Goal: Task Accomplishment & Management: Manage account settings

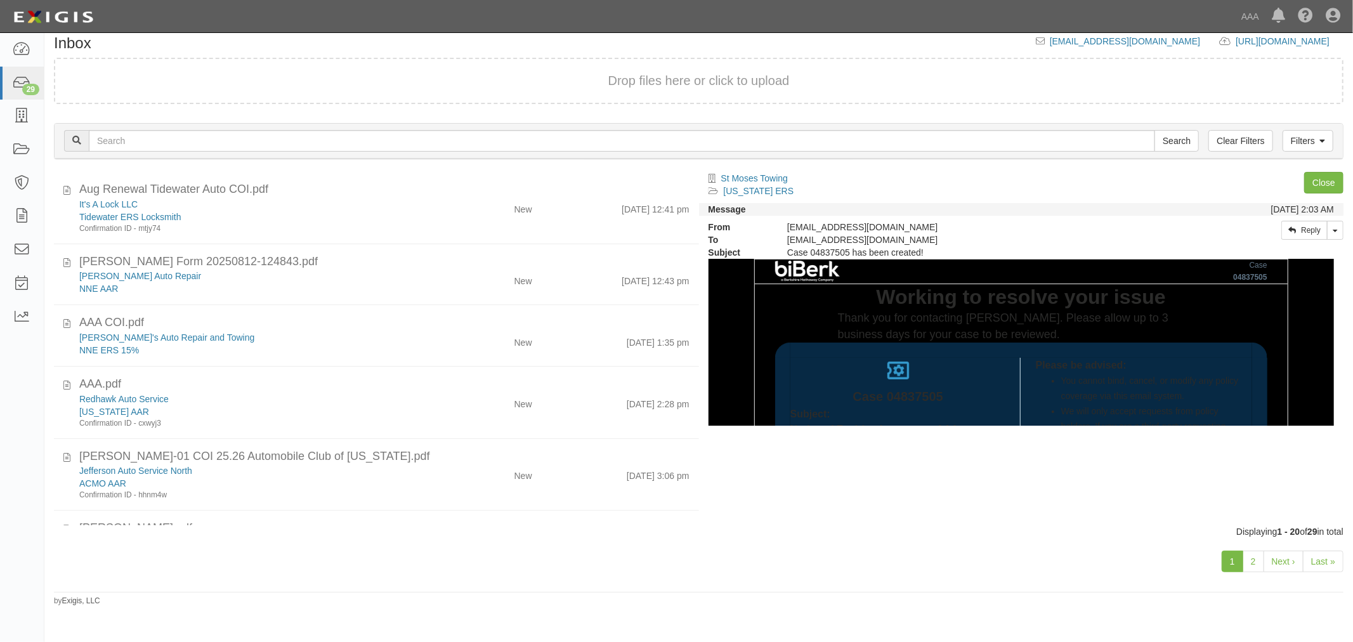
scroll to position [432, 0]
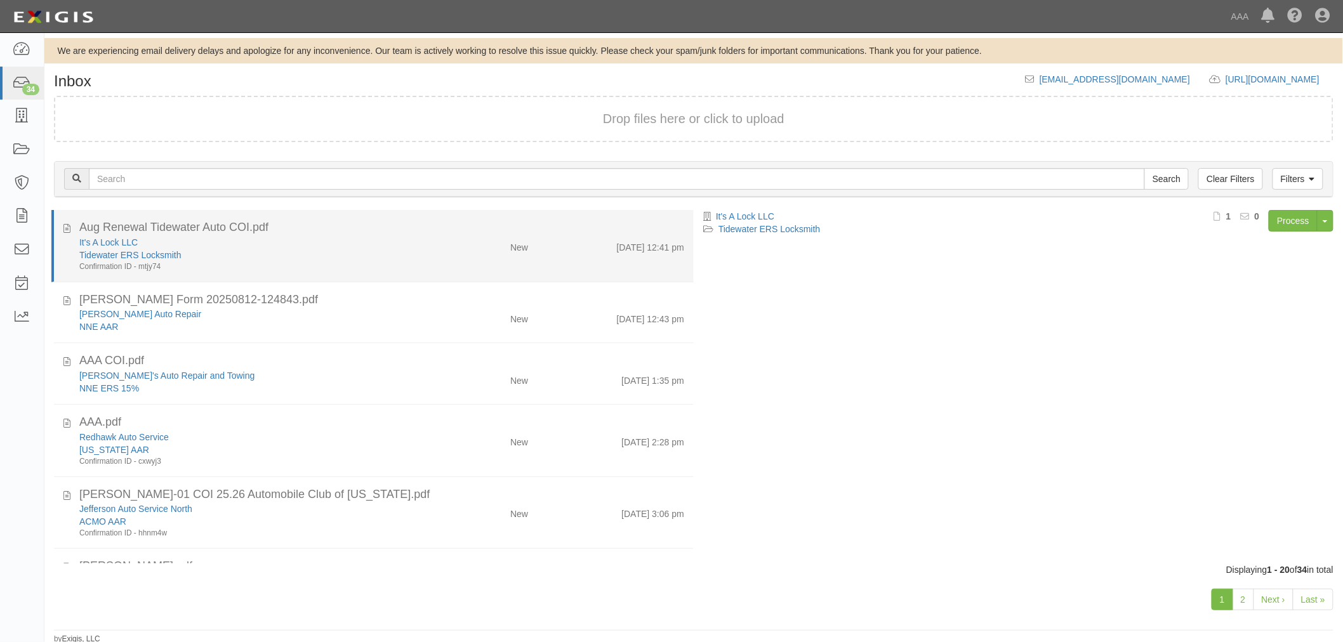
click at [185, 240] on div "It's A Lock LLC" at bounding box center [251, 242] width 345 height 13
click at [105, 238] on link "It's A Lock LLC" at bounding box center [108, 242] width 58 height 10
click at [560, 242] on div "8/13/25 12:41 pm" at bounding box center [615, 245] width 156 height 18
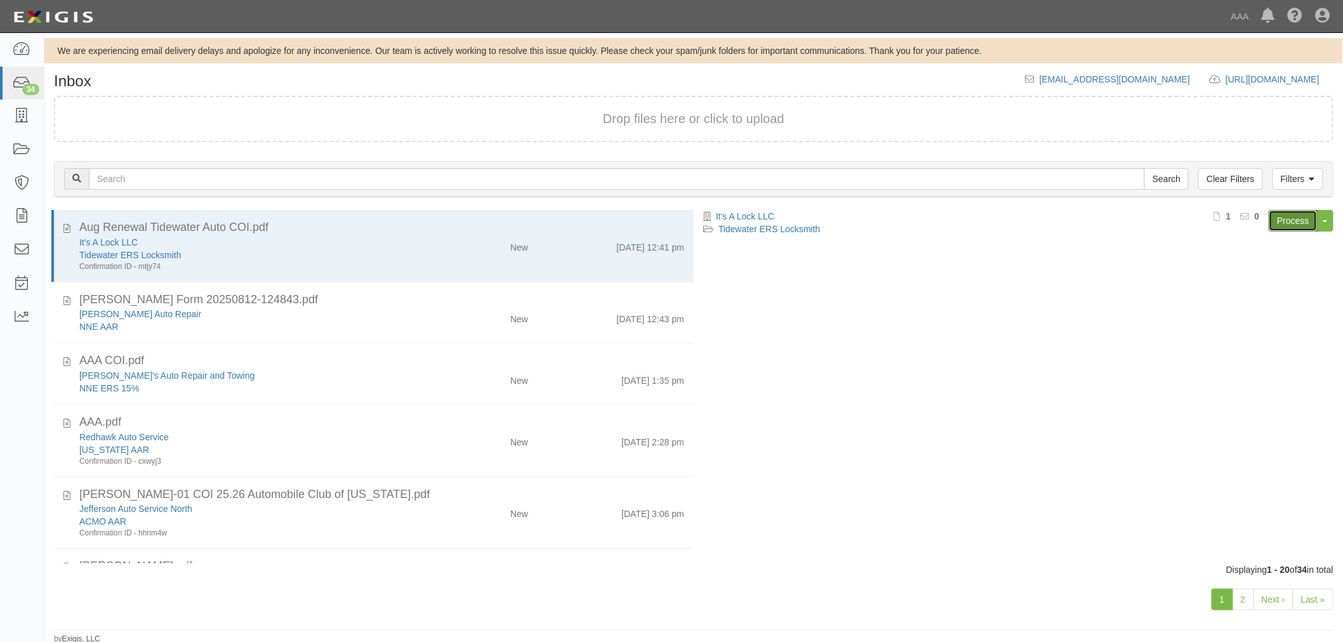
click at [1285, 220] on link "Process" at bounding box center [1292, 221] width 49 height 22
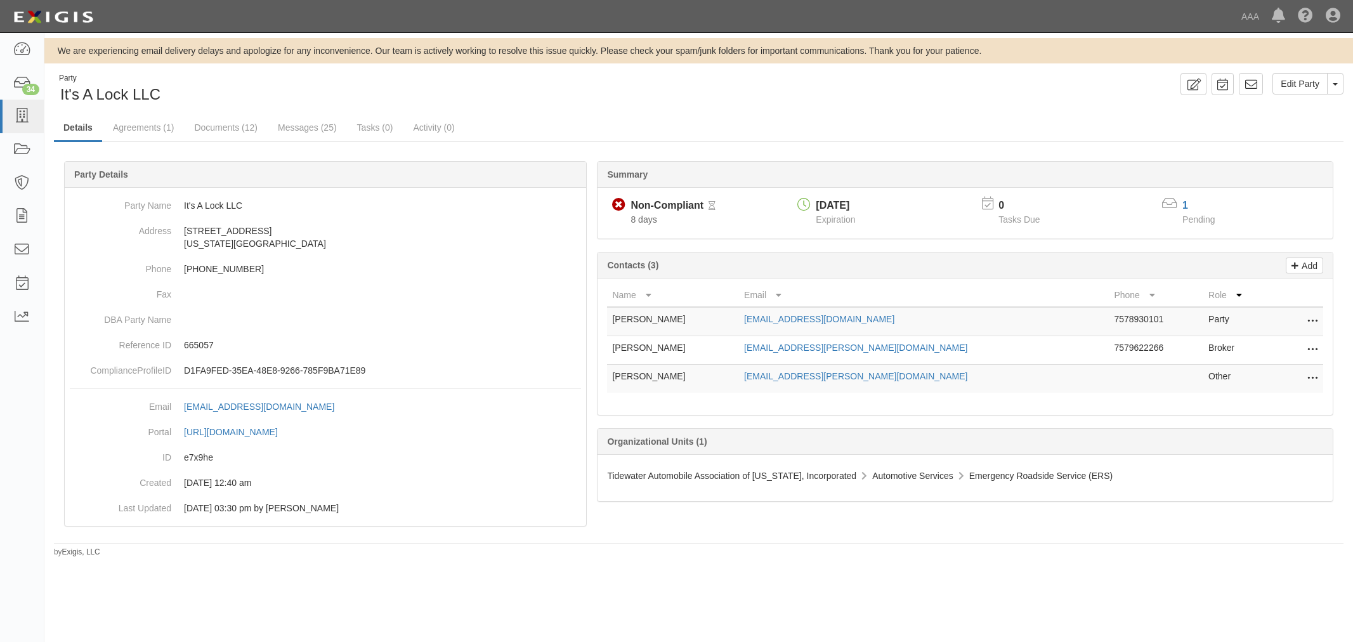
click at [118, 124] on link "Agreements (1)" at bounding box center [143, 127] width 80 height 25
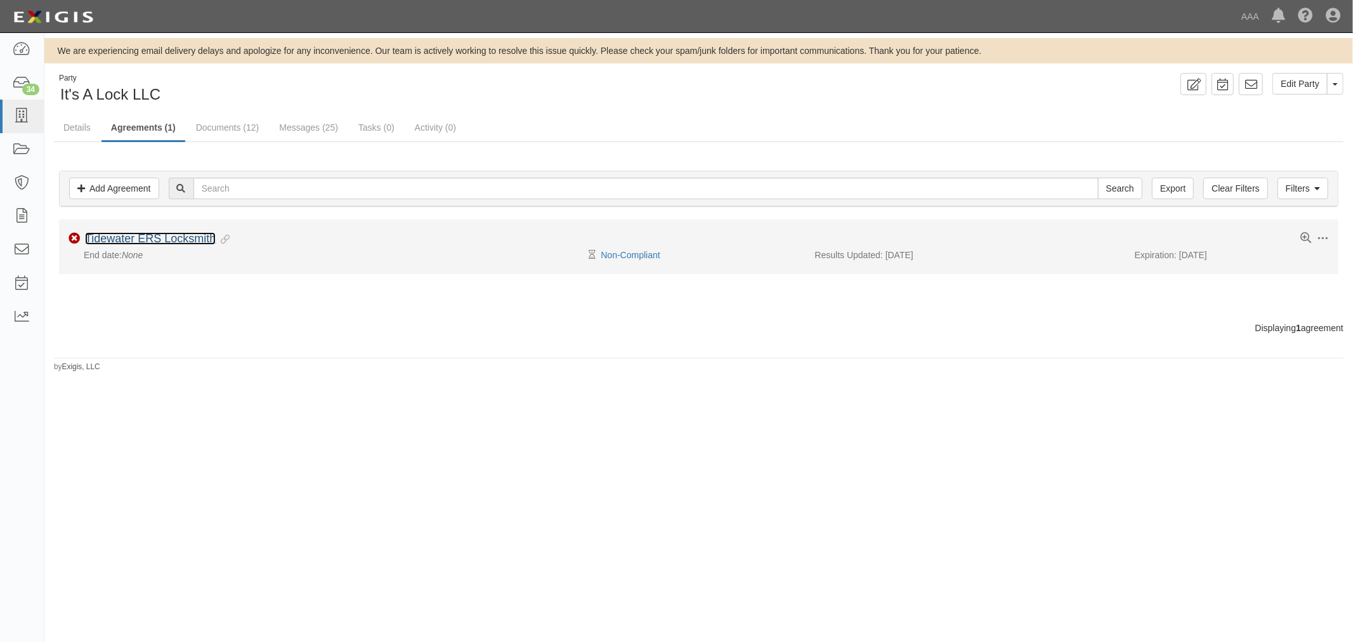
click at [166, 239] on link "Tidewater ERS Locksmith" at bounding box center [150, 238] width 131 height 13
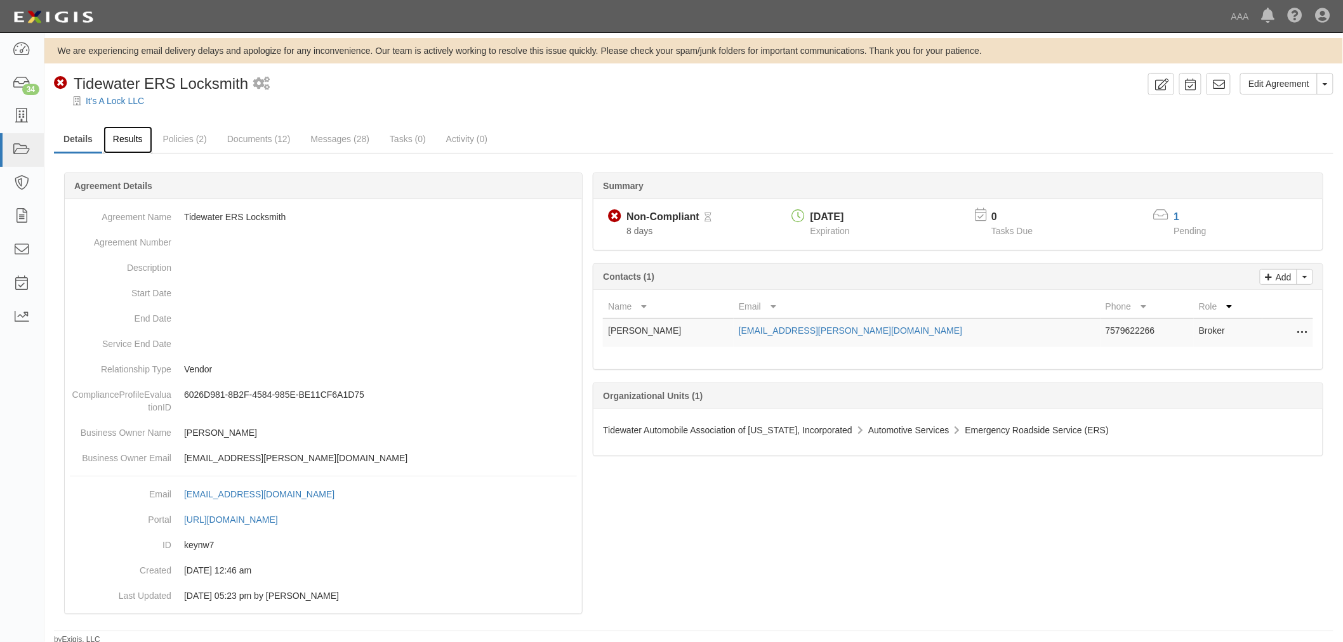
click at [106, 138] on link "Results" at bounding box center [127, 139] width 49 height 27
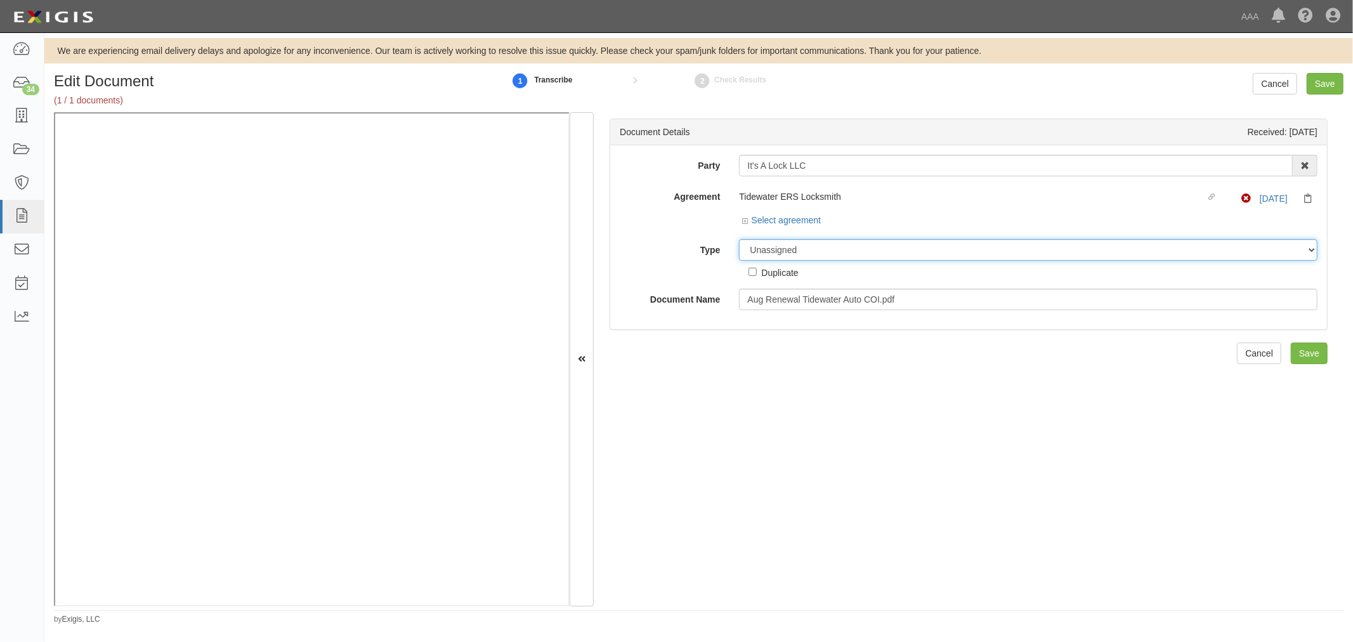
click at [802, 257] on select "Unassigned Binder Cancellation Notice Certificate Contract Endorsement Insuranc…" at bounding box center [1028, 250] width 579 height 22
select select "CertificateDetail"
click at [739, 240] on select "Unassigned Binder Cancellation Notice Certificate Contract Endorsement Insuranc…" at bounding box center [1028, 250] width 579 height 22
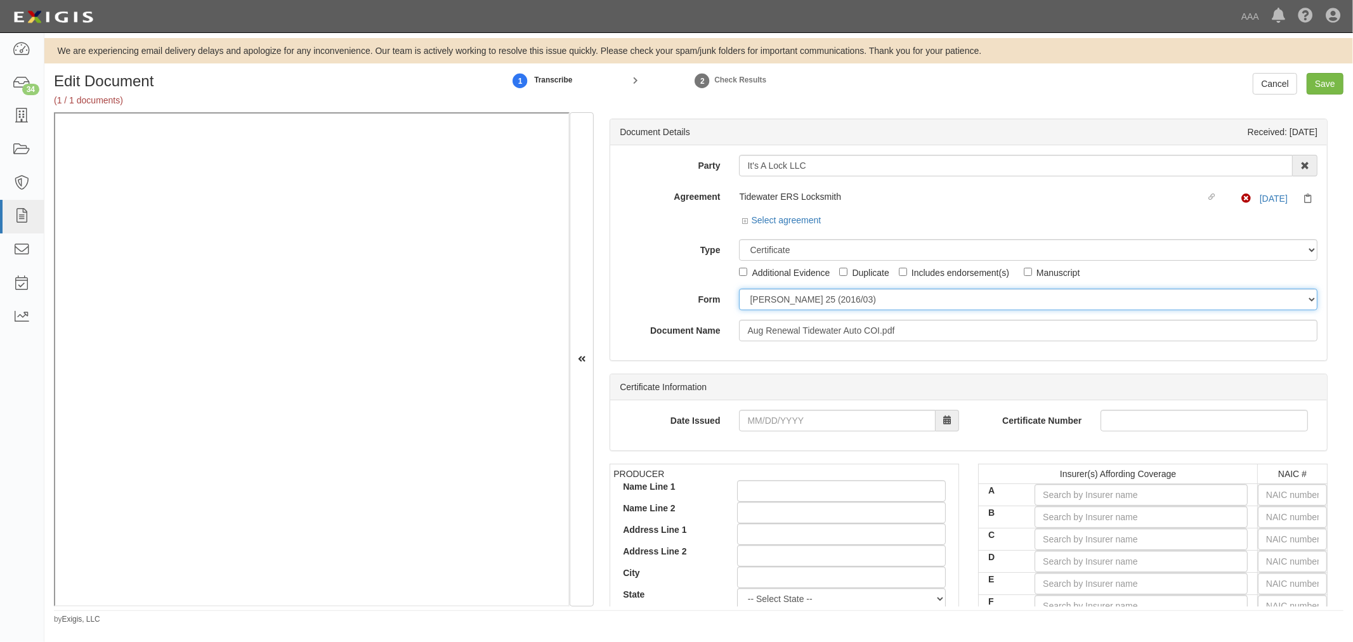
click at [782, 296] on select "ACORD 25 (2016/03) ACORD 101 ACORD 855 NY (2014/05) General" at bounding box center [1028, 300] width 579 height 22
select select "GeneralFormDetail"
click at [739, 289] on select "ACORD 25 (2016/03) ACORD 101 ACORD 855 NY (2014/05) General" at bounding box center [1028, 300] width 579 height 22
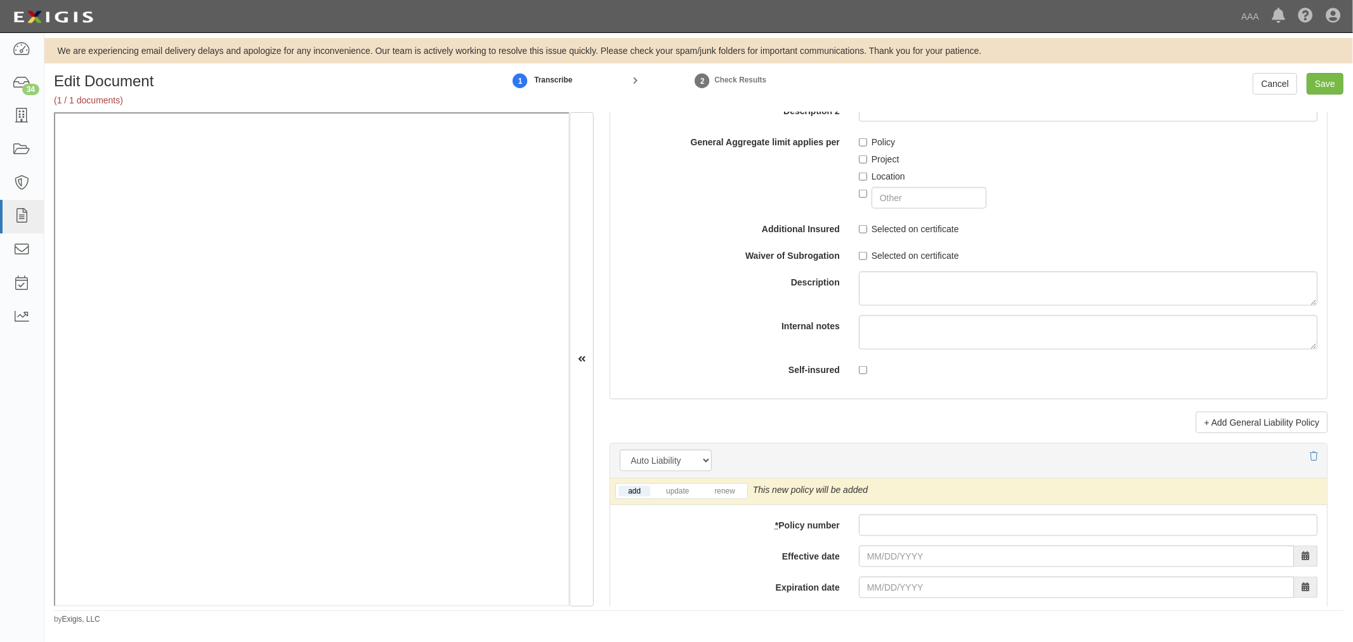
scroll to position [1527, 0]
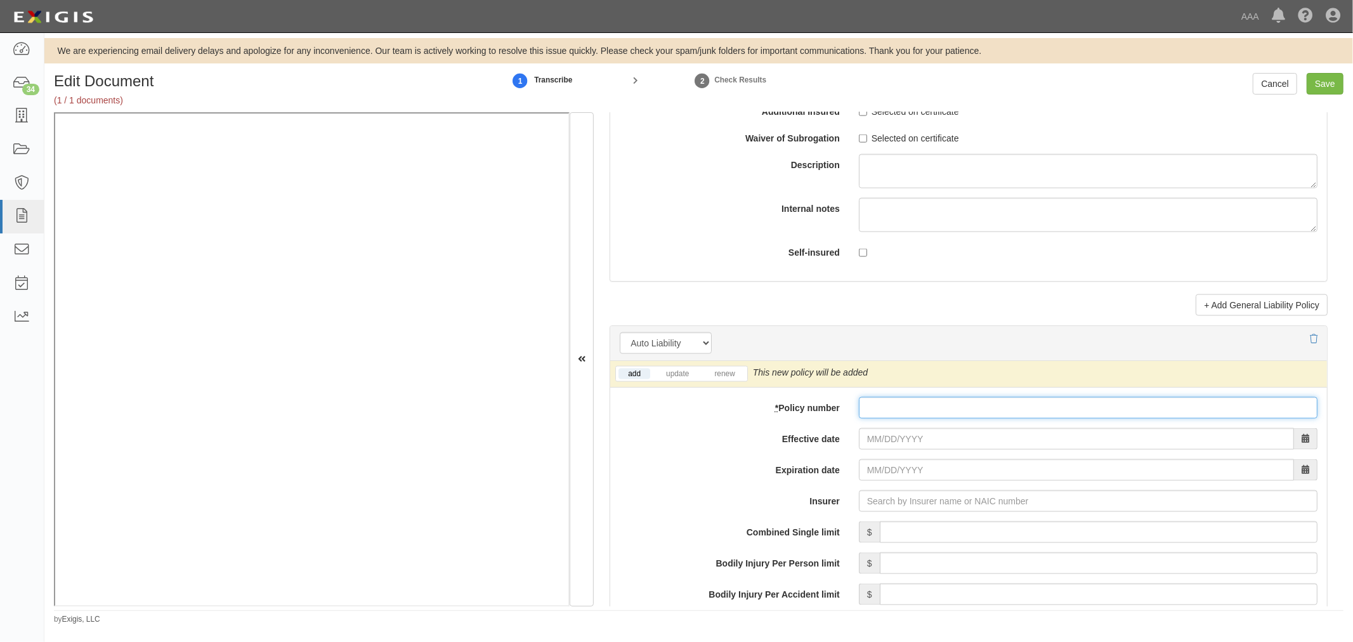
paste input "1993518-A21-46"
click at [886, 416] on input "1993518-A21-46" at bounding box center [1088, 408] width 459 height 22
type input "1993518-A21-46"
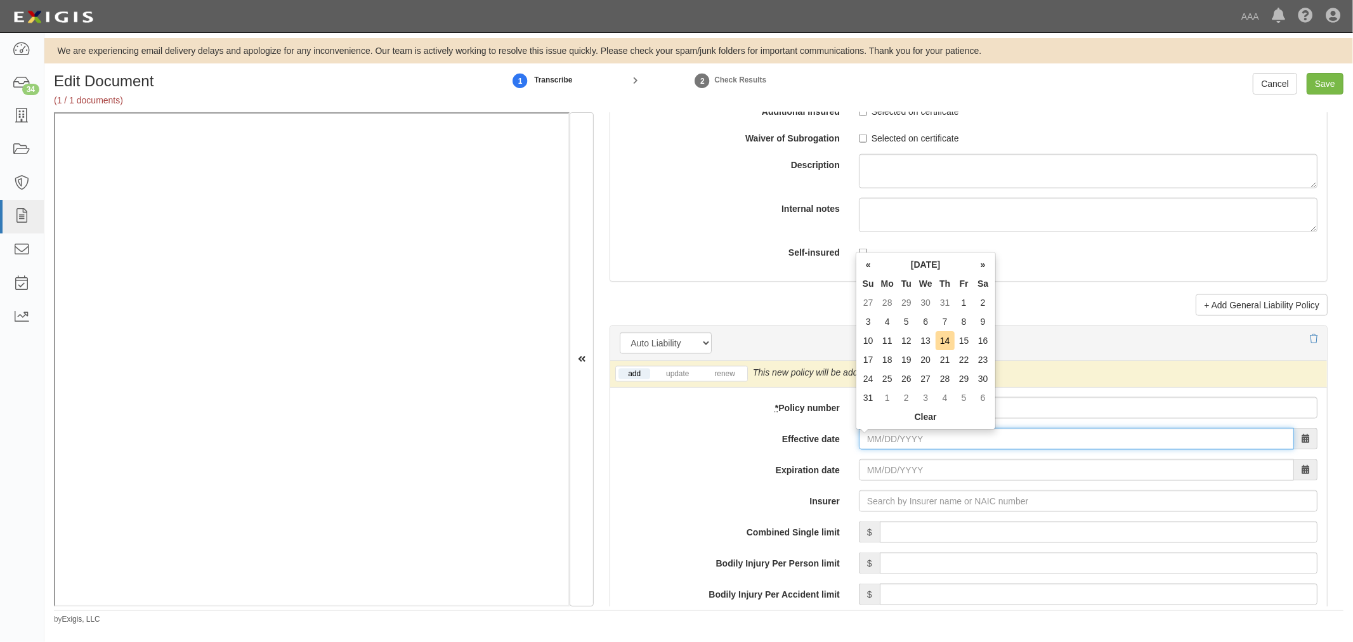
click at [892, 447] on input "Effective date" at bounding box center [1076, 439] width 435 height 22
type input "07/21/2025"
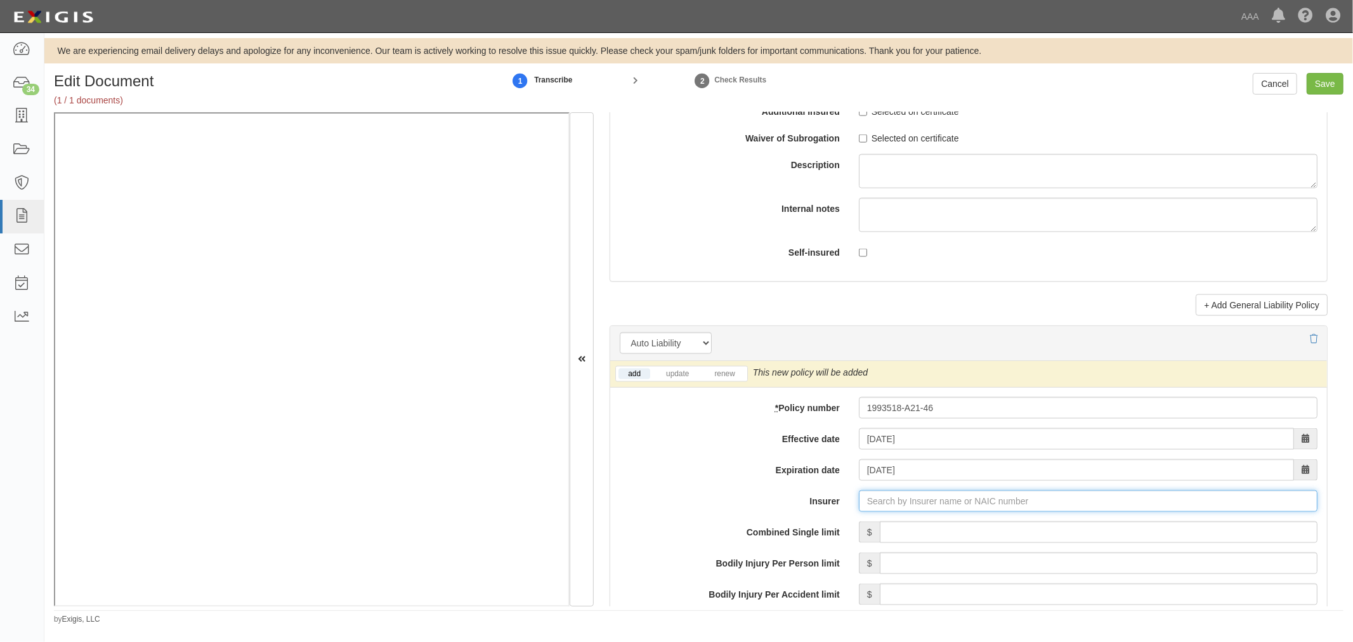
click at [904, 499] on input "Insurer" at bounding box center [1088, 501] width 459 height 22
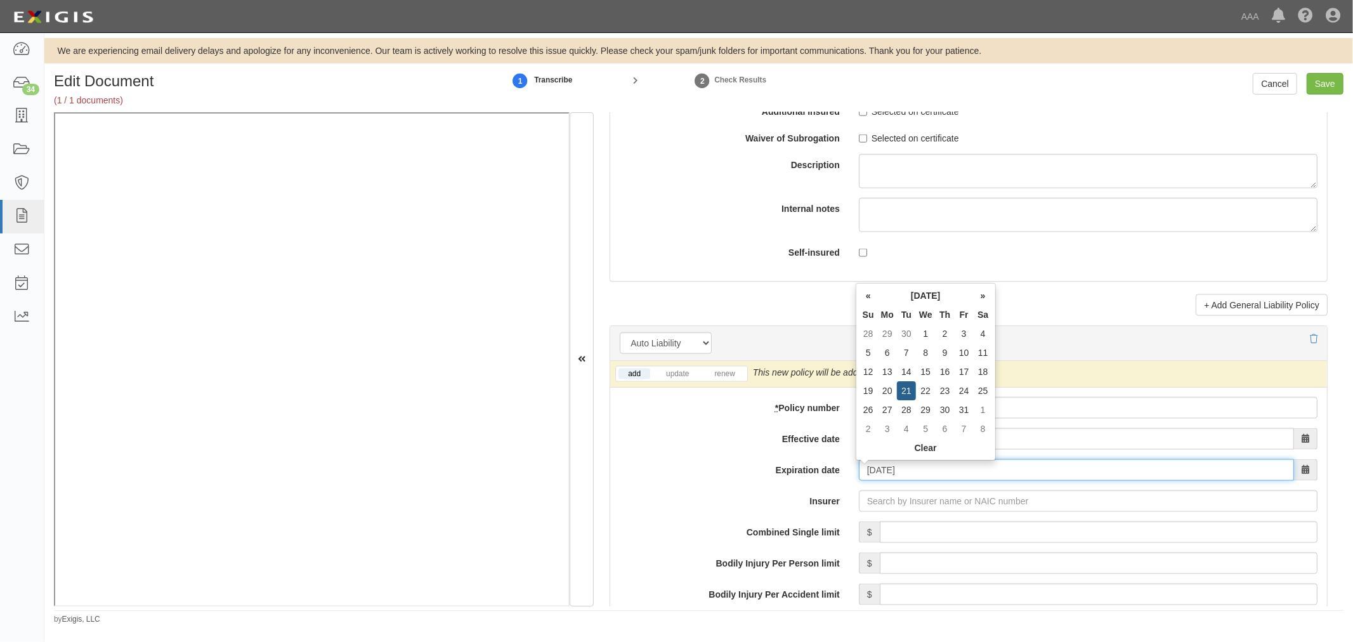
drag, startPoint x: 917, startPoint y: 468, endPoint x: 822, endPoint y: 481, distance: 96.6
click at [822, 481] on div "Expiration date 07/21/2026" at bounding box center [968, 470] width 717 height 22
type input "01/21/2026"
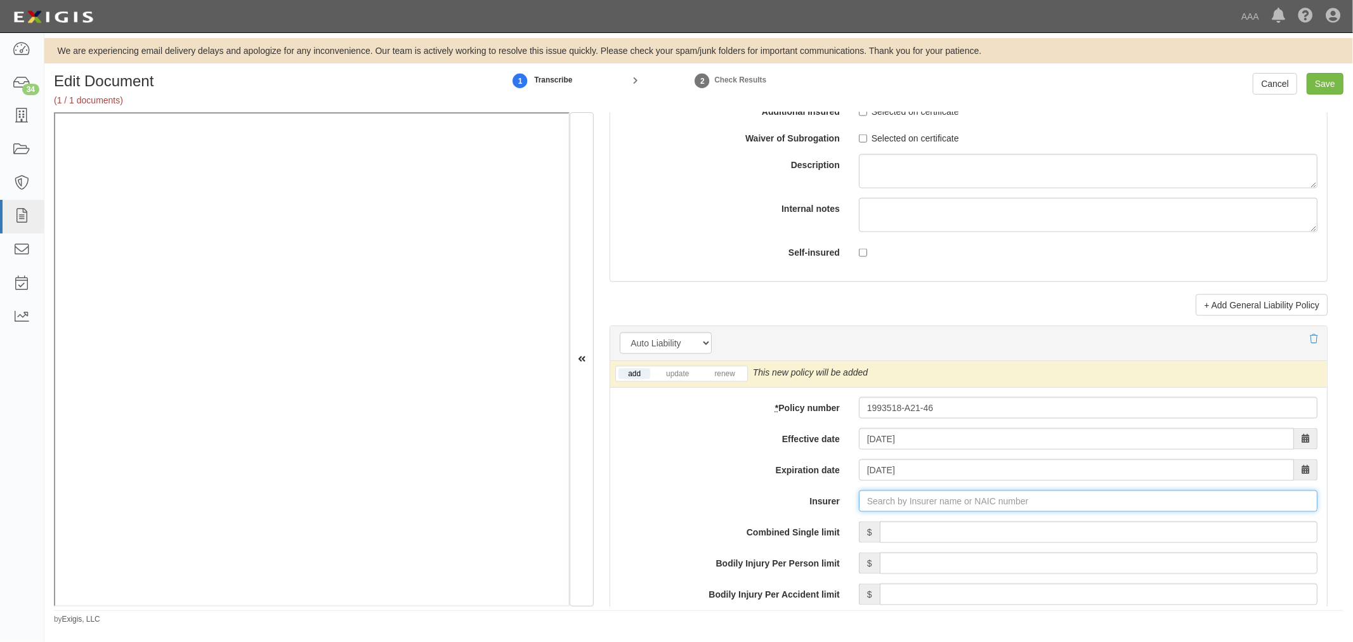
type input "21st Century Advantage Insurance Company (25232) NR Rating"
type input "2"
click at [890, 534] on div "State Farm Fire and Casualty Company ( 25143 ) A++ XV Rating" at bounding box center [915, 525] width 276 height 16
type input "State Farm Fire and Casualty Company (25143) A++ XV Rating"
click at [724, 379] on link "renew" at bounding box center [724, 374] width 39 height 11
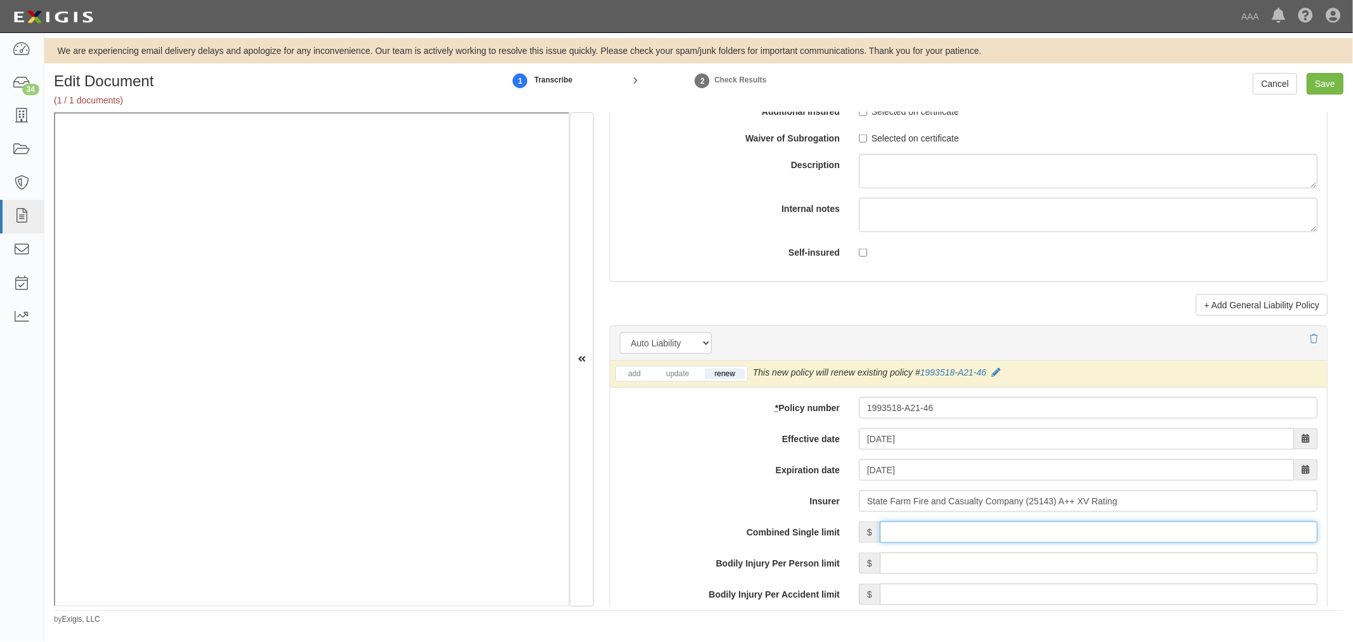
click at [947, 527] on input "Combined Single limit" at bounding box center [1099, 533] width 438 height 22
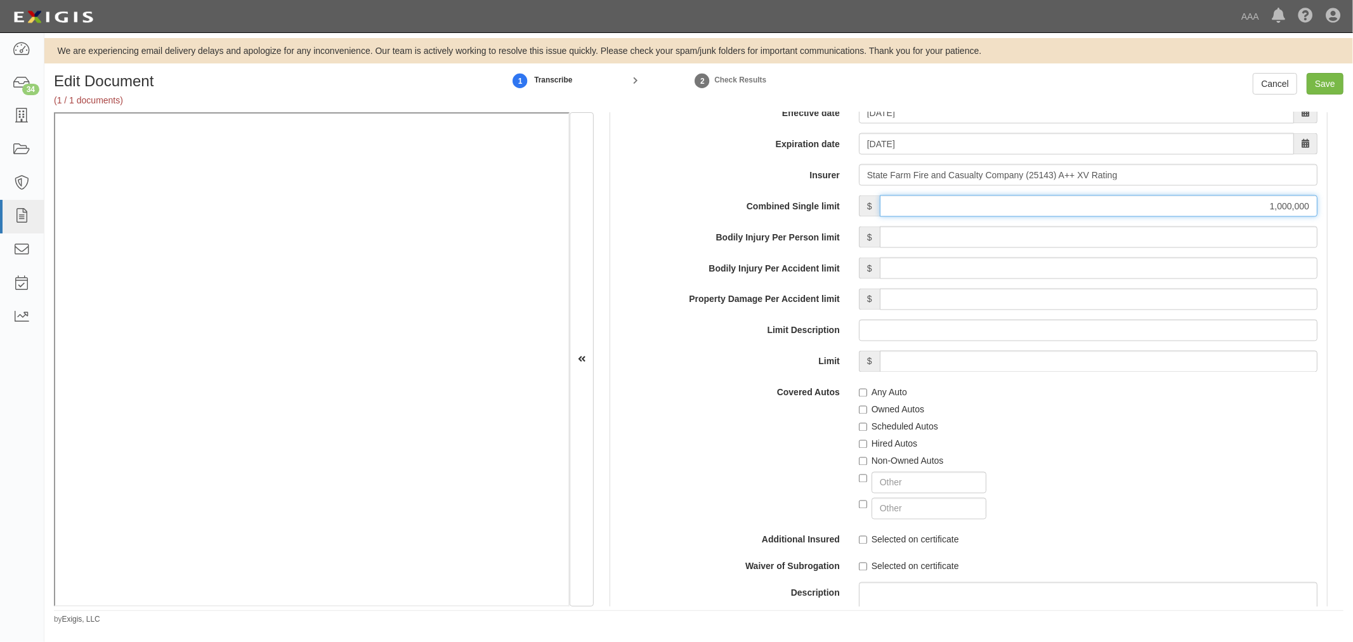
scroll to position [1880, 0]
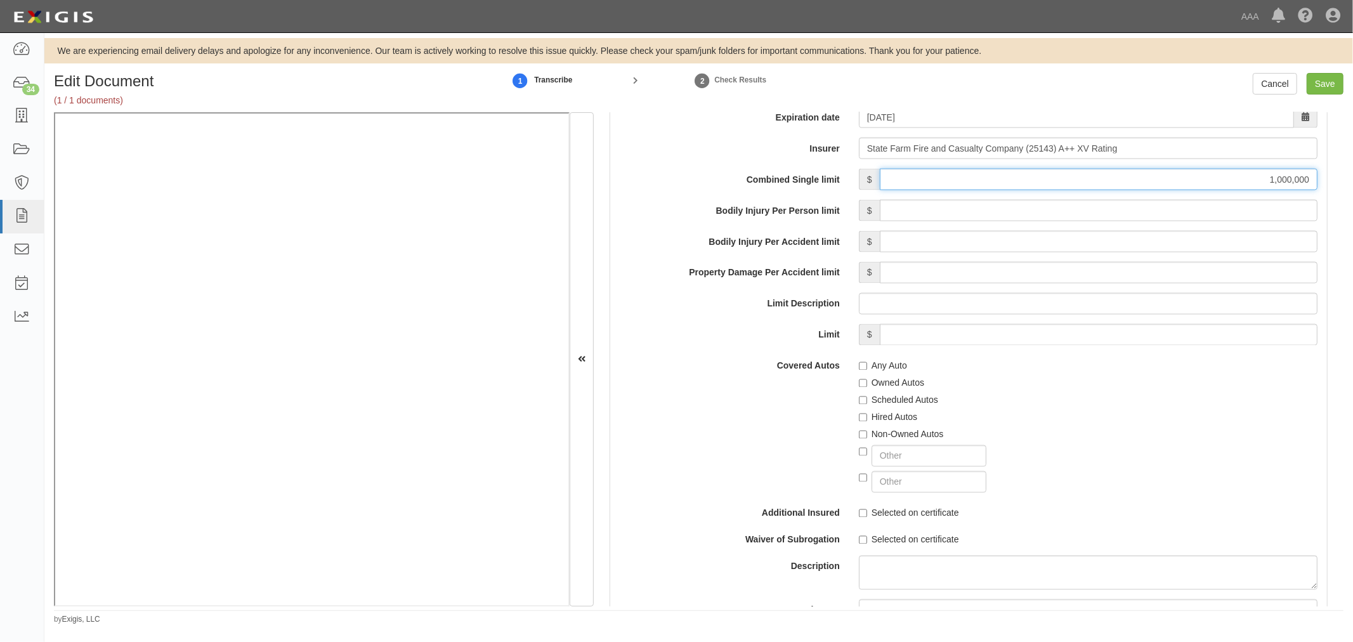
type input "1,000,000"
click at [866, 362] on div "Any Auto" at bounding box center [1088, 363] width 459 height 17
click at [892, 370] on label "Any Auto" at bounding box center [883, 366] width 48 height 13
click at [867, 370] on input "Any Auto" at bounding box center [863, 366] width 8 height 8
checkbox input "true"
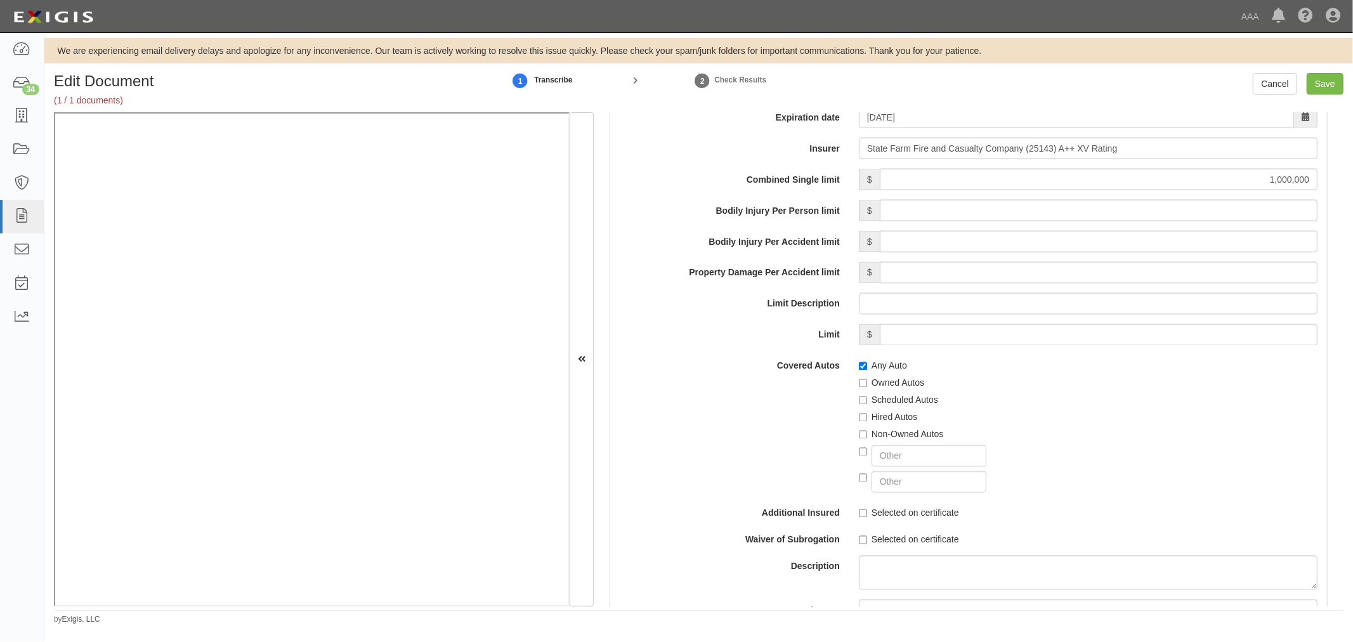
click at [883, 407] on label "Scheduled Autos" at bounding box center [898, 400] width 79 height 13
click at [867, 405] on input "Scheduled Autos" at bounding box center [863, 401] width 8 height 8
checkbox input "true"
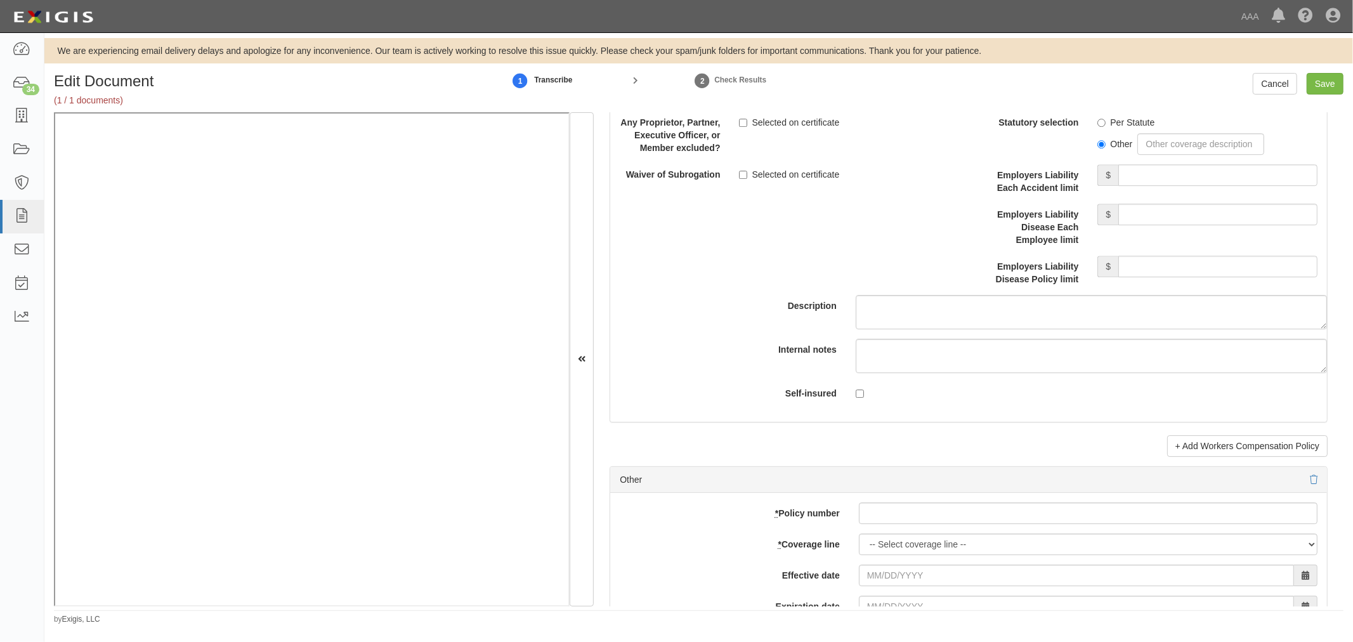
scroll to position [3524, 0]
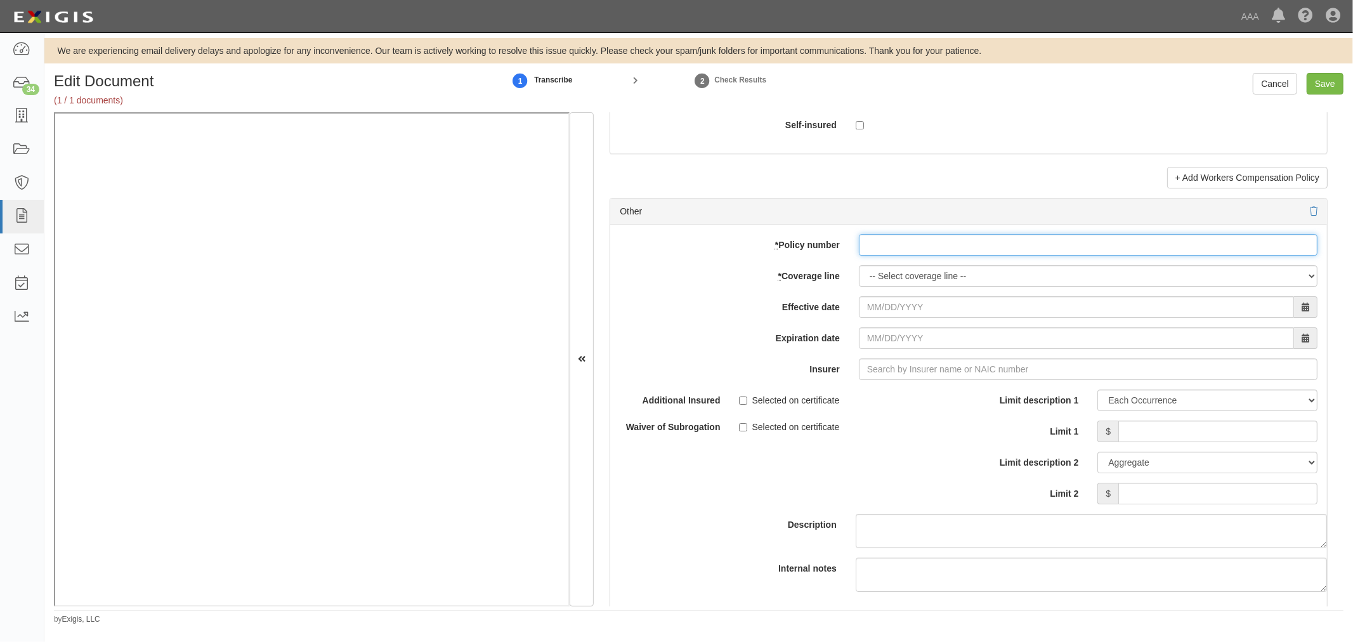
paste input "96-EA-Q029-6"
drag, startPoint x: 948, startPoint y: 239, endPoint x: 944, endPoint y: 250, distance: 11.4
click at [947, 244] on input "96-EA-Q029-6" at bounding box center [1088, 245] width 459 height 22
type input "96-EA-Q029-6"
click at [890, 283] on select "-- Select coverage line -- Asbestos Abatement Auto Physical Damage Boiler & Mac…" at bounding box center [1088, 276] width 459 height 22
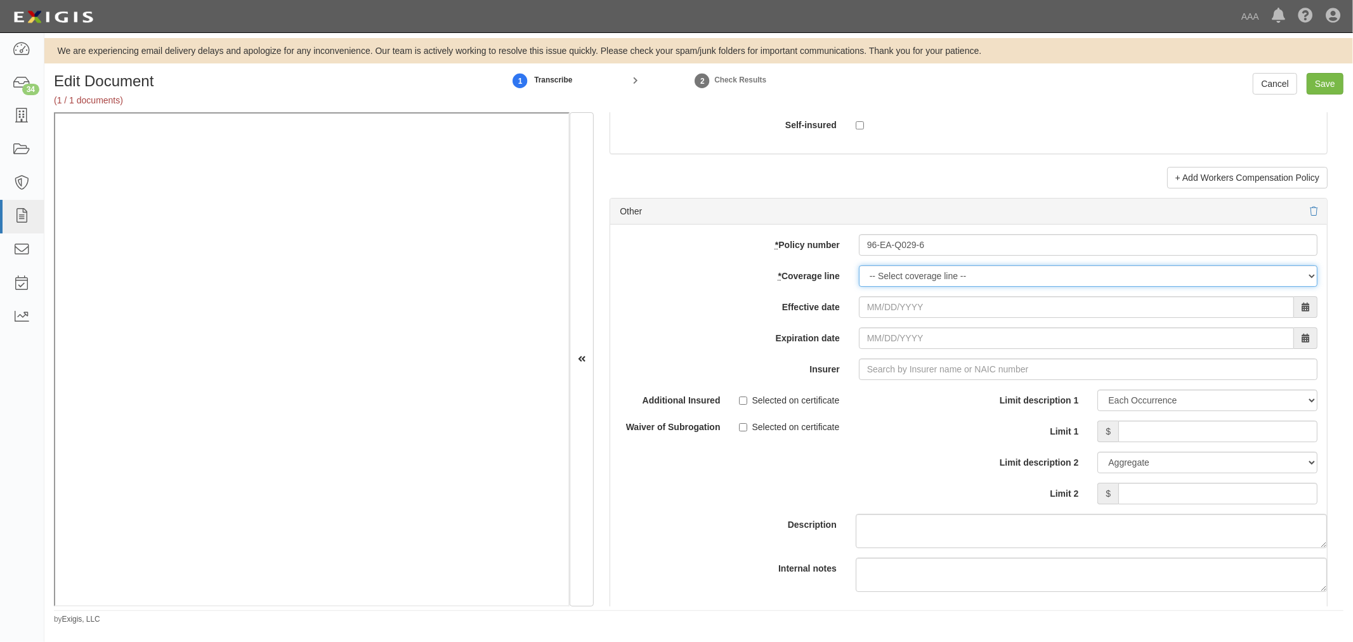
select select "70"
click at [859, 287] on select "-- Select coverage line -- Asbestos Abatement Auto Physical Damage Boiler & Mac…" at bounding box center [1088, 276] width 459 height 22
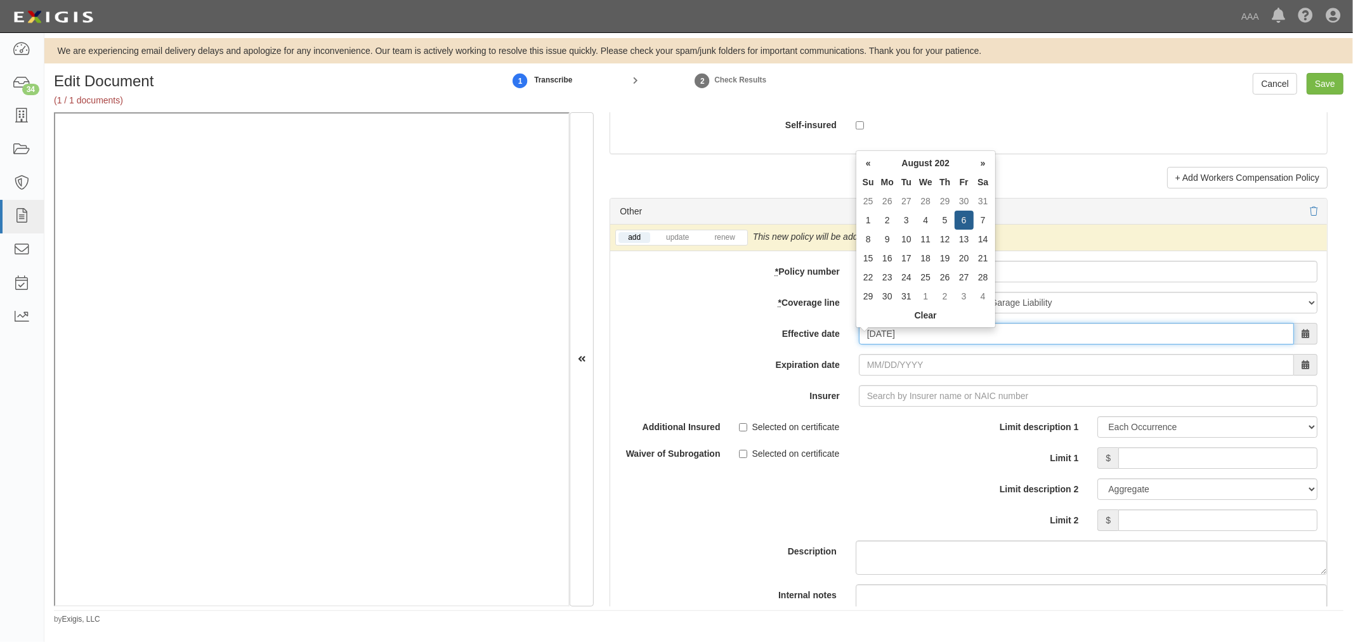
type input "08/06/2025"
type input "08/06/2026"
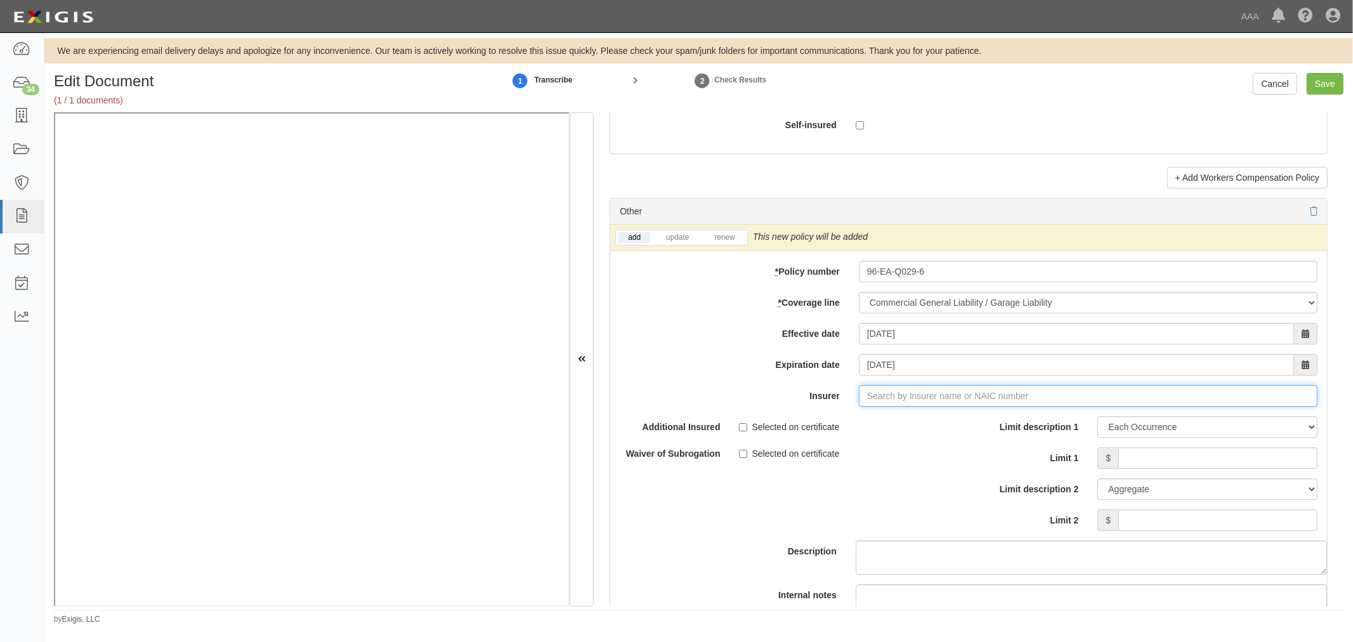
type input "21st Century Advantage Insurance Company (25232) NR Rating"
type input "2"
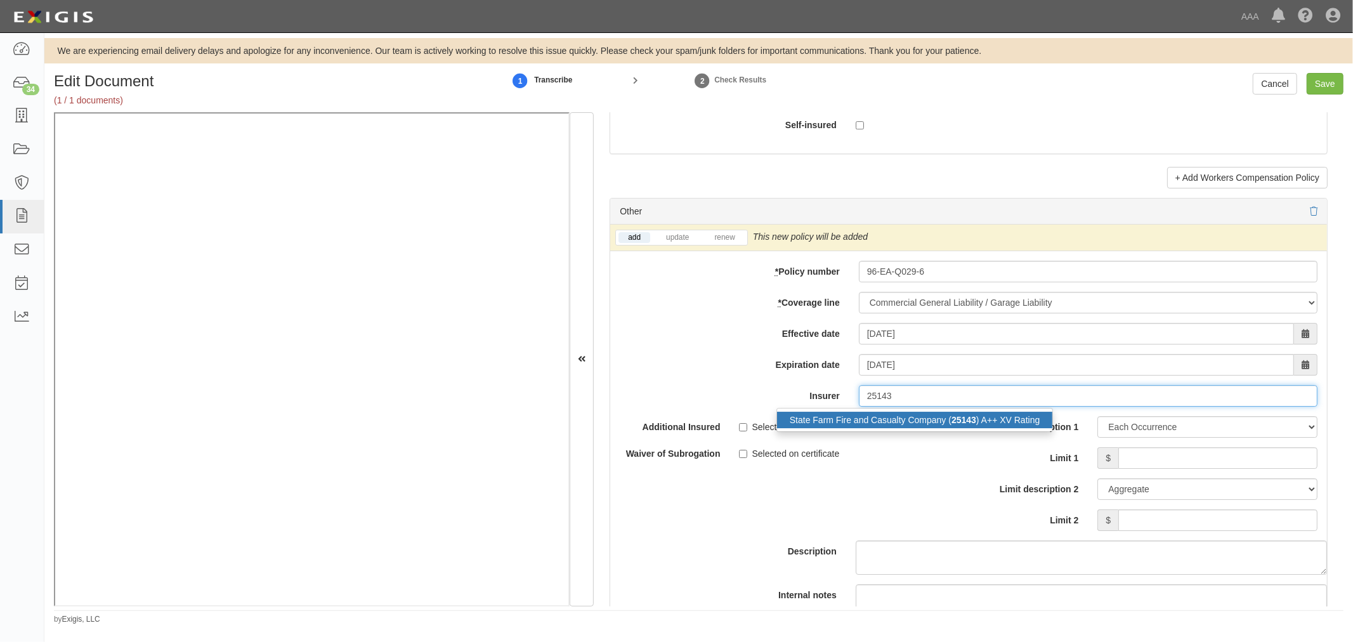
click at [859, 427] on div "State Farm Fire and Casualty Company ( 25143 ) A++ XV Rating" at bounding box center [915, 420] width 276 height 16
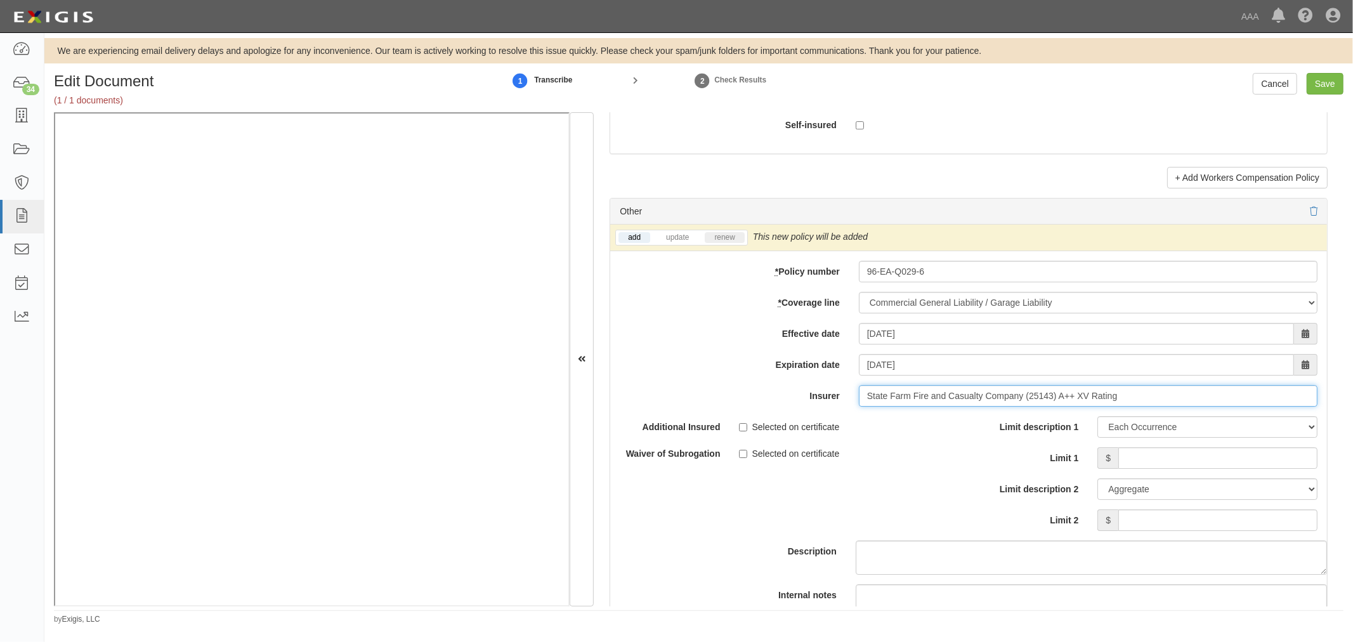
type input "State Farm Fire and Casualty Company (25143) A++ XV Rating"
click at [738, 243] on link "renew" at bounding box center [724, 237] width 39 height 11
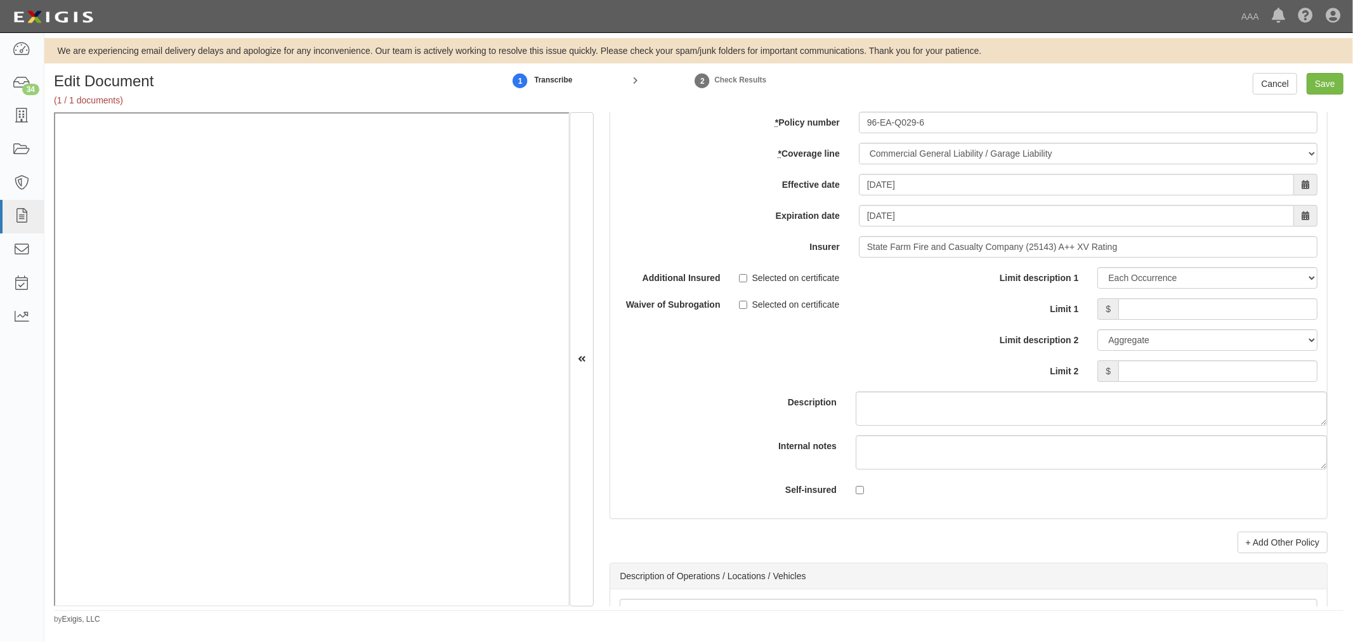
scroll to position [3759, 0]
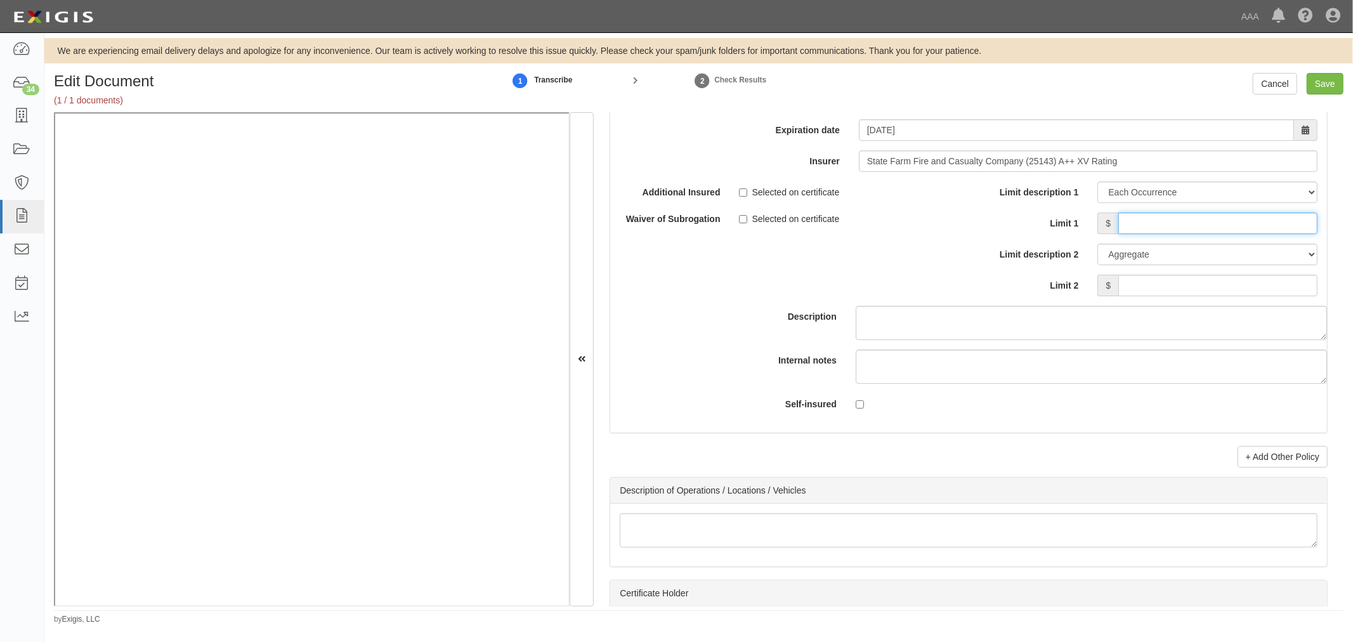
click at [1129, 233] on input "Limit 1" at bounding box center [1218, 224] width 199 height 22
type input "1,000,000"
click at [1148, 289] on input "Limit 2" at bounding box center [1218, 286] width 199 height 22
type input "2,000,000"
click at [1330, 83] on input "Save" at bounding box center [1325, 84] width 37 height 22
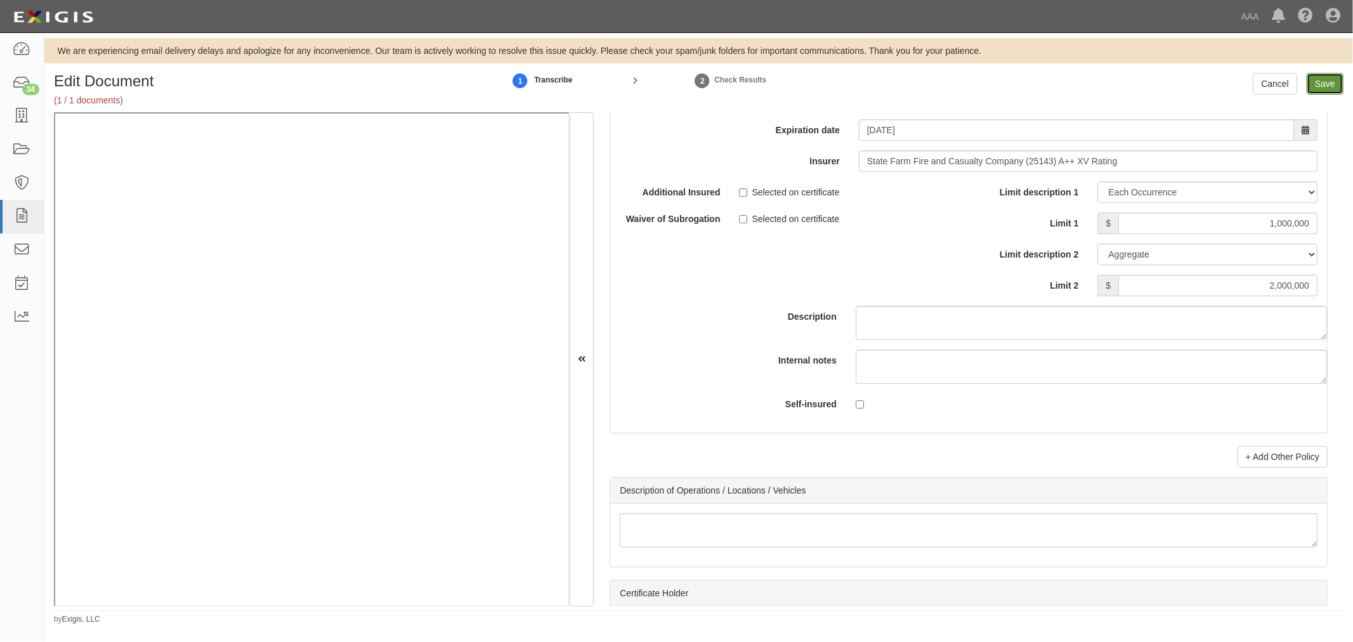
type input "1000000"
type input "2000000"
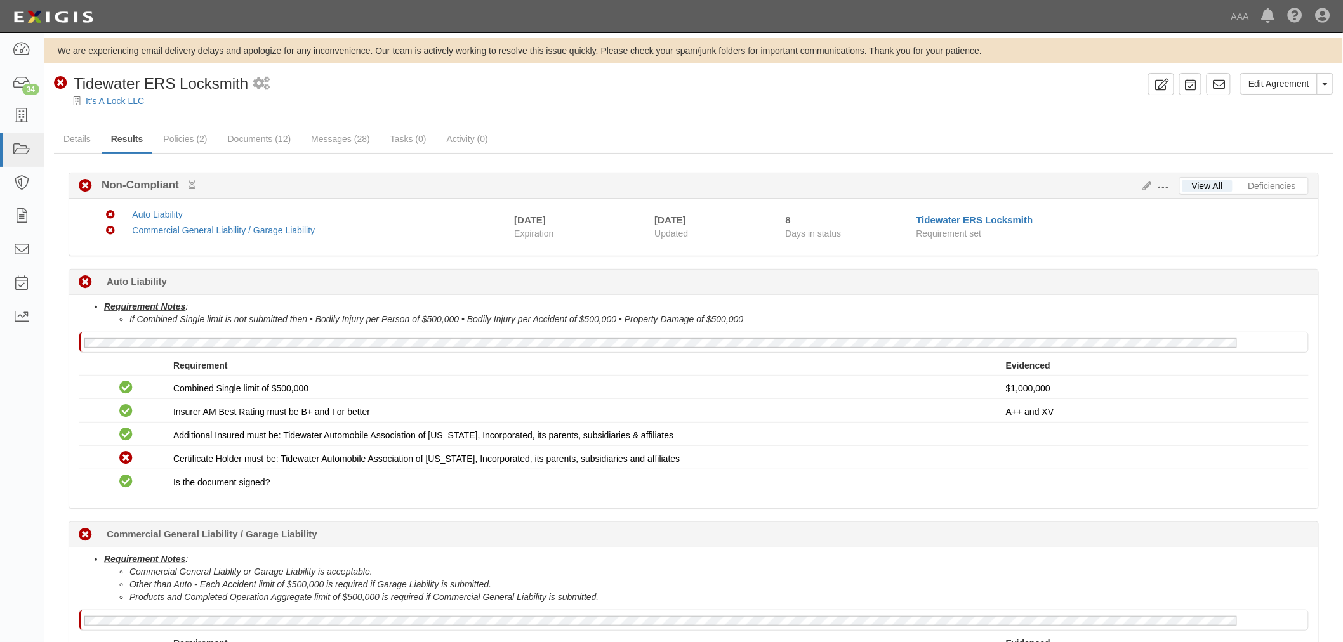
click at [468, 108] on div at bounding box center [693, 112] width 1298 height 10
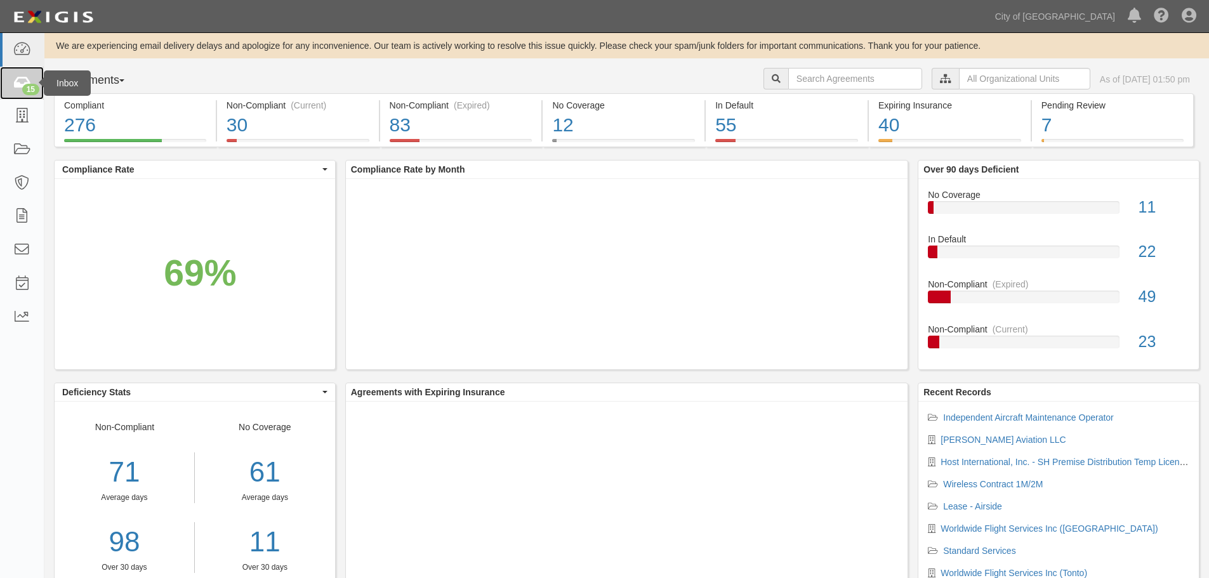
click at [22, 85] on icon at bounding box center [22, 83] width 18 height 15
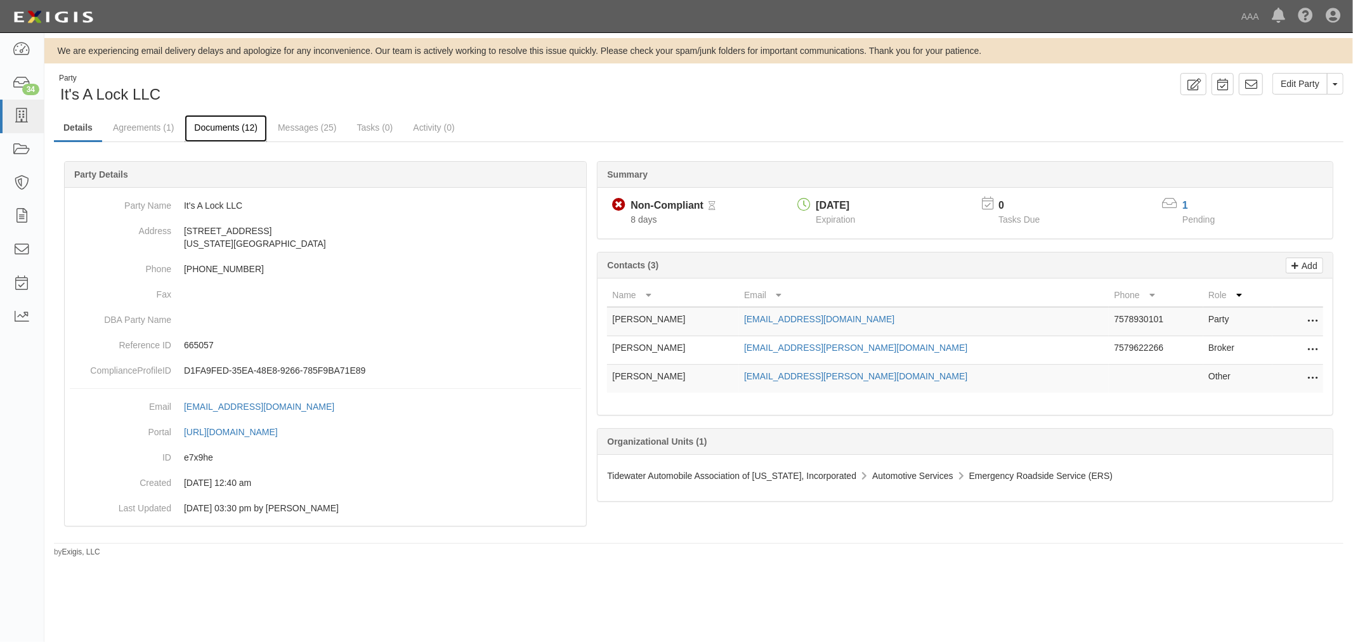
click at [251, 138] on link "Documents (12)" at bounding box center [226, 128] width 82 height 27
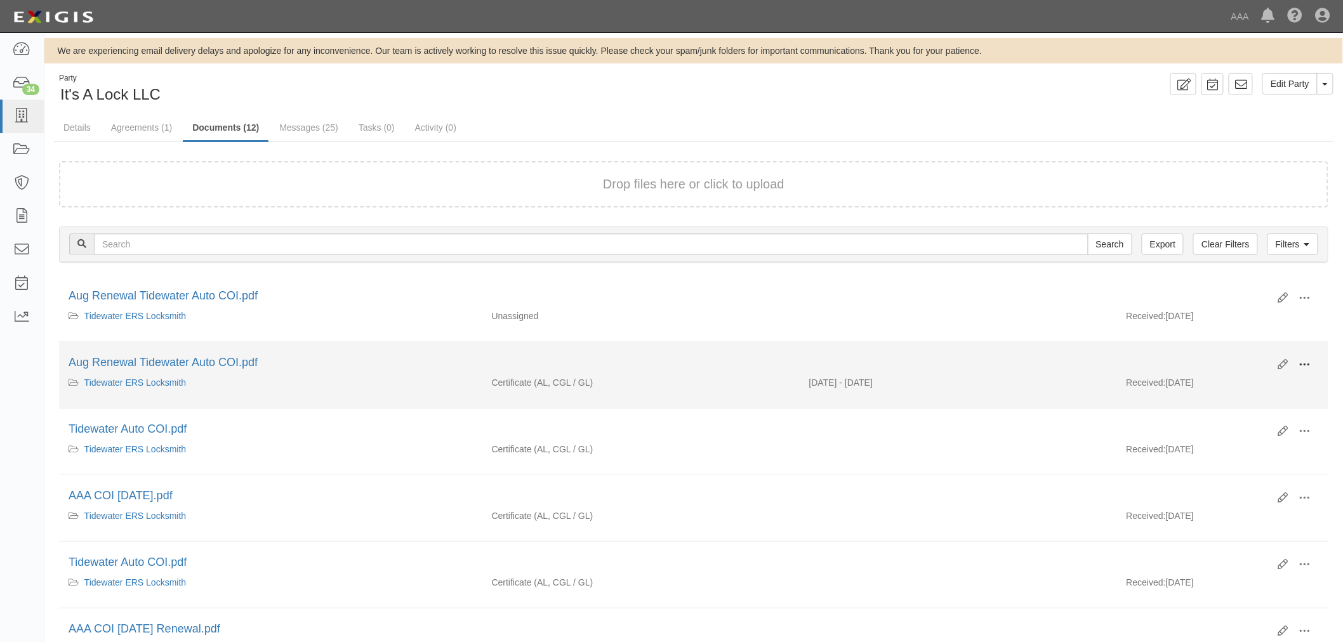
click at [1307, 372] on button at bounding box center [1305, 366] width 28 height 22
click at [1271, 374] on link "View" at bounding box center [1243, 383] width 100 height 23
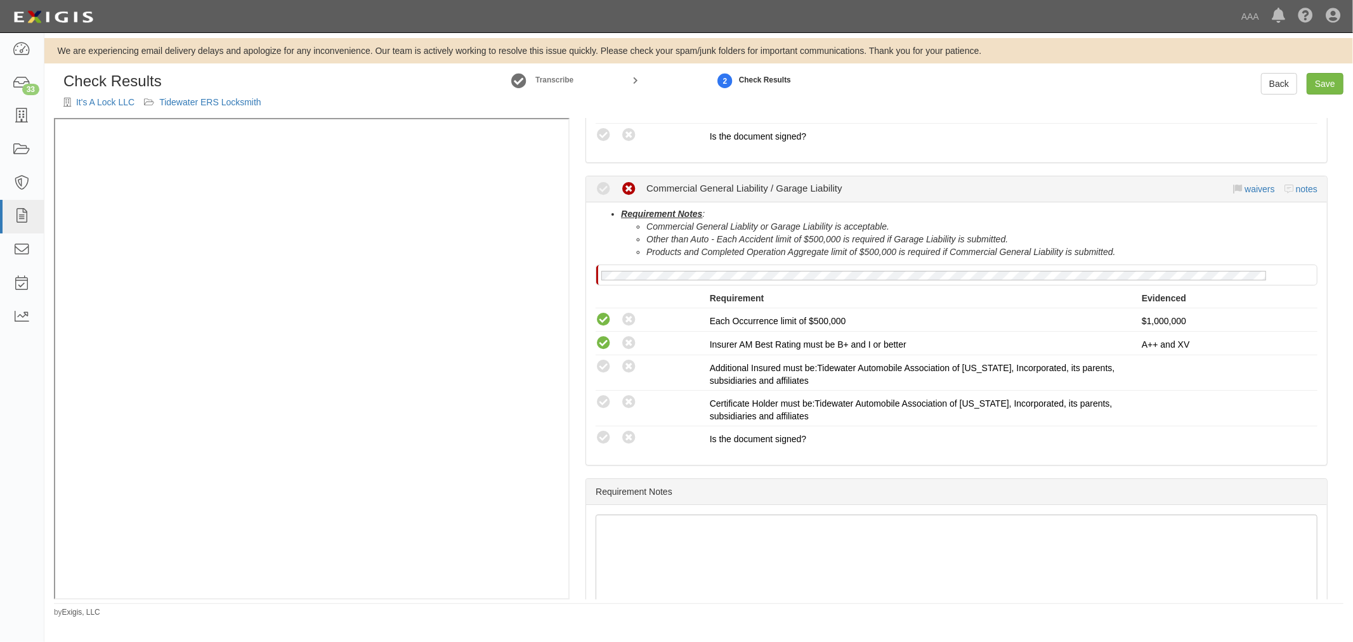
scroll to position [470, 0]
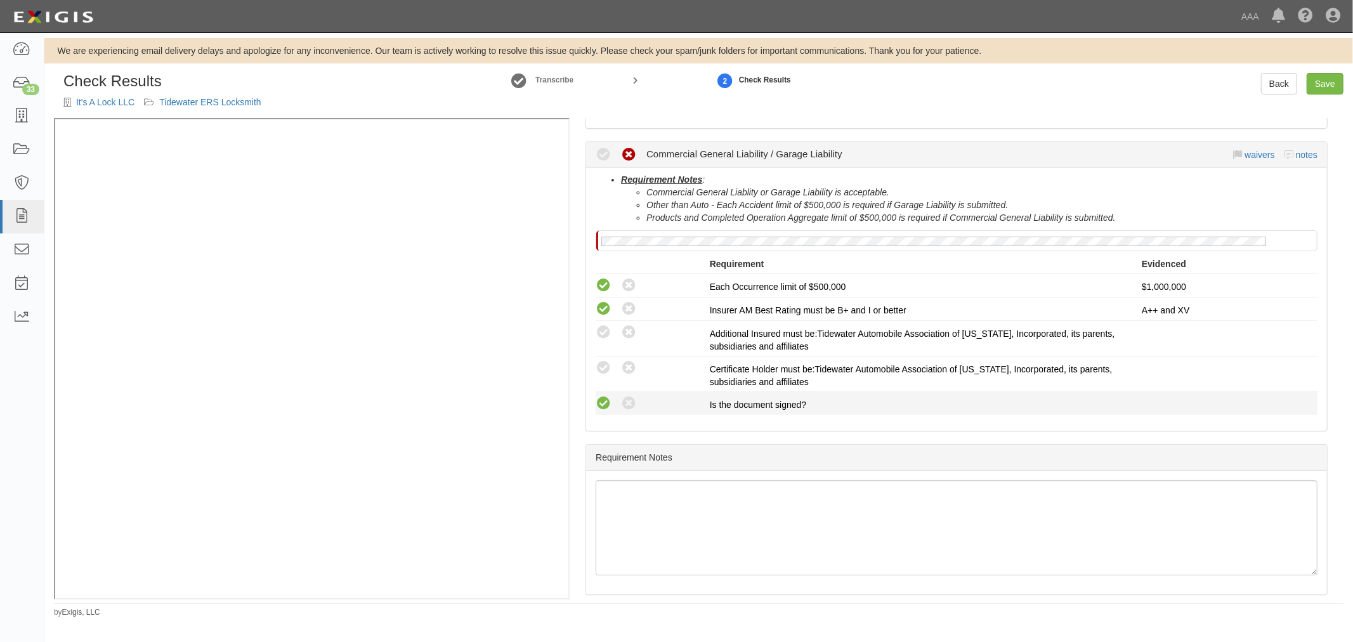
click at [598, 407] on icon at bounding box center [604, 404] width 16 height 16
radio input "true"
click at [604, 364] on icon at bounding box center [604, 368] width 16 height 16
radio input "true"
click at [592, 327] on div "Compliant Waived: Non-Compliant" at bounding box center [648, 332] width 124 height 16
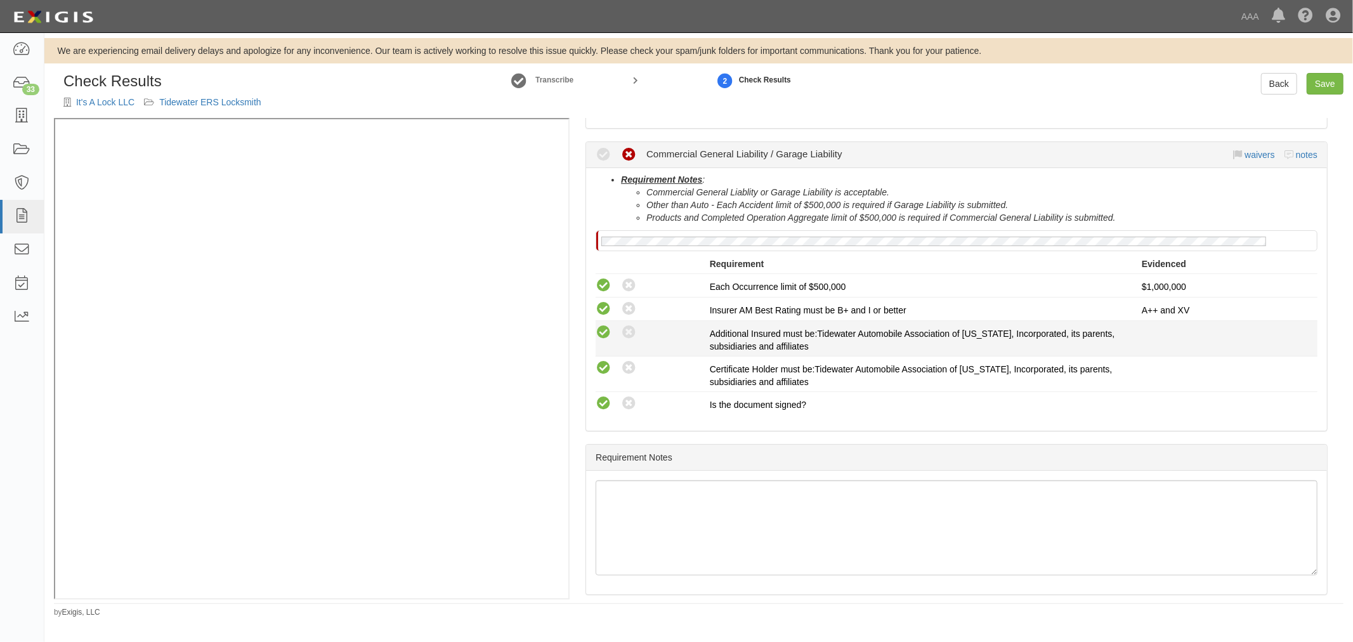
click at [604, 328] on icon at bounding box center [604, 333] width 16 height 16
radio input "true"
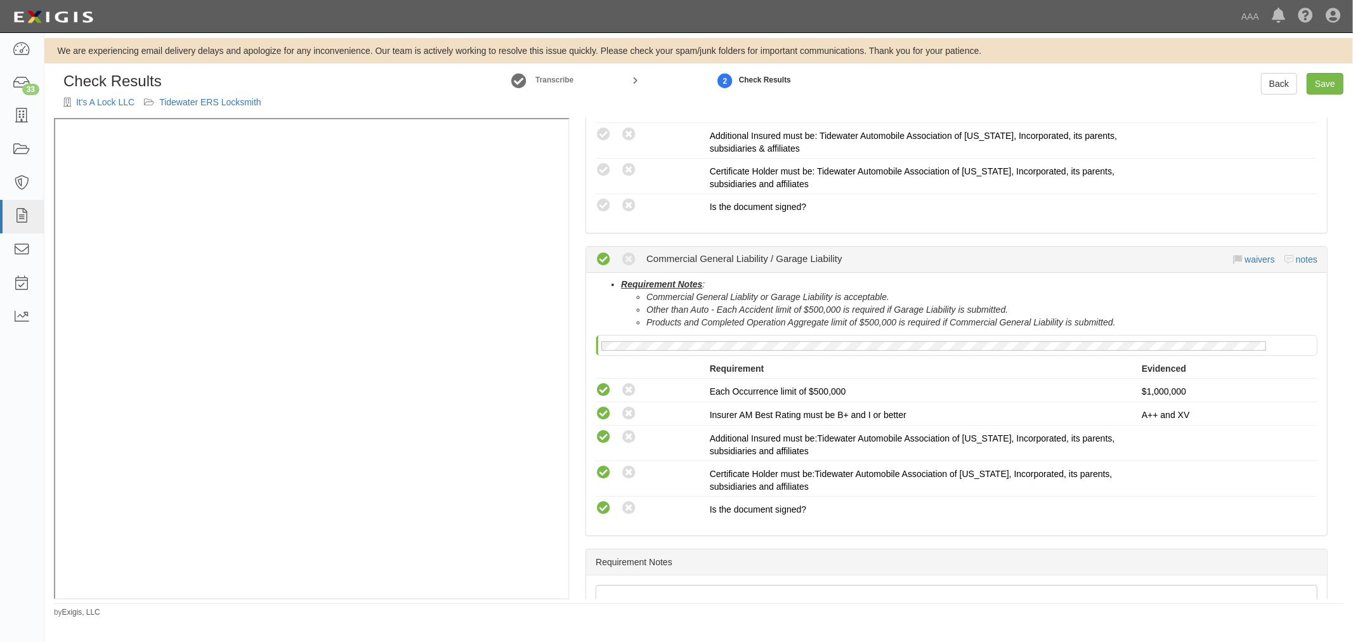
scroll to position [235, 0]
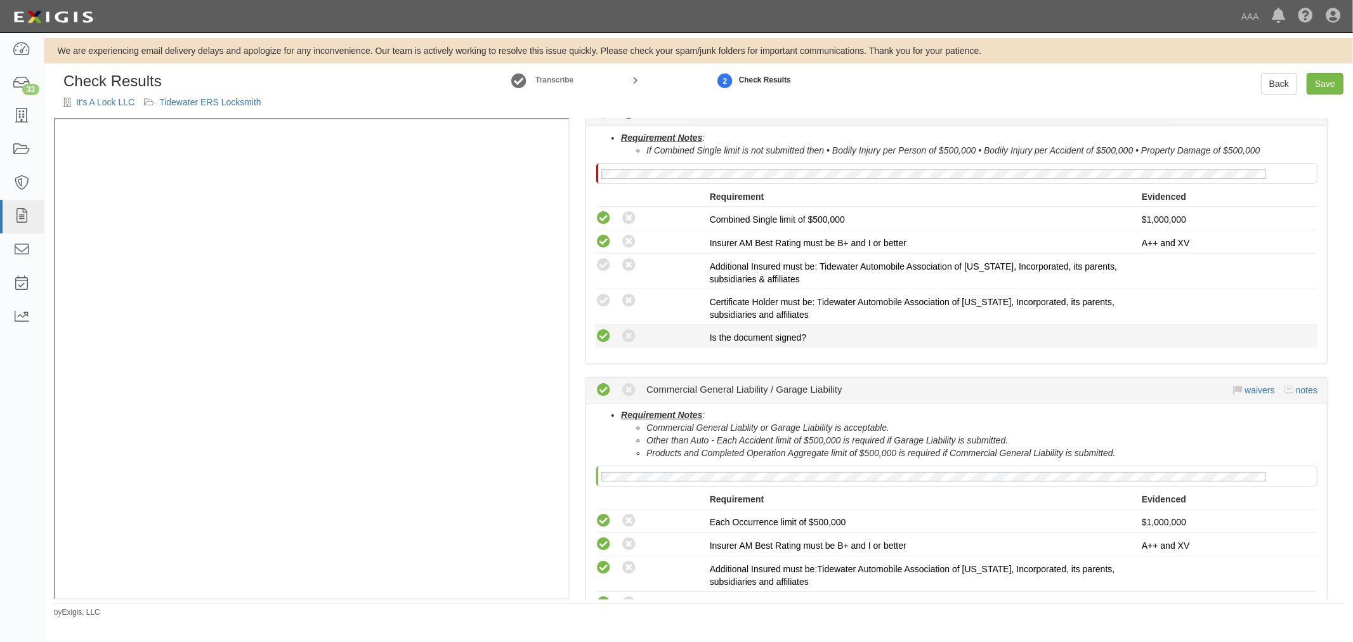
click at [607, 343] on icon at bounding box center [604, 337] width 16 height 16
radio input "true"
click at [598, 295] on icon at bounding box center [604, 301] width 16 height 16
radio input "true"
click at [633, 258] on icon at bounding box center [629, 266] width 16 height 16
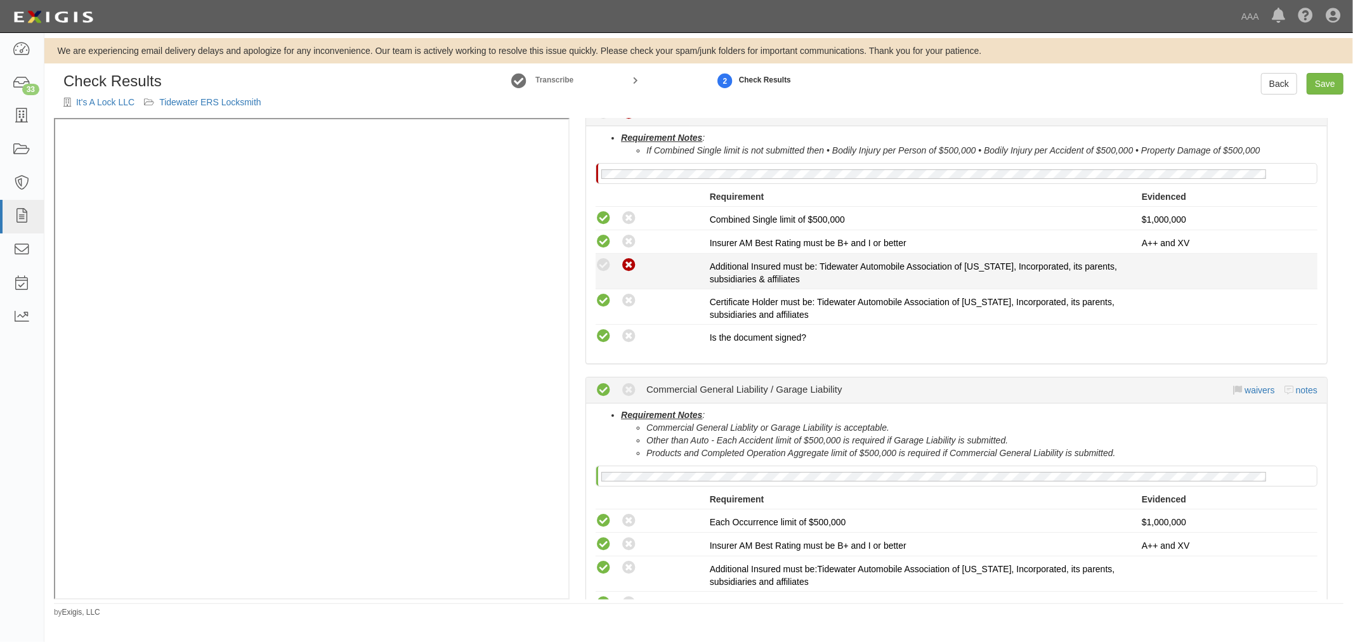
radio input "true"
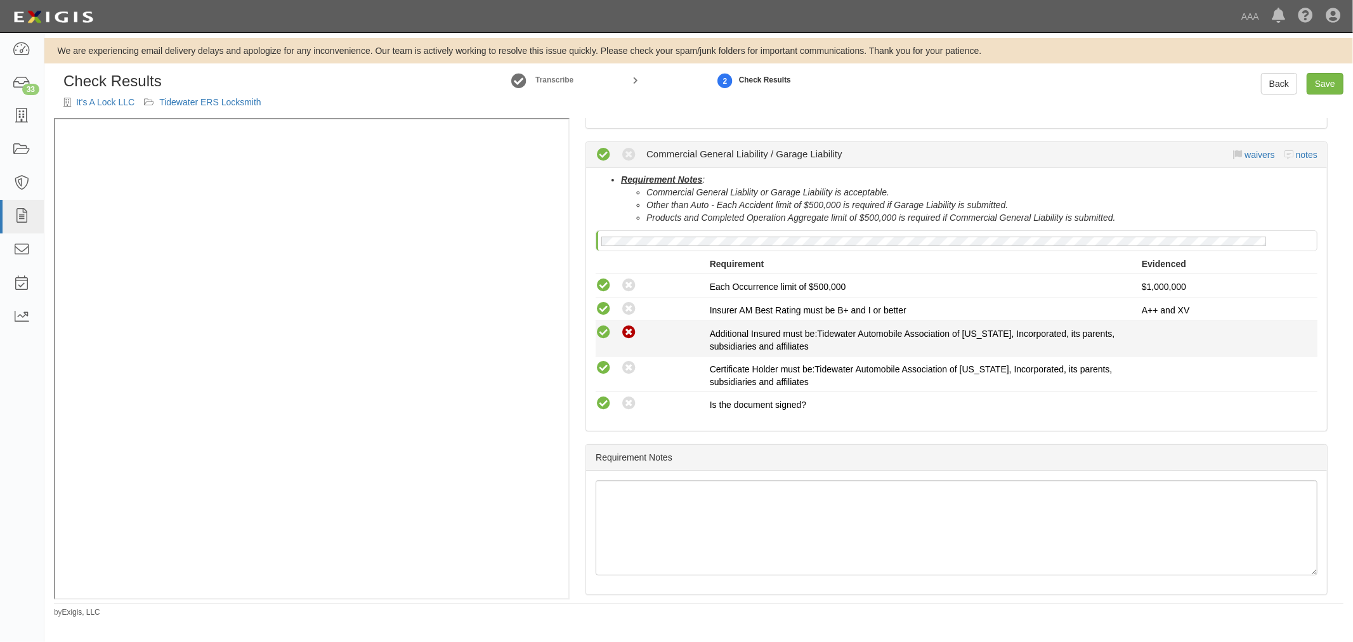
click at [622, 328] on icon at bounding box center [629, 333] width 16 height 16
radio input "true"
radio input "false"
radio input "true"
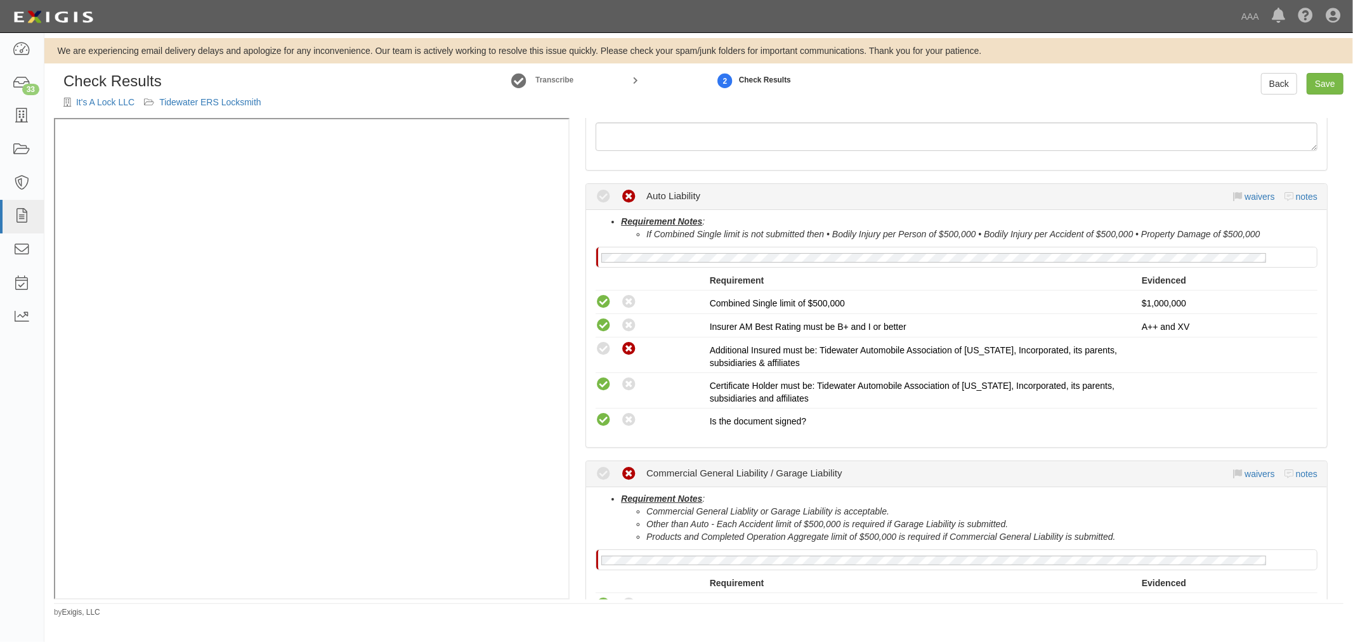
scroll to position [117, 0]
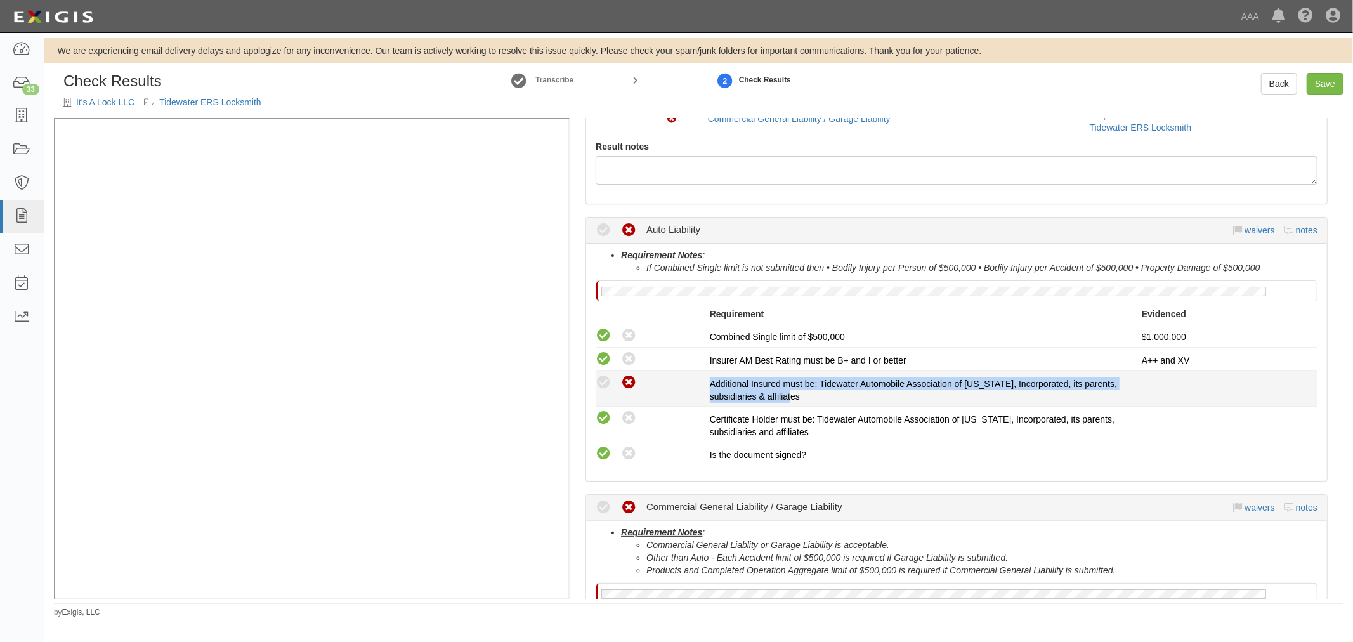
drag, startPoint x: 706, startPoint y: 381, endPoint x: 1127, endPoint y: 396, distance: 421.5
click at [1127, 396] on div "Compliant Waived: Non-Compliant Additional Insured must be: Tidewater Automobil…" at bounding box center [956, 388] width 741 height 29
copy div "Additional Insured must be: Tidewater Automobile Association of Virginia, Incor…"
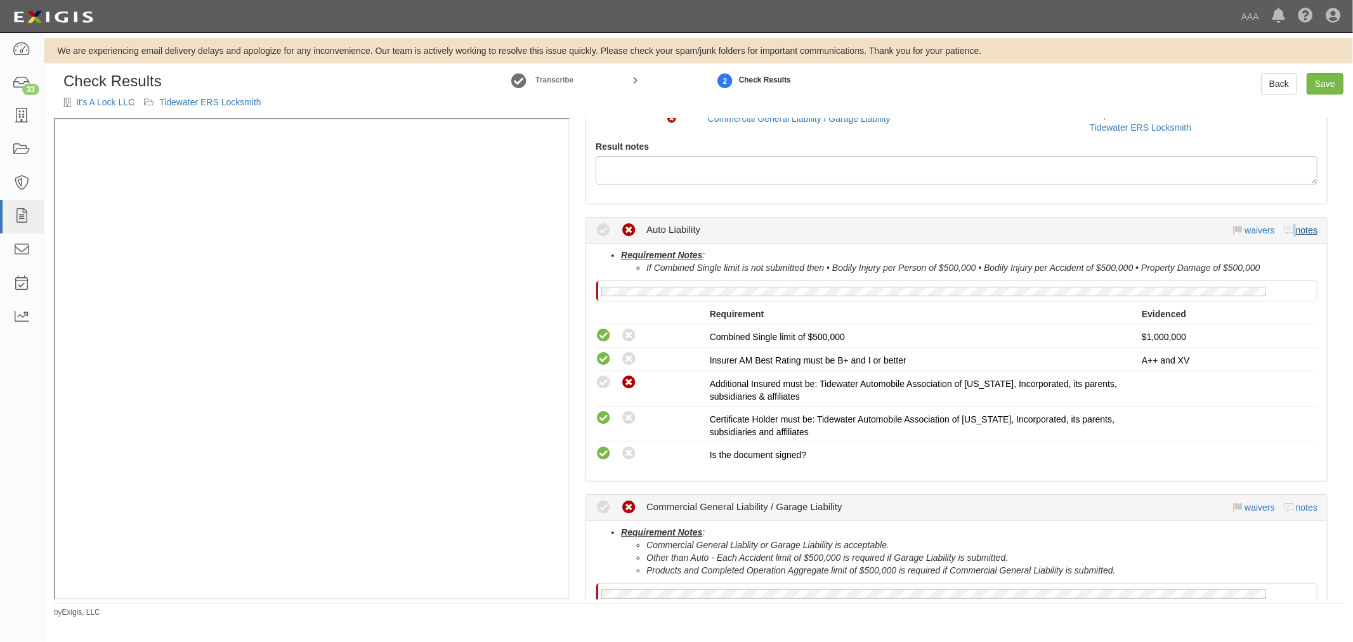
drag, startPoint x: 1284, startPoint y: 235, endPoint x: 1289, endPoint y: 231, distance: 6.9
click at [1285, 233] on div "waivers notes" at bounding box center [1276, 230] width 84 height 13
click at [1296, 228] on link "notes" at bounding box center [1307, 230] width 22 height 10
radio input "true"
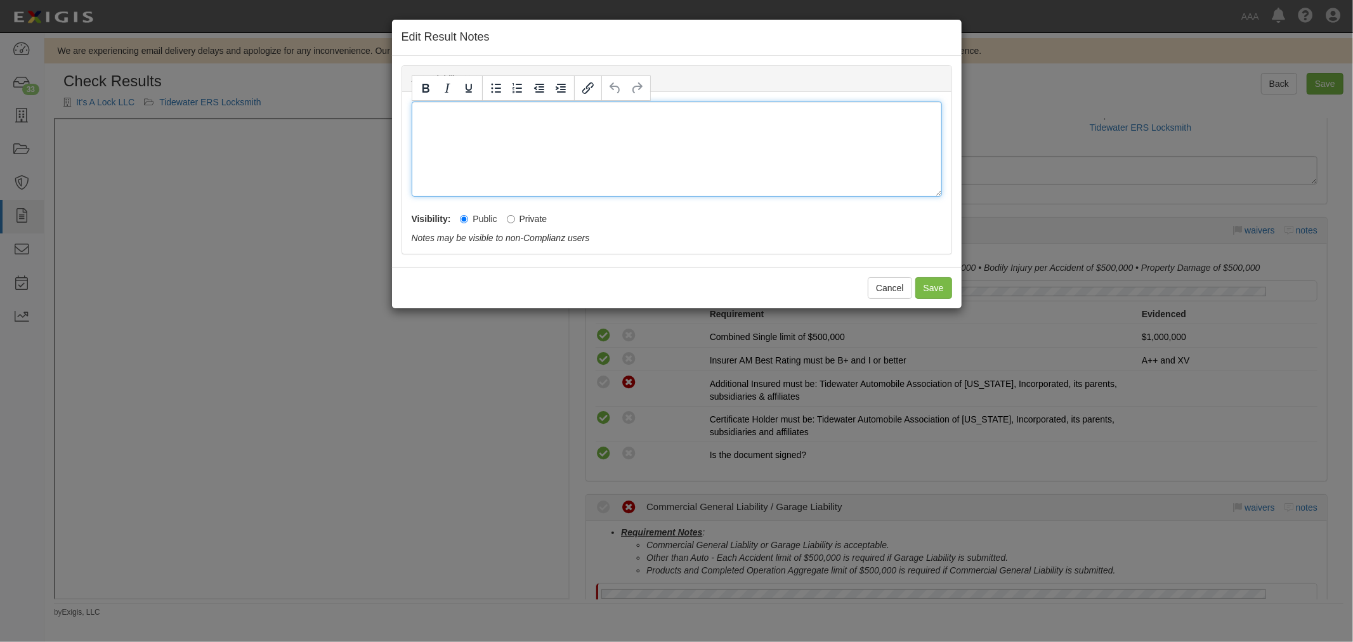
click at [592, 166] on div at bounding box center [677, 149] width 530 height 95
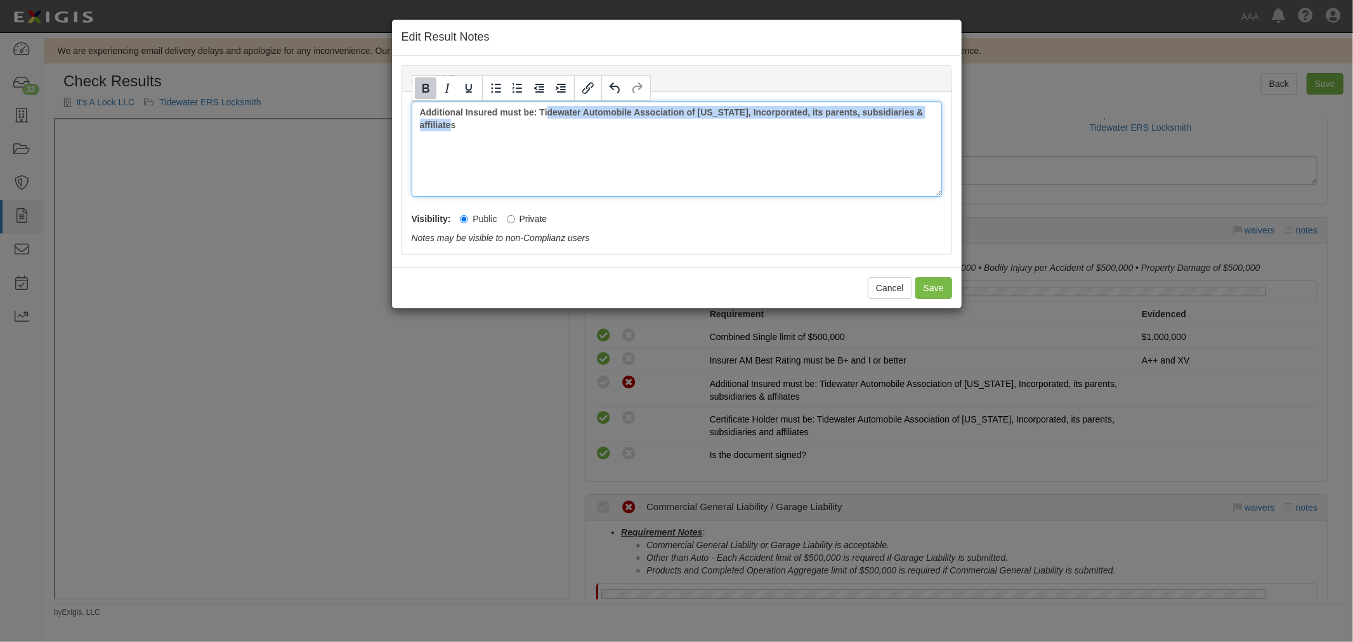
drag, startPoint x: 457, startPoint y: 124, endPoint x: 543, endPoint y: 108, distance: 87.2
click at [543, 108] on div "﻿Additional Insured must be: Tidewater Automobile Association of Virginia, Inco…" at bounding box center [677, 149] width 530 height 95
click at [598, 179] on div "﻿Additional Insured must be: Tidewater Automobile Association of Virginia, Inco…" at bounding box center [677, 149] width 530 height 95
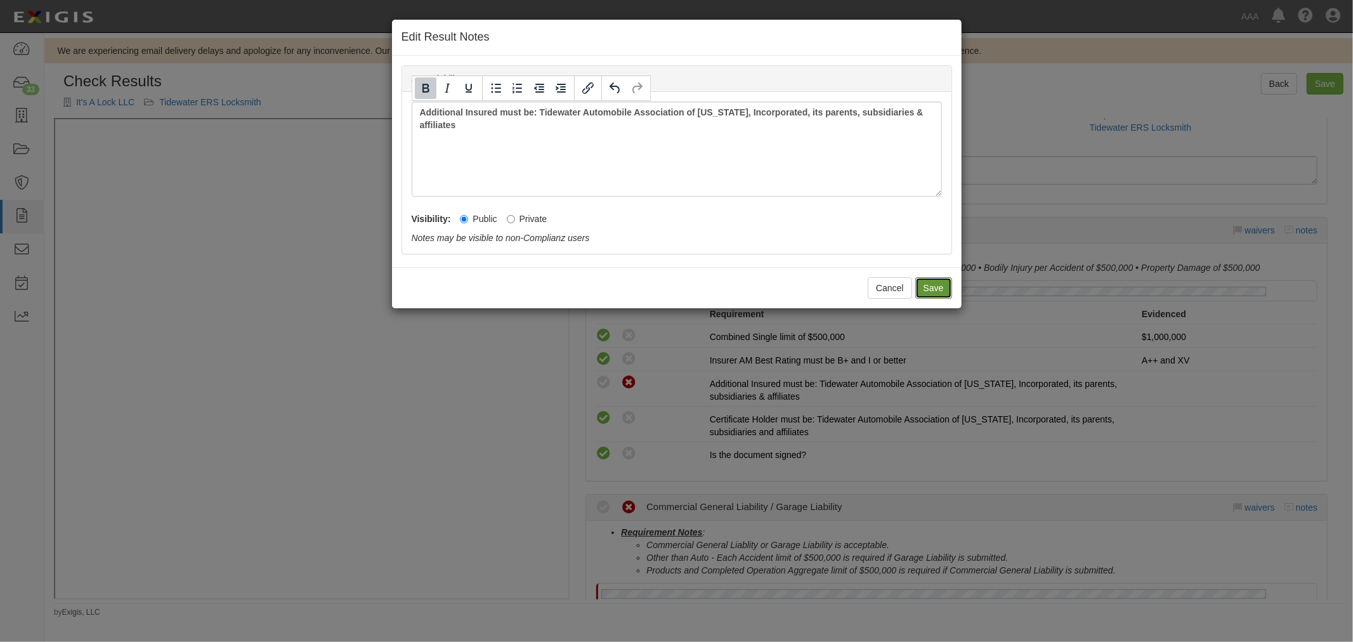
click at [931, 284] on button "Save" at bounding box center [934, 288] width 37 height 22
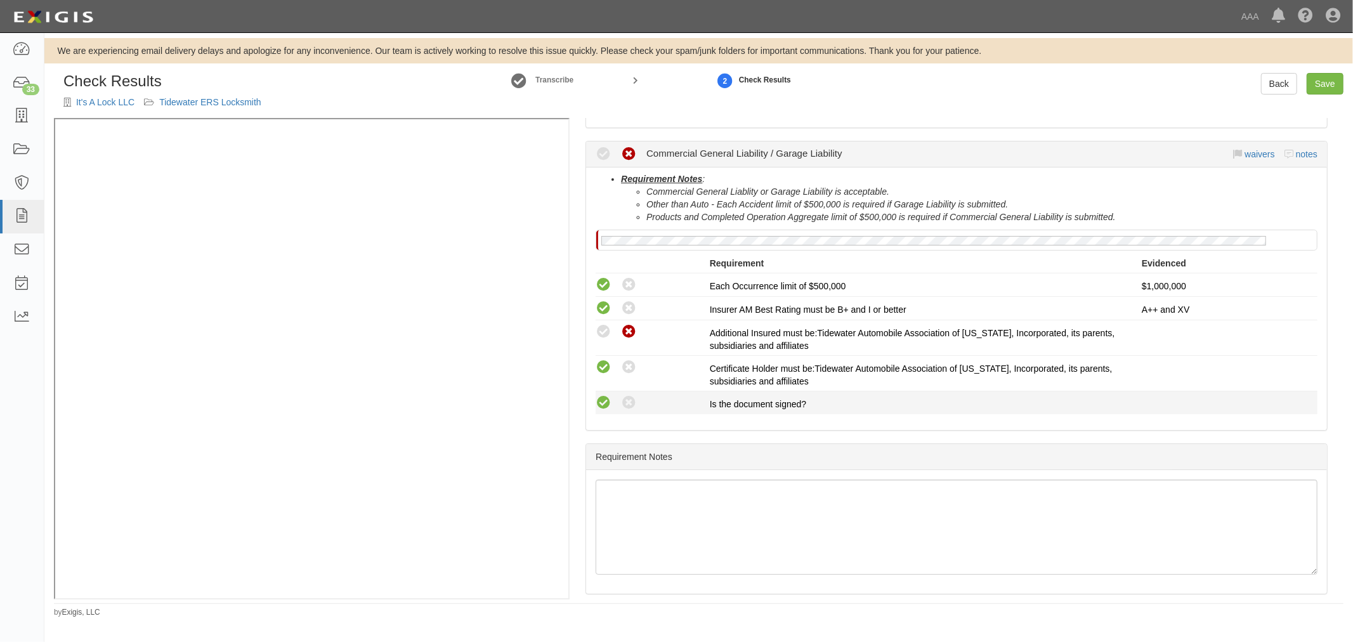
scroll to position [501, 0]
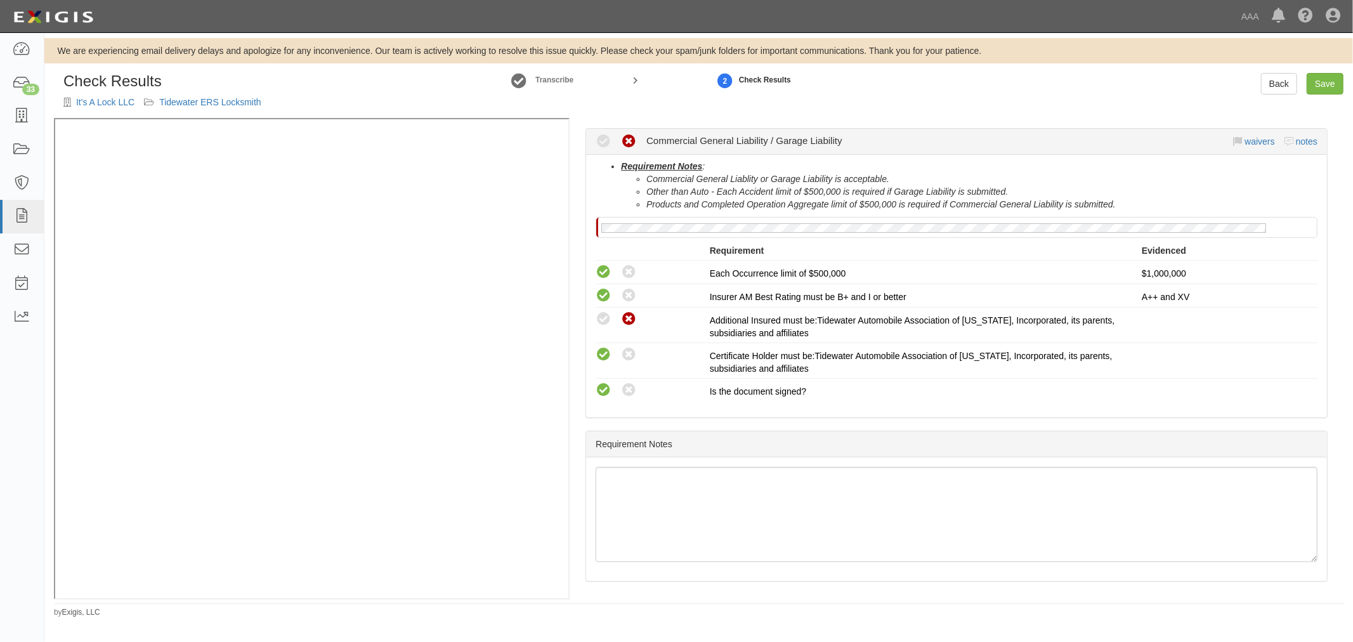
click at [1299, 133] on div "Compliant Waived Non-Compliant Commercial General Liability / Garage Liability …" at bounding box center [957, 141] width 722 height 25
click at [1304, 134] on div "Compliant Waived Non-Compliant Commercial General Liability / Garage Liability …" at bounding box center [957, 141] width 722 height 25
click at [1296, 142] on link "notes" at bounding box center [1307, 141] width 22 height 10
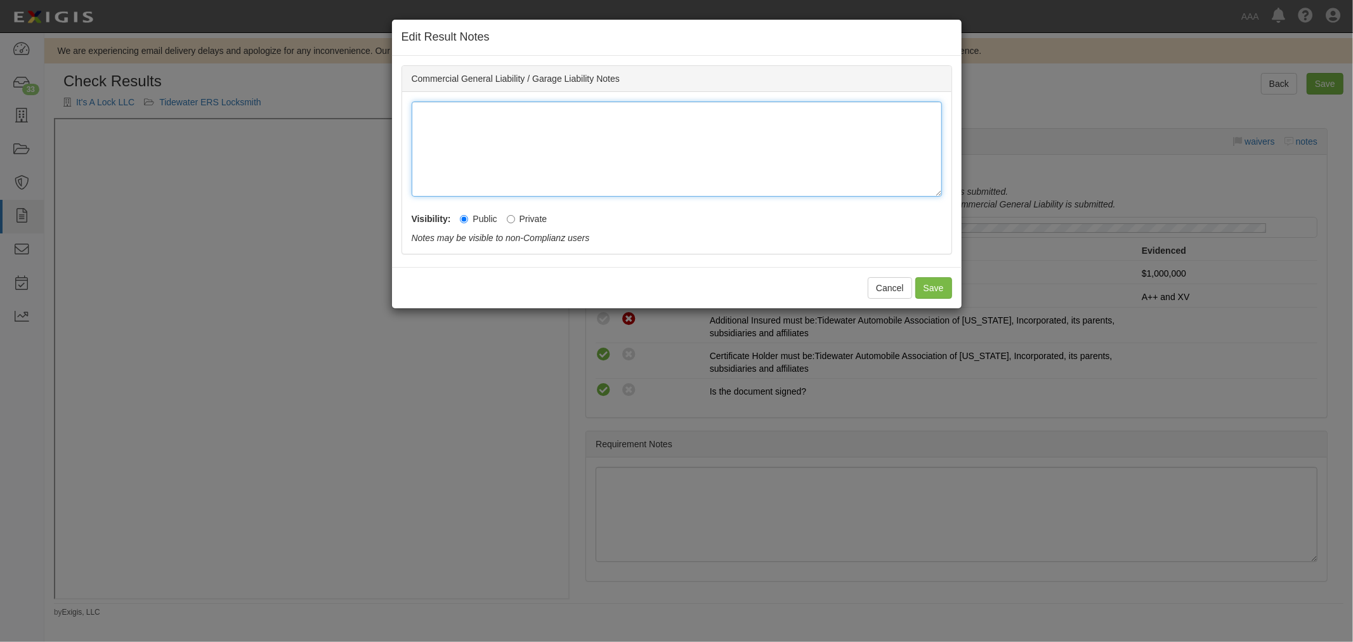
click at [666, 152] on div at bounding box center [677, 149] width 530 height 95
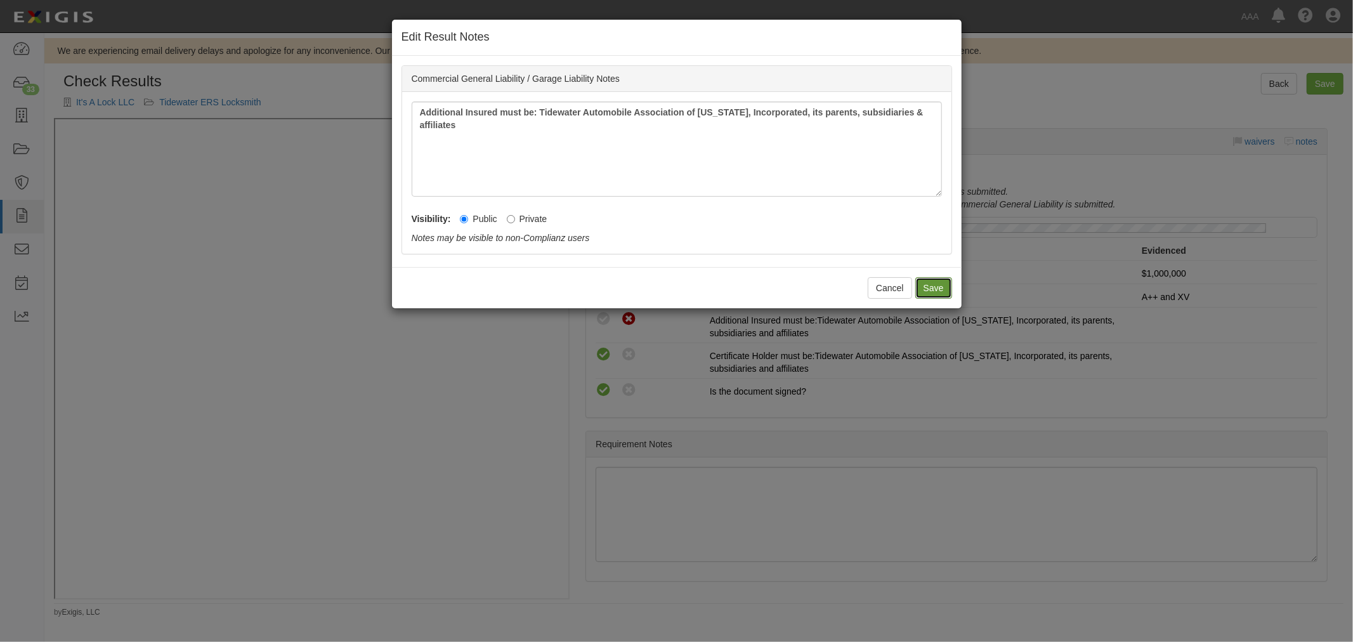
click at [935, 289] on button "Save" at bounding box center [934, 288] width 37 height 22
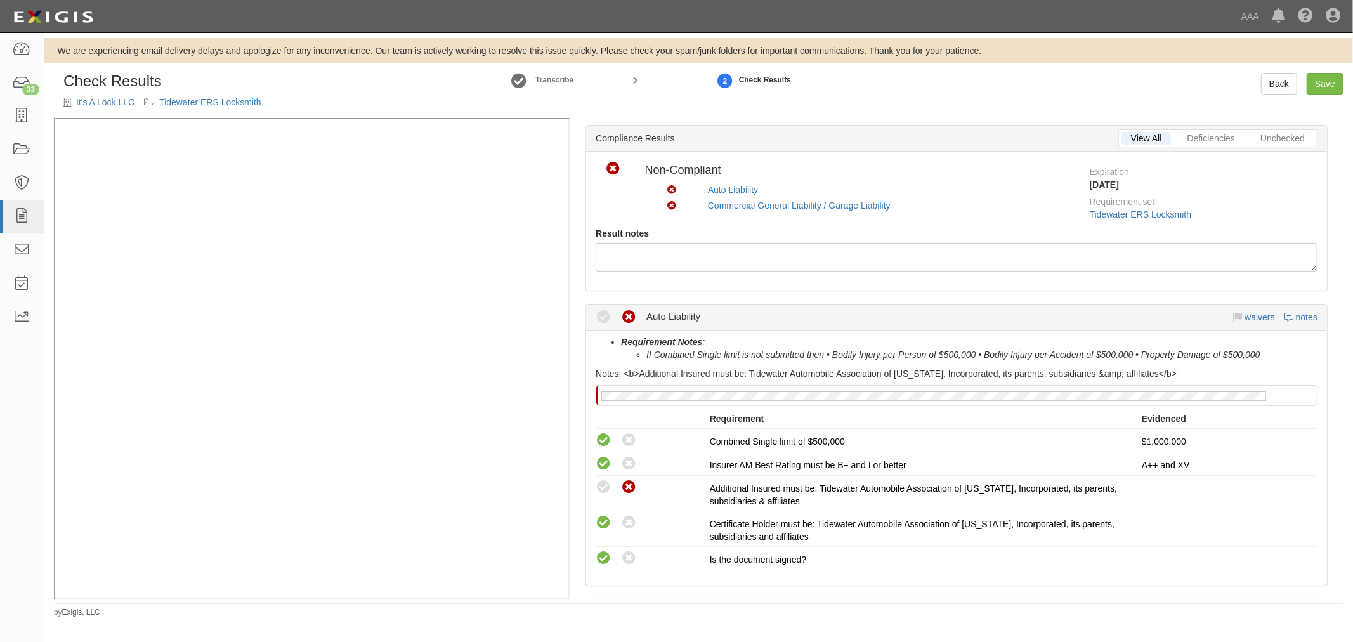
scroll to position [0, 0]
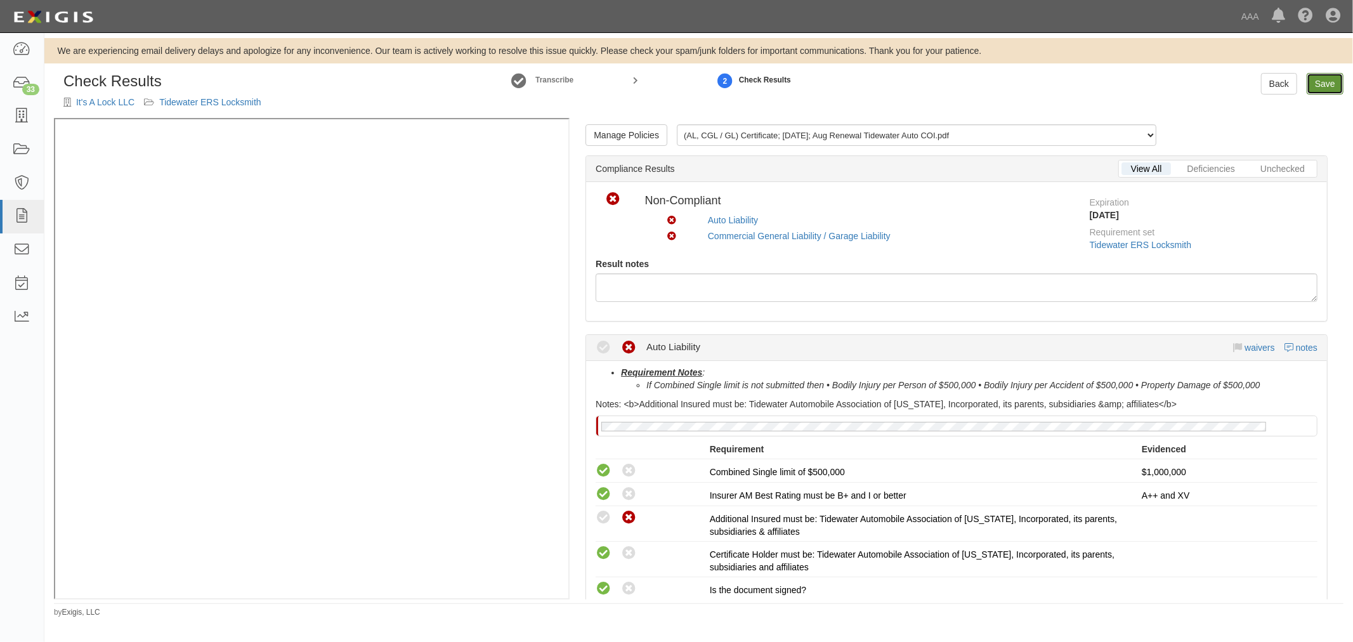
click at [1315, 84] on link "Save" at bounding box center [1325, 84] width 37 height 22
radio input "true"
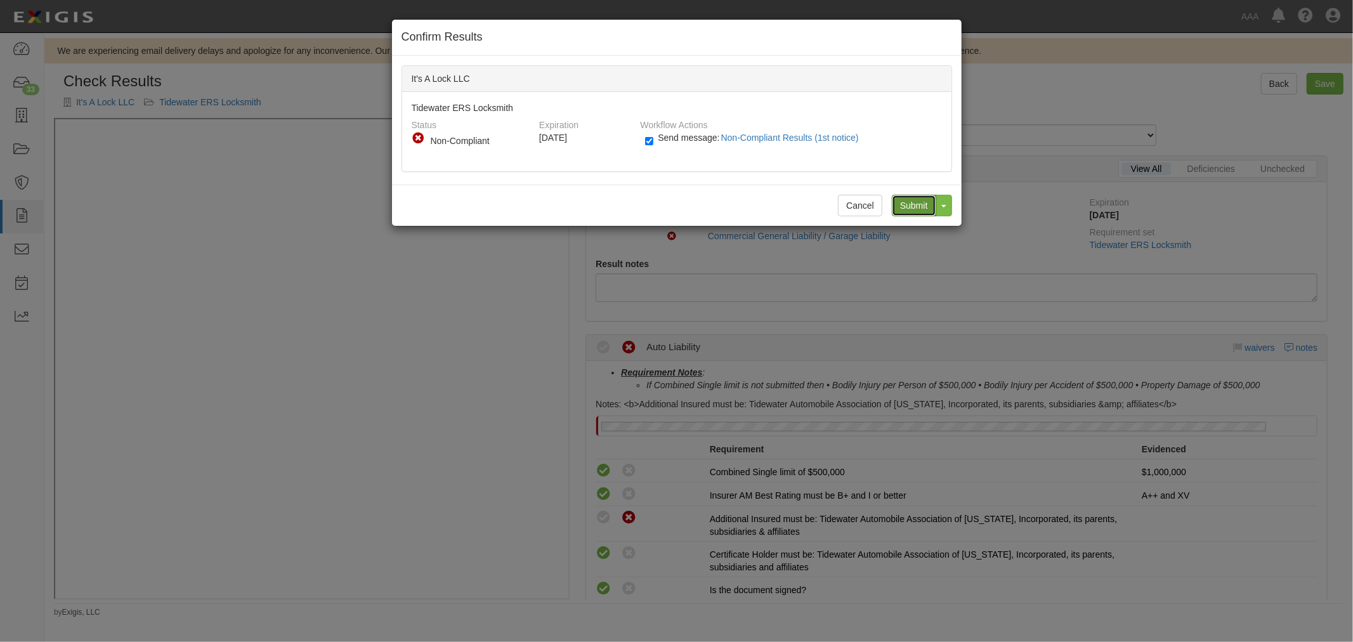
click at [903, 200] on input "Submit" at bounding box center [914, 206] width 44 height 22
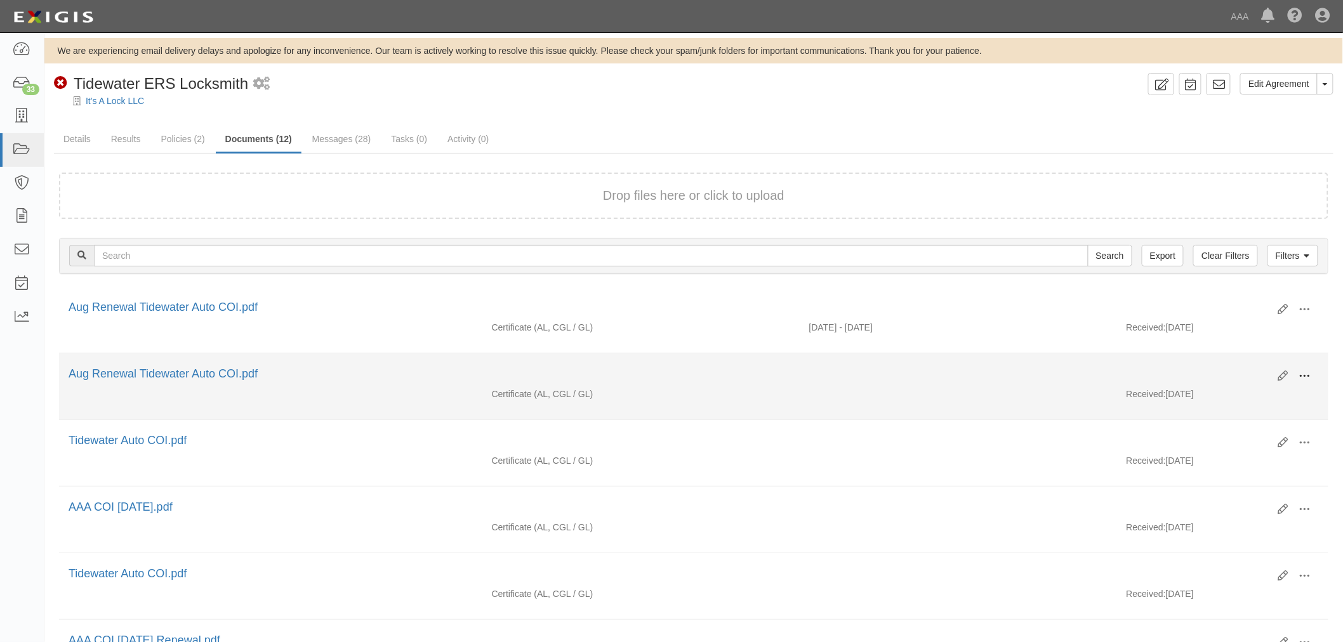
click at [1307, 381] on span at bounding box center [1304, 376] width 11 height 11
click at [1270, 400] on link "View" at bounding box center [1243, 394] width 100 height 23
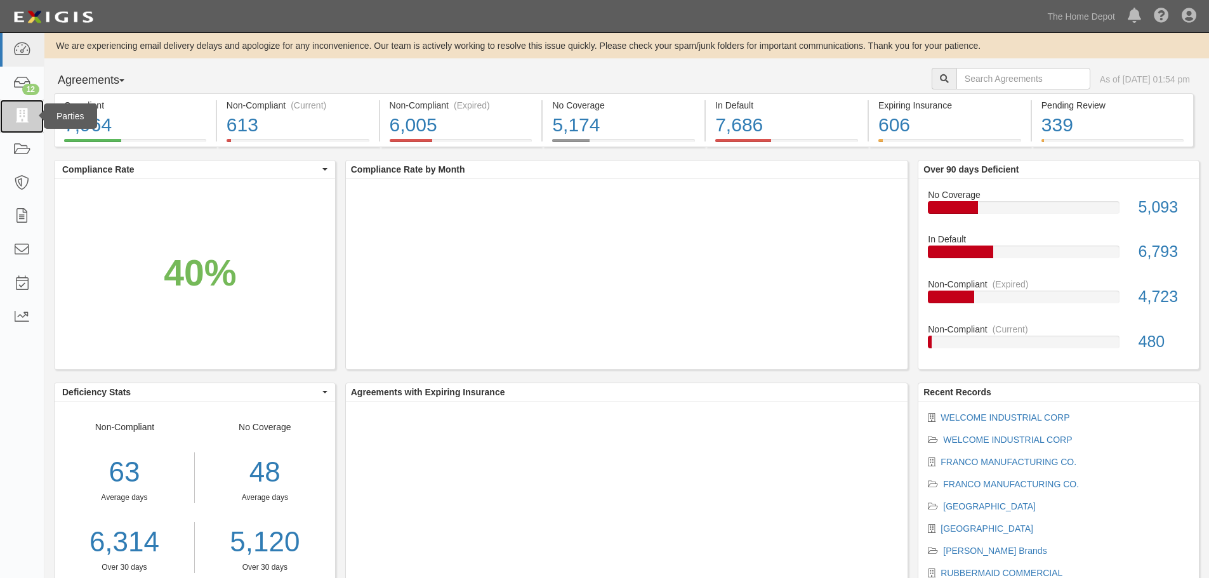
click at [11, 120] on link at bounding box center [22, 117] width 44 height 34
click at [33, 122] on link at bounding box center [22, 117] width 44 height 34
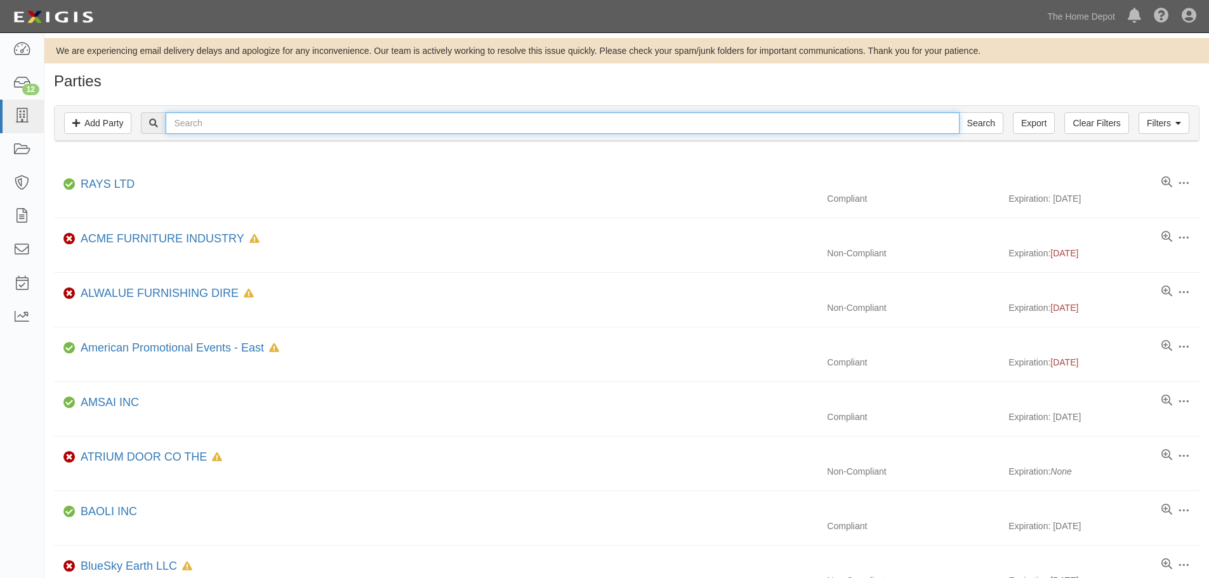
click at [223, 123] on input "text" at bounding box center [562, 123] width 793 height 22
type input "east"
click at [959, 112] on input "Search" at bounding box center [981, 123] width 44 height 22
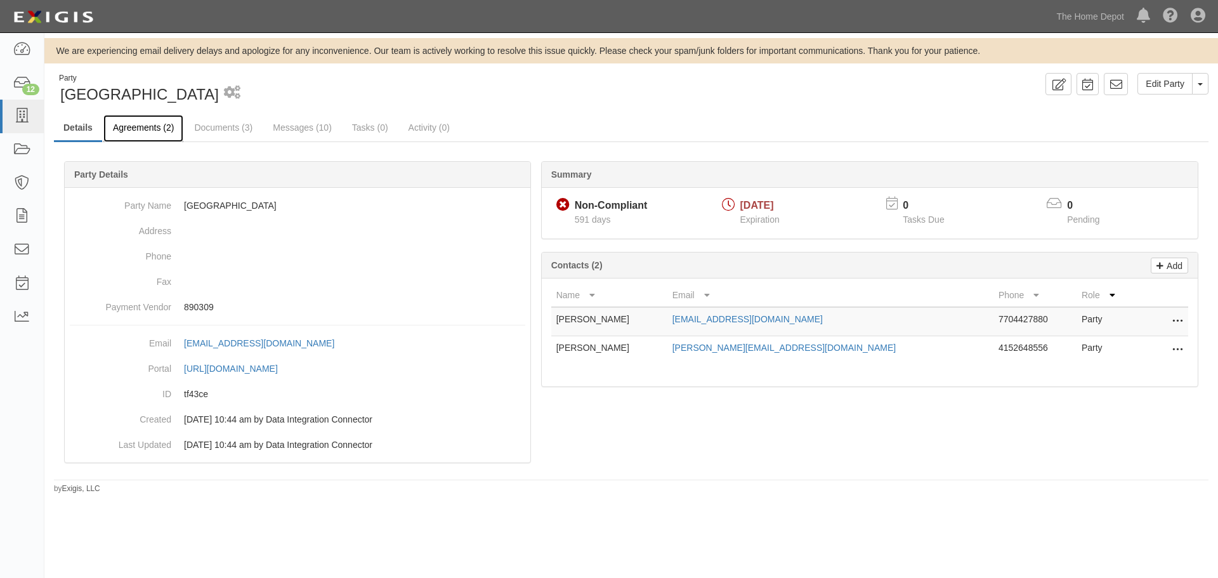
click at [146, 131] on link "Agreements (2)" at bounding box center [143, 128] width 80 height 27
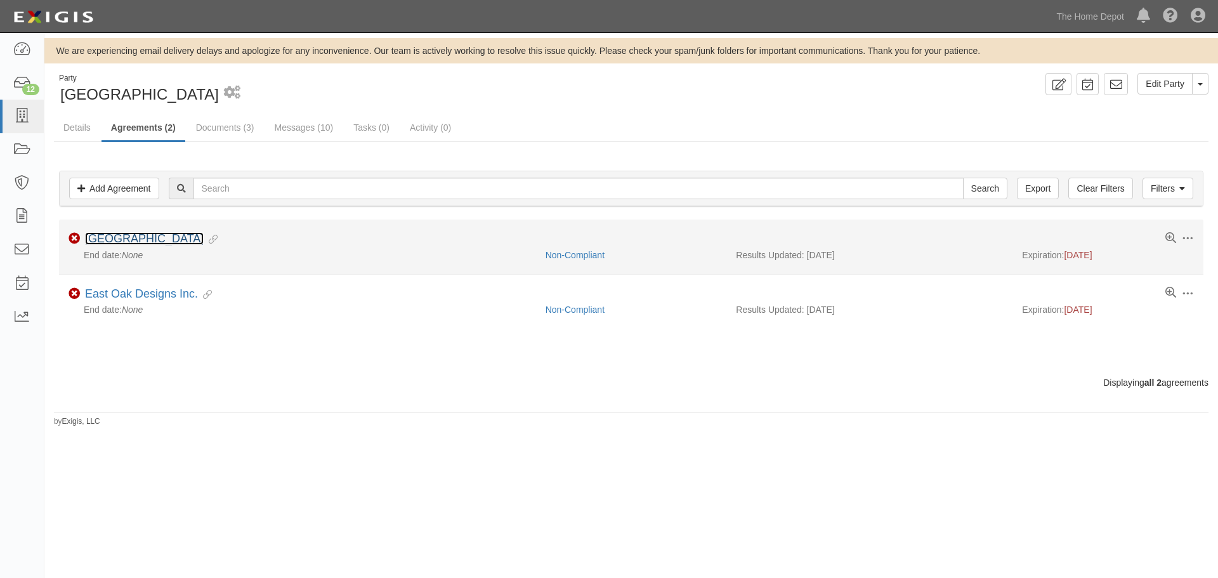
click at [117, 233] on link "[GEOGRAPHIC_DATA]" at bounding box center [144, 238] width 119 height 13
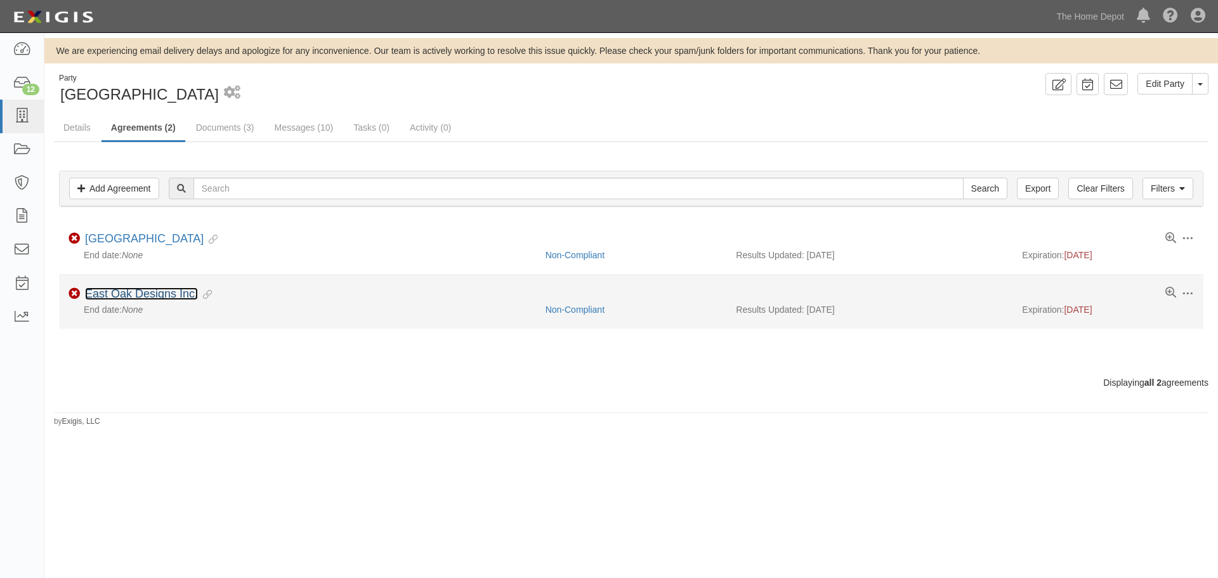
click at [144, 294] on link "East Oak Designs Inc." at bounding box center [141, 293] width 113 height 13
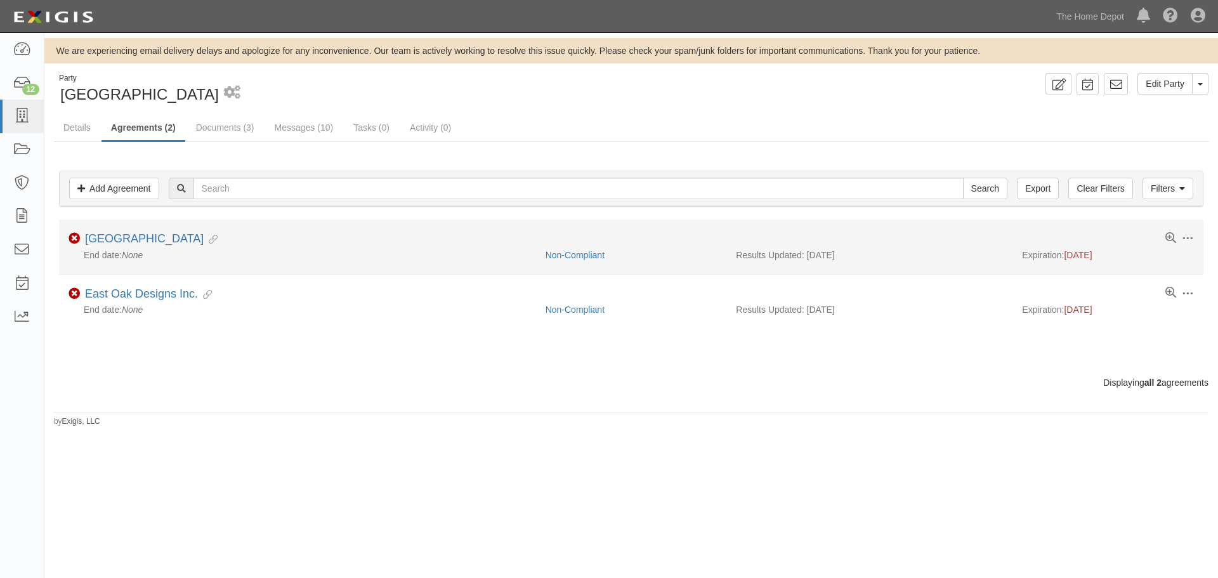
click at [96, 232] on li "Toggle Agreement Dropdown Edit Log activity Add task Send message Archive Non-C…" at bounding box center [631, 247] width 1145 height 55
click at [98, 235] on link "[GEOGRAPHIC_DATA]" at bounding box center [144, 238] width 119 height 13
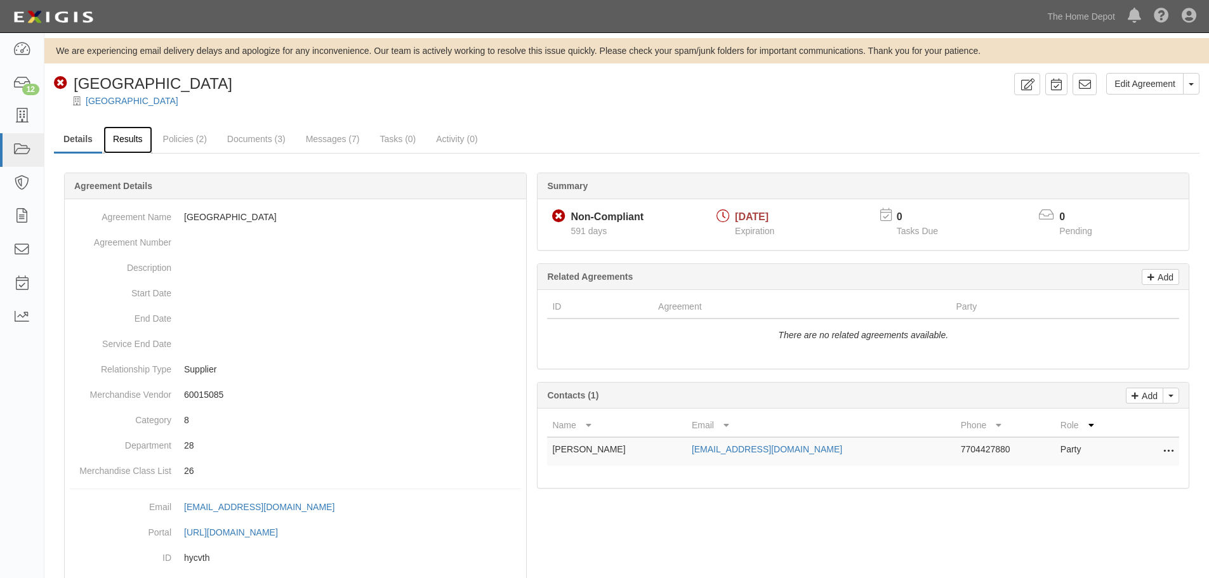
click at [117, 131] on link "Results" at bounding box center [127, 139] width 49 height 27
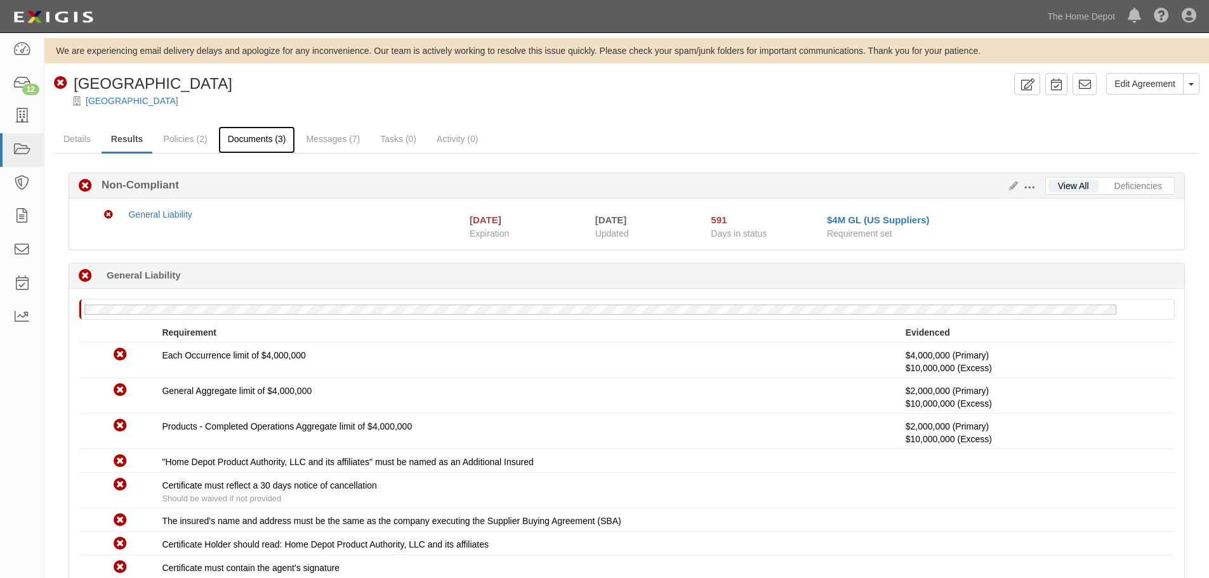
click at [262, 138] on link "Documents (3)" at bounding box center [256, 139] width 77 height 27
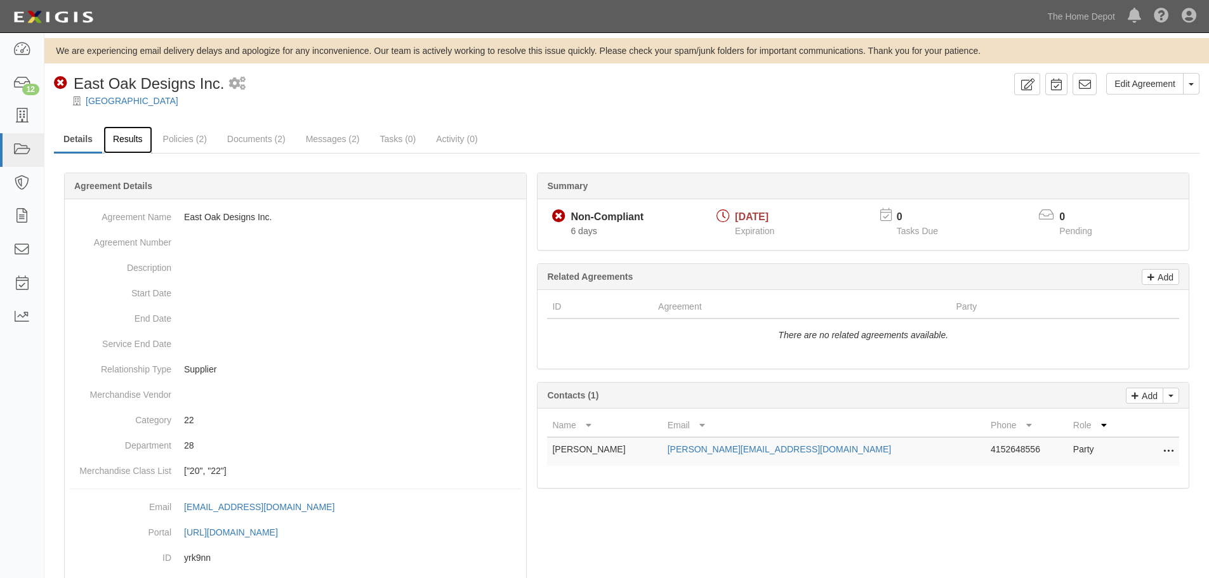
click at [132, 143] on link "Results" at bounding box center [127, 139] width 49 height 27
click at [114, 138] on link "Results" at bounding box center [127, 139] width 49 height 27
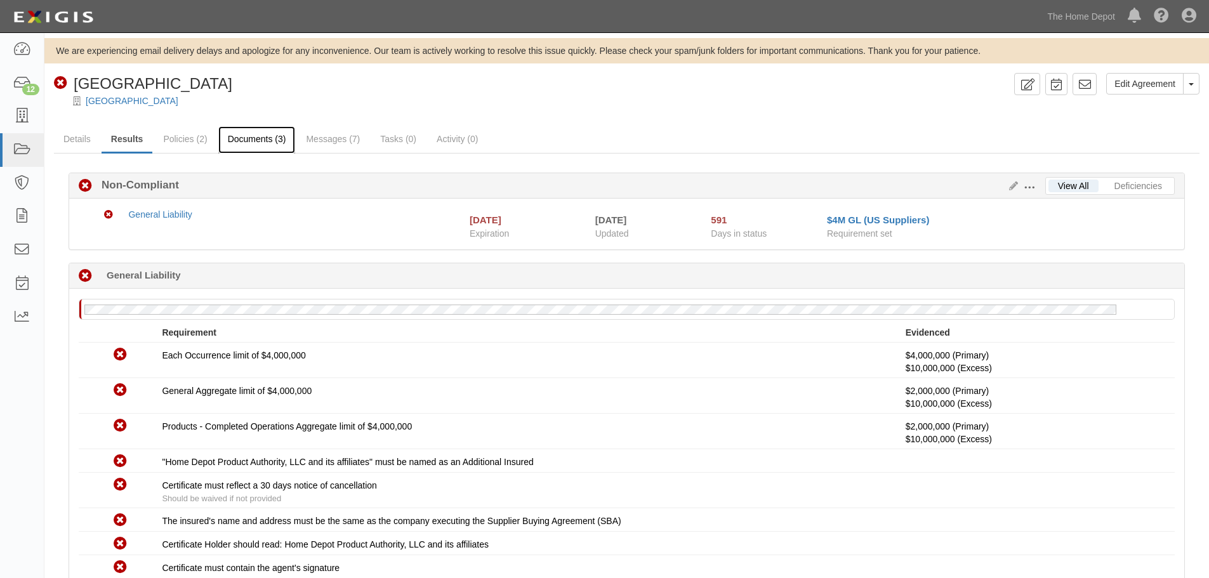
click at [281, 137] on link "Documents (3)" at bounding box center [256, 139] width 77 height 27
click at [279, 141] on link "Documents (3)" at bounding box center [256, 139] width 77 height 27
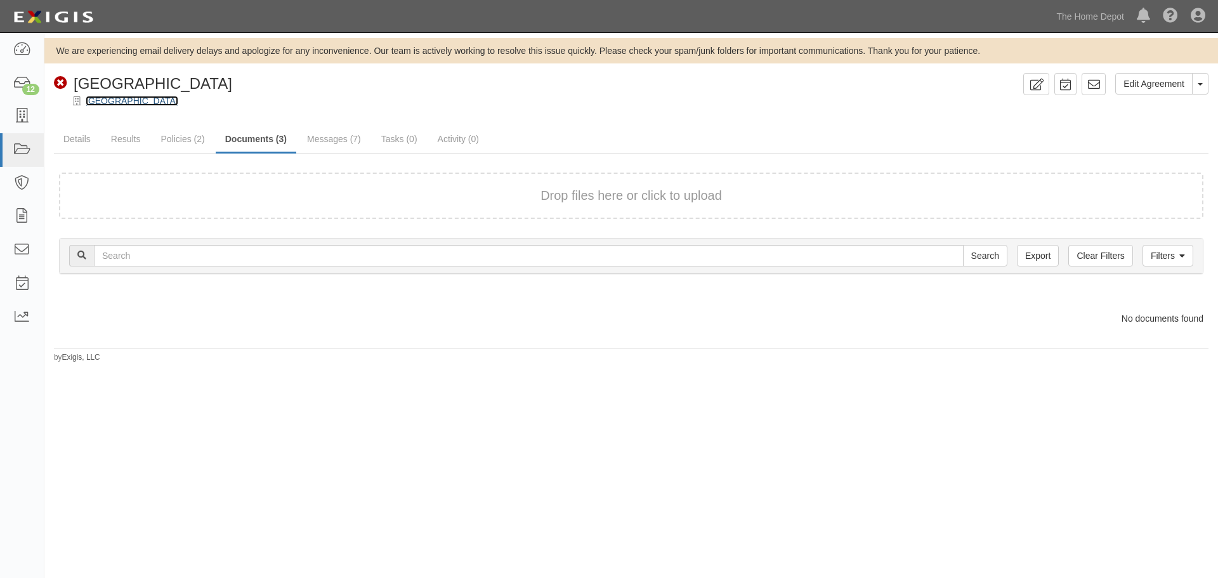
click at [122, 104] on link "[GEOGRAPHIC_DATA]" at bounding box center [132, 101] width 93 height 10
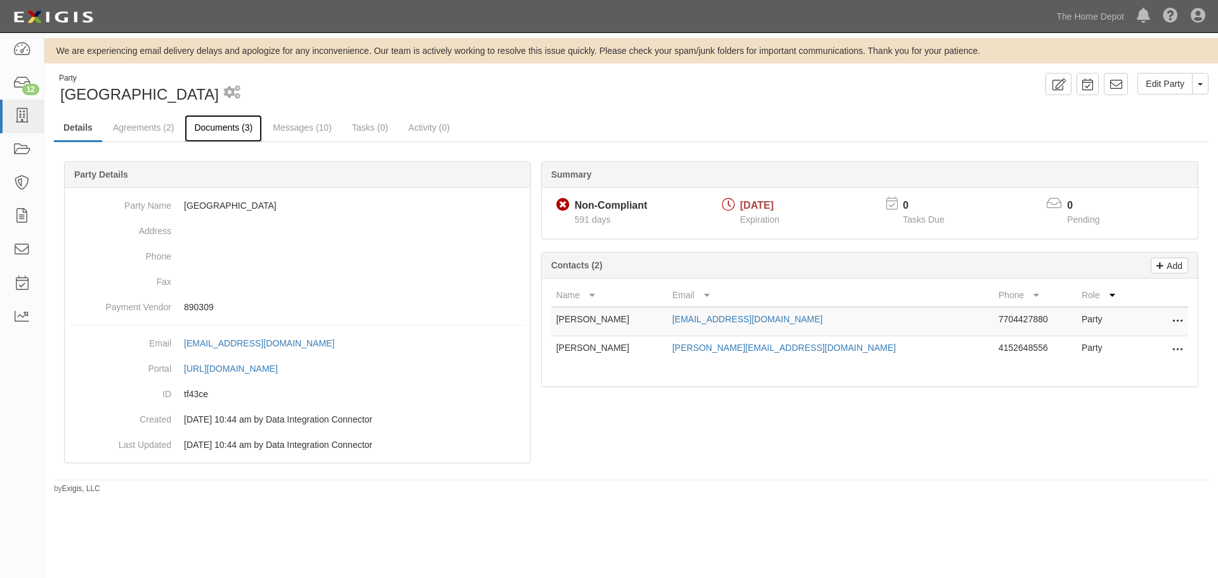
click at [230, 128] on link "Documents (3)" at bounding box center [223, 128] width 77 height 27
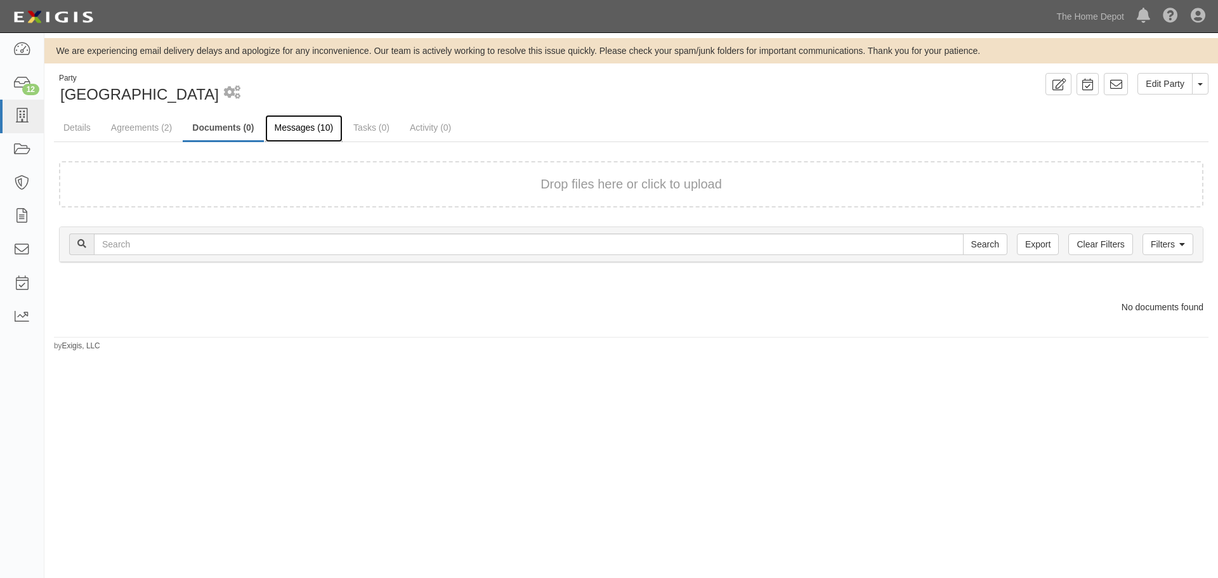
click at [281, 128] on link "Messages (10)" at bounding box center [304, 128] width 78 height 27
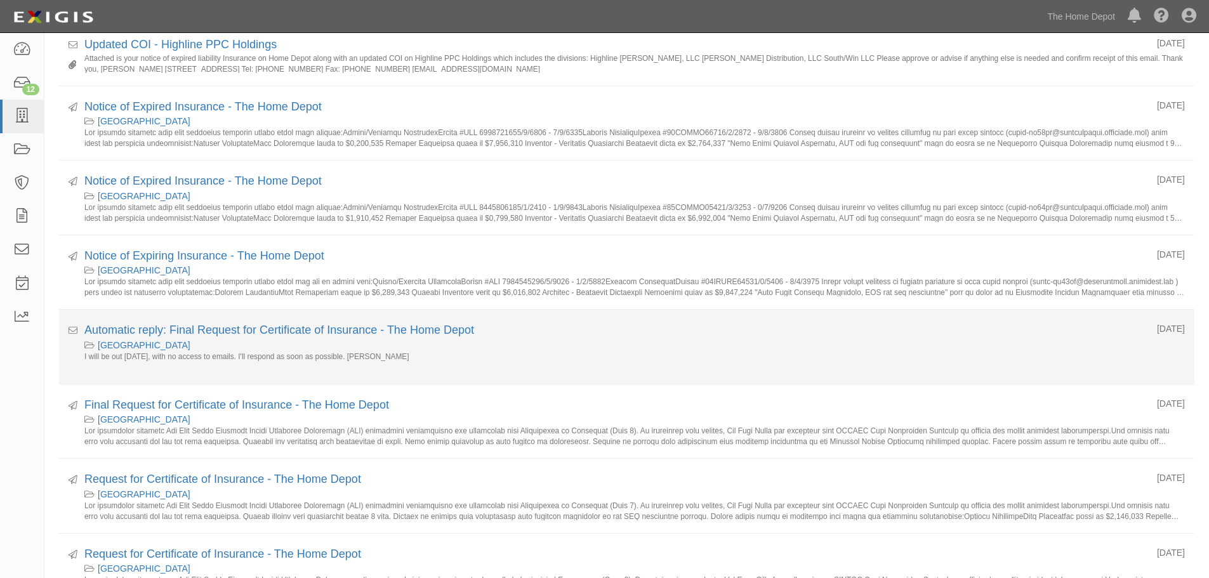
scroll to position [239, 0]
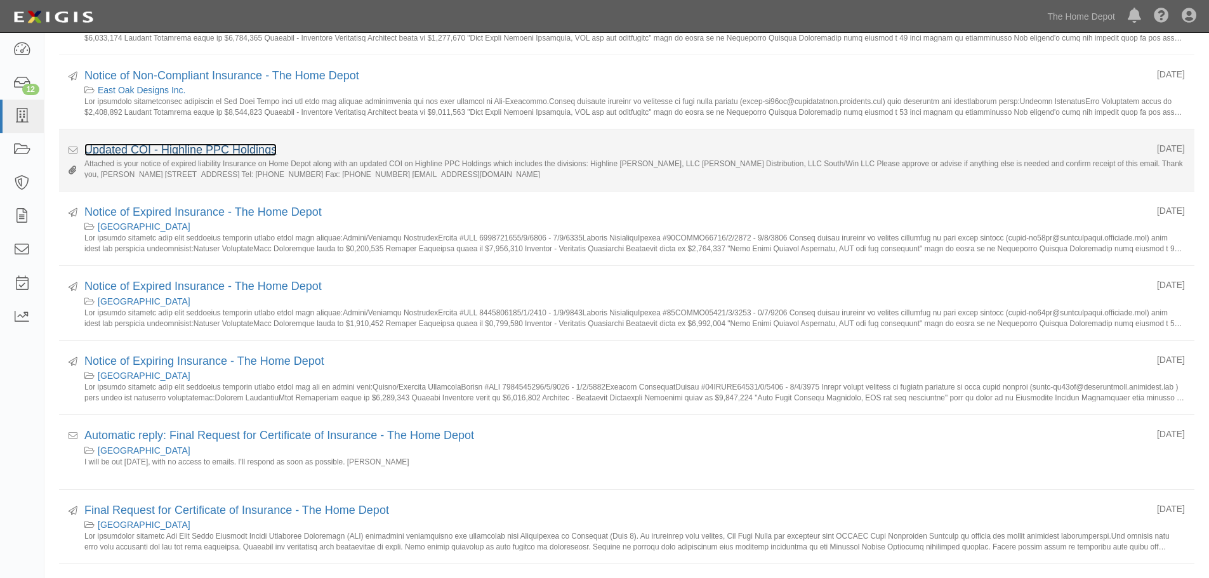
click at [152, 149] on link "Updated COI - Highline PPC Holdings" at bounding box center [180, 149] width 192 height 13
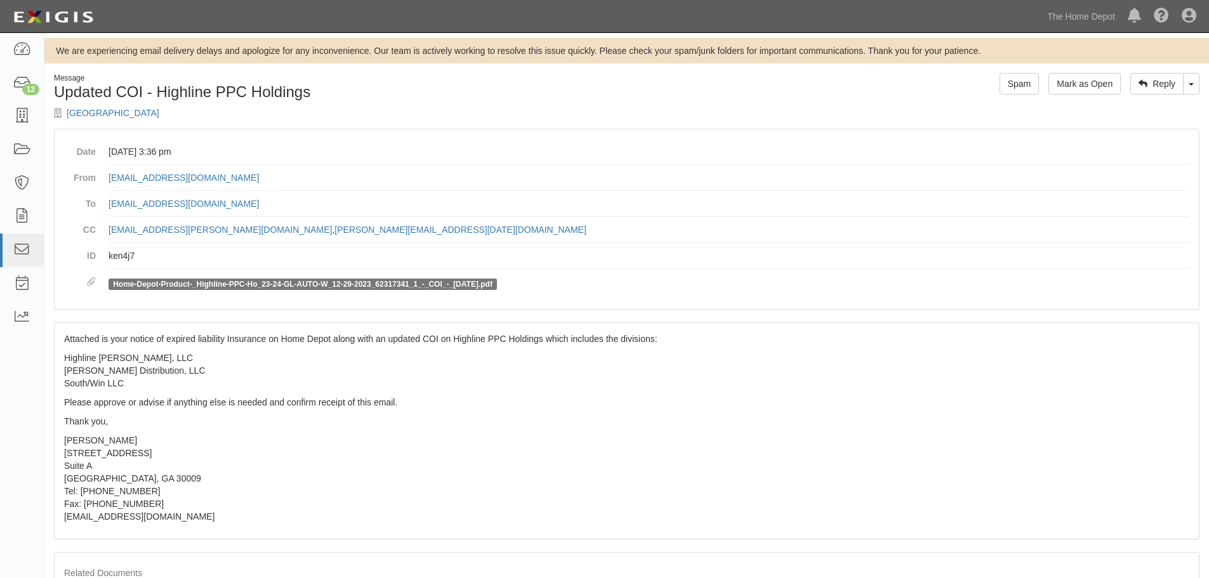
click at [183, 277] on dd "Home-Depot-Product-_Highline-PPC-Ho_23-24-GL-AUTO-W_12-29-2023_62317341_1_-_COI…" at bounding box center [648, 284] width 1081 height 30
click at [185, 280] on link "Home-Depot-Product-_Highline-PPC-Ho_23-24-GL-AUTO-W_12-29-2023_62317341_1_-_COI…" at bounding box center [302, 284] width 379 height 9
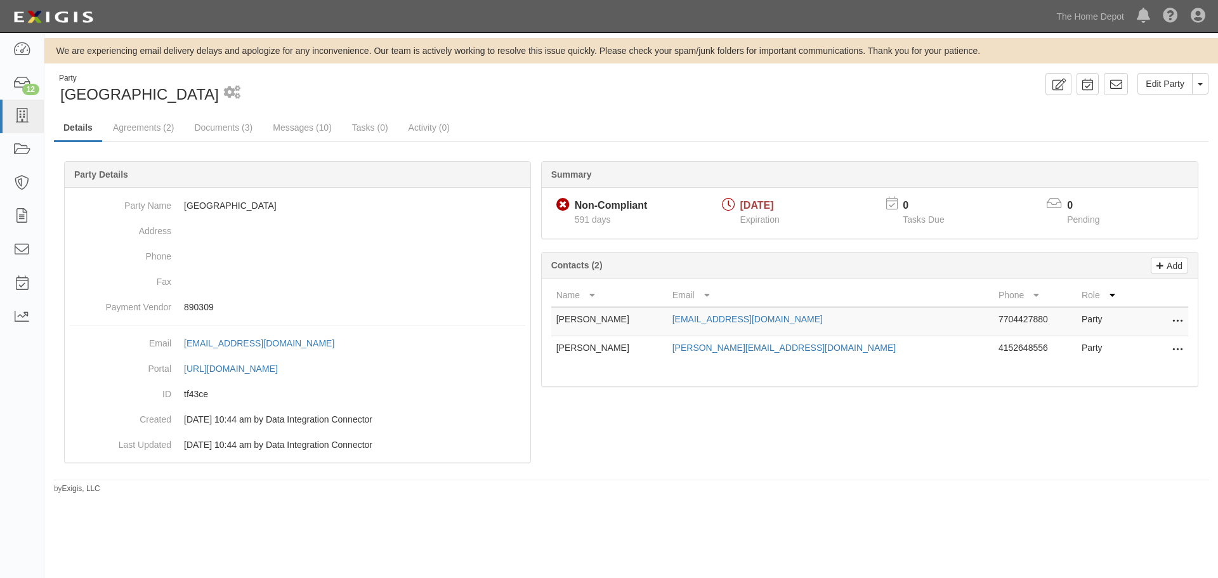
click at [135, 114] on div "Party East Oak 1 scheduled workflow Edit Party Toggle Party Dropdown View Audit…" at bounding box center [631, 283] width 1174 height 421
click at [135, 131] on link "Agreements (2)" at bounding box center [143, 128] width 80 height 27
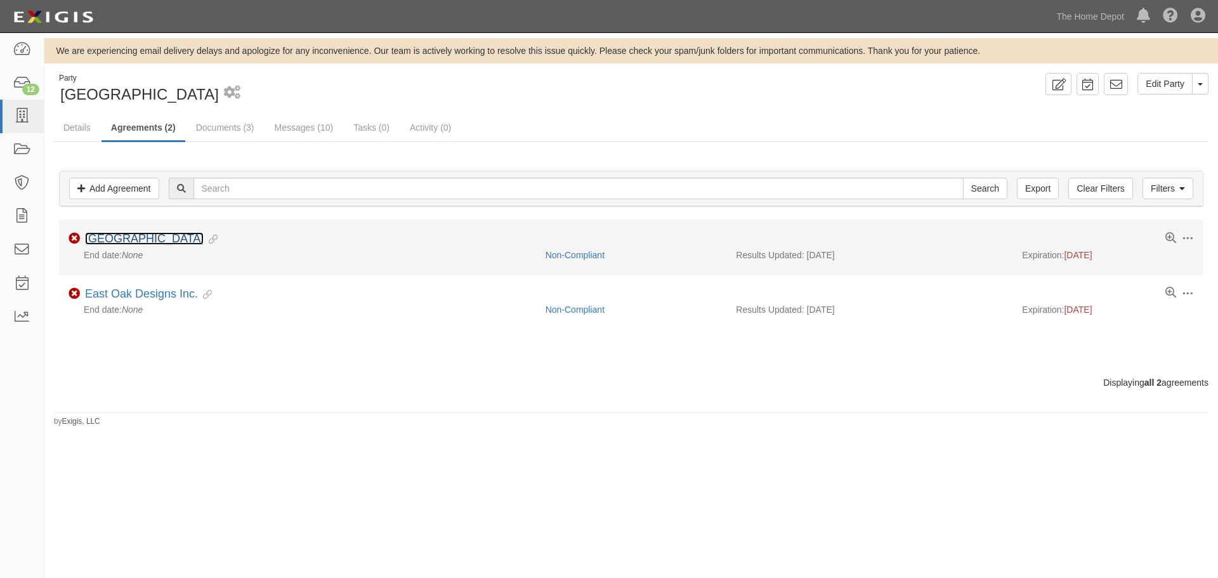
click at [117, 239] on link "[GEOGRAPHIC_DATA]" at bounding box center [144, 238] width 119 height 13
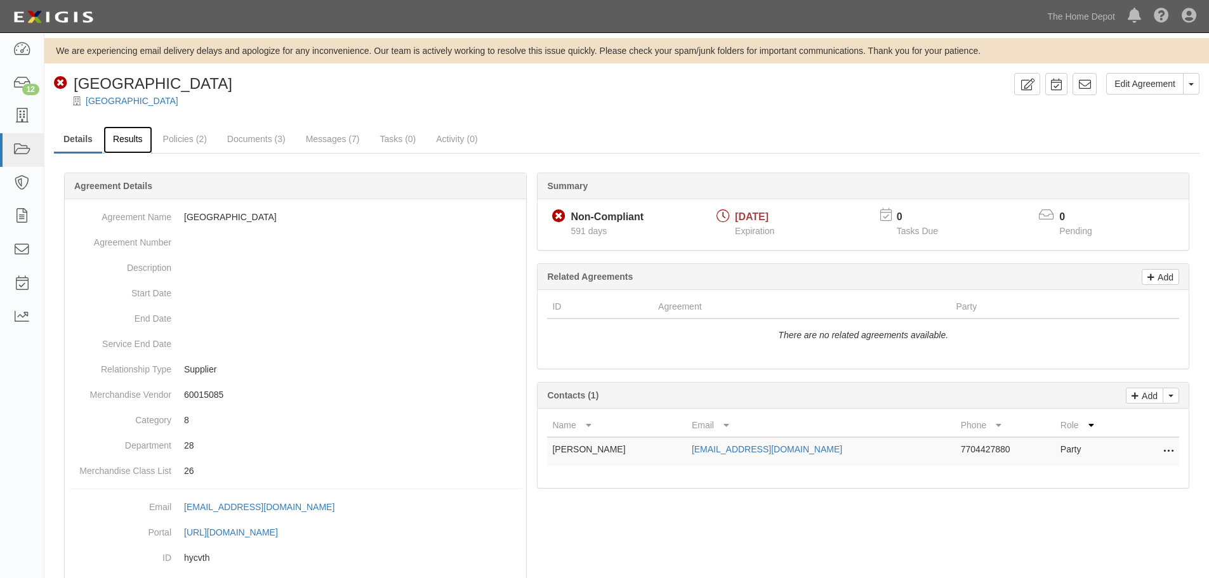
click at [138, 141] on link "Results" at bounding box center [127, 139] width 49 height 27
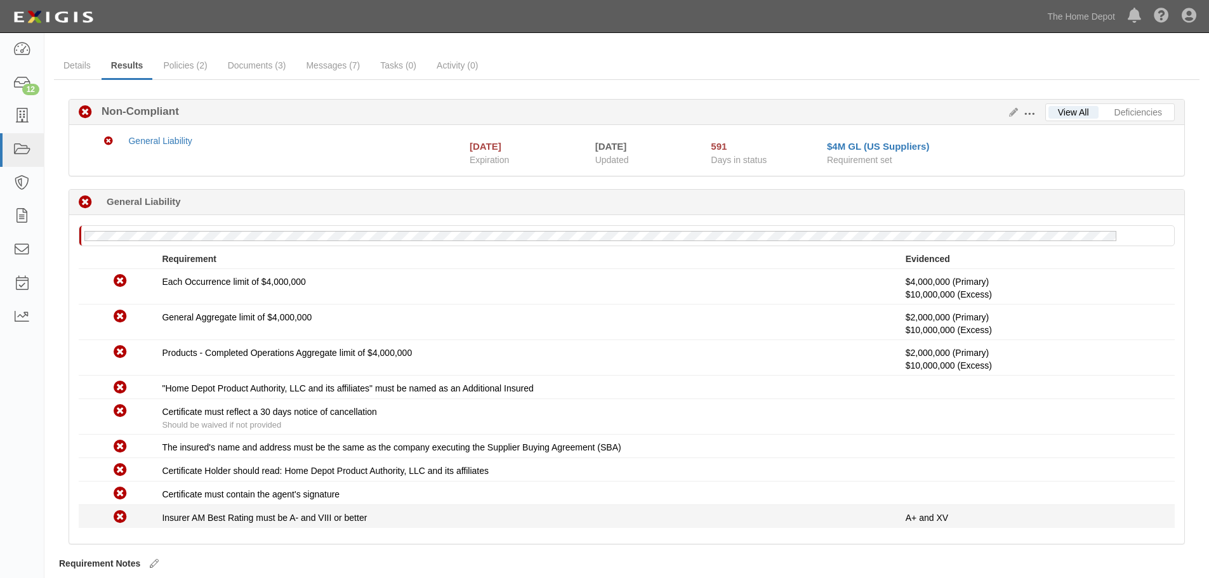
scroll to position [115, 0]
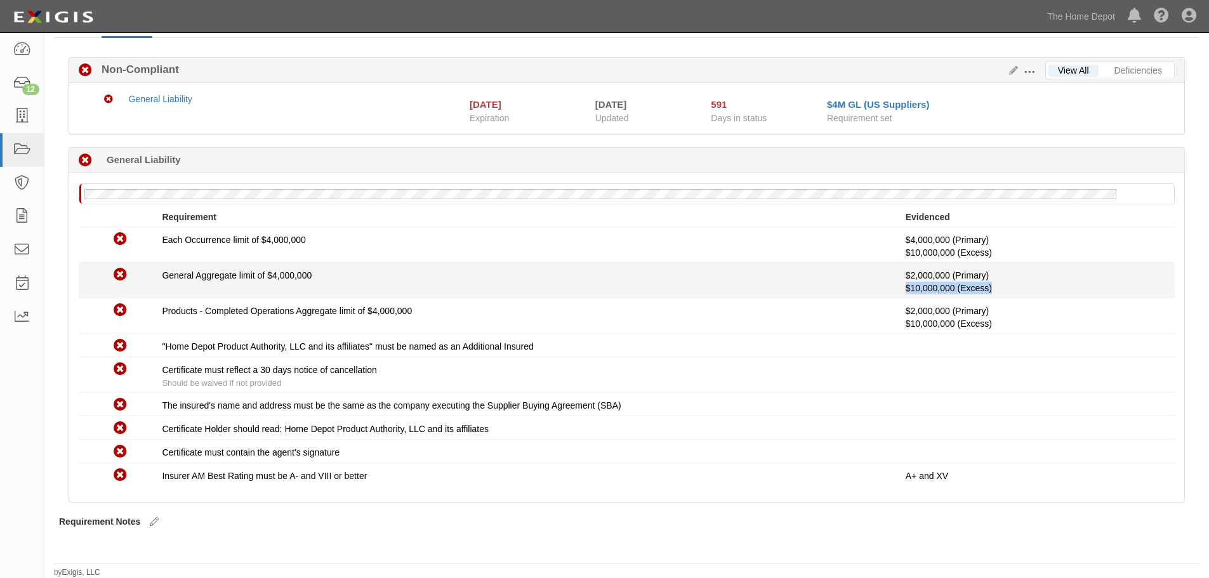
drag, startPoint x: 1008, startPoint y: 287, endPoint x: 900, endPoint y: 289, distance: 107.9
click at [900, 289] on div "Non-Compliant General Aggregate limit of $4,000,000 $2,000,000 (Primary) $10,00…" at bounding box center [626, 280] width 1115 height 29
click at [900, 288] on div "Non-Compliant General Aggregate limit of $4,000,000 $2,000,000 (Primary) $10,00…" at bounding box center [626, 280] width 1115 height 29
click at [948, 289] on span "$10,000,000 (Excess)" at bounding box center [948, 288] width 86 height 10
click at [978, 289] on span "$10,000,000 (Excess)" at bounding box center [948, 288] width 86 height 10
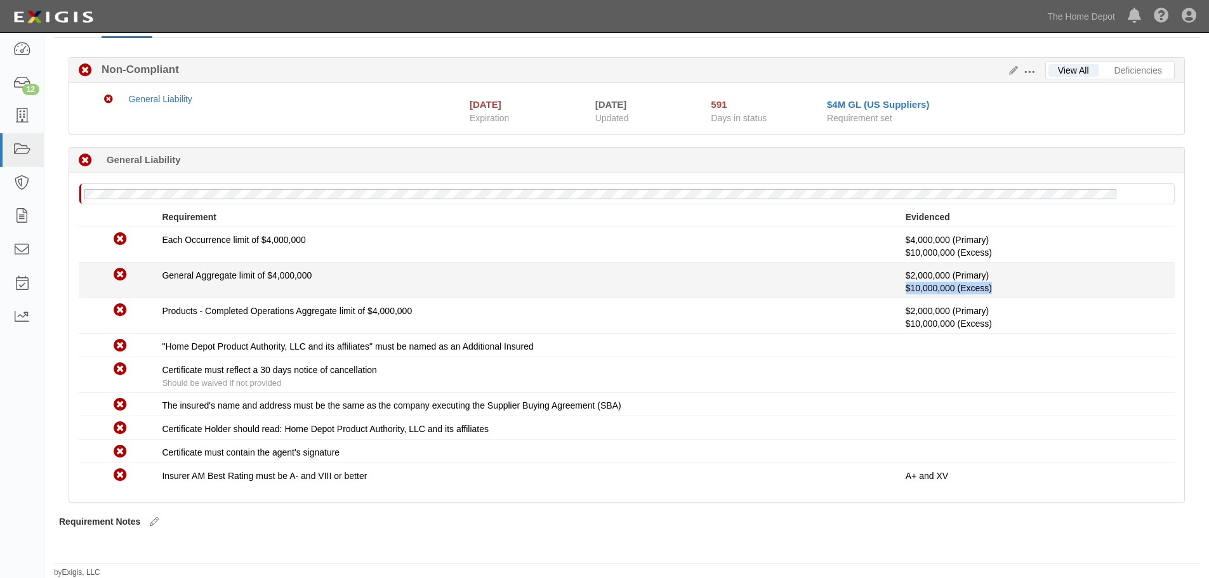
click at [999, 289] on p "$2,000,000 (Primary) $10,000,000 (Excess)" at bounding box center [1034, 281] width 259 height 25
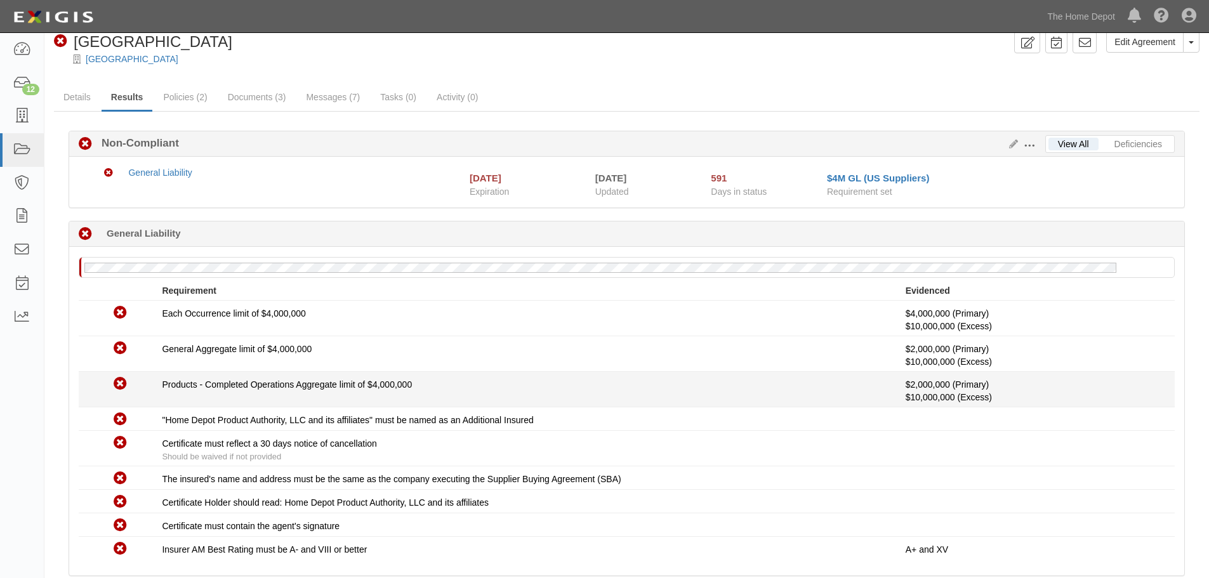
scroll to position [0, 0]
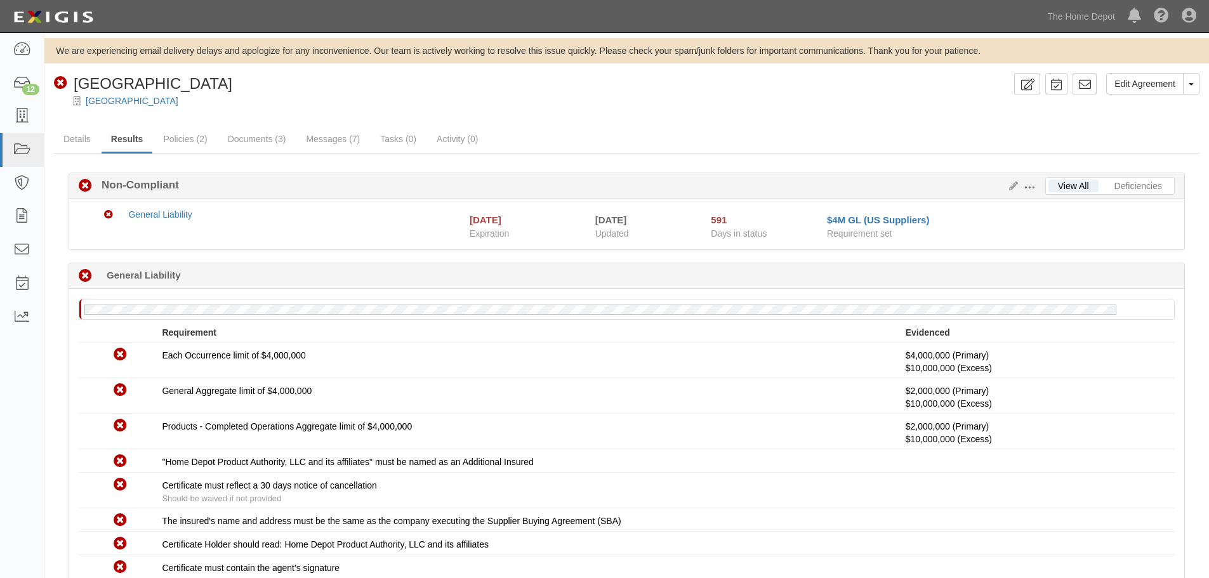
drag, startPoint x: 247, startPoint y: 145, endPoint x: 621, endPoint y: 86, distance: 379.0
click at [621, 86] on div "Non-Compliant East Oak" at bounding box center [531, 84] width 955 height 22
click at [277, 141] on link "Documents (3)" at bounding box center [256, 139] width 77 height 27
click at [271, 131] on link "Documents (3)" at bounding box center [256, 139] width 77 height 27
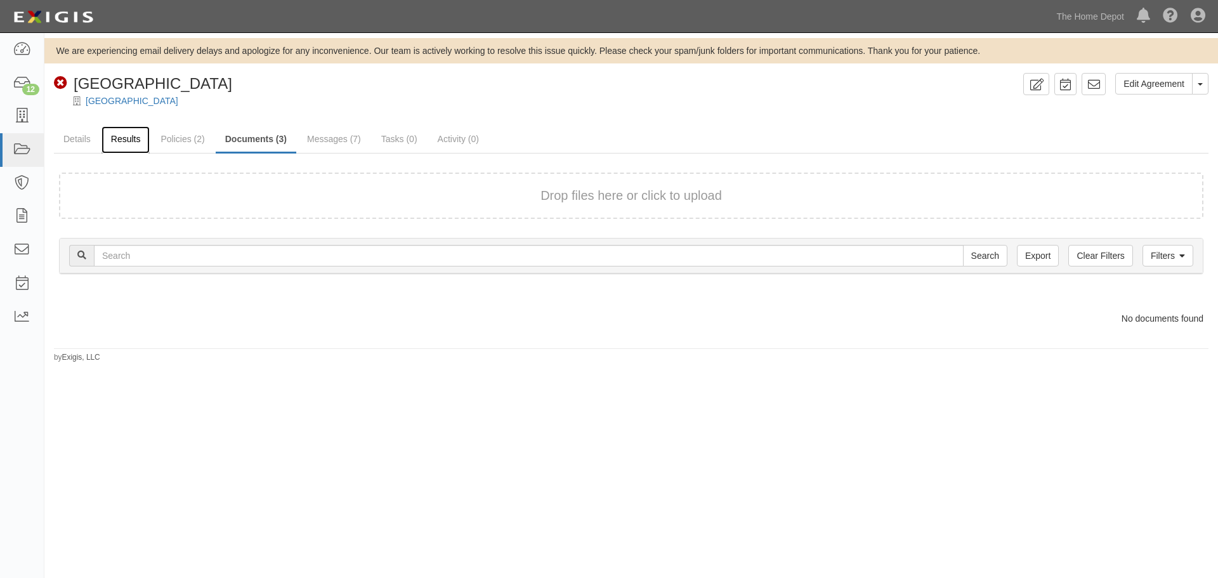
click at [127, 151] on link "Results" at bounding box center [126, 139] width 49 height 27
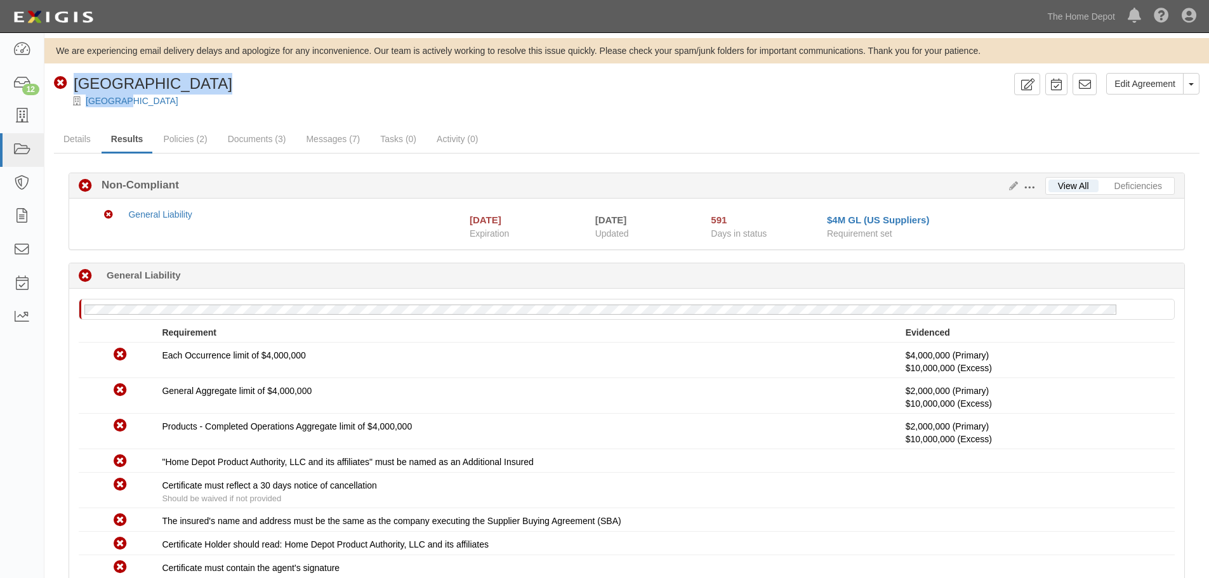
drag, startPoint x: 130, startPoint y: 104, endPoint x: 72, endPoint y: 81, distance: 62.3
click at [72, 81] on div "Edit Agreement Toggle Agreement Dropdown View Audit Trail Archive Agreement Pla…" at bounding box center [626, 90] width 1164 height 34
click at [195, 86] on div "Non-Compliant East Oak" at bounding box center [531, 84] width 955 height 22
drag, startPoint x: 116, startPoint y: 101, endPoint x: 73, endPoint y: 87, distance: 45.3
click at [73, 87] on div "Edit Agreement Toggle Agreement Dropdown View Audit Trail Archive Agreement Pla…" at bounding box center [626, 90] width 1164 height 34
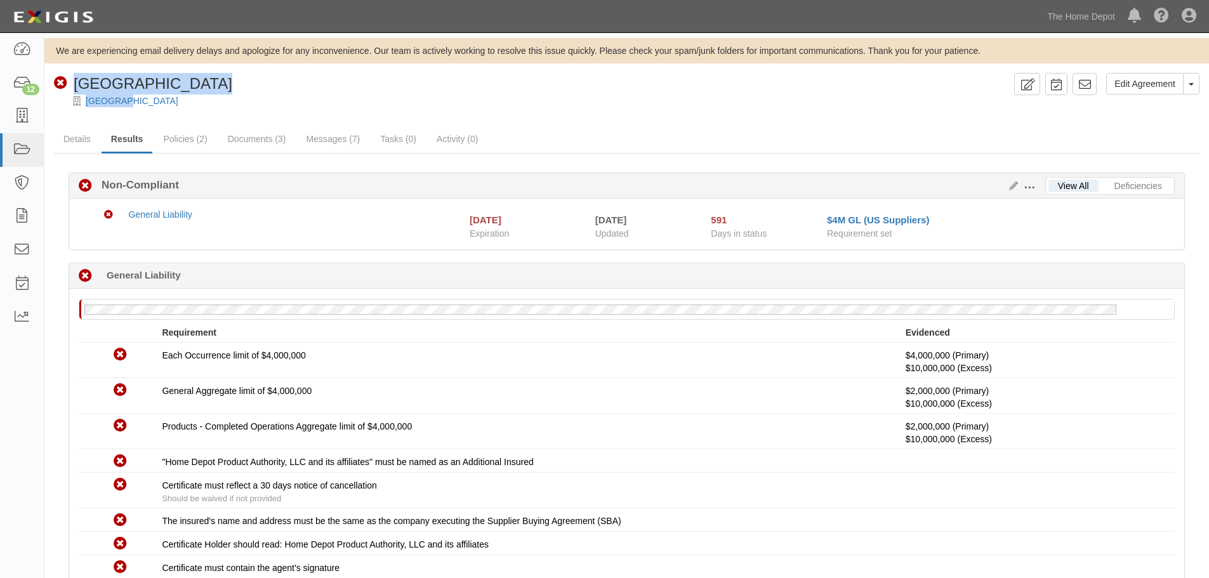
click at [244, 100] on div "[GEOGRAPHIC_DATA]" at bounding box center [635, 101] width 1145 height 13
click at [258, 103] on div "[GEOGRAPHIC_DATA]" at bounding box center [635, 101] width 1145 height 13
click at [258, 104] on div "[GEOGRAPHIC_DATA]" at bounding box center [635, 101] width 1145 height 13
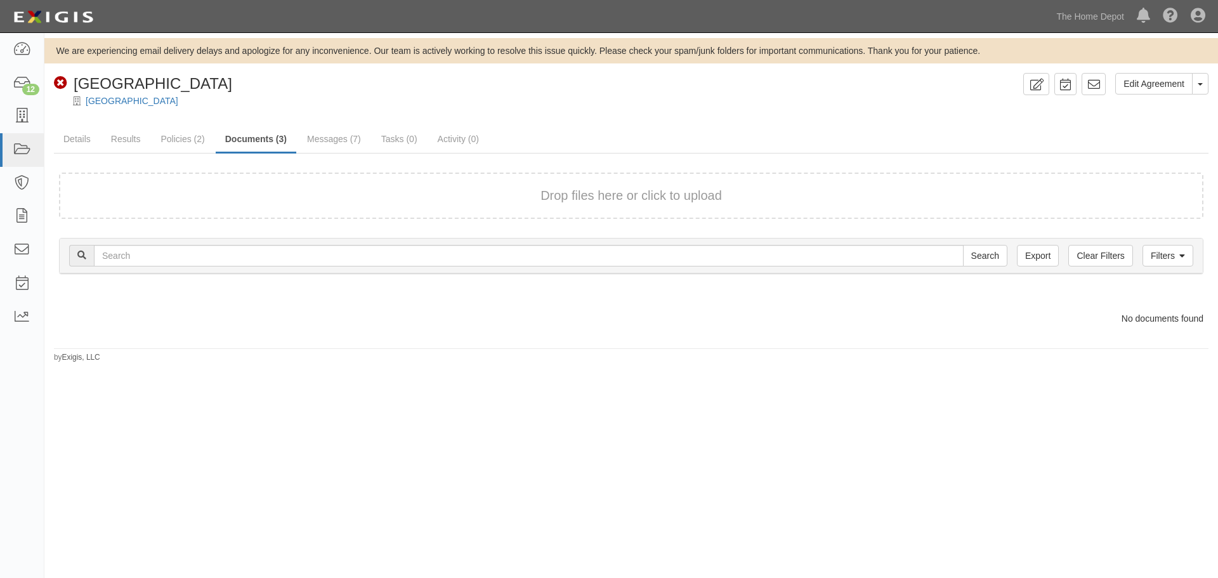
click at [550, 114] on div at bounding box center [631, 112] width 1174 height 10
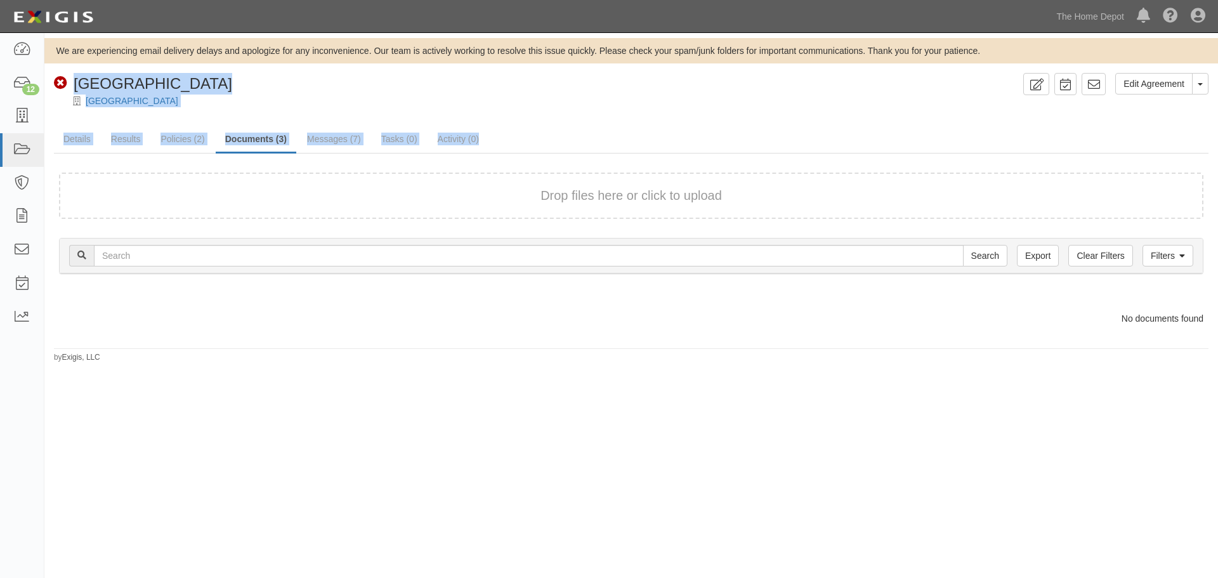
drag, startPoint x: 496, startPoint y: 144, endPoint x: 67, endPoint y: 84, distance: 433.1
click at [64, 82] on div "Edit Agreement Toggle Agreement Dropdown View Audit Trail Archive Agreement Pla…" at bounding box center [631, 218] width 1174 height 290
click at [268, 90] on div "Non-Compliant [GEOGRAPHIC_DATA]" at bounding box center [536, 84] width 964 height 22
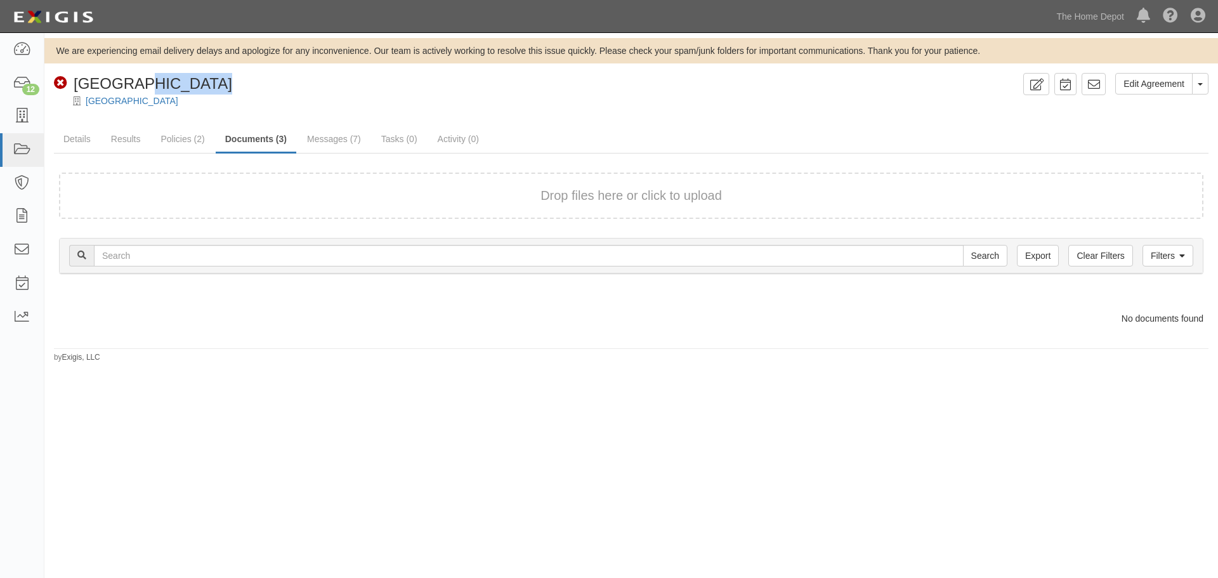
click at [268, 90] on div "Non-Compliant [GEOGRAPHIC_DATA]" at bounding box center [536, 84] width 964 height 22
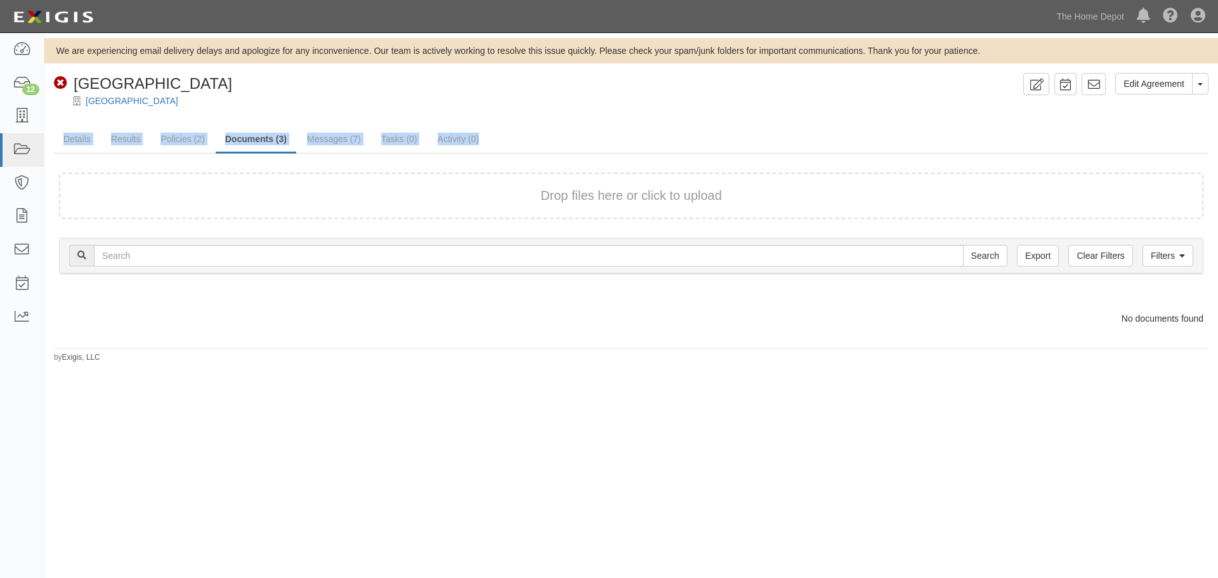
drag, startPoint x: 516, startPoint y: 140, endPoint x: 101, endPoint y: 113, distance: 416.5
click at [71, 119] on div "Edit Agreement Toggle Agreement Dropdown View Audit Trail Archive Agreement Pla…" at bounding box center [631, 218] width 1174 height 290
click at [232, 91] on div "Non-Compliant [GEOGRAPHIC_DATA]" at bounding box center [536, 84] width 964 height 22
drag, startPoint x: 523, startPoint y: 140, endPoint x: 126, endPoint y: 102, distance: 399.6
click at [84, 98] on div "Edit Agreement Toggle Agreement Dropdown View Audit Trail Archive Agreement Pla…" at bounding box center [631, 218] width 1174 height 290
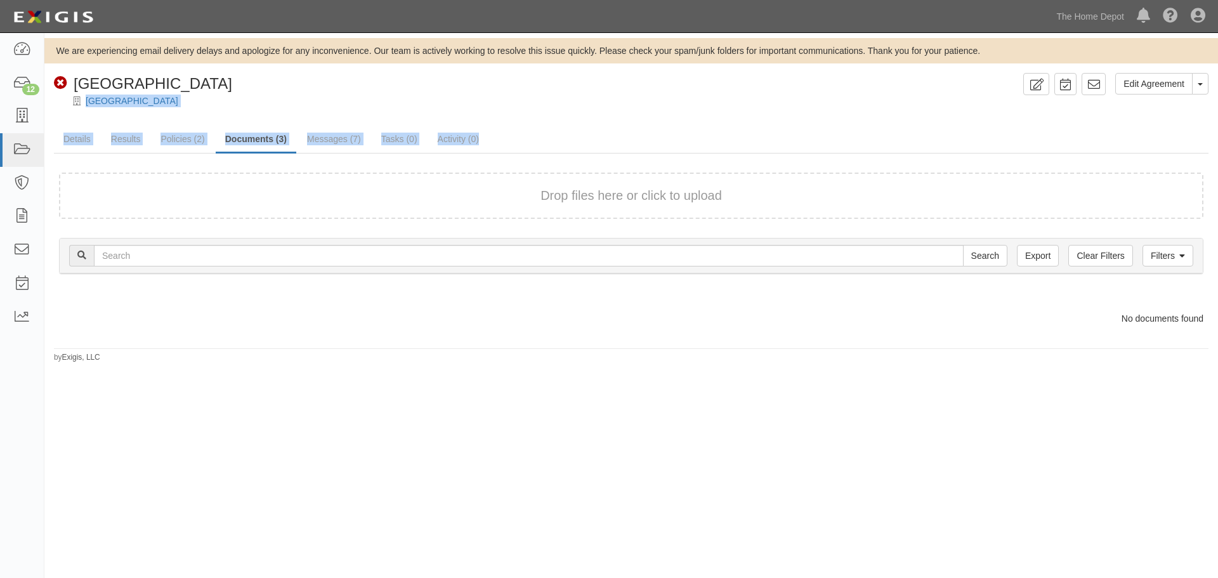
drag, startPoint x: 270, startPoint y: 107, endPoint x: 296, endPoint y: 99, distance: 27.3
click at [271, 107] on div at bounding box center [631, 112] width 1174 height 10
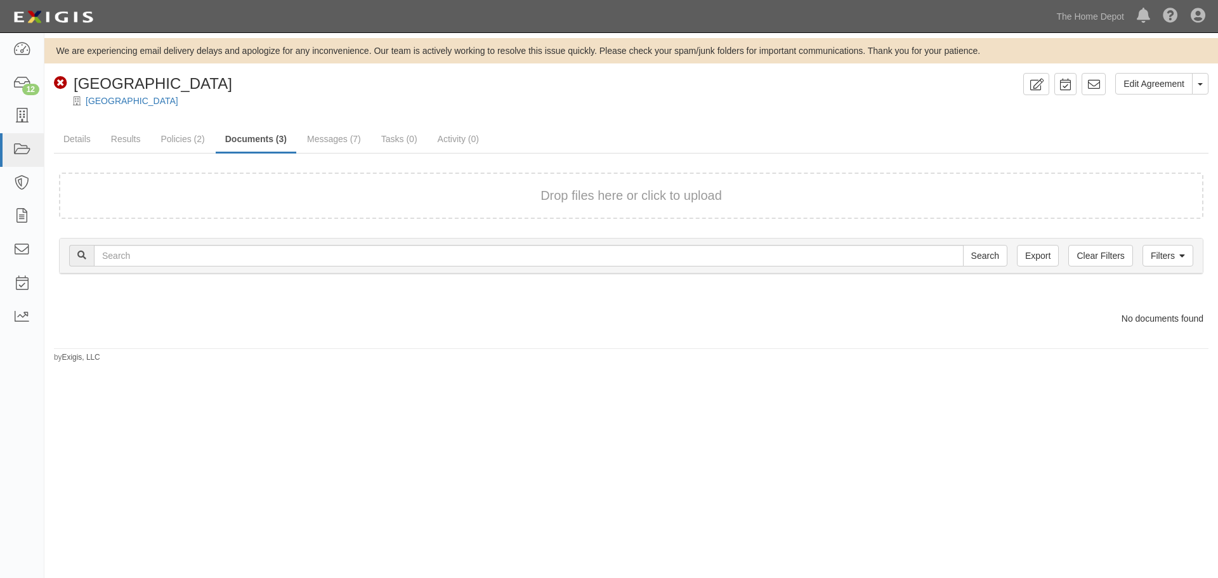
click at [249, 89] on div "Non-Compliant [GEOGRAPHIC_DATA]" at bounding box center [536, 84] width 964 height 22
click at [116, 142] on link "Results" at bounding box center [126, 139] width 49 height 27
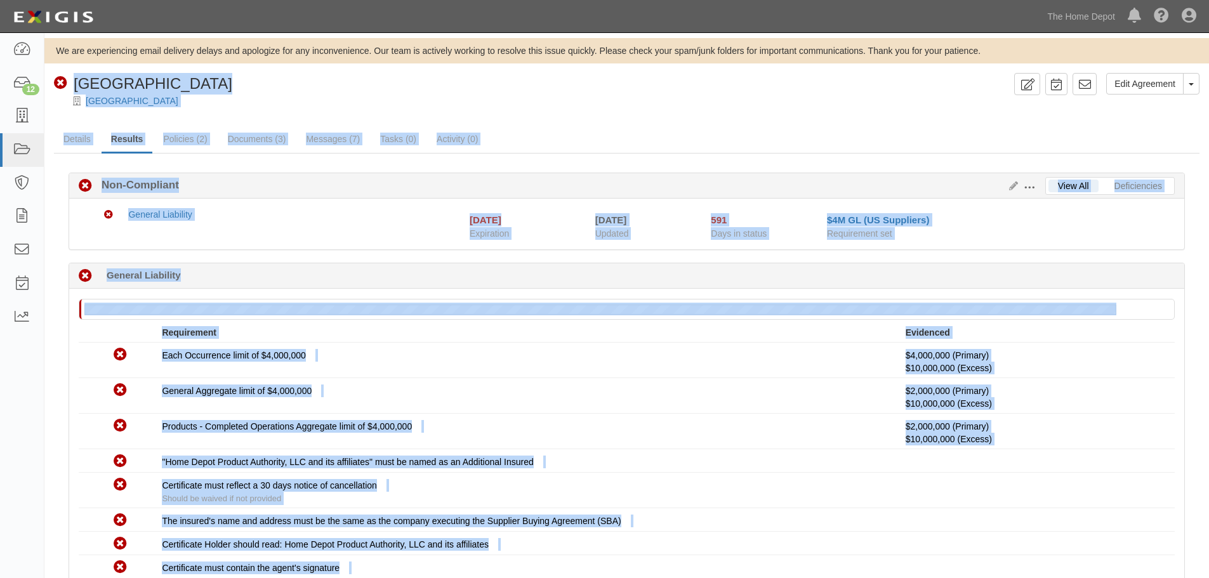
drag, startPoint x: 383, startPoint y: 483, endPoint x: 65, endPoint y: 76, distance: 516.6
click at [65, 76] on div "Edit Agreement Toggle Agreement Dropdown View Audit Trail Archive Agreement Pla…" at bounding box center [626, 383] width 1164 height 621
click at [214, 83] on div "Non-Compliant [GEOGRAPHIC_DATA]" at bounding box center [531, 84] width 955 height 22
drag, startPoint x: 417, startPoint y: 489, endPoint x: 121, endPoint y: 77, distance: 506.8
click at [82, 89] on div "Edit Agreement Toggle Agreement Dropdown View Audit Trail Archive Agreement Pla…" at bounding box center [626, 383] width 1164 height 621
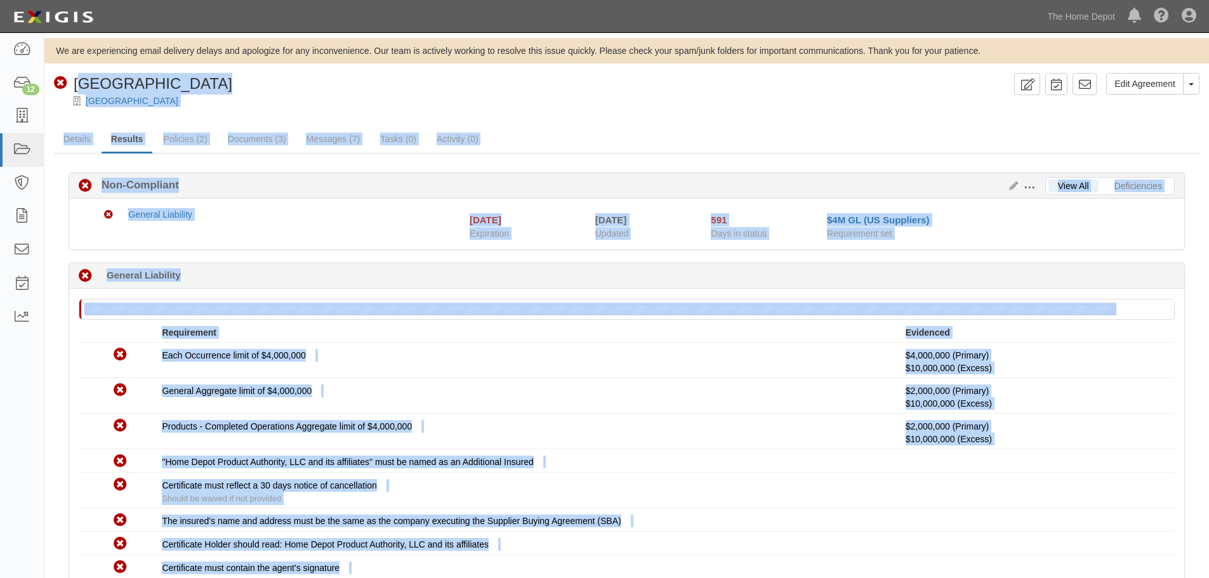
click at [227, 82] on div "Non-Compliant [GEOGRAPHIC_DATA]" at bounding box center [531, 84] width 955 height 22
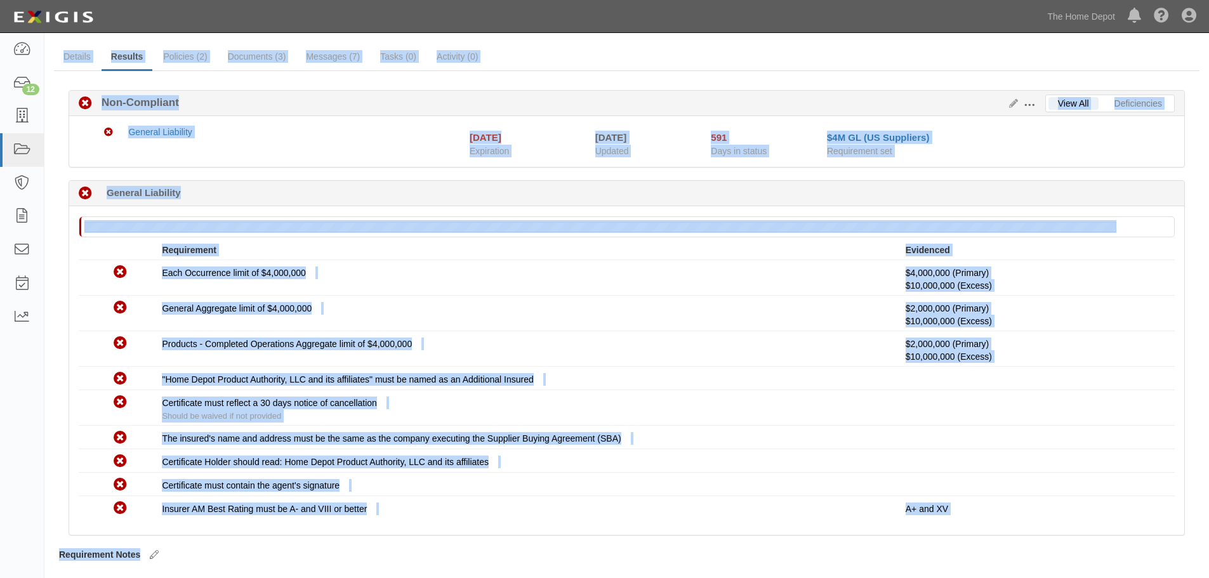
scroll to position [115, 0]
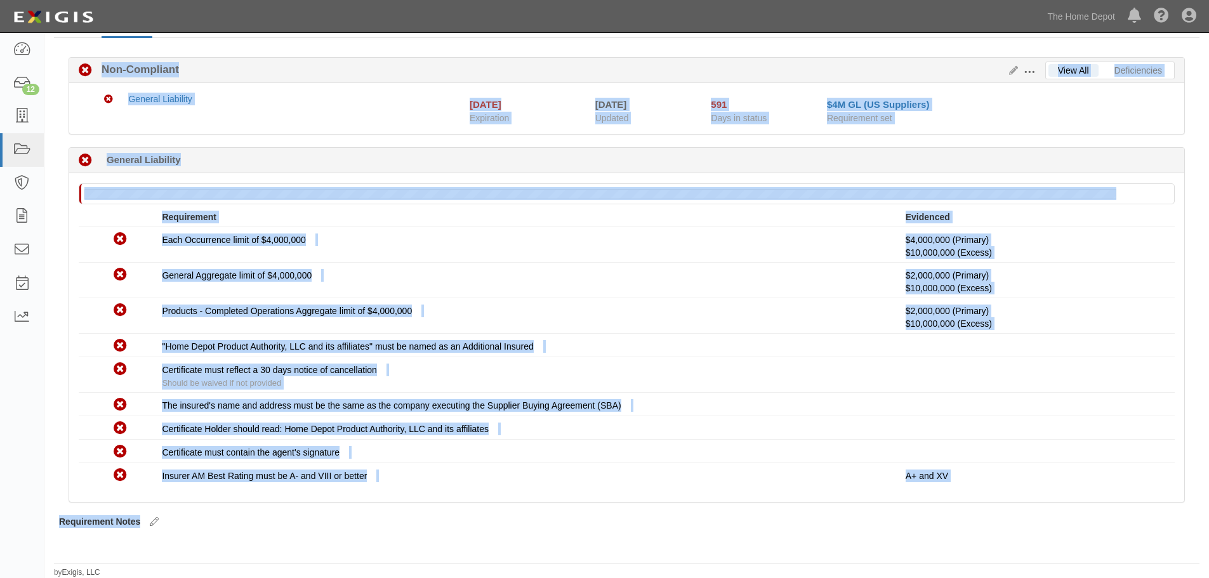
drag, startPoint x: 74, startPoint y: 81, endPoint x: 461, endPoint y: 510, distance: 578.1
click at [461, 510] on div "Edit Agreement Toggle Agreement Dropdown View Audit Trail Archive Agreement Pla…" at bounding box center [626, 267] width 1164 height 621
click at [454, 483] on div "Non-Compliant Insurer AM Best Rating must be A- and VIII or better A+ and XV" at bounding box center [626, 474] width 1115 height 16
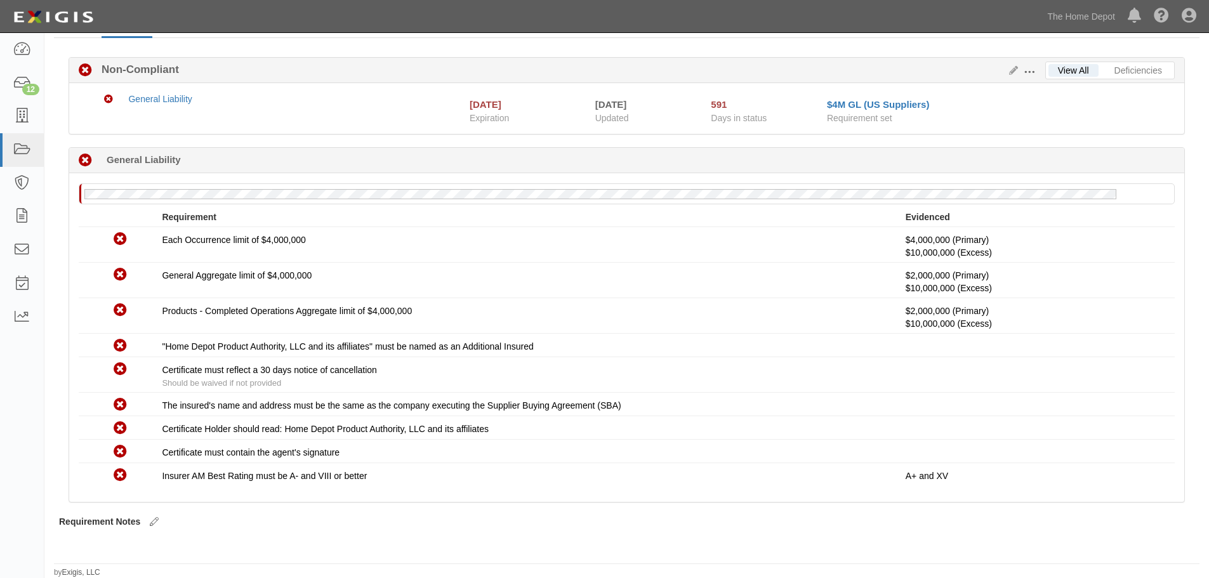
drag, startPoint x: 494, startPoint y: 506, endPoint x: 503, endPoint y: 511, distance: 10.2
click at [495, 507] on div "View All Deficiencies Edit Requirements View History Non-Compliant Non-Complian…" at bounding box center [626, 298] width 1135 height 483
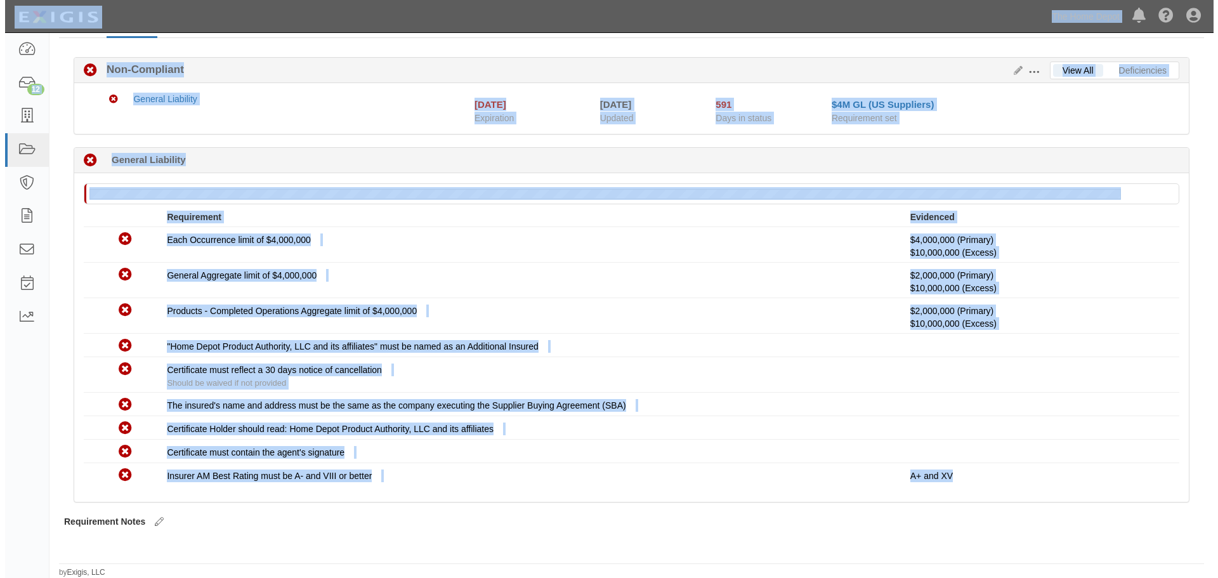
scroll to position [0, 0]
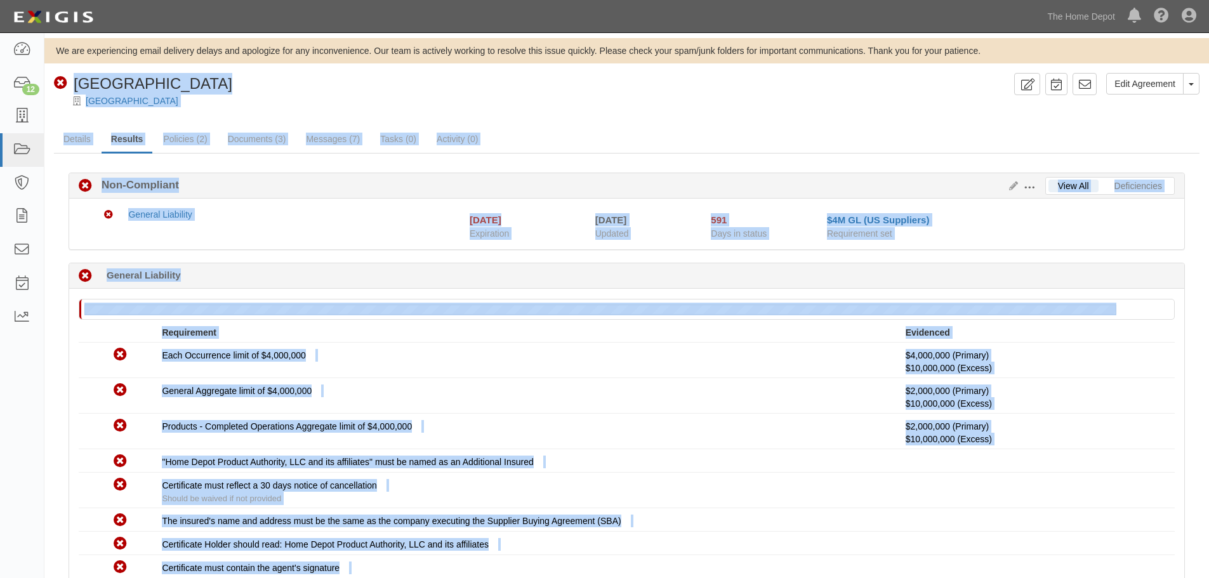
drag, startPoint x: 959, startPoint y: 479, endPoint x: 68, endPoint y: 76, distance: 977.7
click at [68, 76] on div "Edit Agreement Toggle Agreement Dropdown View Audit Trail Archive Agreement Pla…" at bounding box center [626, 383] width 1164 height 621
click at [68, 76] on div "Non-Compliant East Oak" at bounding box center [143, 84] width 178 height 22
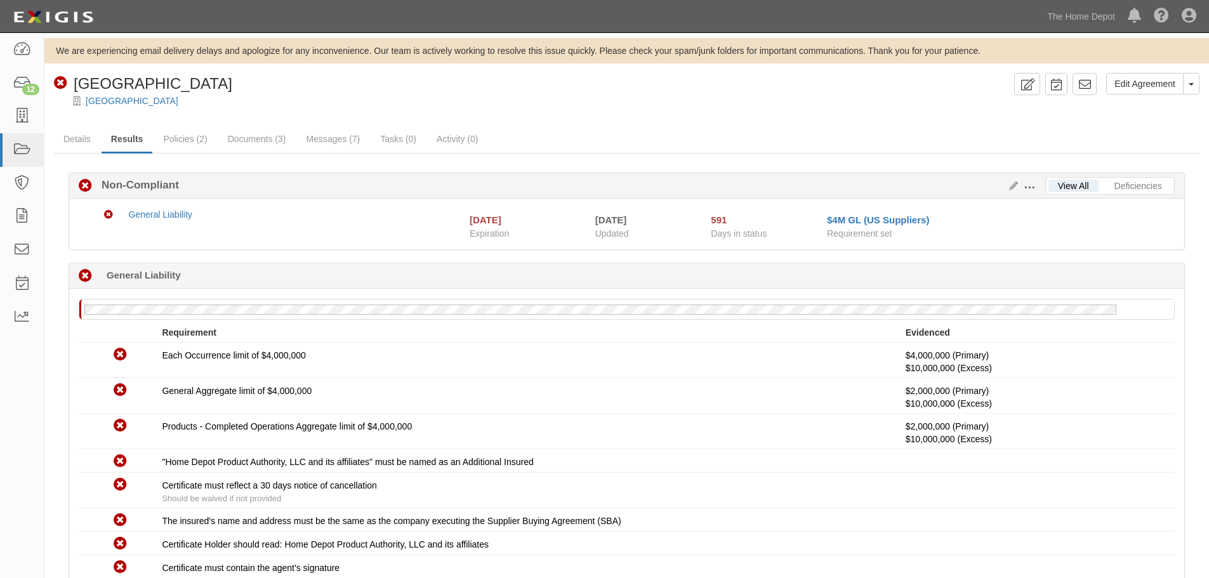
click at [84, 82] on span "[GEOGRAPHIC_DATA]" at bounding box center [153, 83] width 159 height 17
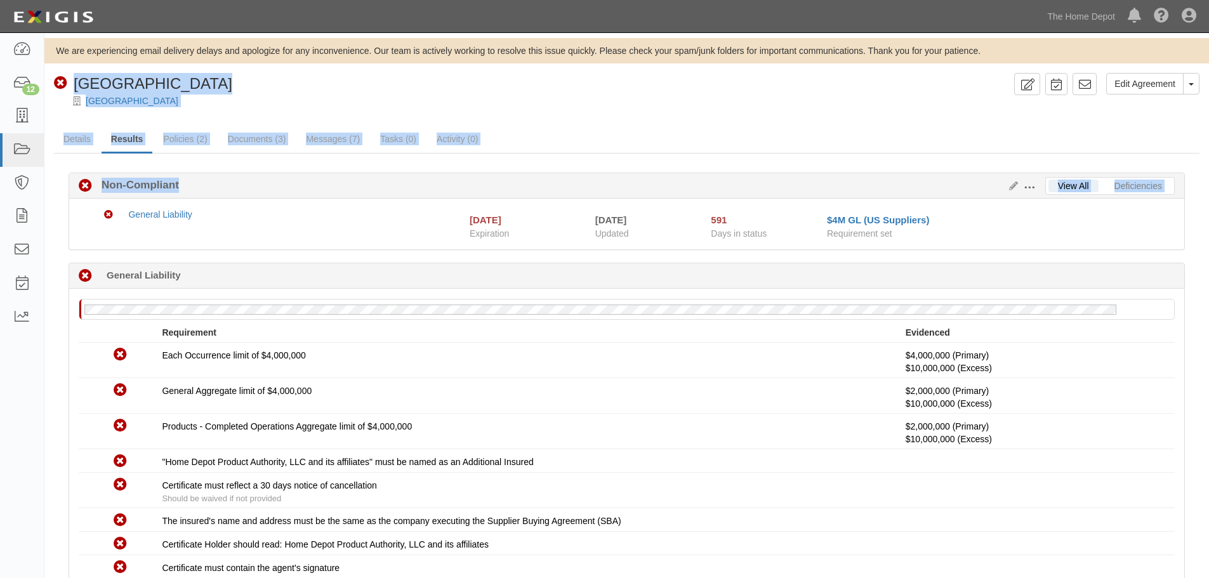
drag, startPoint x: 73, startPoint y: 82, endPoint x: 347, endPoint y: 214, distance: 304.2
click at [275, 195] on div "Edit Agreement Toggle Agreement Dropdown View Audit Trail Archive Agreement Pla…" at bounding box center [626, 383] width 1164 height 621
click at [246, 105] on div "[GEOGRAPHIC_DATA]" at bounding box center [635, 101] width 1145 height 13
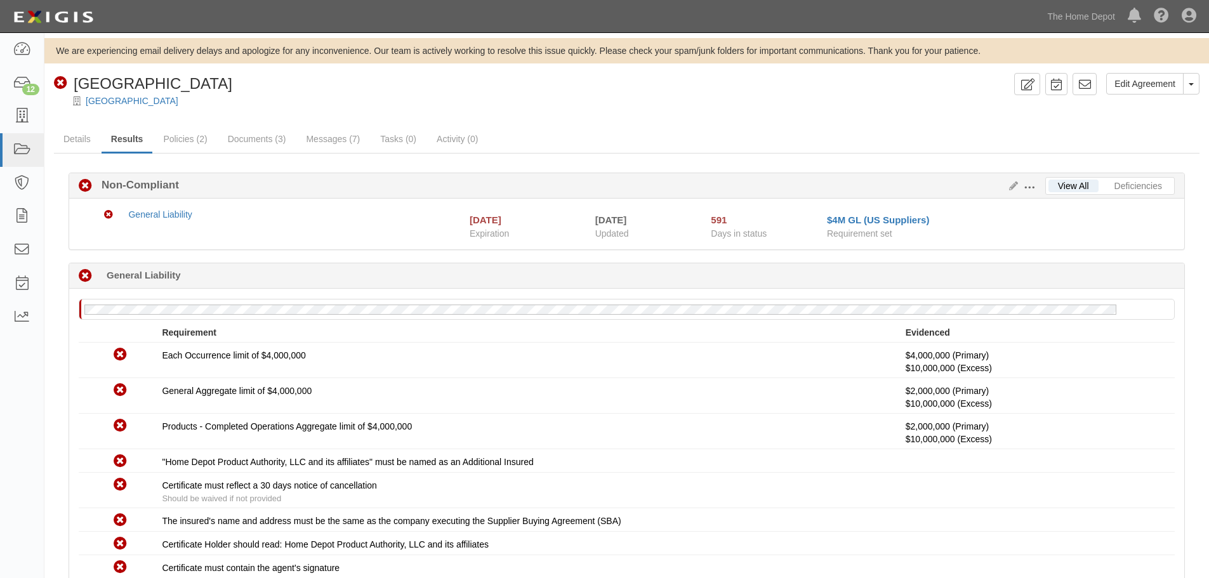
click at [180, 114] on div at bounding box center [626, 112] width 1164 height 10
click at [139, 104] on div "[GEOGRAPHIC_DATA]" at bounding box center [635, 101] width 1145 height 13
click at [1034, 72] on div "We are experiencing email delivery delays and apologize for any inconvenience. …" at bounding box center [626, 365] width 1164 height 655
click at [1025, 81] on icon at bounding box center [1027, 85] width 15 height 12
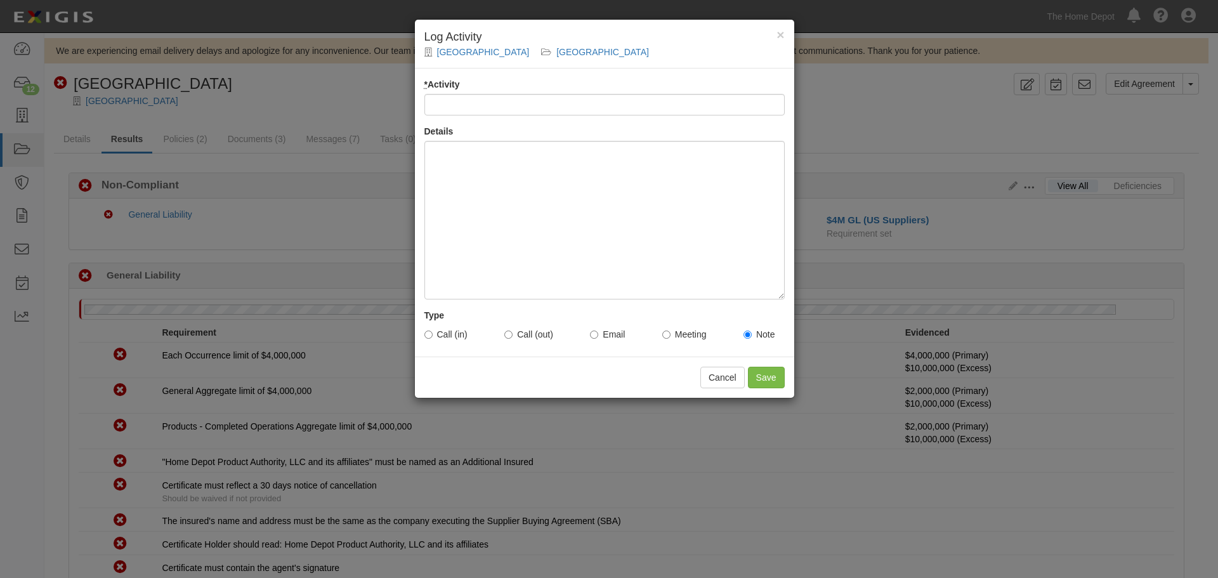
click at [548, 94] on input "* Activity" at bounding box center [604, 105] width 360 height 22
type input "Inbound call"
click at [449, 153] on div at bounding box center [604, 220] width 360 height 159
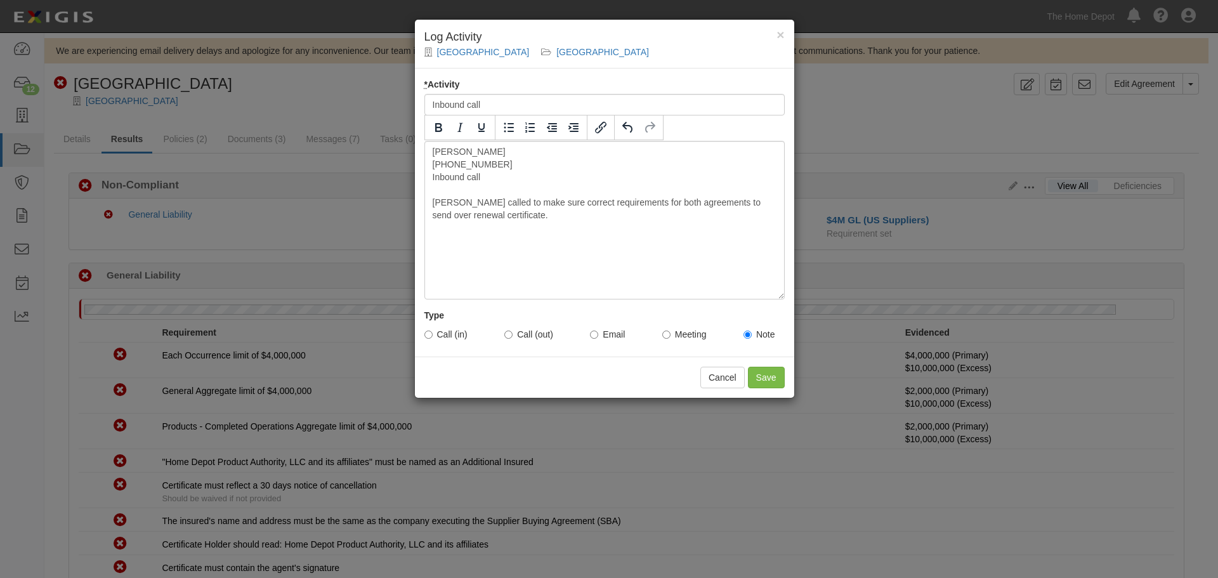
click at [457, 335] on label "Call (in)" at bounding box center [445, 334] width 43 height 13
click at [433, 335] on input "Call (in)" at bounding box center [428, 335] width 8 height 8
radio input "true"
click at [772, 376] on input "Save" at bounding box center [766, 378] width 37 height 22
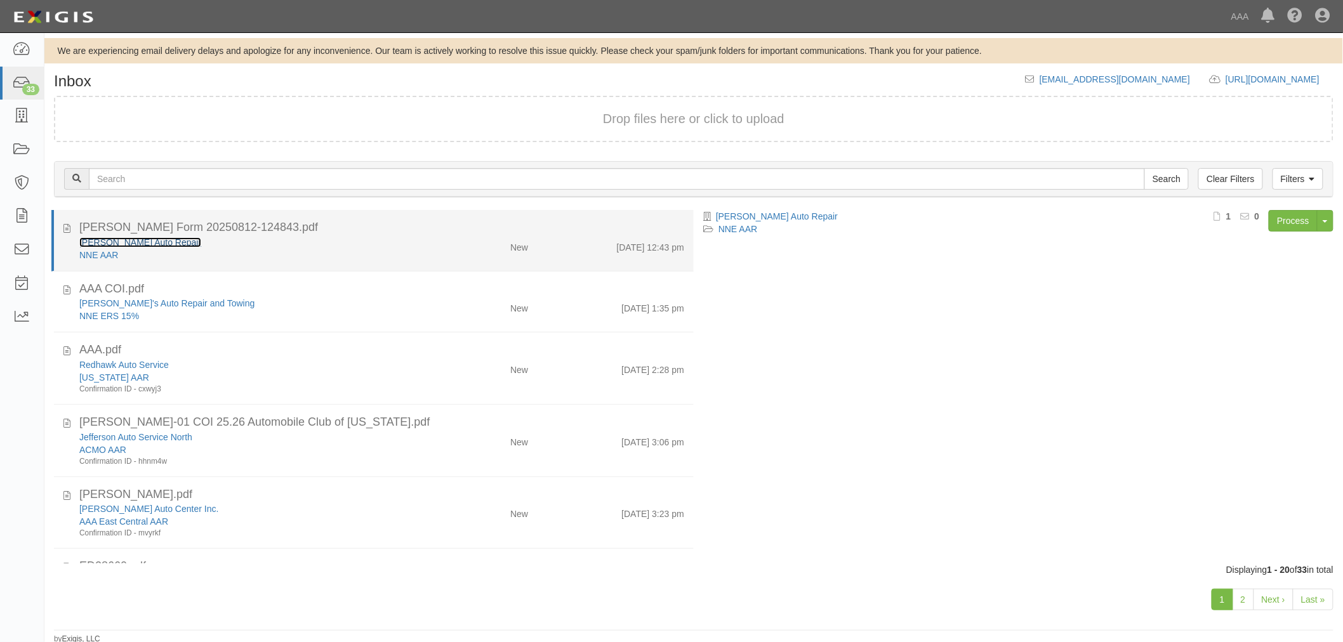
click at [126, 240] on link "[PERSON_NAME] Auto Repair" at bounding box center [140, 242] width 122 height 10
drag, startPoint x: 594, startPoint y: 253, endPoint x: 603, endPoint y: 254, distance: 8.3
click at [600, 254] on div "Kontio's Auto Repair NNE AAR New 8/13/25 12:43 pm" at bounding box center [382, 248] width 624 height 25
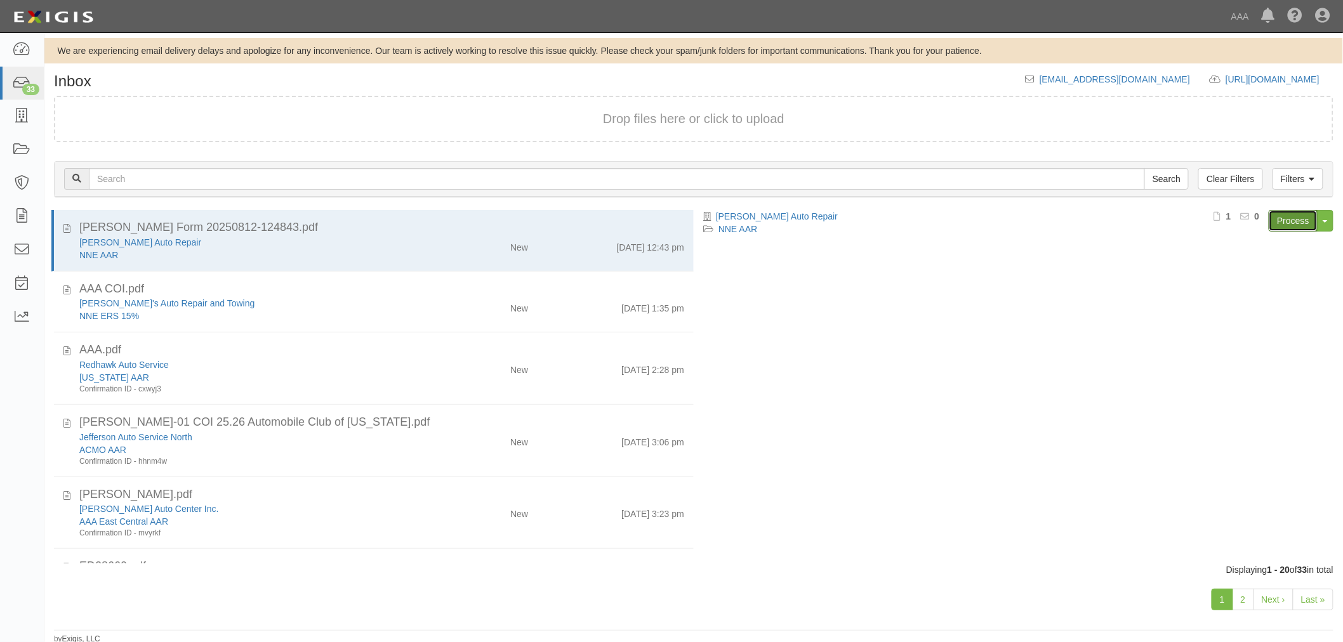
click at [1284, 211] on link "Process" at bounding box center [1292, 221] width 49 height 22
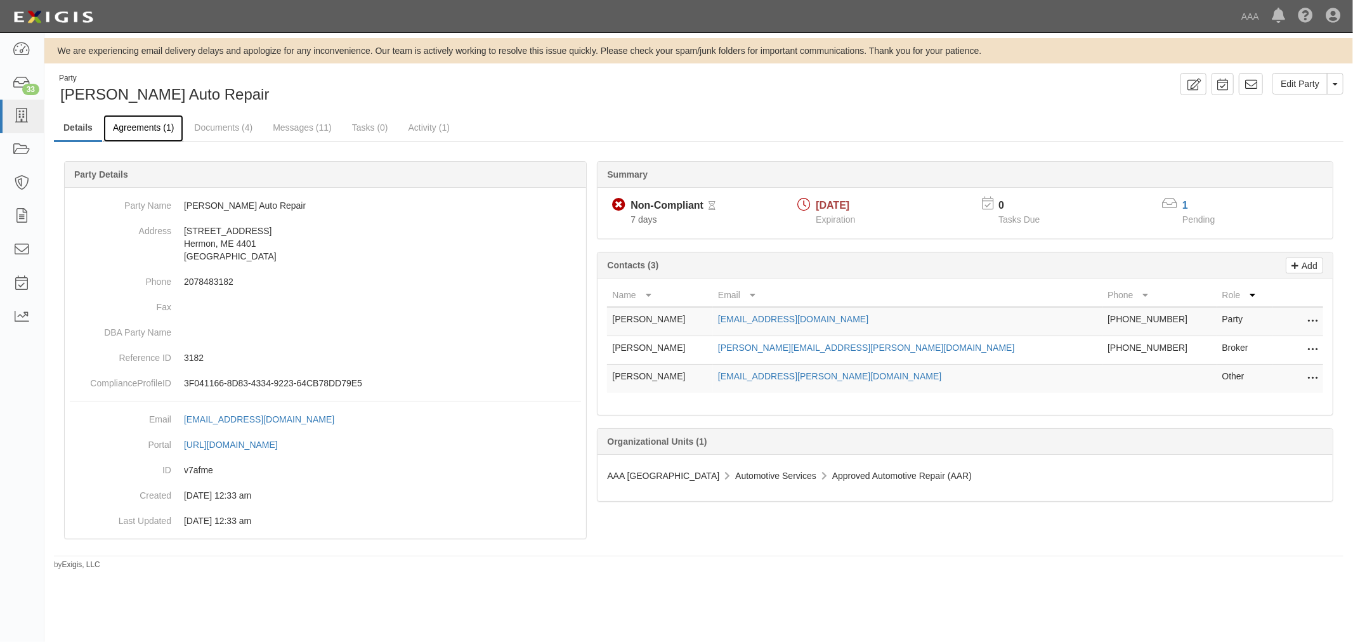
click at [147, 127] on link "Agreements (1)" at bounding box center [143, 128] width 80 height 27
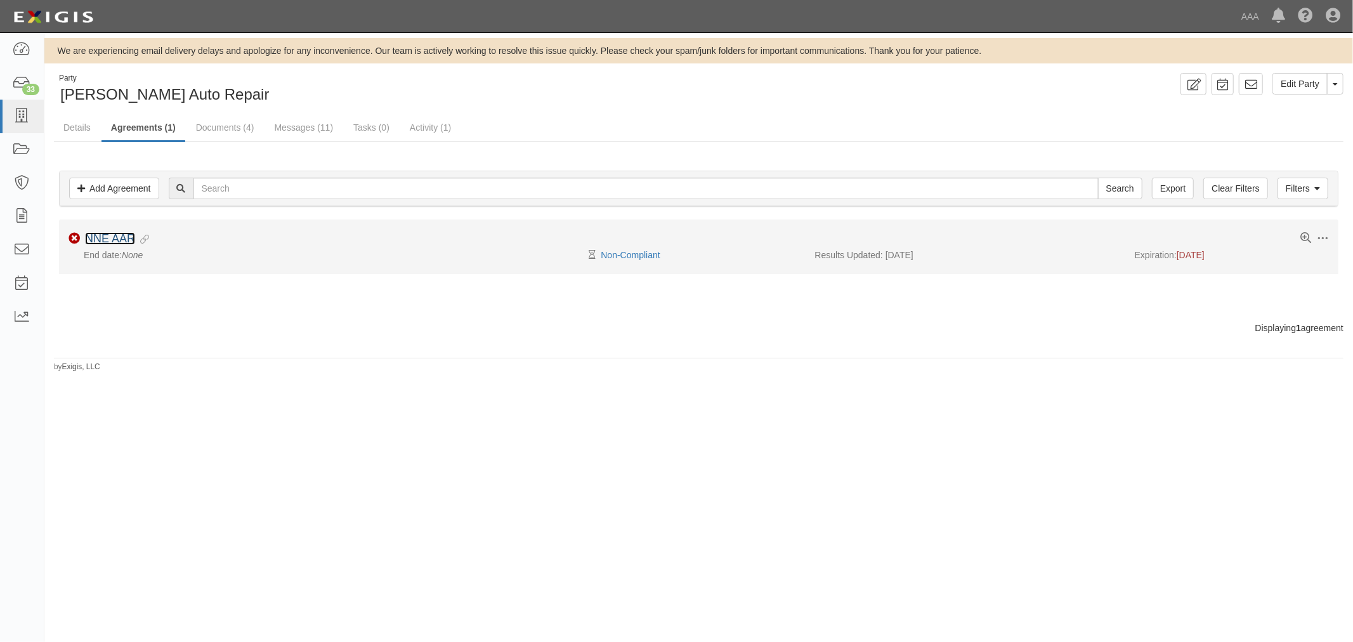
click at [110, 242] on link "NNE AAR" at bounding box center [110, 238] width 50 height 13
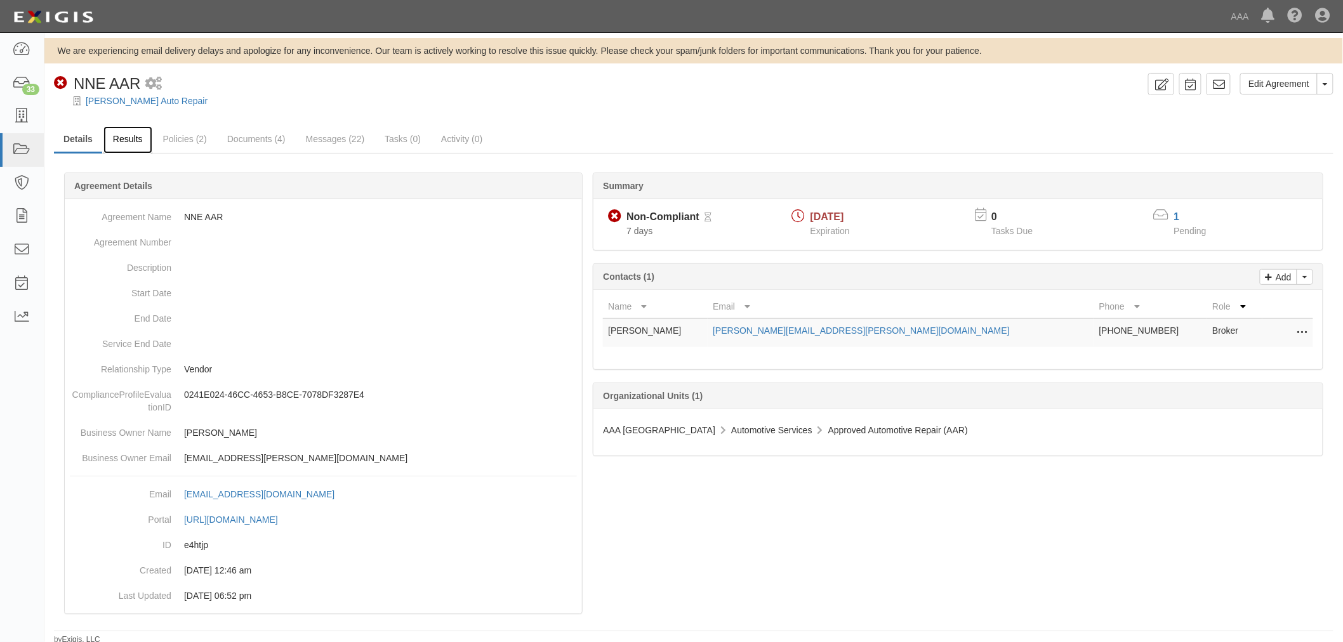
click at [135, 137] on link "Results" at bounding box center [127, 139] width 49 height 27
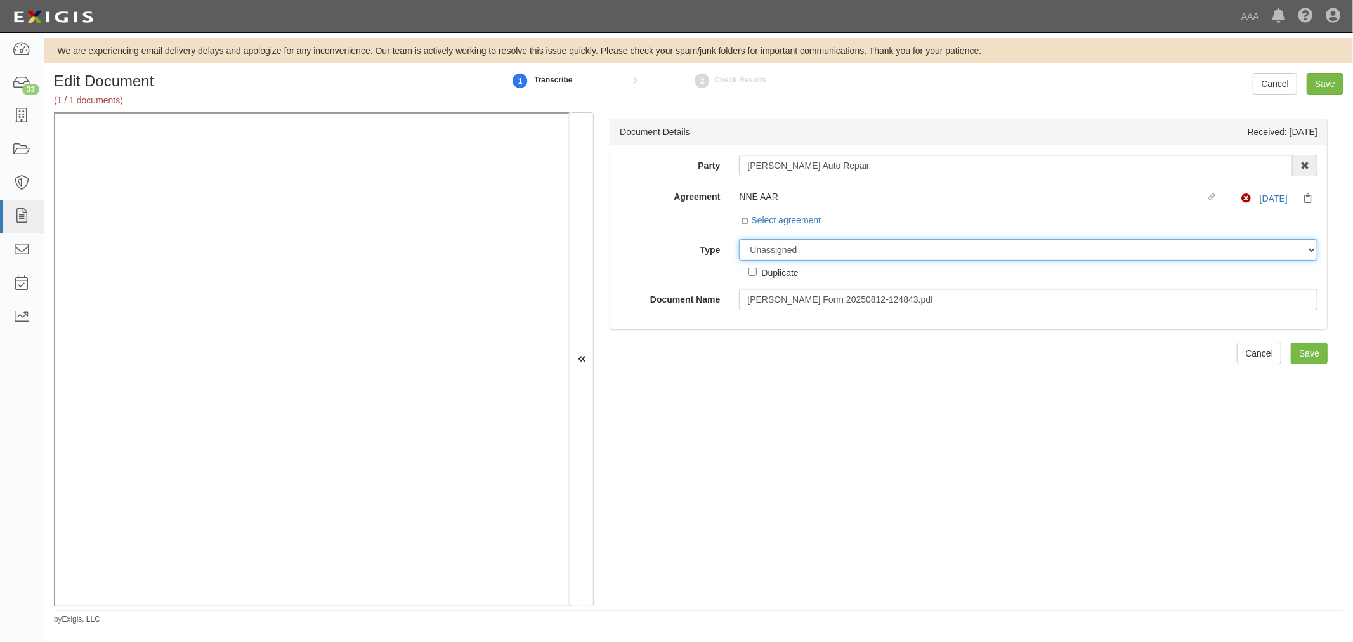
click at [811, 251] on select "Unassigned Binder Cancellation Notice Certificate Contract Endorsement Insuranc…" at bounding box center [1028, 250] width 579 height 22
select select "CertificateDetail"
click at [739, 240] on select "Unassigned Binder Cancellation Notice Certificate Contract Endorsement Insuranc…" at bounding box center [1028, 250] width 579 height 22
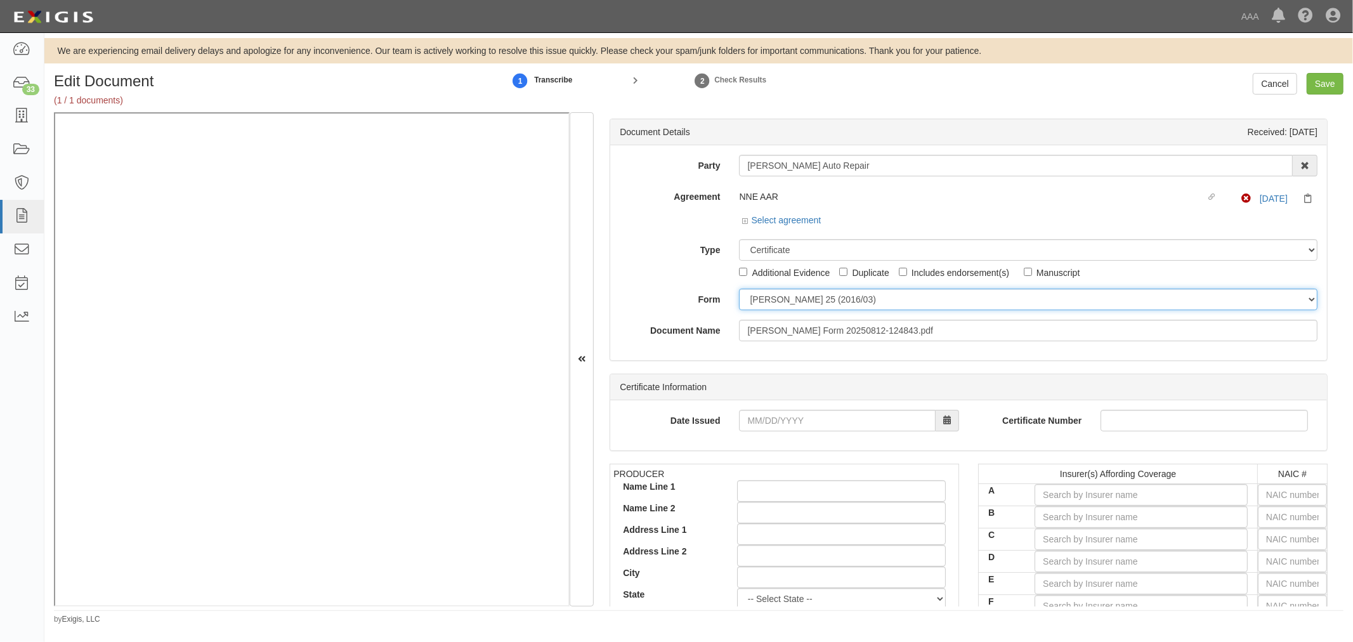
click at [774, 305] on select "ACORD 25 (2016/03) ACORD 101 ACORD 855 NY (2014/05) General" at bounding box center [1028, 300] width 579 height 22
select select "GeneralFormDetail"
click at [739, 289] on select "ACORD 25 (2016/03) ACORD 101 ACORD 855 NY (2014/05) General" at bounding box center [1028, 300] width 579 height 22
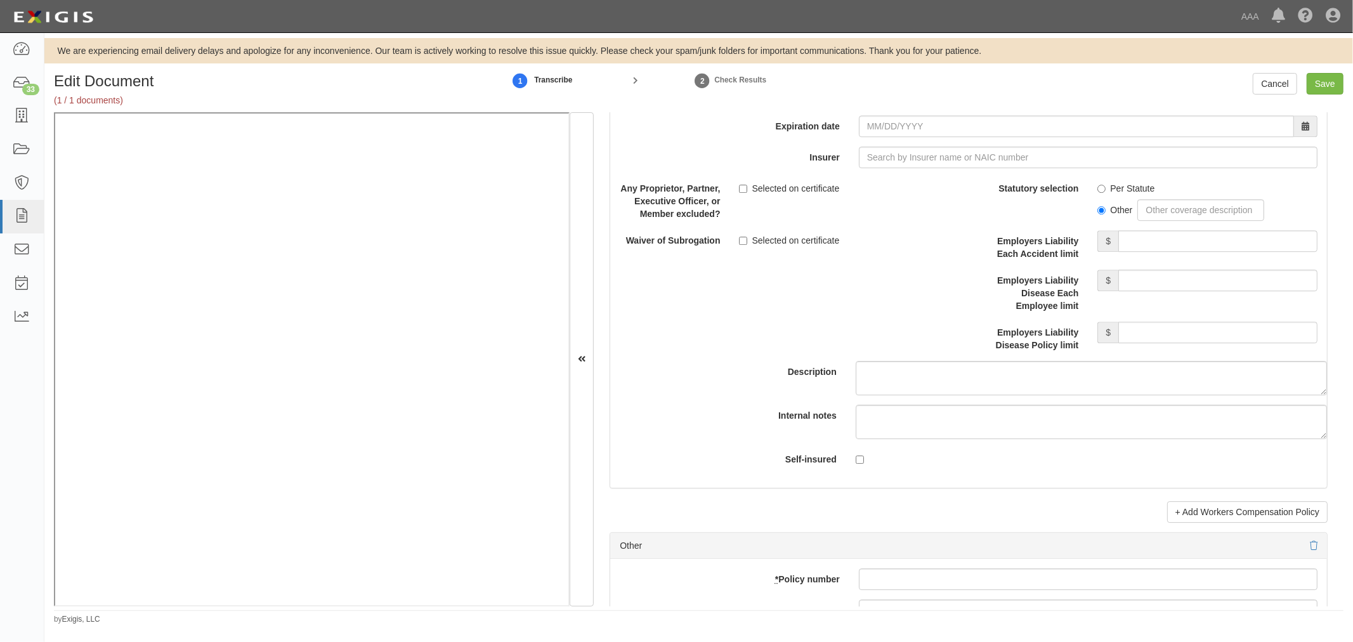
scroll to position [3524, 0]
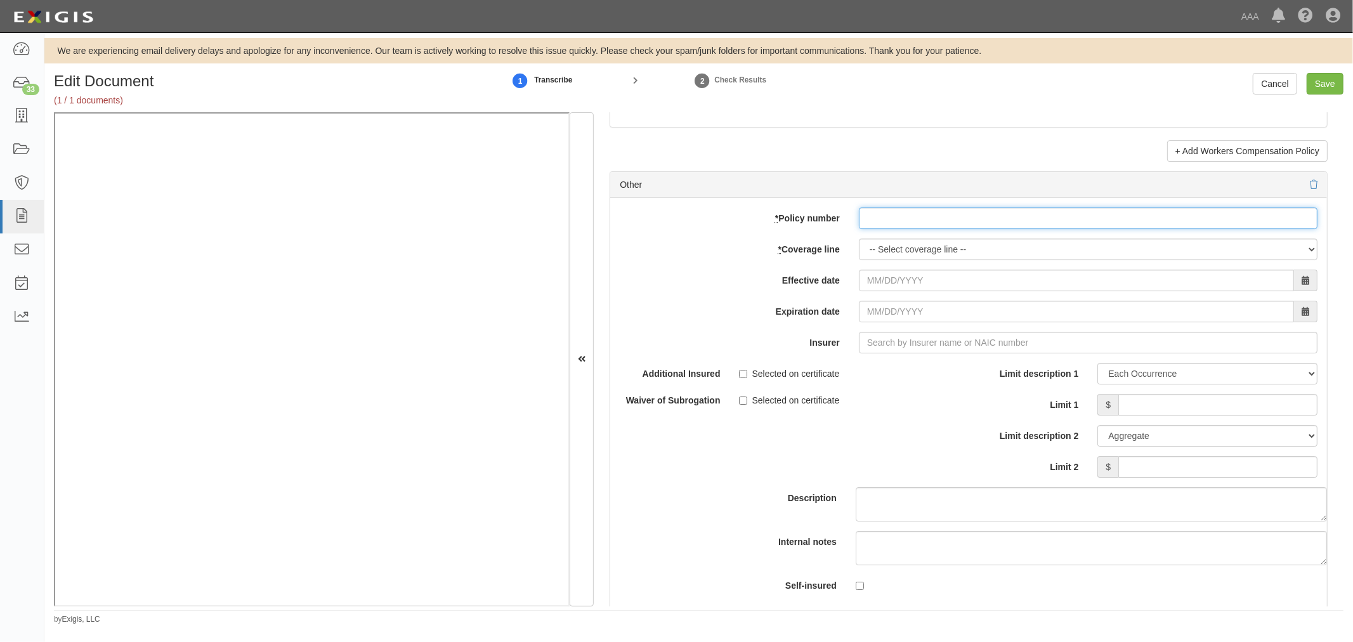
click at [882, 229] on input "* Policy number" at bounding box center [1088, 218] width 459 height 22
paste input "BP13684042"
type input "BP13684042"
click at [876, 256] on select "-- Select coverage line -- Asbestos Abatement Auto Physical Damage Boiler & Mac…" at bounding box center [1088, 250] width 459 height 22
select select "70"
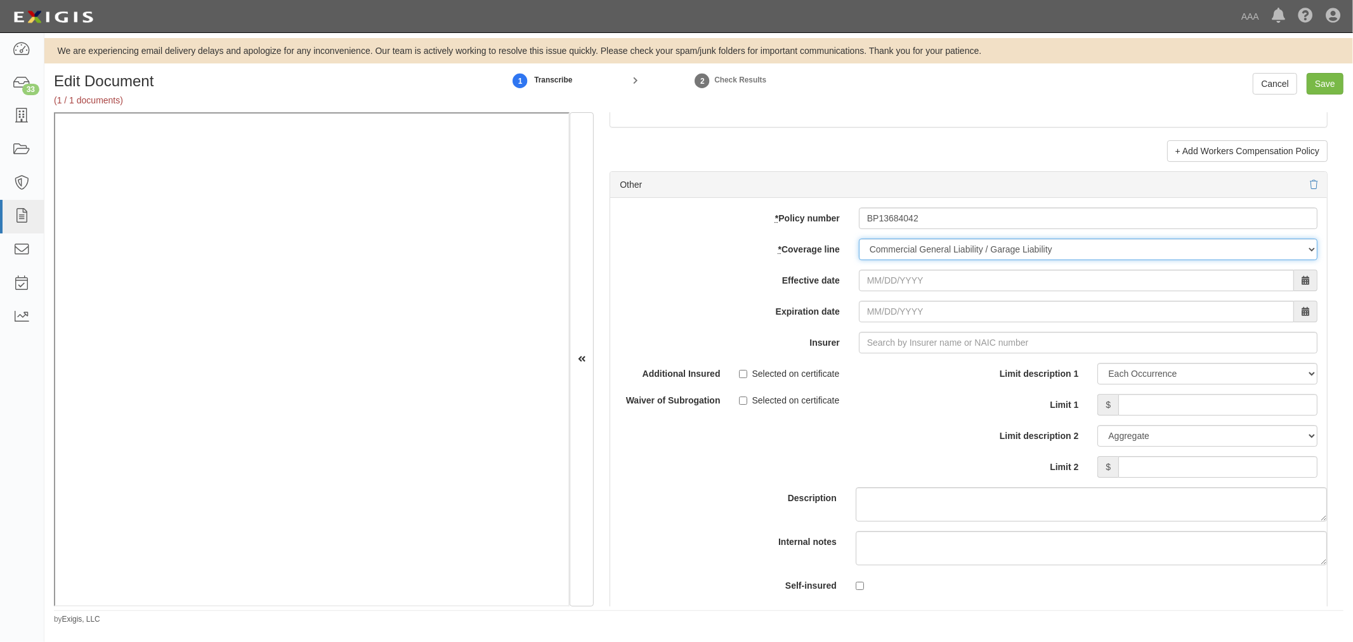
click at [859, 260] on select "-- Select coverage line -- Asbestos Abatement Auto Physical Damage Boiler & Mac…" at bounding box center [1088, 250] width 459 height 22
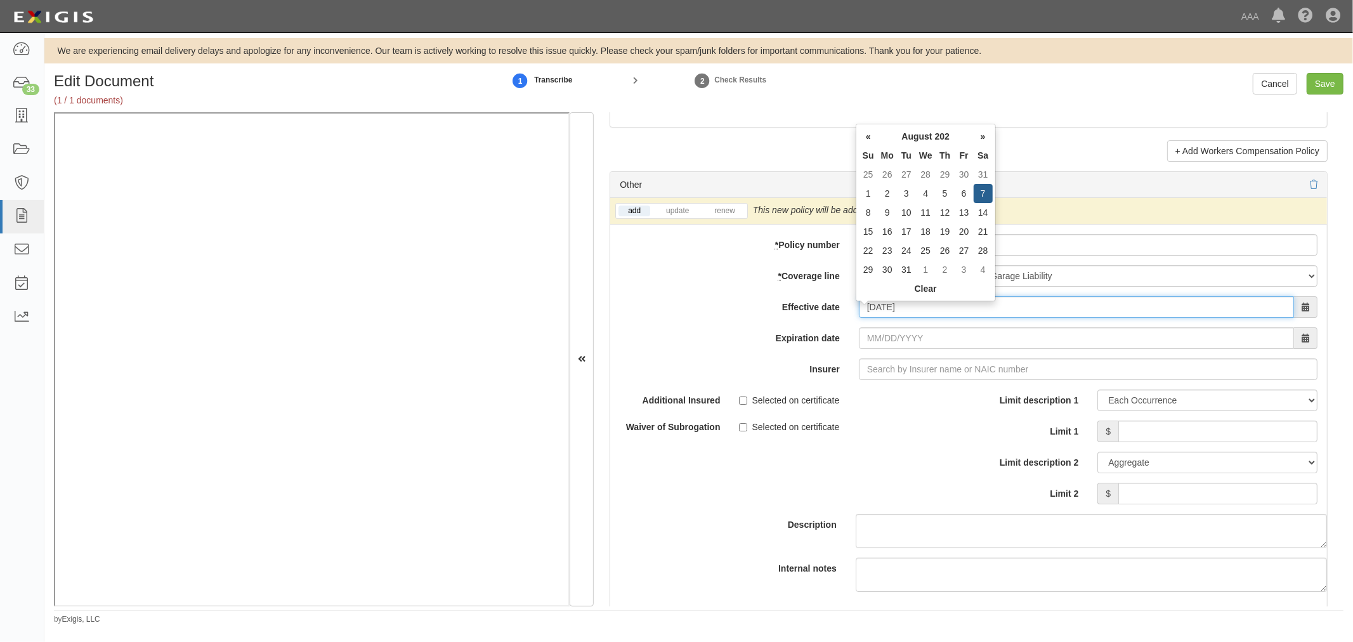
type input "08/07/2025"
type input "08/07/2026"
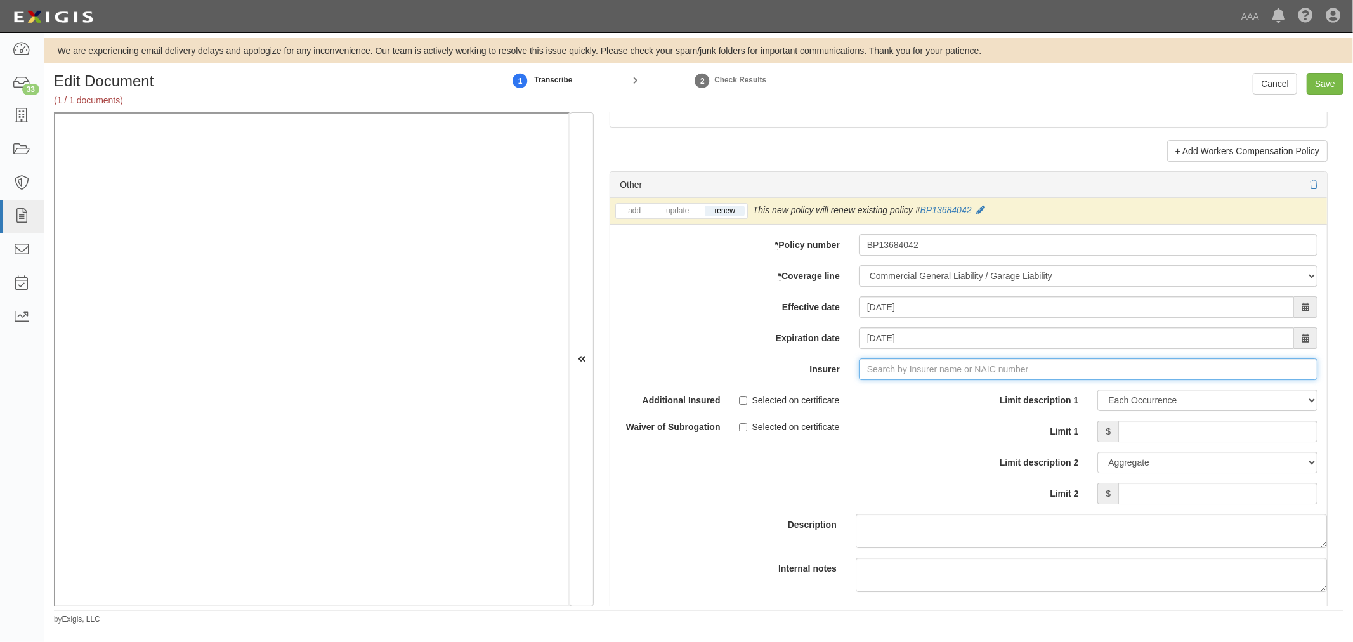
type input "180 Seguros S.A. (0) NR Rating"
type input "1"
click at [899, 398] on strong "15997" at bounding box center [911, 393] width 25 height 10
type input "MMG Insurance Company (15997) A VIII Rating"
click at [1120, 428] on input "Limit 1" at bounding box center [1218, 432] width 199 height 22
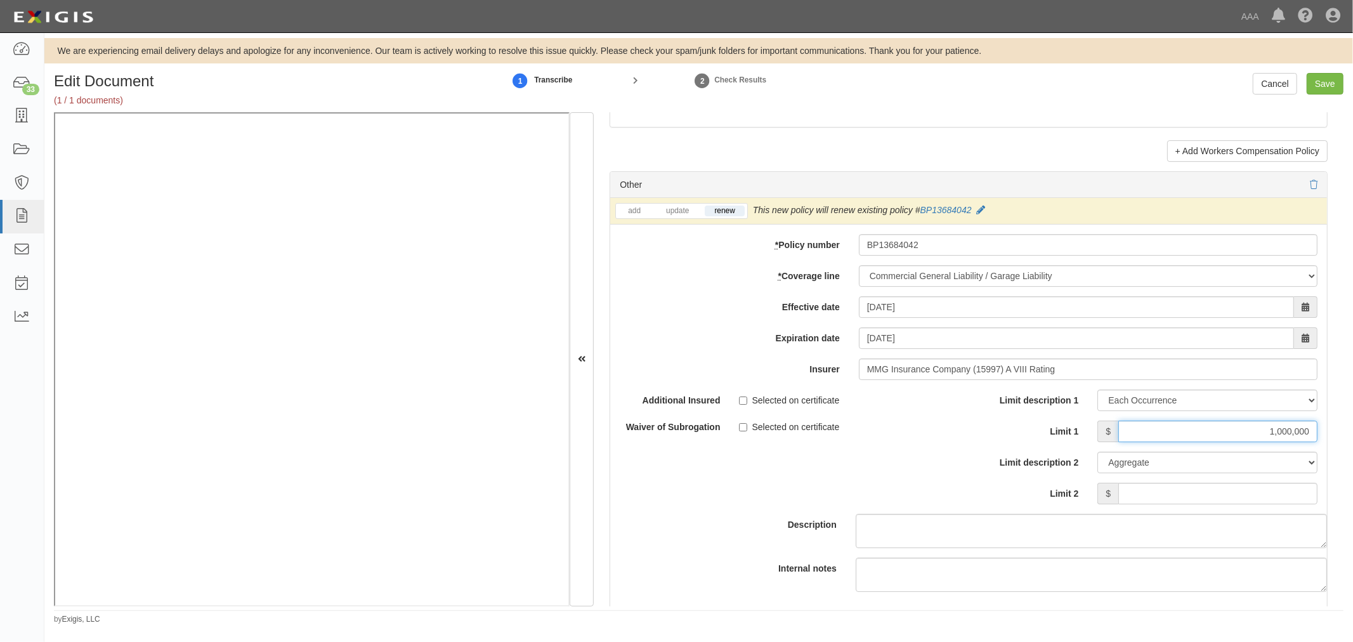
type input "1,000,000"
click at [1178, 501] on input "Limit 2" at bounding box center [1218, 494] width 199 height 22
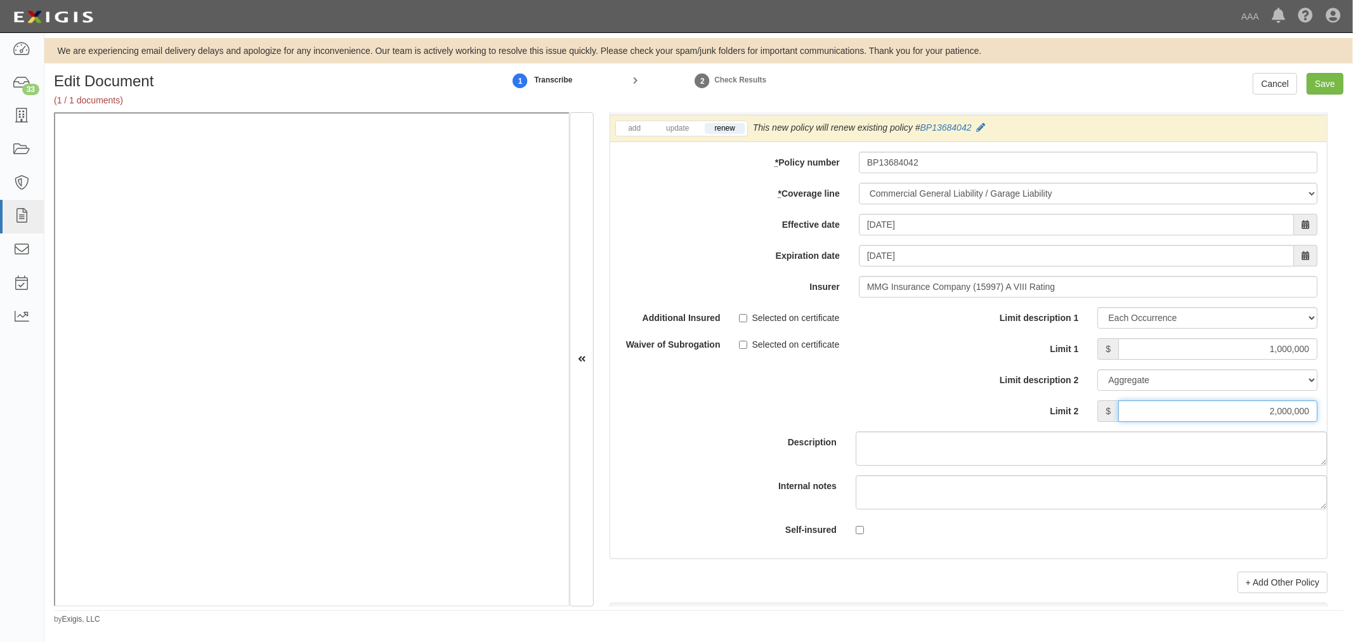
scroll to position [3759, 0]
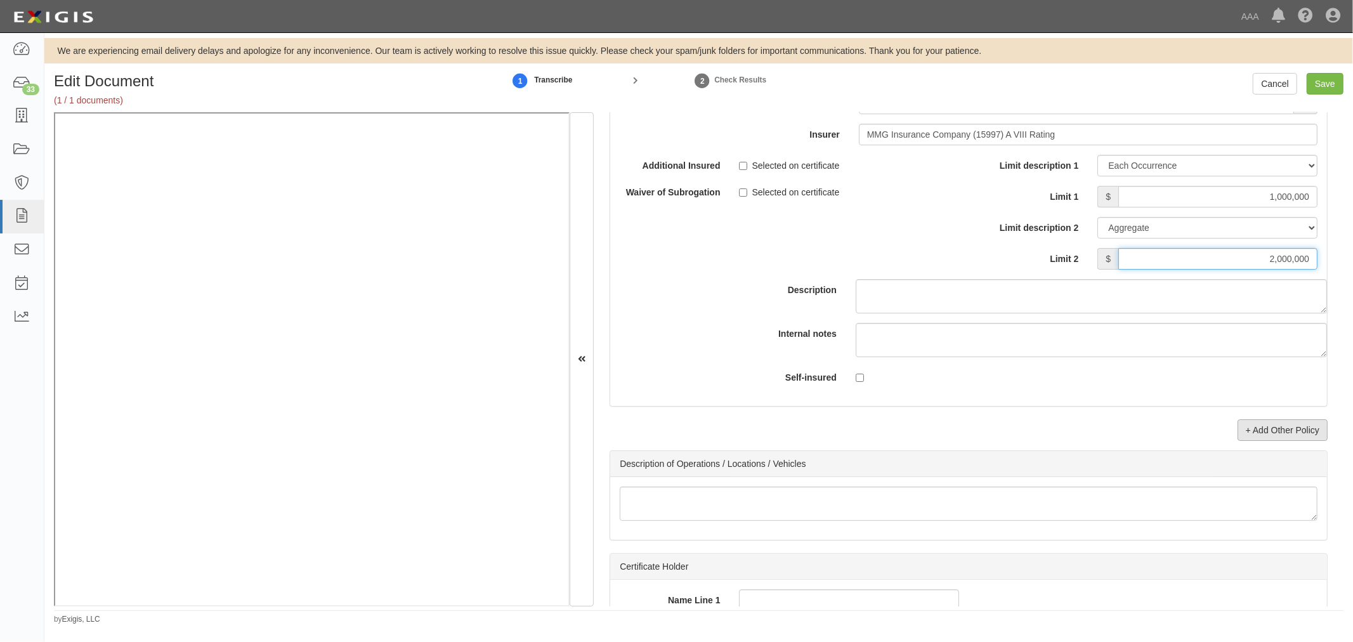
type input "2,000,000"
click at [1244, 428] on link "+ Add Other Policy" at bounding box center [1283, 430] width 90 height 22
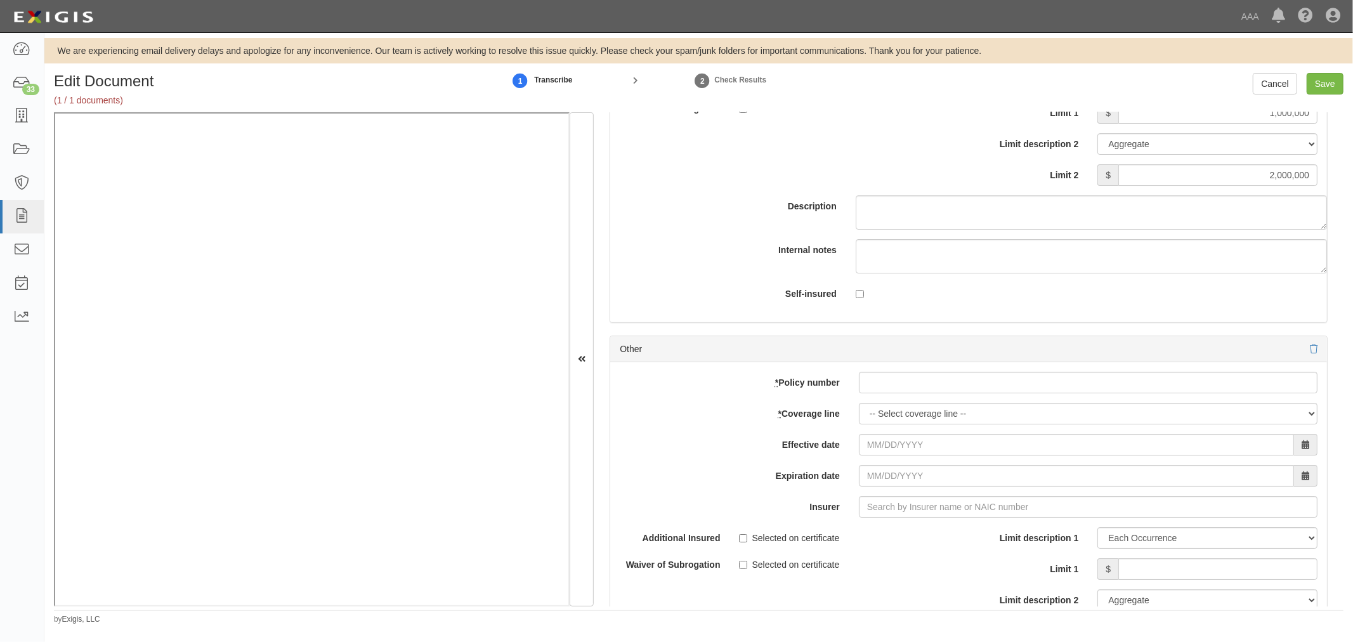
scroll to position [3877, 0]
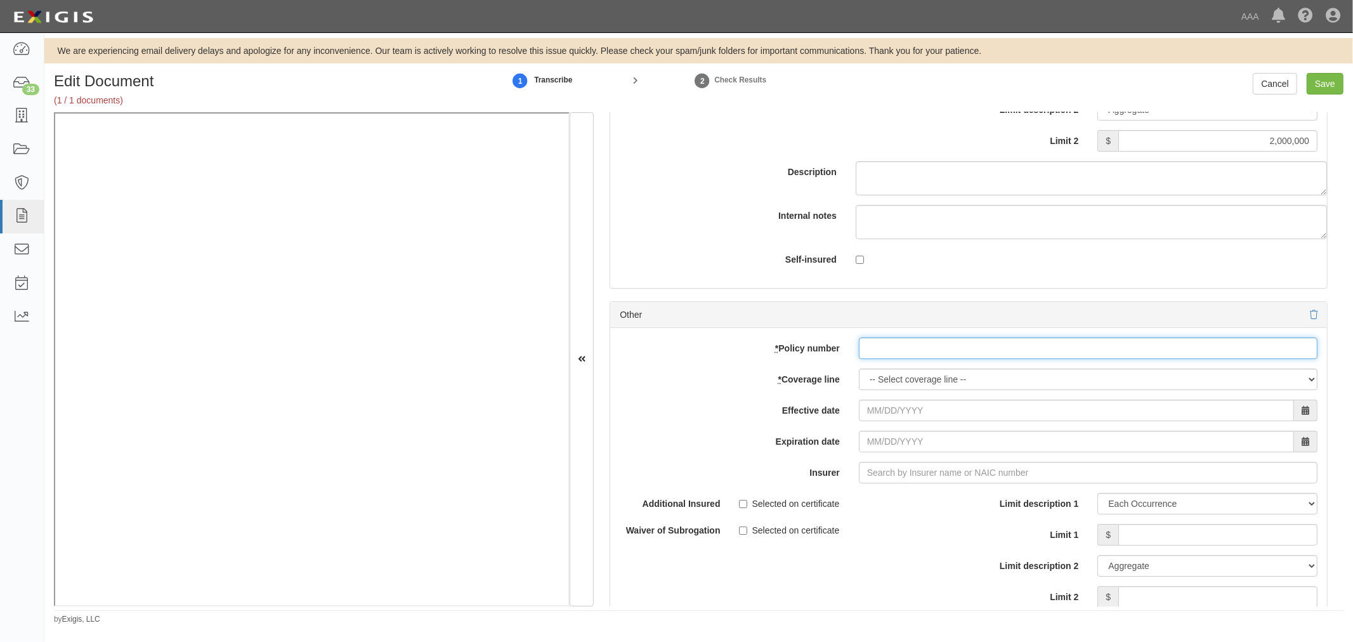
drag, startPoint x: 992, startPoint y: 359, endPoint x: 926, endPoint y: 381, distance: 69.0
click at [991, 359] on input "* Policy number" at bounding box center [1088, 349] width 459 height 22
paste input "BP13684042"
type input "BP13684042"
click at [890, 390] on select "-- Select coverage line -- Asbestos Abatement Auto Physical Damage Boiler & Mac…" at bounding box center [1088, 380] width 459 height 22
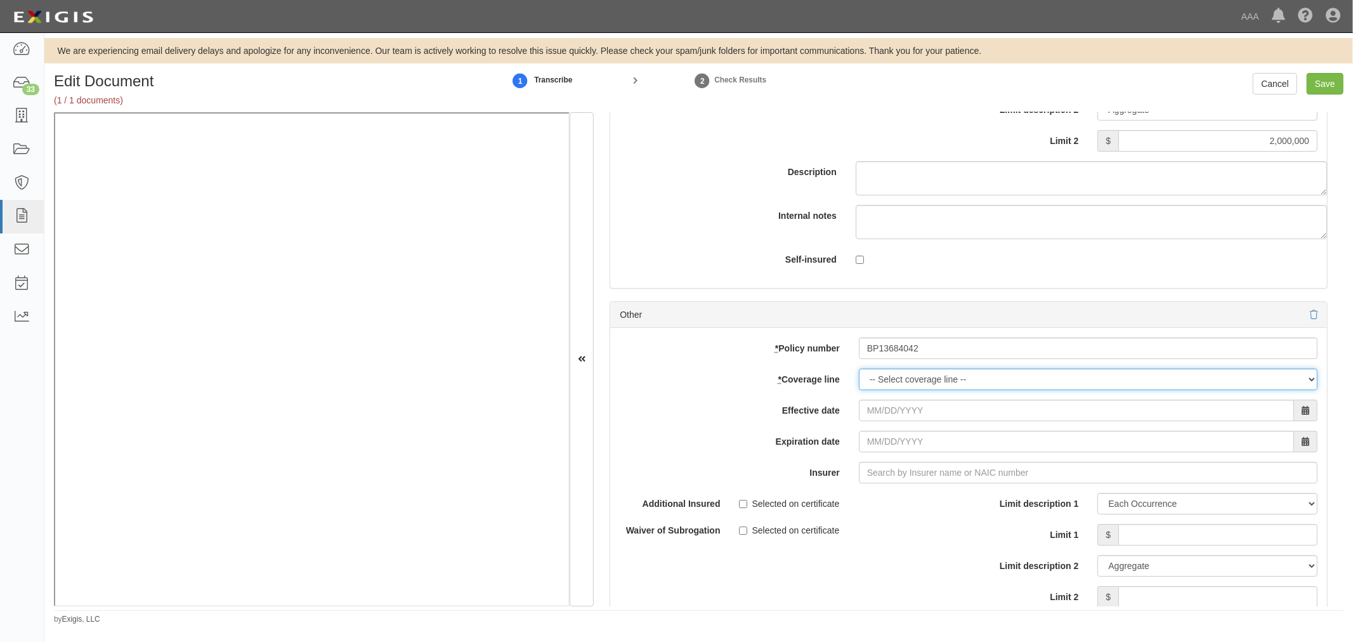
select select "56"
click at [859, 390] on select "-- Select coverage line -- Asbestos Abatement Auto Physical Damage Boiler & Mac…" at bounding box center [1088, 380] width 459 height 22
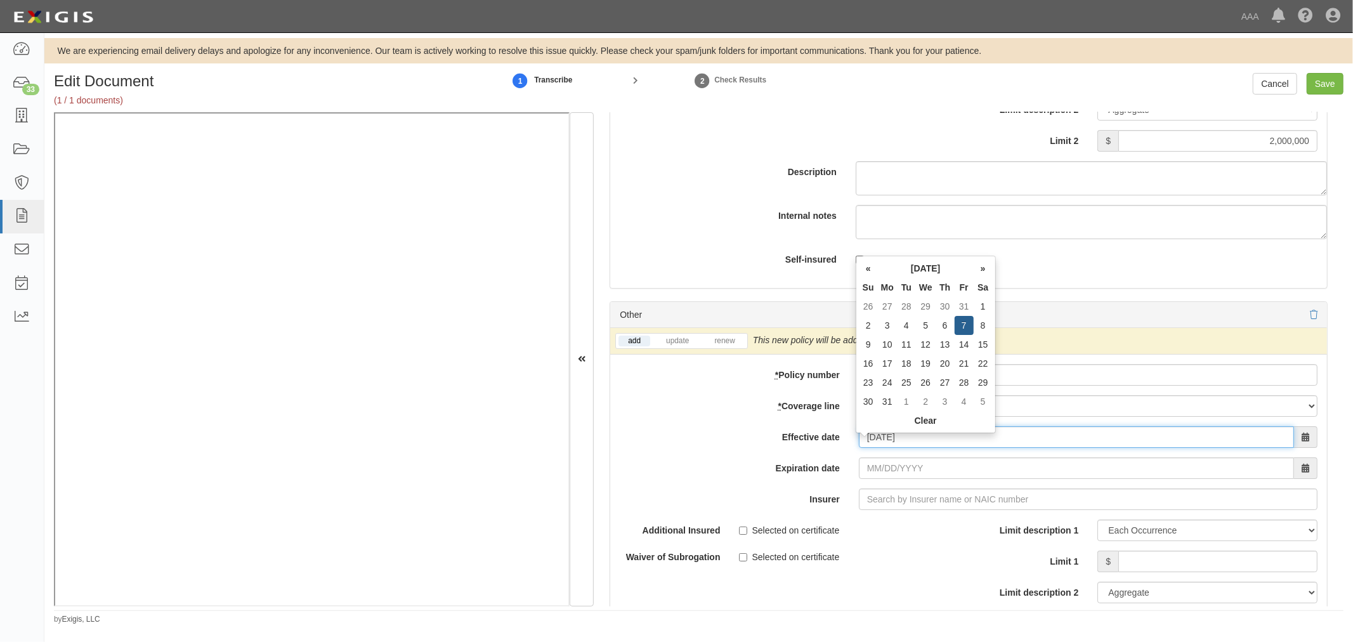
type input "08/07/2025"
type input "08/07/2026"
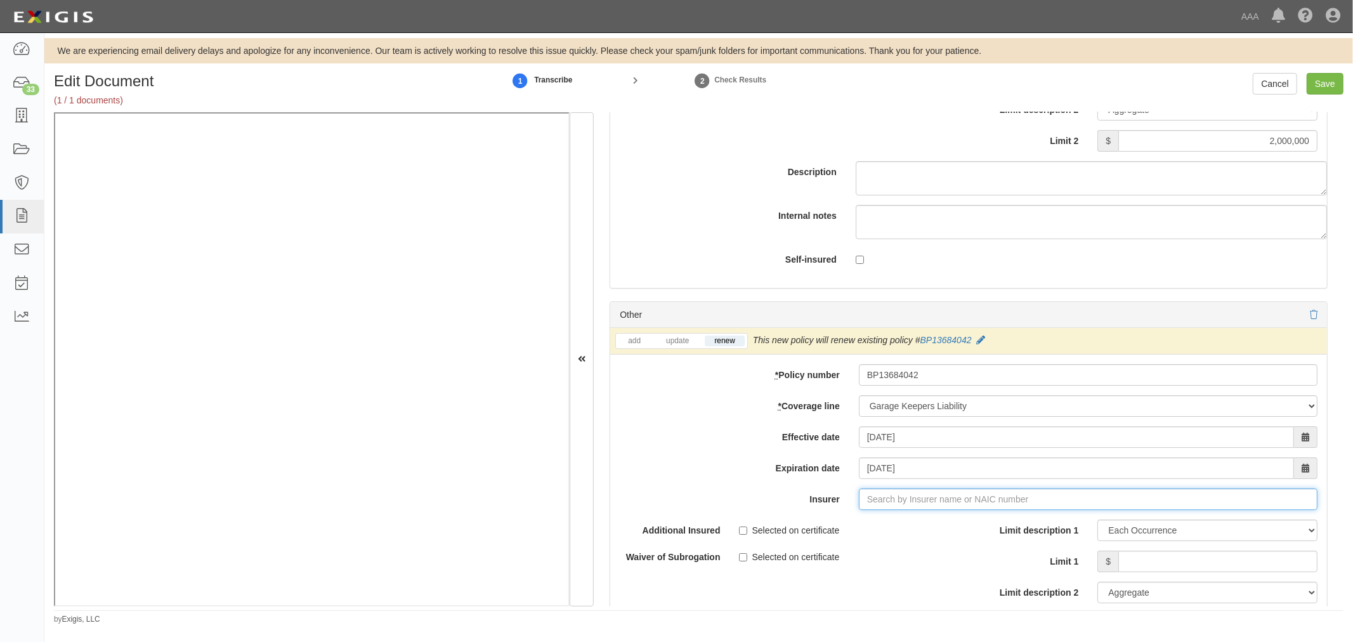
type input "180 Seguros S.A. (0) NR Rating"
type input "1"
click at [961, 529] on div "MMG Insurance Company ( 15997 ) A VIII Rating" at bounding box center [884, 523] width 214 height 16
type input "MMG Insurance Company (15997) A VIII Rating"
click at [1185, 572] on input "Limit 1" at bounding box center [1218, 562] width 199 height 22
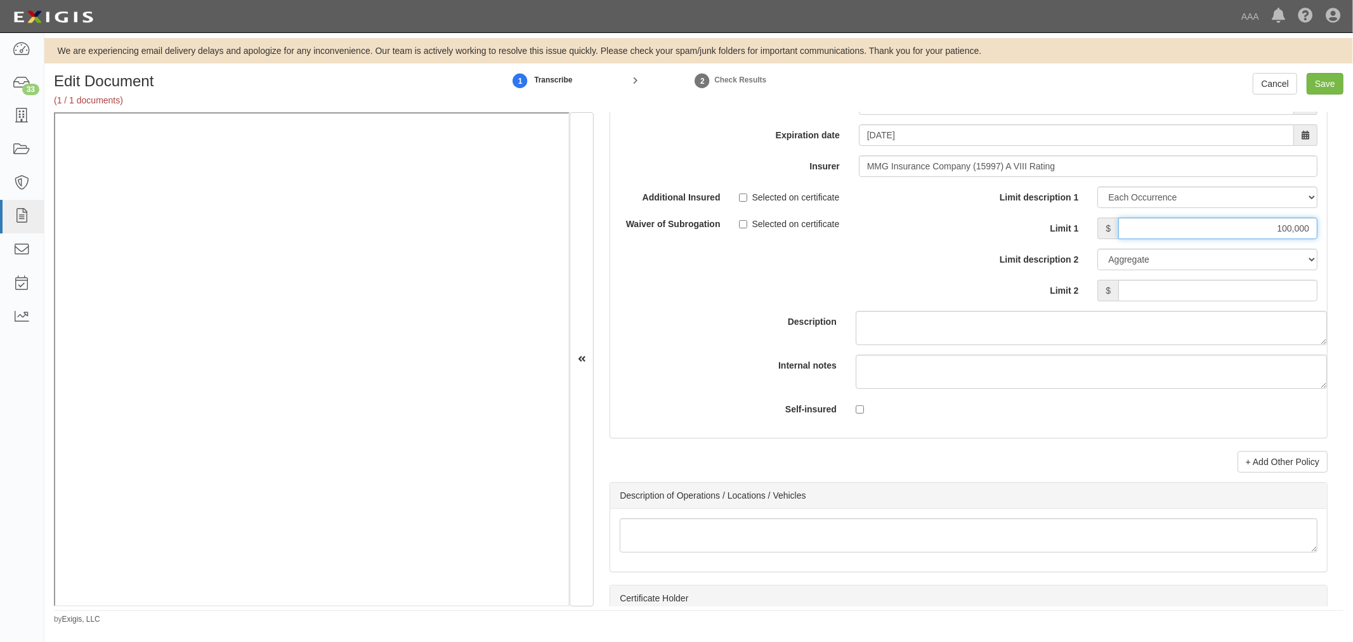
scroll to position [4229, 0]
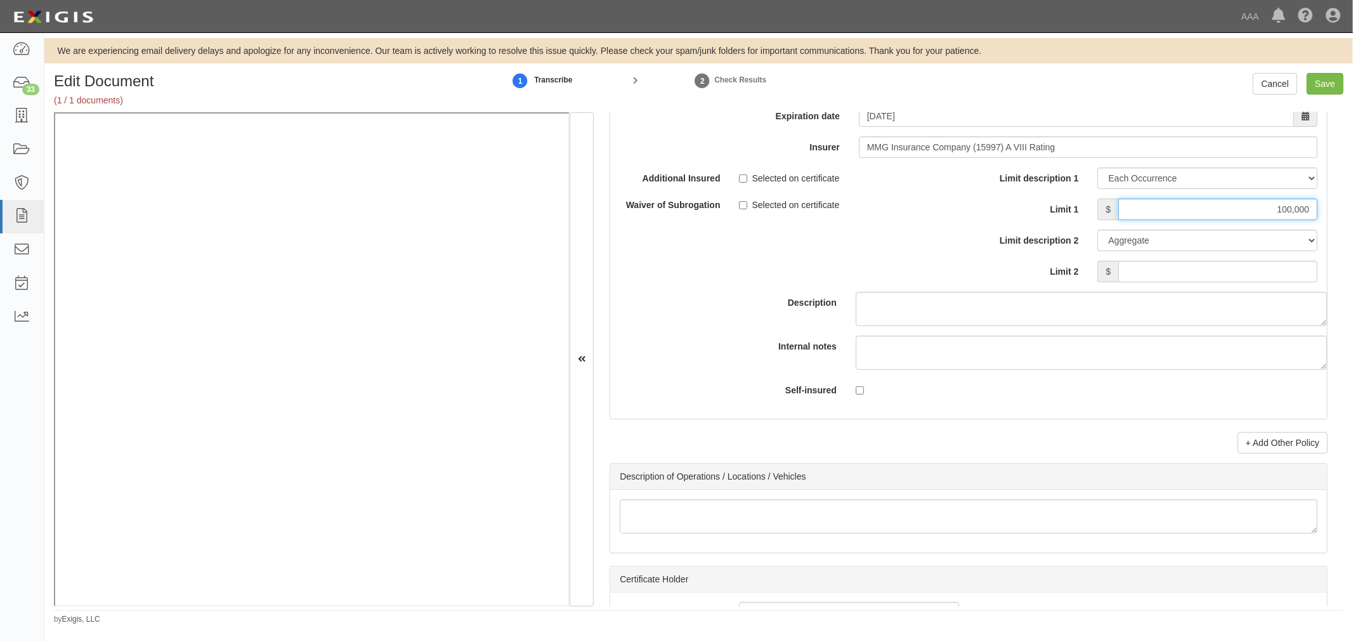
type input "100,000"
click at [1251, 277] on input "Limit 2" at bounding box center [1218, 272] width 199 height 22
type input "100,000"
click at [1327, 80] on input "Save" at bounding box center [1325, 84] width 37 height 22
type input "1000000"
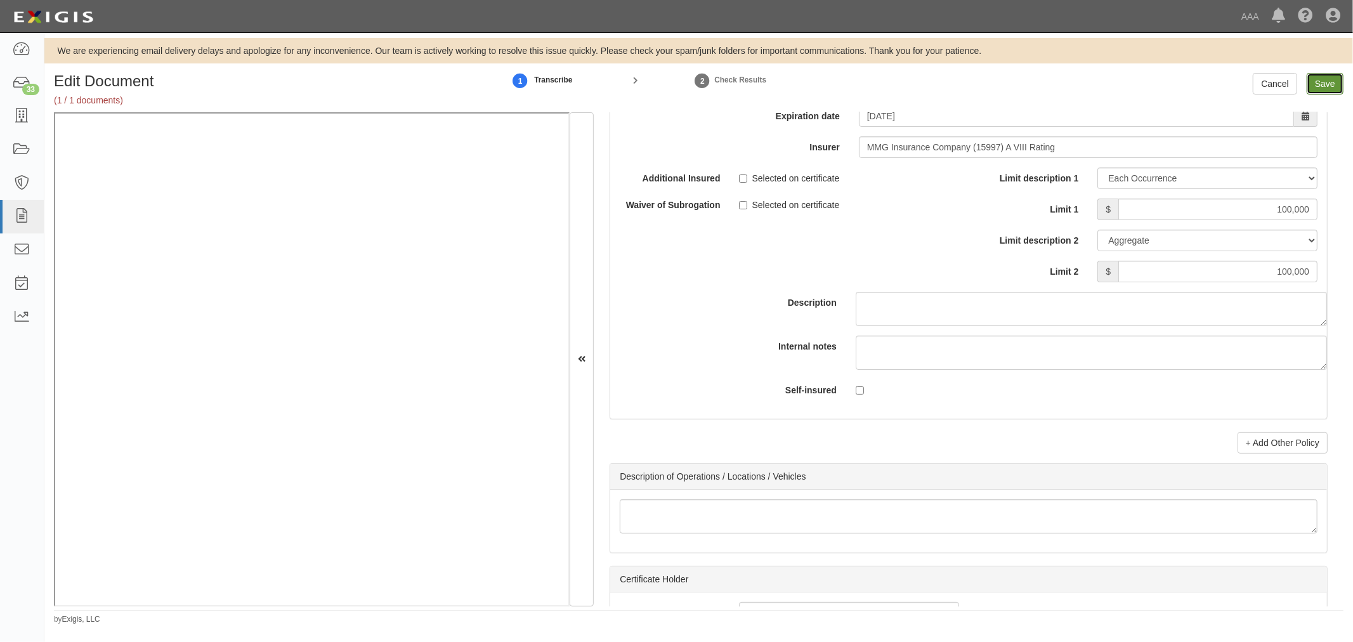
type input "2000000"
type input "100000"
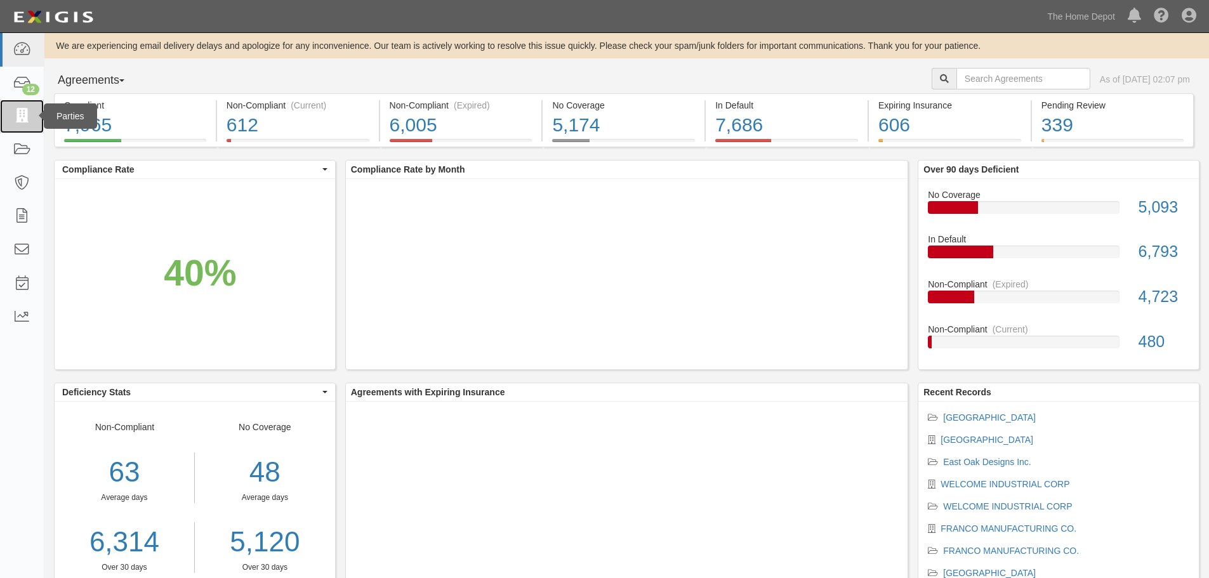
click at [17, 121] on icon at bounding box center [22, 116] width 18 height 15
click at [978, 485] on link "WELCOME INDUSTRIAL CORP" at bounding box center [1004, 484] width 129 height 10
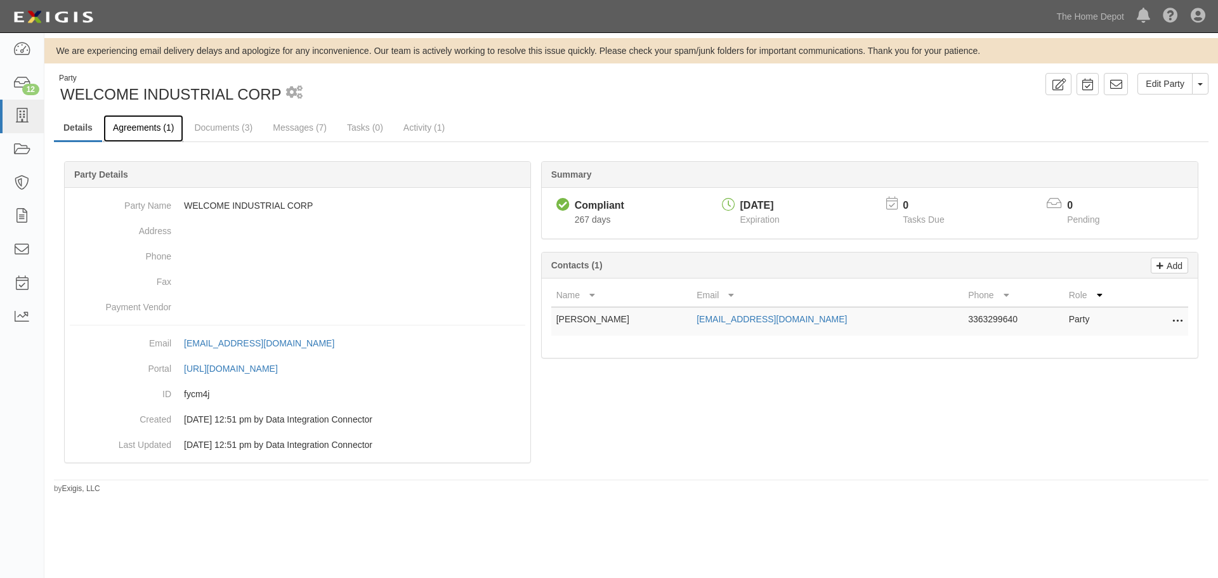
click at [144, 128] on link "Agreements (1)" at bounding box center [143, 128] width 80 height 27
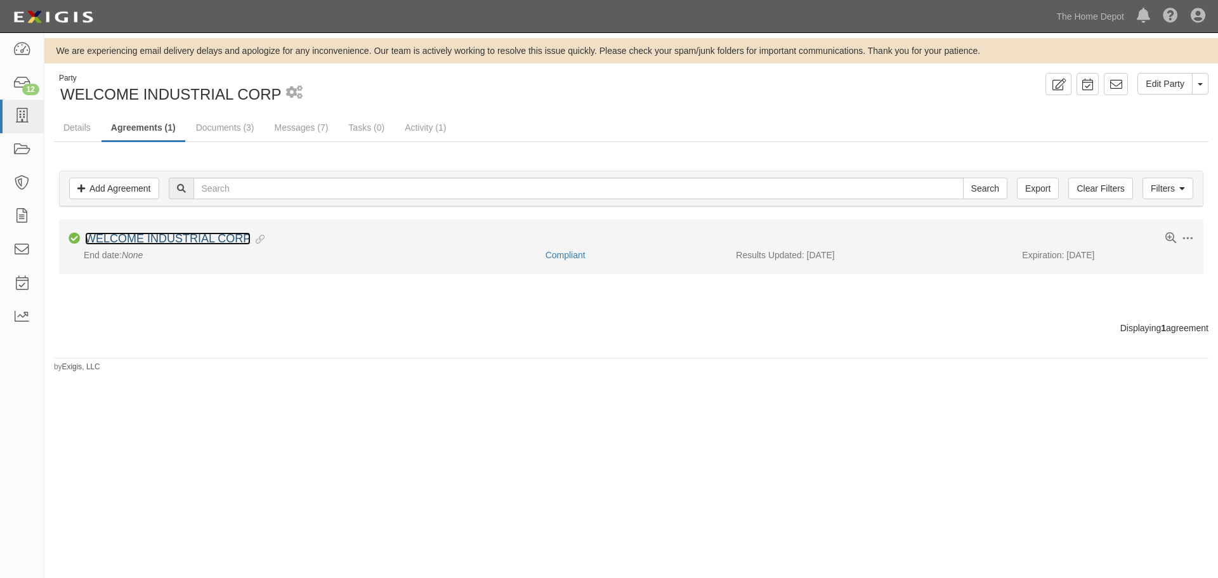
click at [213, 239] on link "WELCOME INDUSTRIAL CORP" at bounding box center [168, 238] width 166 height 13
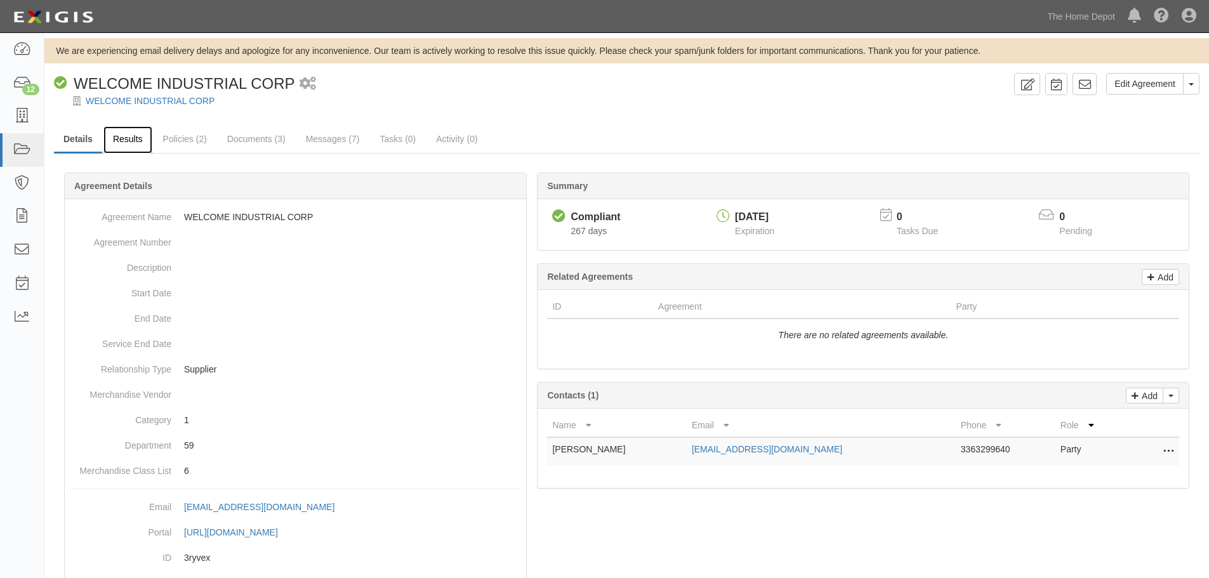
click at [143, 141] on link "Results" at bounding box center [127, 139] width 49 height 27
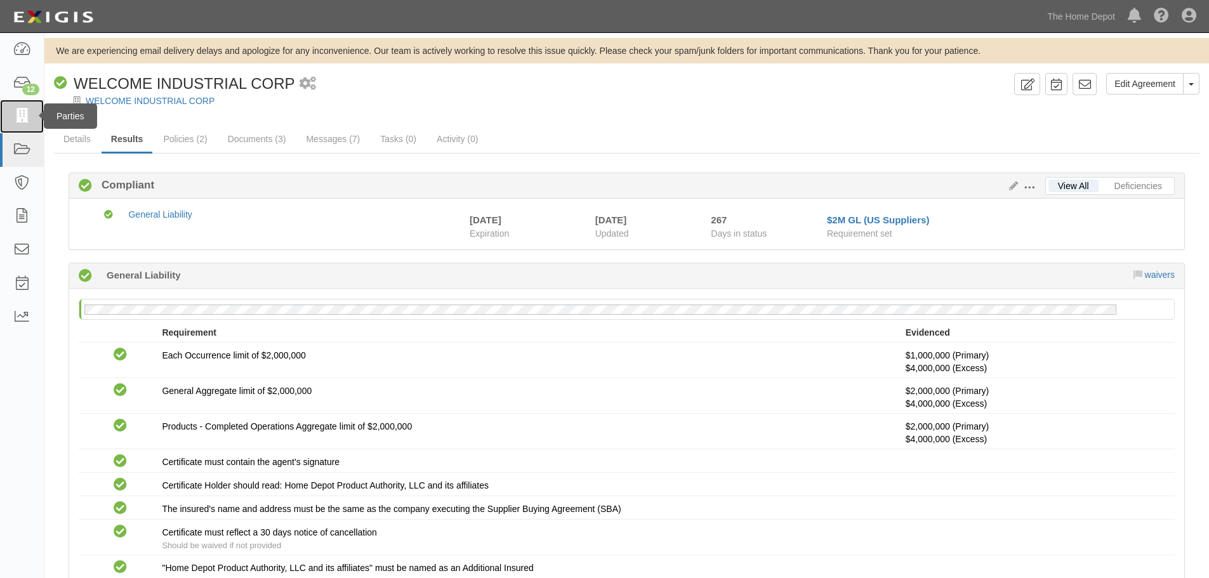
click at [18, 124] on icon at bounding box center [22, 116] width 18 height 15
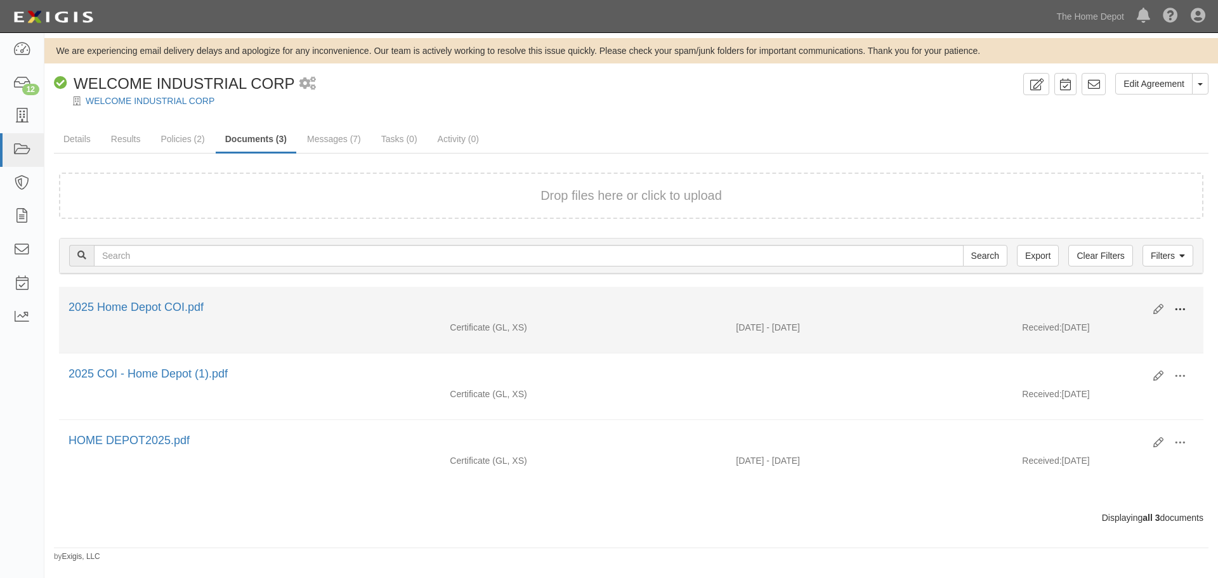
click at [1188, 312] on button at bounding box center [1180, 310] width 28 height 22
click at [1145, 321] on link "View" at bounding box center [1118, 328] width 100 height 23
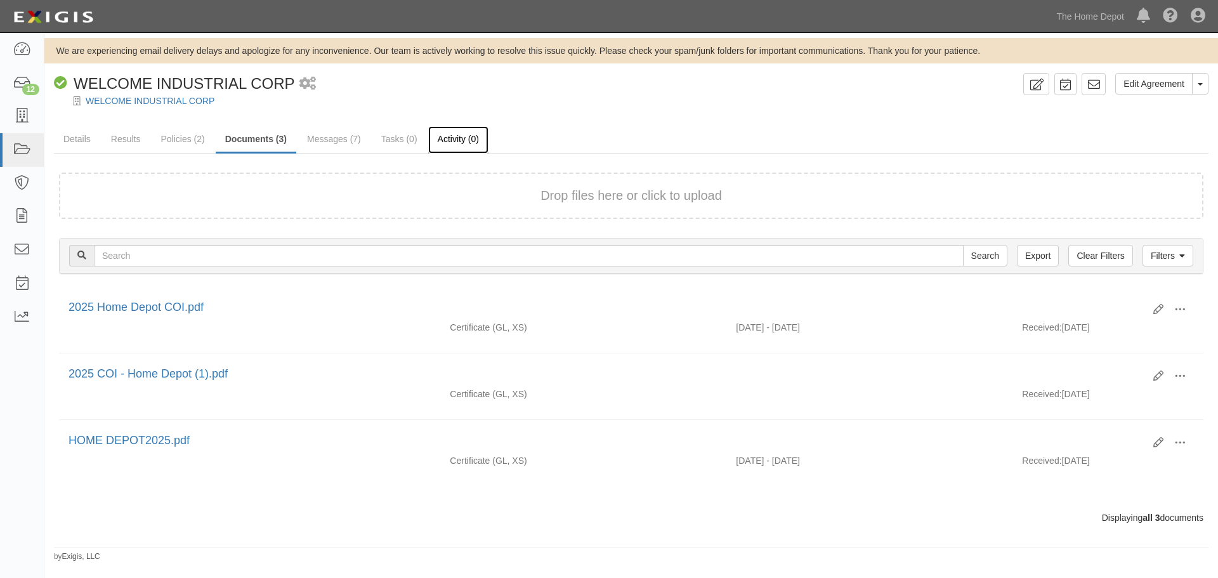
click at [468, 143] on link "Activity (0)" at bounding box center [458, 139] width 60 height 27
click at [132, 148] on link "Results" at bounding box center [126, 139] width 49 height 27
click at [194, 112] on div at bounding box center [631, 112] width 1174 height 10
click at [192, 102] on link "WELCOME INDUSTRIAL CORP" at bounding box center [150, 101] width 129 height 10
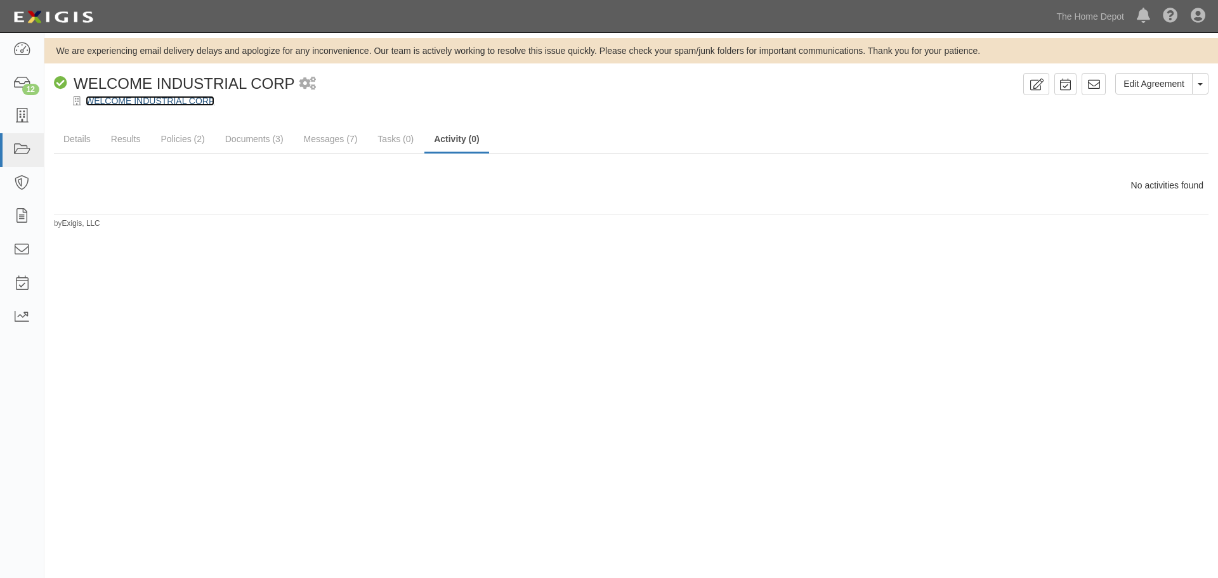
click at [179, 105] on link "WELCOME INDUSTRIAL CORP" at bounding box center [150, 101] width 129 height 10
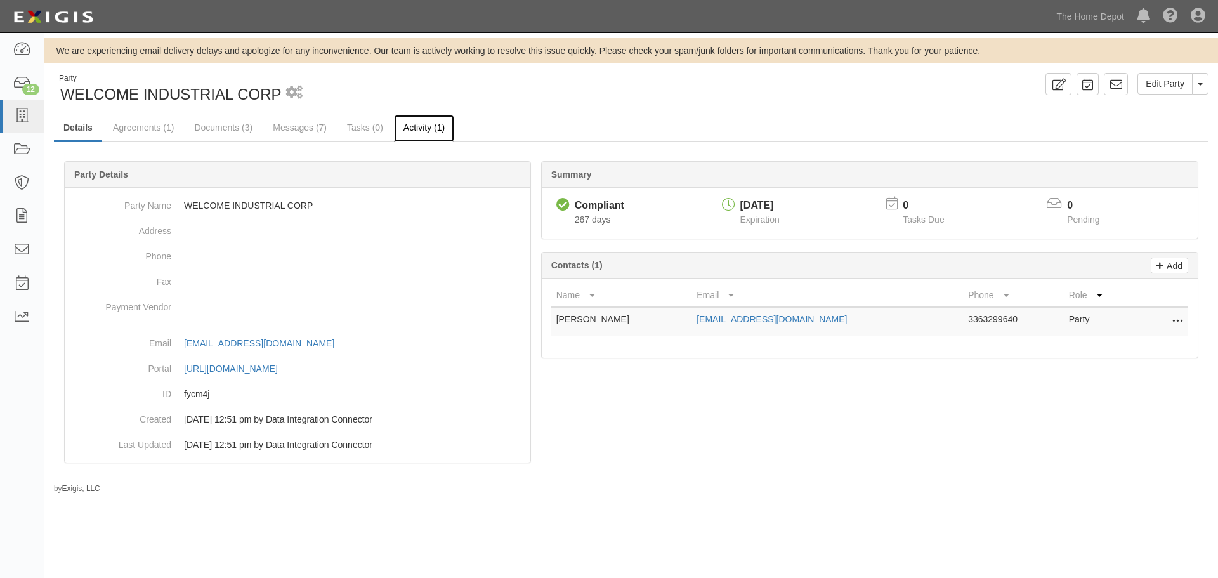
click at [419, 128] on link "Activity (1)" at bounding box center [424, 128] width 60 height 27
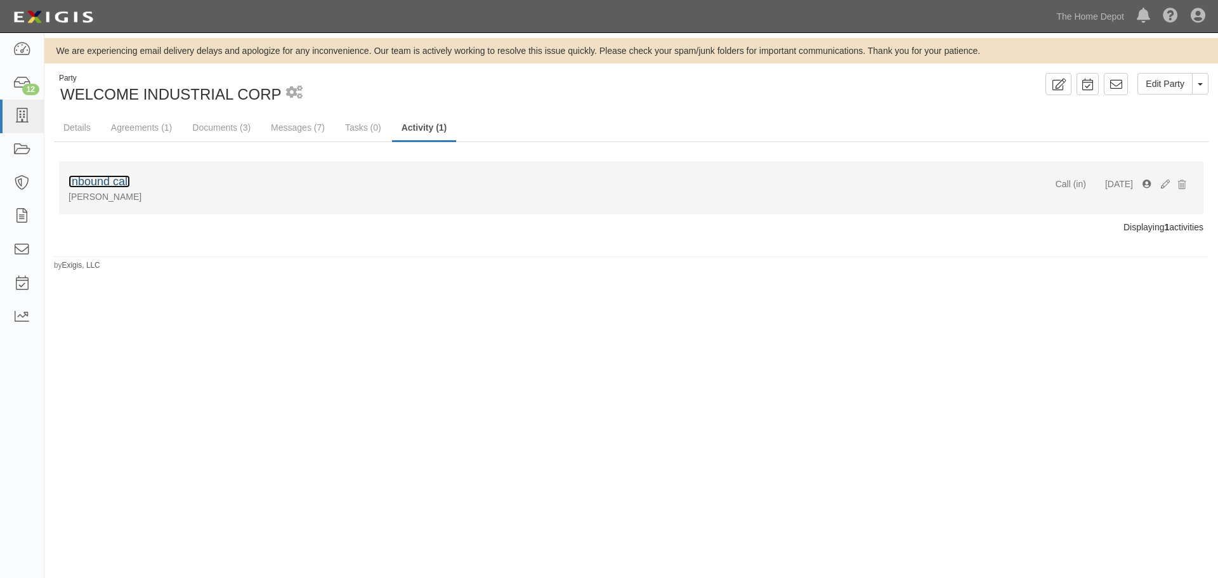
click at [109, 185] on link "Inbound call" at bounding box center [100, 181] width 62 height 13
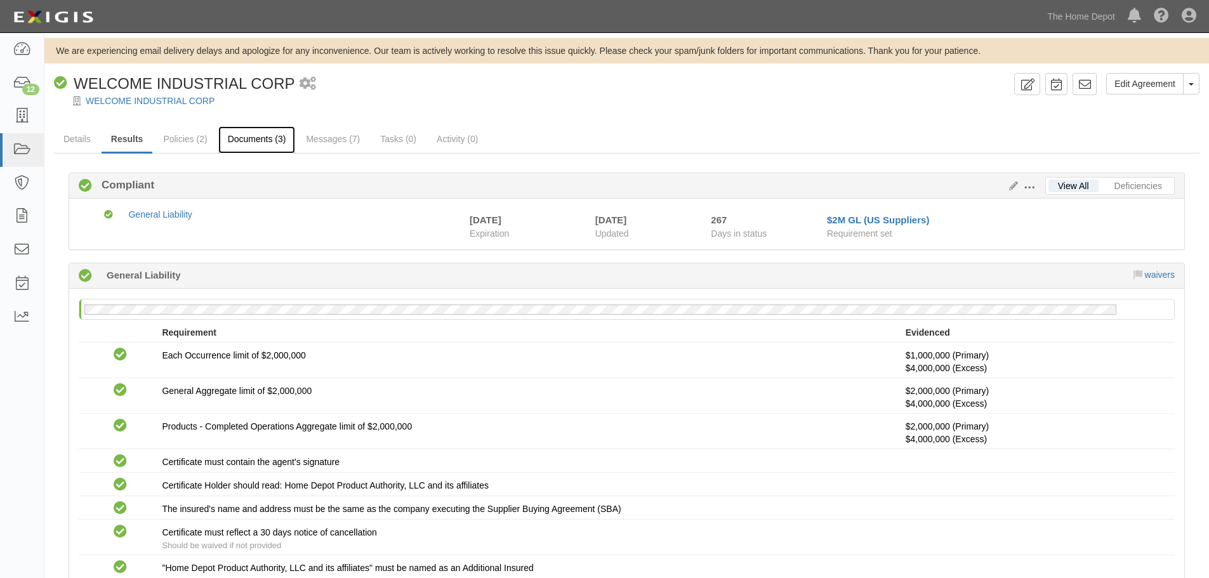
click at [244, 144] on link "Documents (3)" at bounding box center [256, 139] width 77 height 27
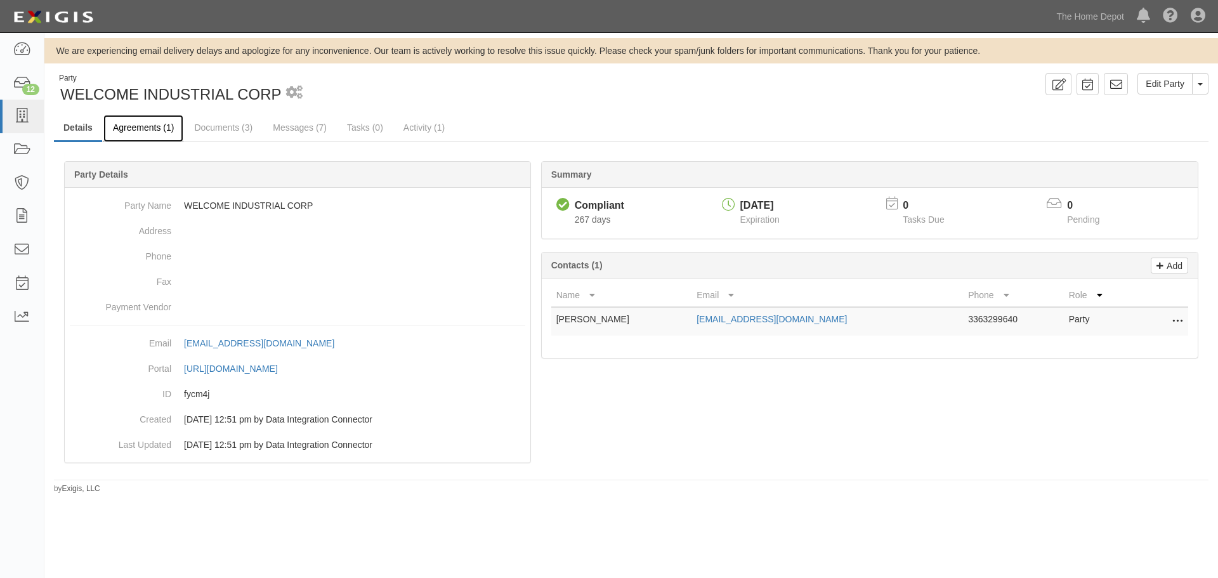
click at [140, 115] on link "Agreements (1)" at bounding box center [143, 128] width 80 height 27
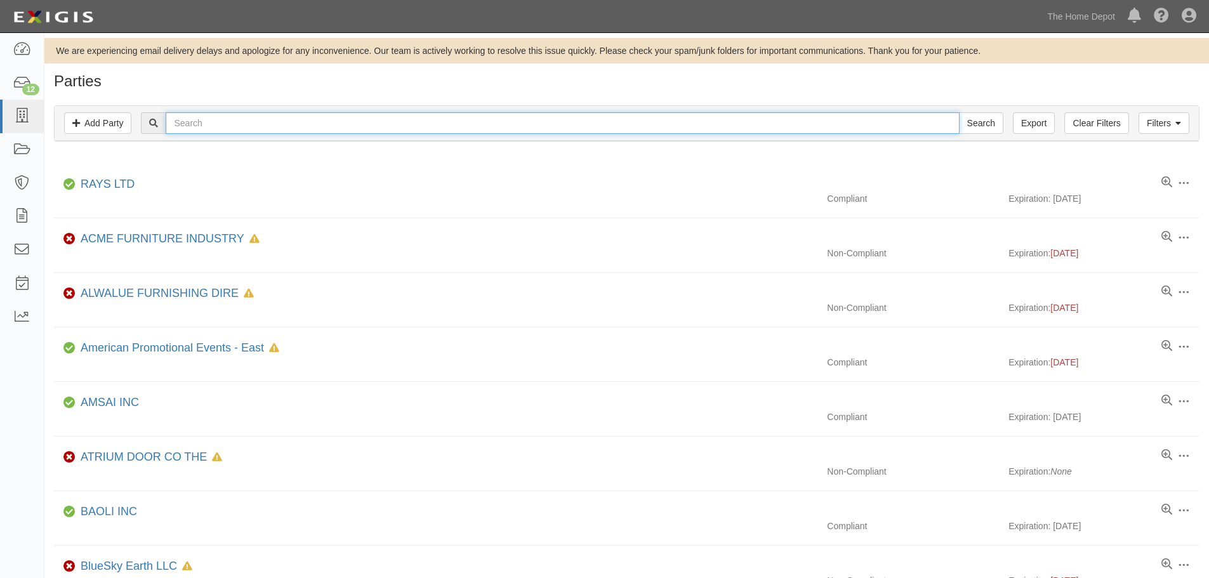
click at [257, 117] on input "text" at bounding box center [562, 123] width 793 height 22
type input "welcome"
click at [959, 112] on input "Search" at bounding box center [981, 123] width 44 height 22
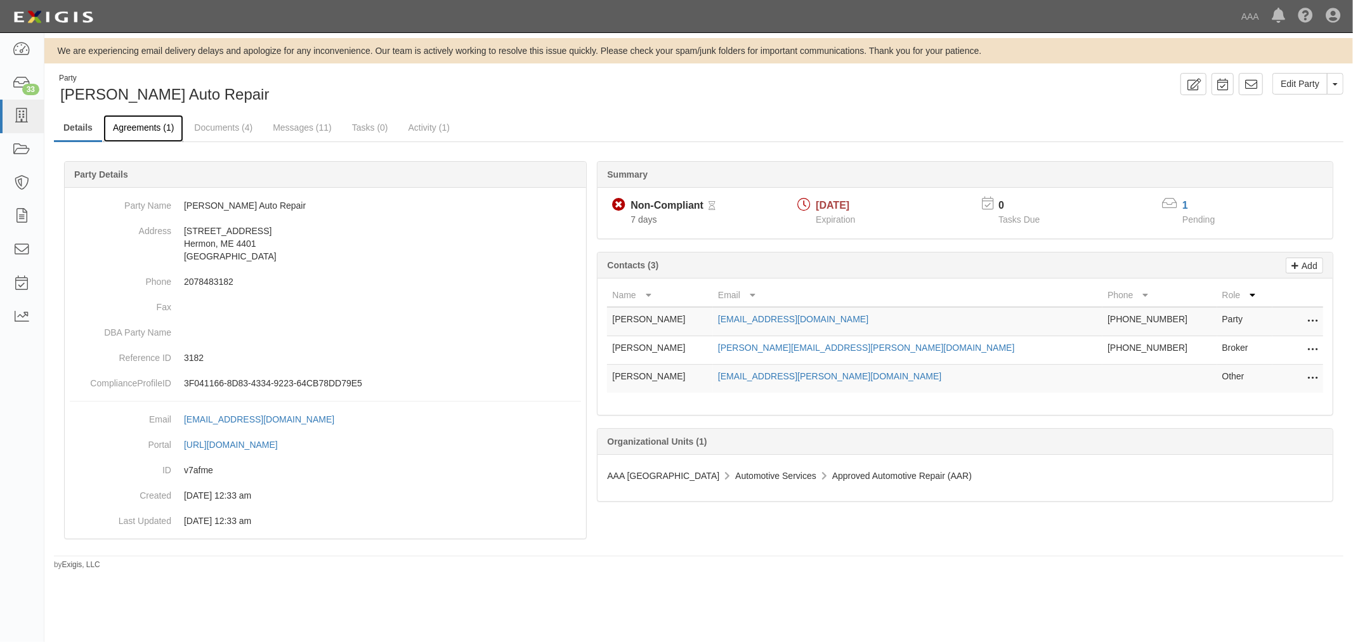
click at [148, 118] on link "Agreements (1)" at bounding box center [143, 128] width 80 height 27
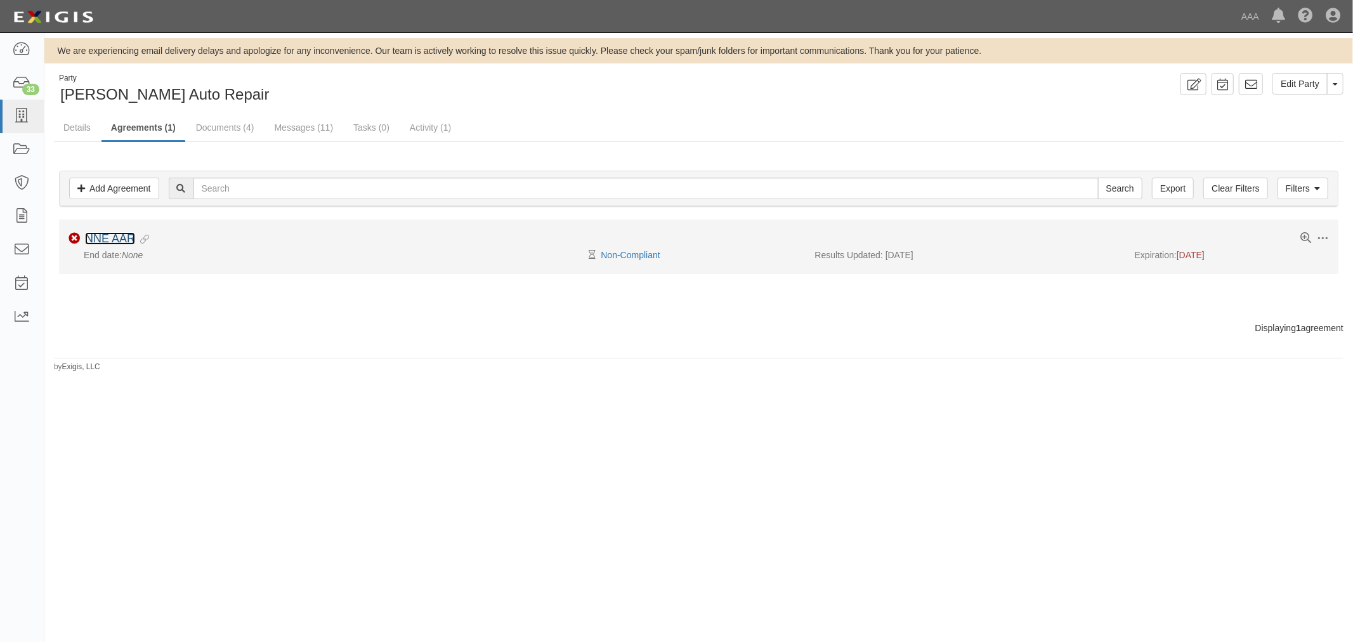
click at [121, 233] on link "NNE AAR" at bounding box center [110, 238] width 50 height 13
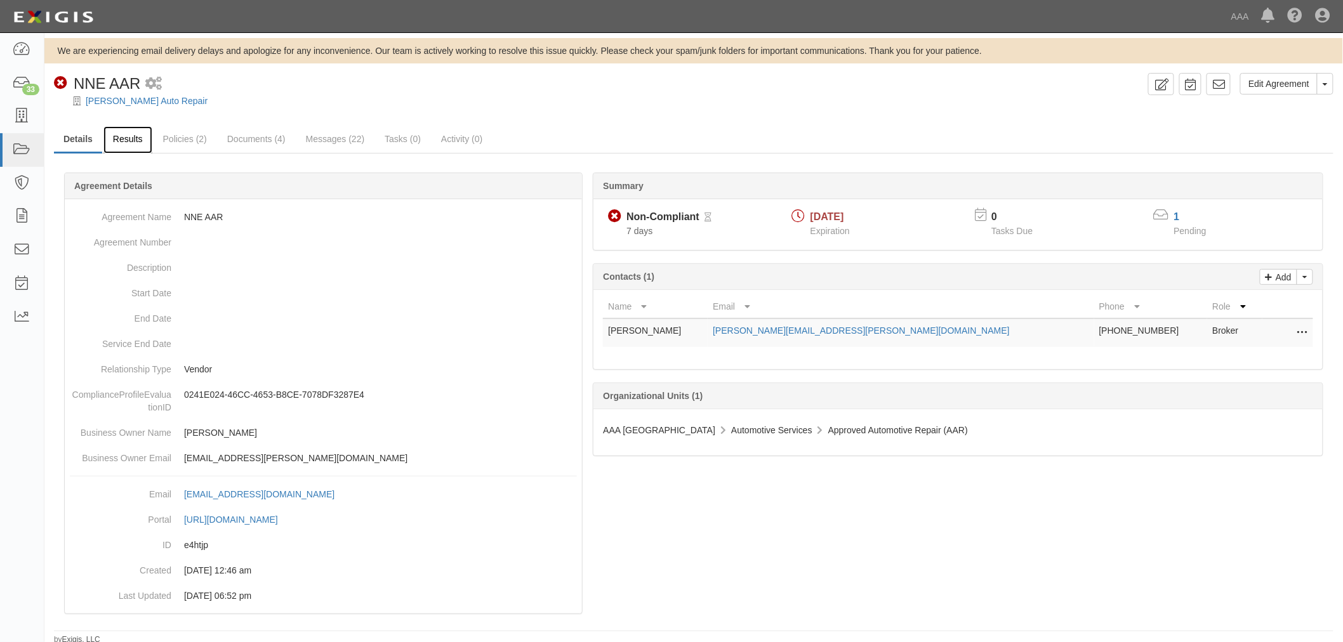
click at [128, 141] on link "Results" at bounding box center [127, 139] width 49 height 27
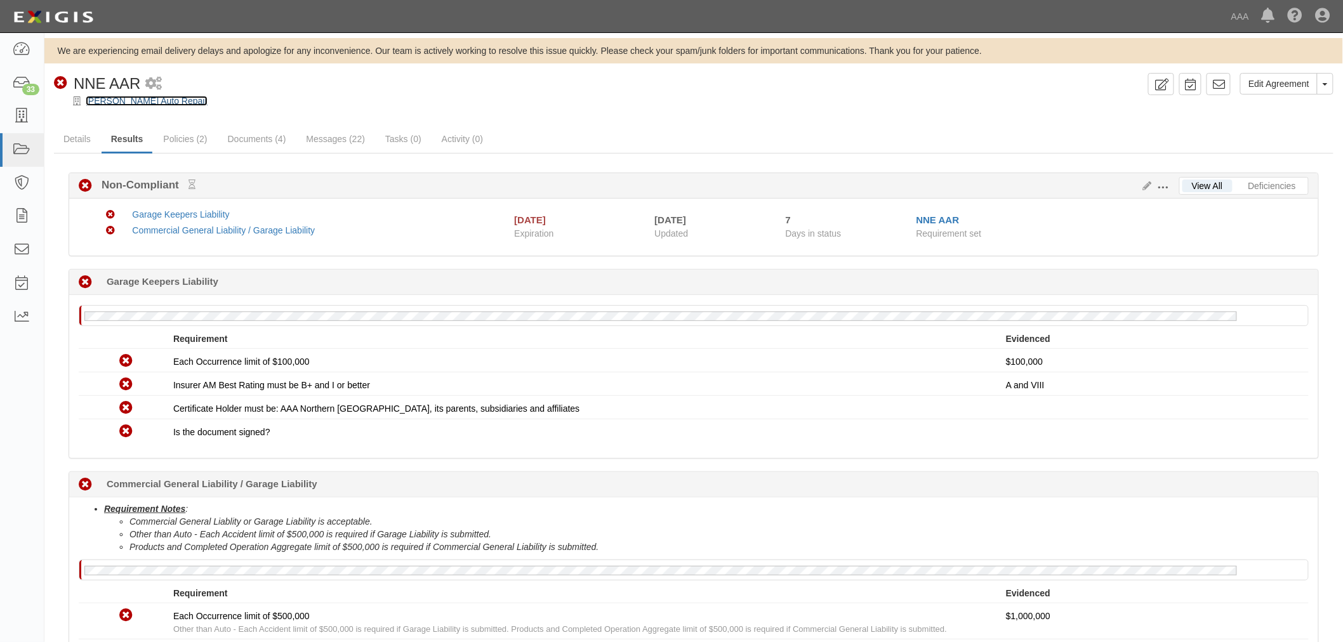
click at [106, 96] on link "[PERSON_NAME] Auto Repair" at bounding box center [147, 101] width 122 height 10
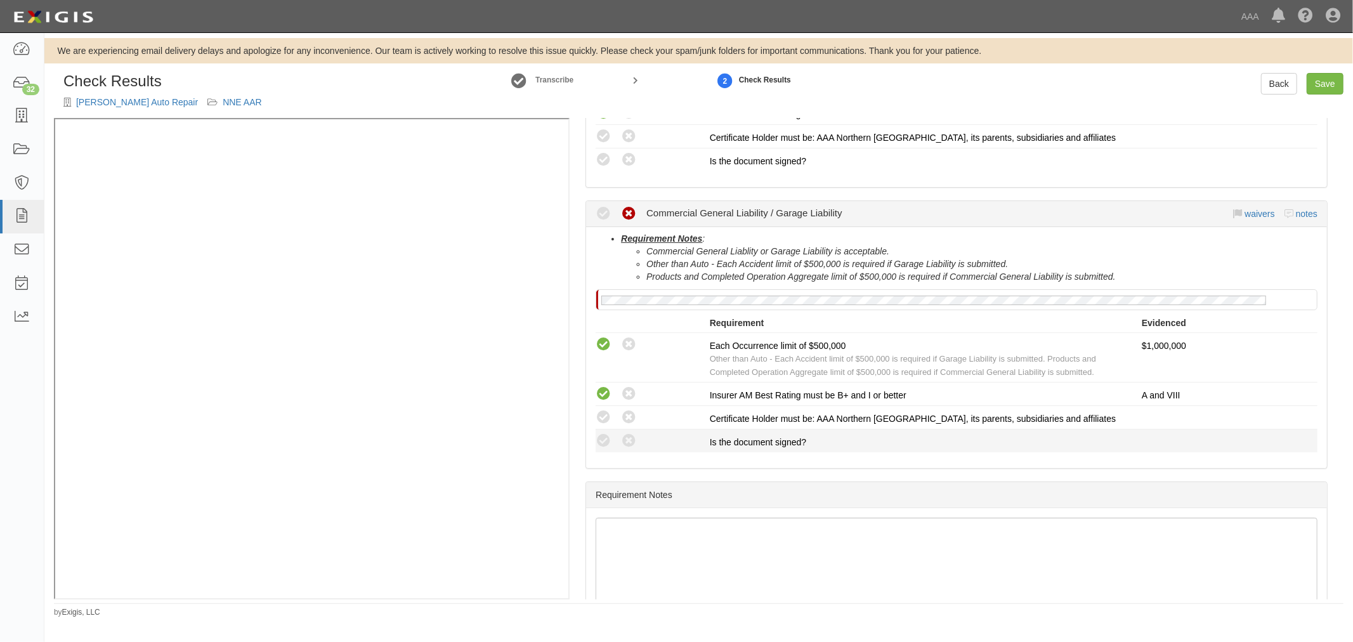
scroll to position [386, 0]
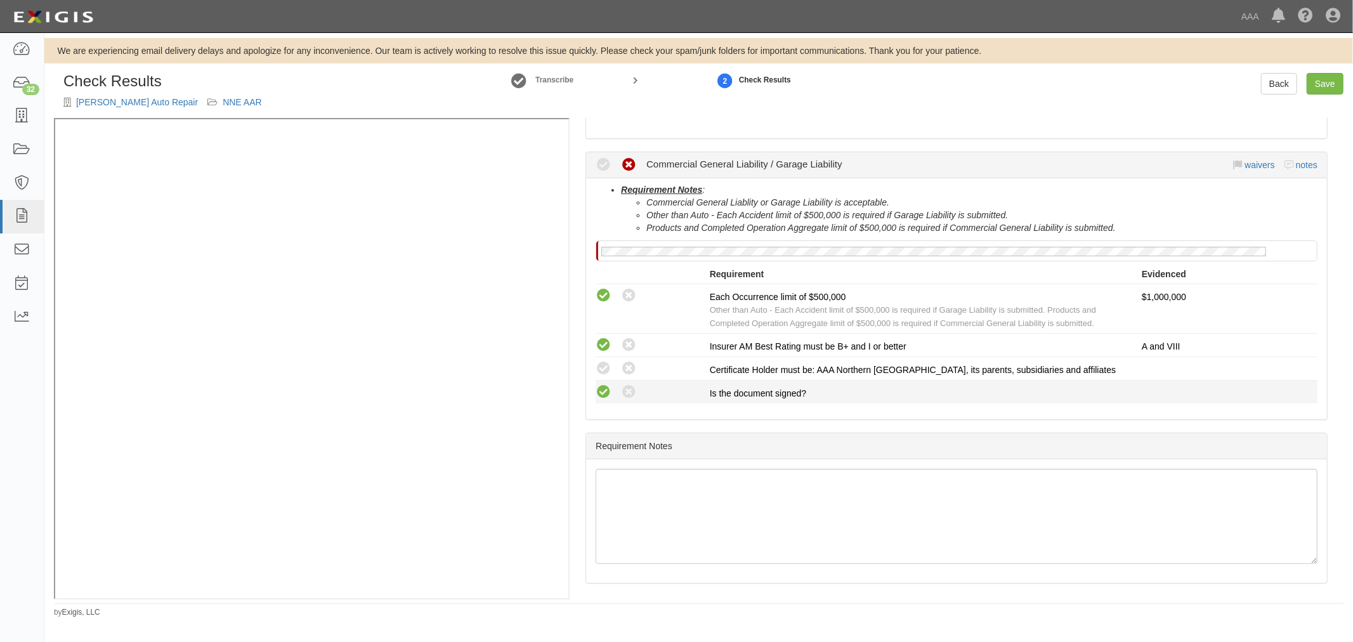
click at [598, 385] on icon at bounding box center [604, 392] width 16 height 16
radio input "true"
click at [604, 367] on icon at bounding box center [604, 369] width 16 height 16
radio input "true"
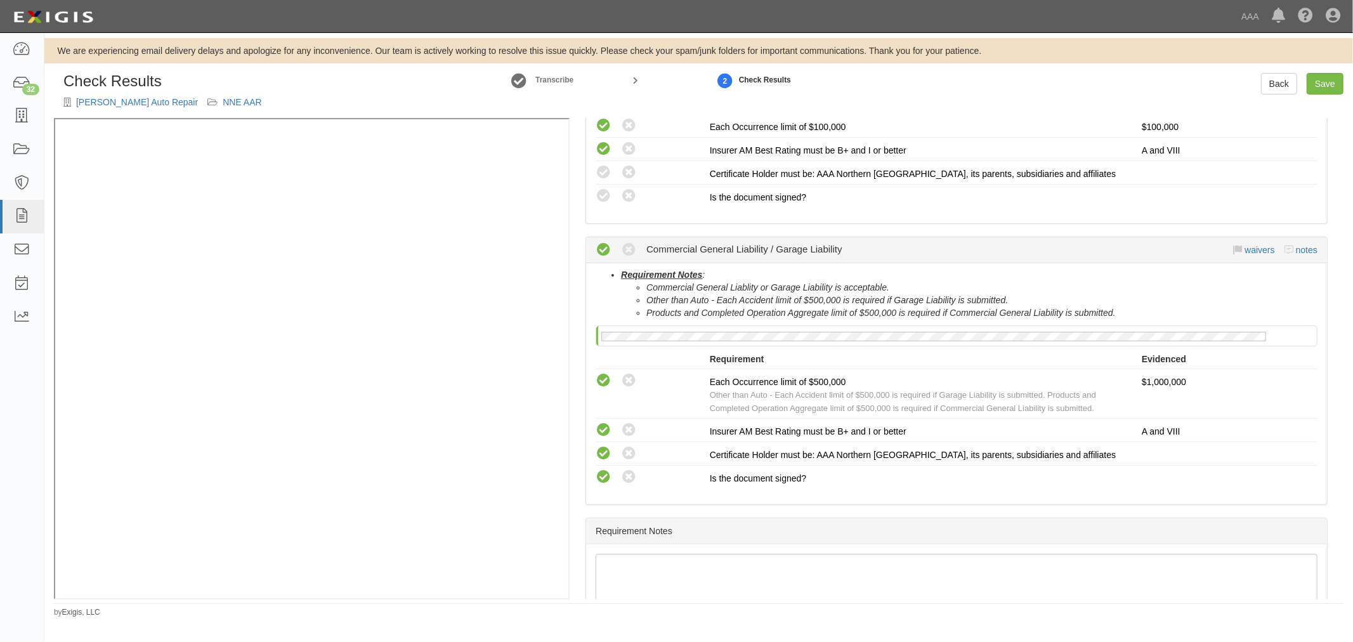
scroll to position [268, 0]
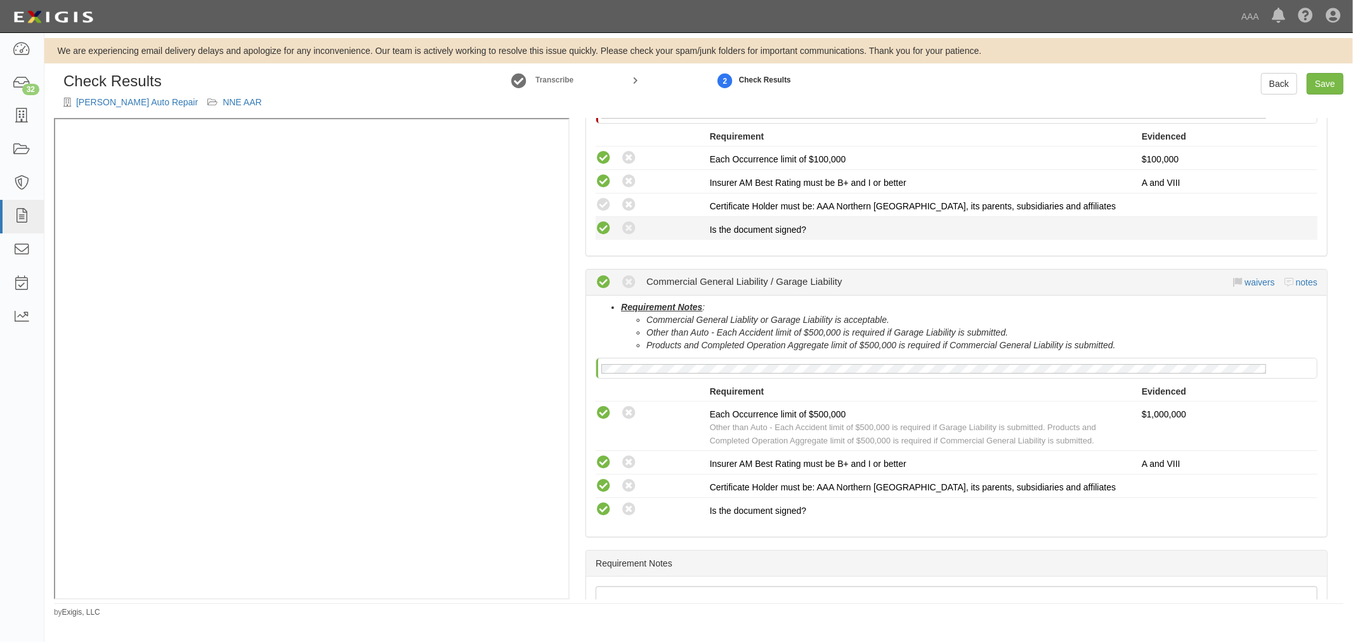
click at [600, 221] on icon at bounding box center [604, 229] width 16 height 16
radio input "true"
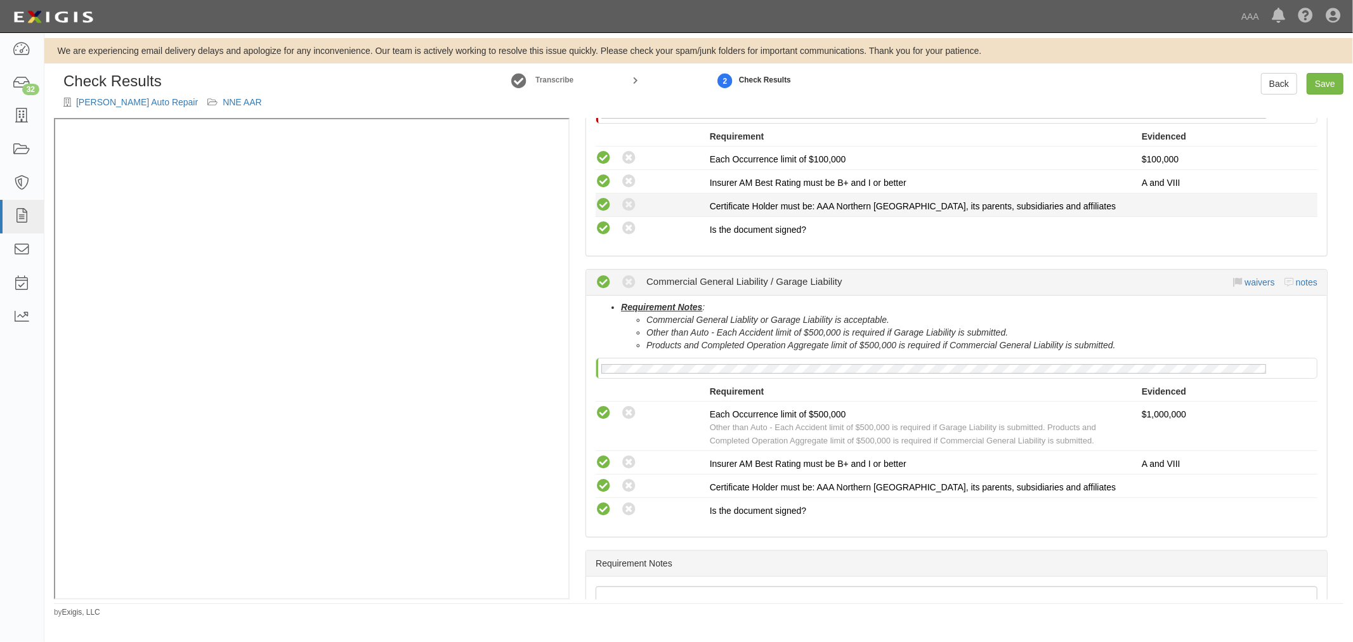
click at [603, 200] on icon at bounding box center [604, 205] width 16 height 16
radio input "true"
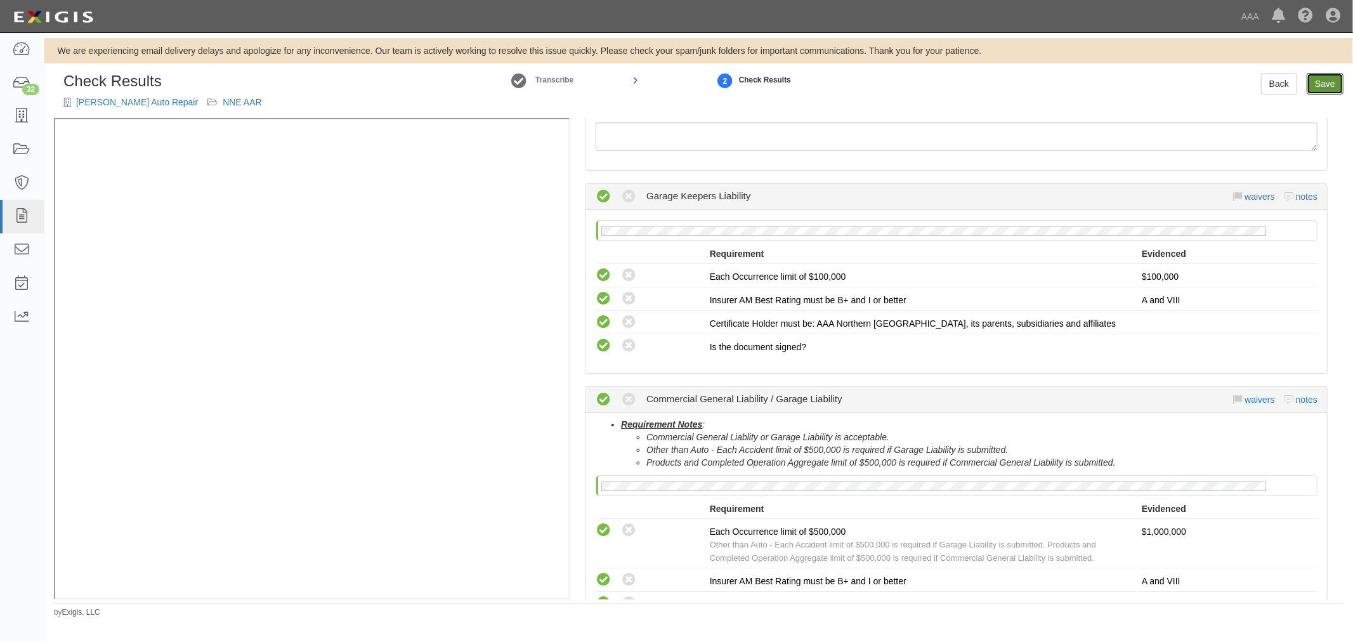
click at [1326, 83] on link "Save" at bounding box center [1325, 84] width 37 height 22
radio input "true"
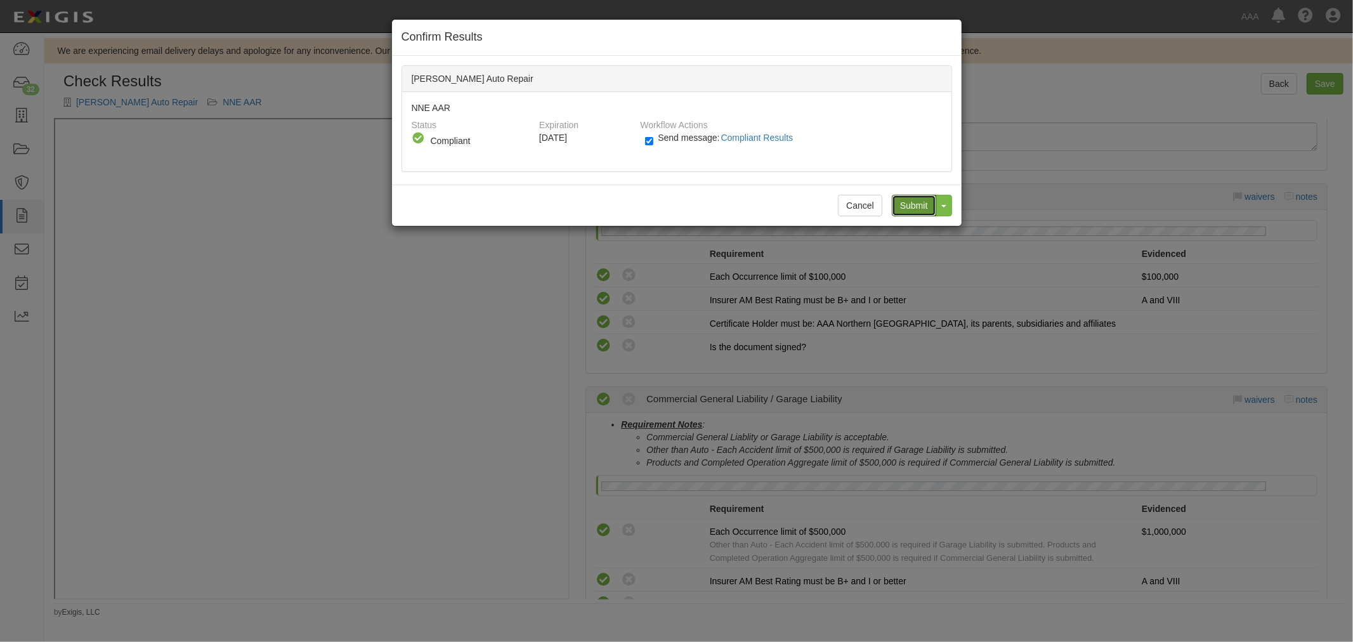
click at [911, 195] on input "Submit" at bounding box center [914, 206] width 44 height 22
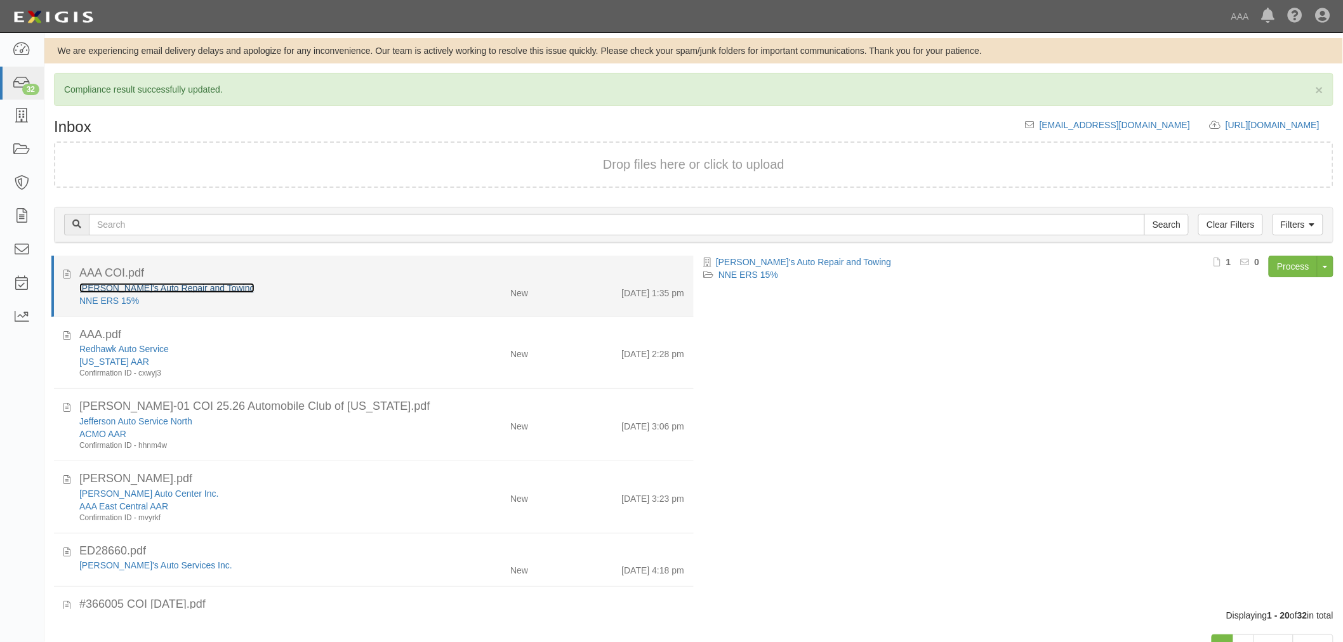
click at [99, 283] on link "[PERSON_NAME]'s Auto Repair and Towing" at bounding box center [166, 288] width 175 height 10
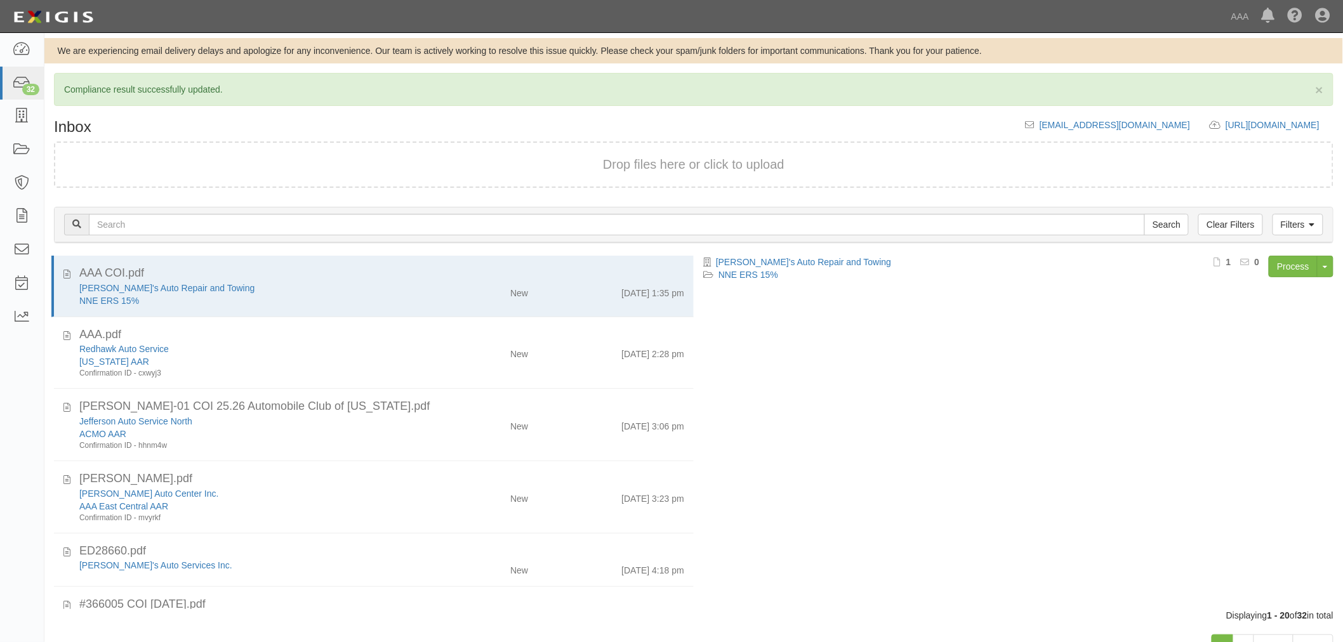
drag, startPoint x: 345, startPoint y: 270, endPoint x: 707, endPoint y: 305, distance: 364.0
click at [346, 270] on div "AAA COI.pdf" at bounding box center [381, 273] width 605 height 16
click at [1275, 260] on link "Process" at bounding box center [1292, 267] width 49 height 22
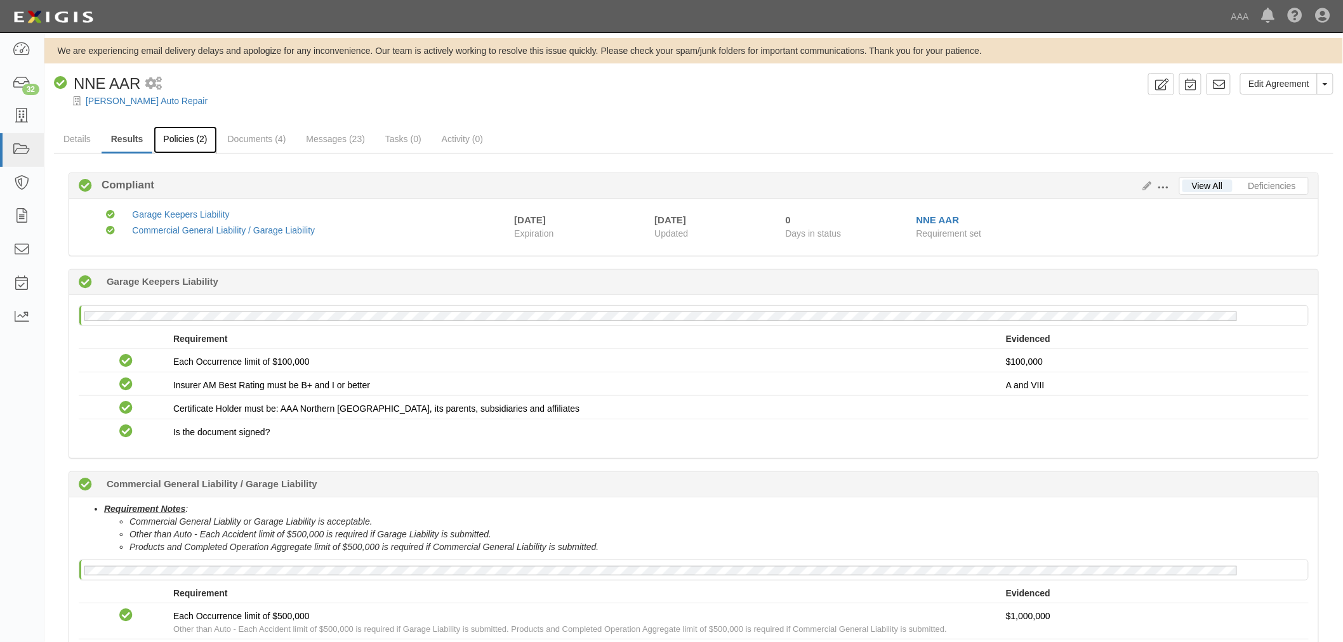
click at [180, 131] on link "Policies (2)" at bounding box center [185, 139] width 63 height 27
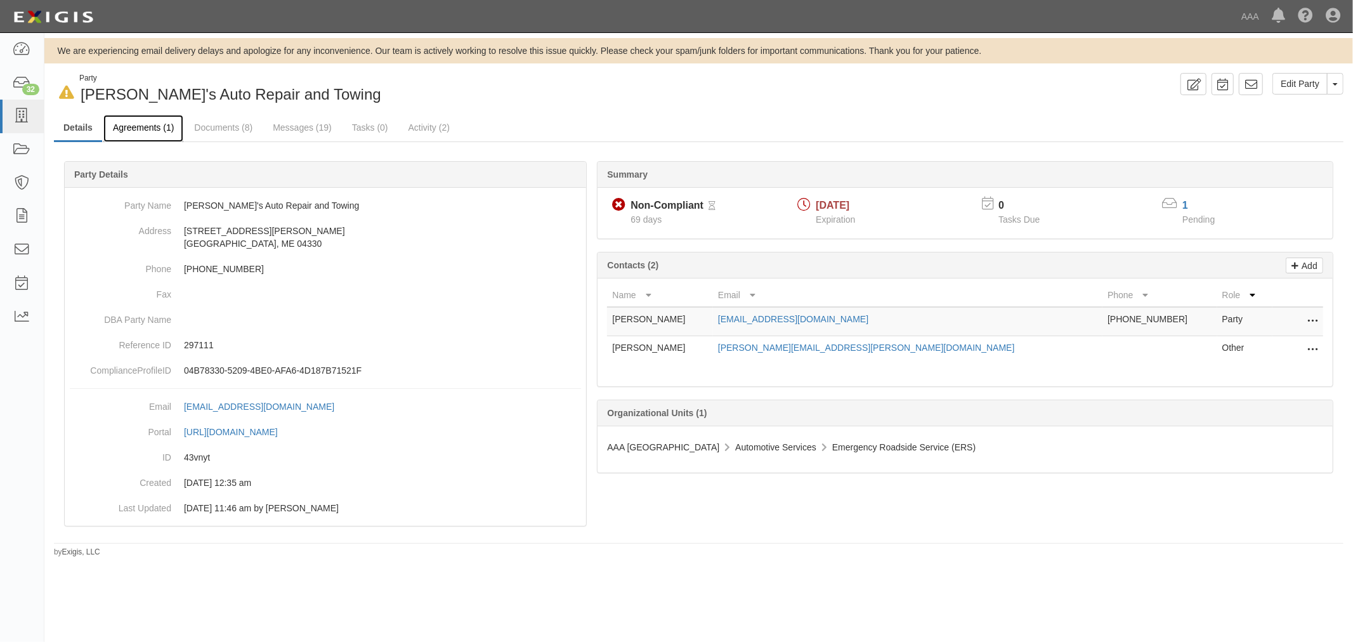
drag, startPoint x: 0, startPoint y: 0, endPoint x: 150, endPoint y: 131, distance: 199.2
click at [150, 131] on link "Agreements (1)" at bounding box center [143, 128] width 80 height 27
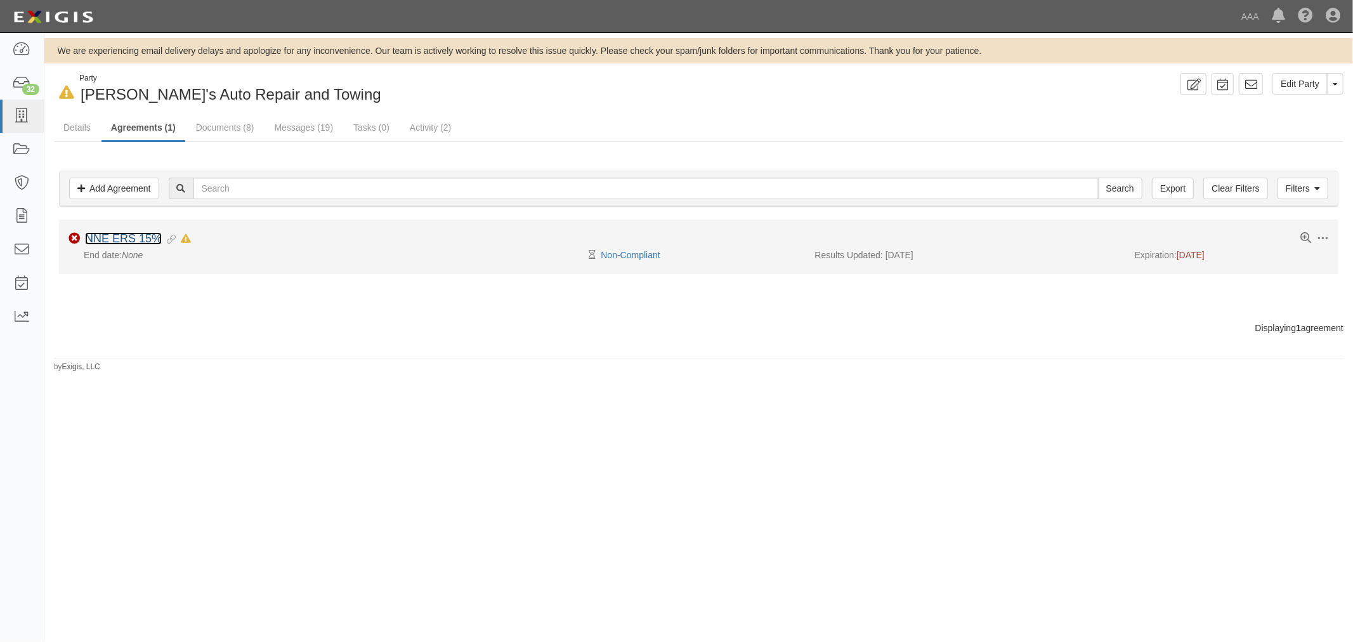
click at [130, 233] on link "NNE ERS 15%" at bounding box center [123, 238] width 77 height 13
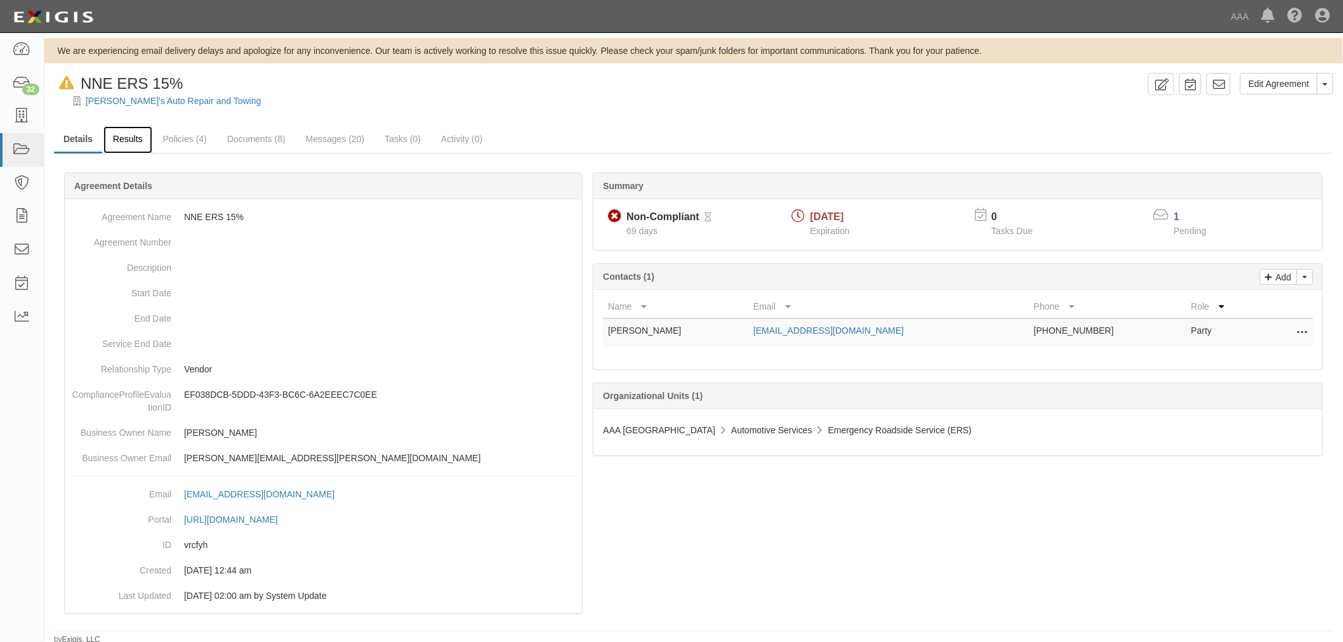
click at [119, 141] on link "Results" at bounding box center [127, 139] width 49 height 27
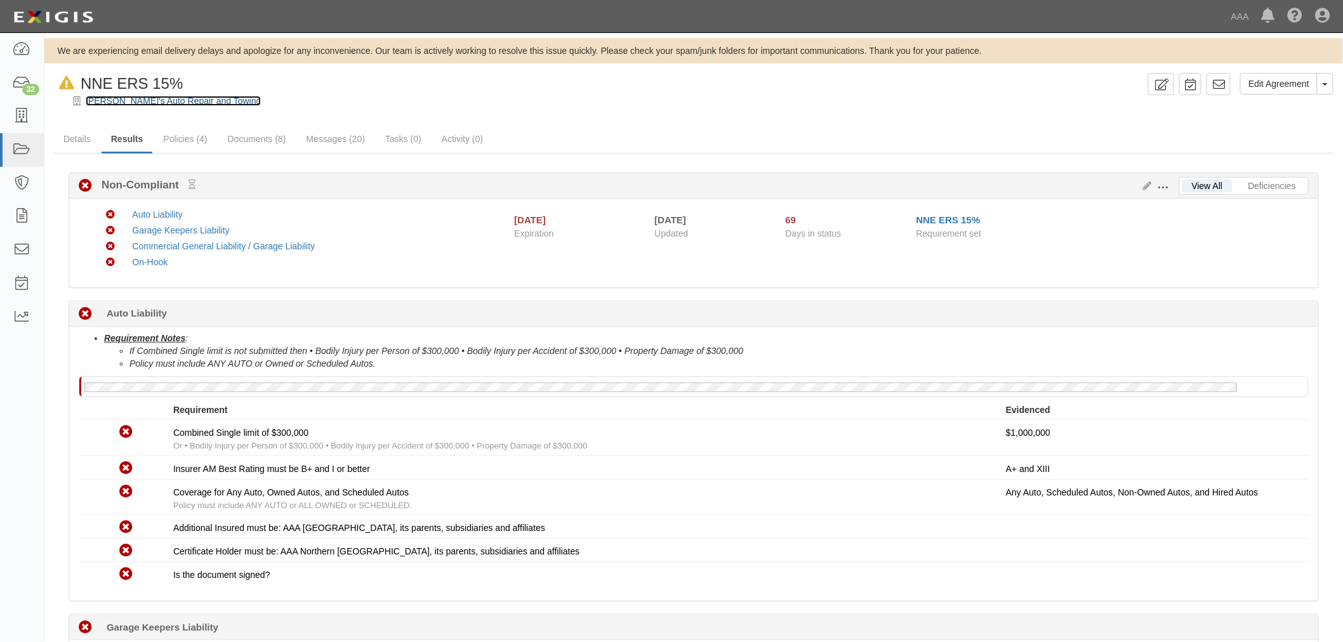
drag, startPoint x: 112, startPoint y: 95, endPoint x: 107, endPoint y: 102, distance: 8.1
click at [204, 136] on link "Policies (4)" at bounding box center [185, 139] width 63 height 27
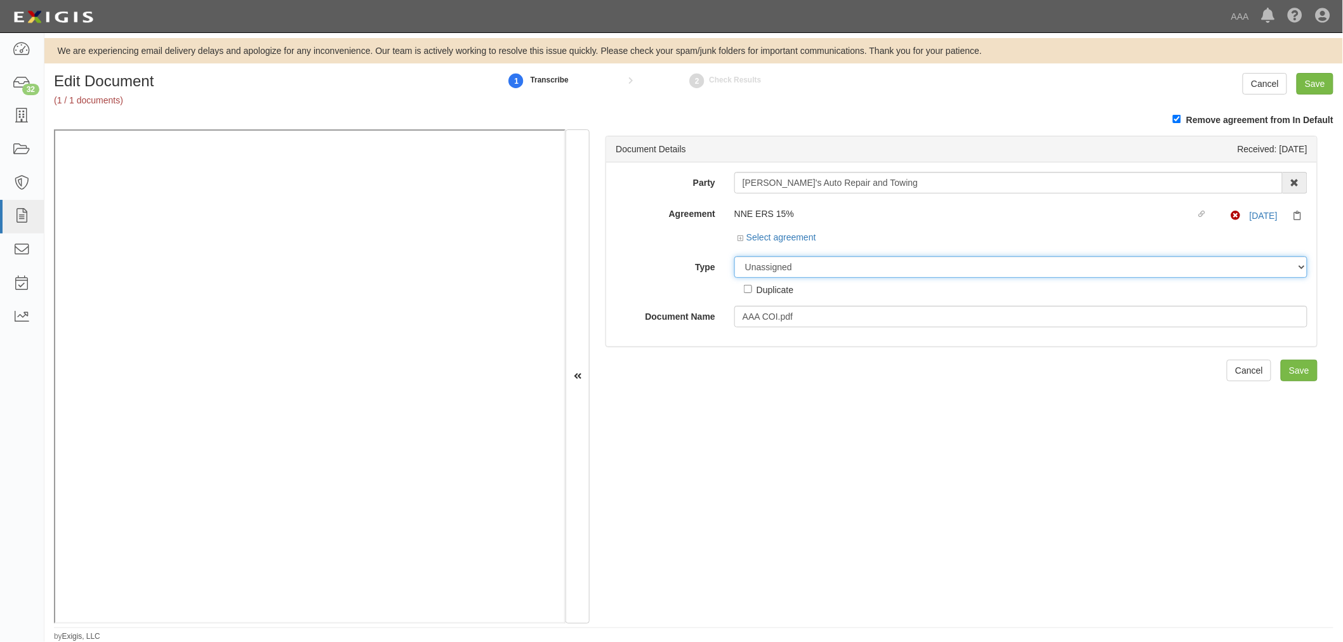
click at [747, 270] on select "Unassigned Binder Cancellation Notice Certificate Contract Endorsement Insuranc…" at bounding box center [1020, 267] width 573 height 22
select select "CertificateDetail"
click at [734, 258] on select "Unassigned Binder Cancellation Notice Certificate Contract Endorsement Insuranc…" at bounding box center [1020, 267] width 573 height 22
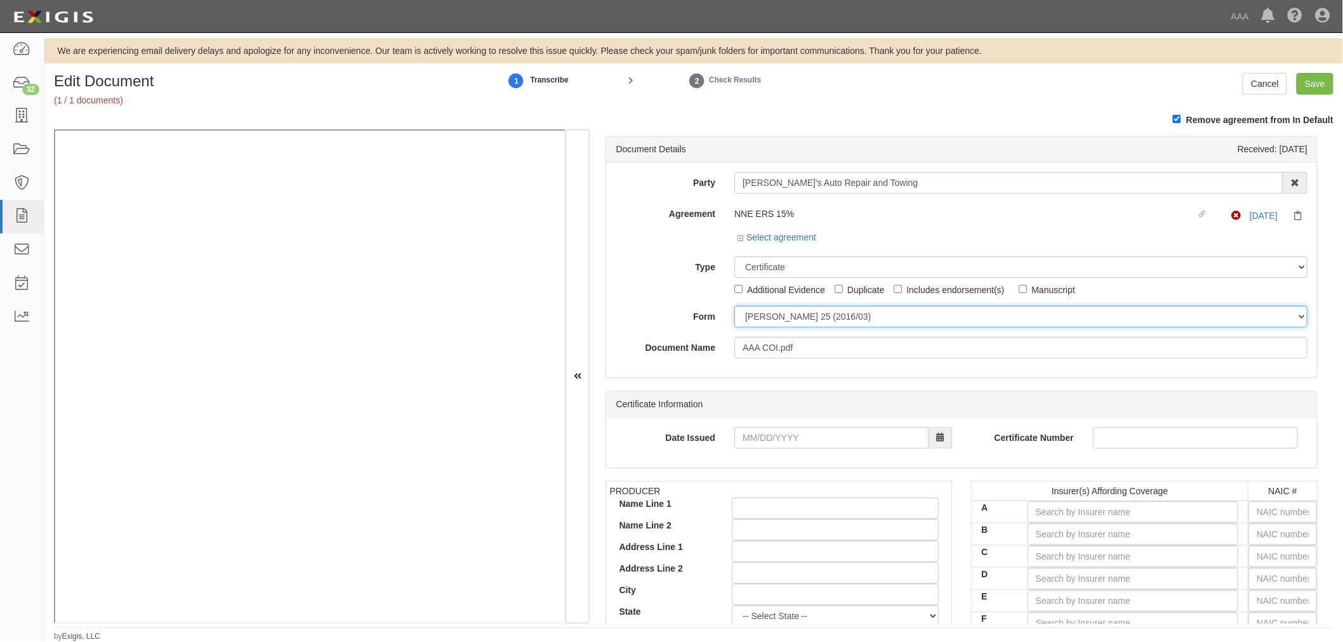
click at [777, 315] on select "ACORD 25 (2016/03) ACORD 101 ACORD 855 NY (2014/05) General" at bounding box center [1020, 317] width 573 height 22
select select "GeneralFormDetail"
click at [734, 308] on select "ACORD 25 (2016/03) ACORD 101 ACORD 855 NY (2014/05) General" at bounding box center [1020, 317] width 573 height 22
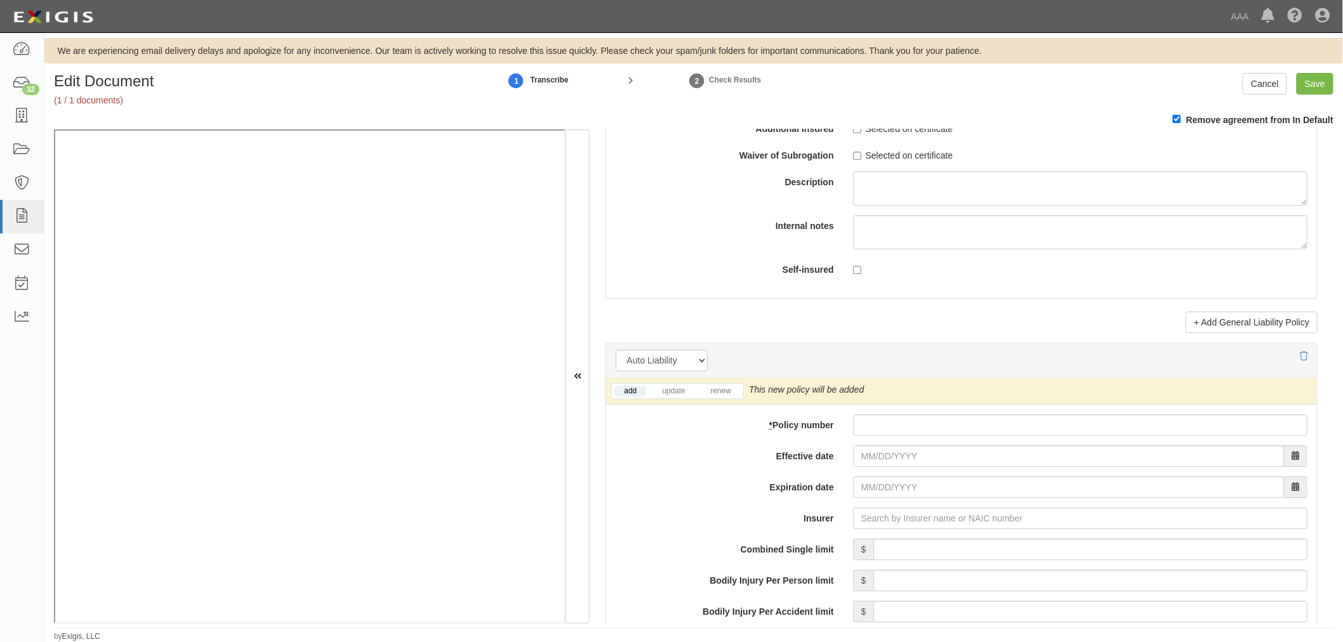
scroll to position [1645, 0]
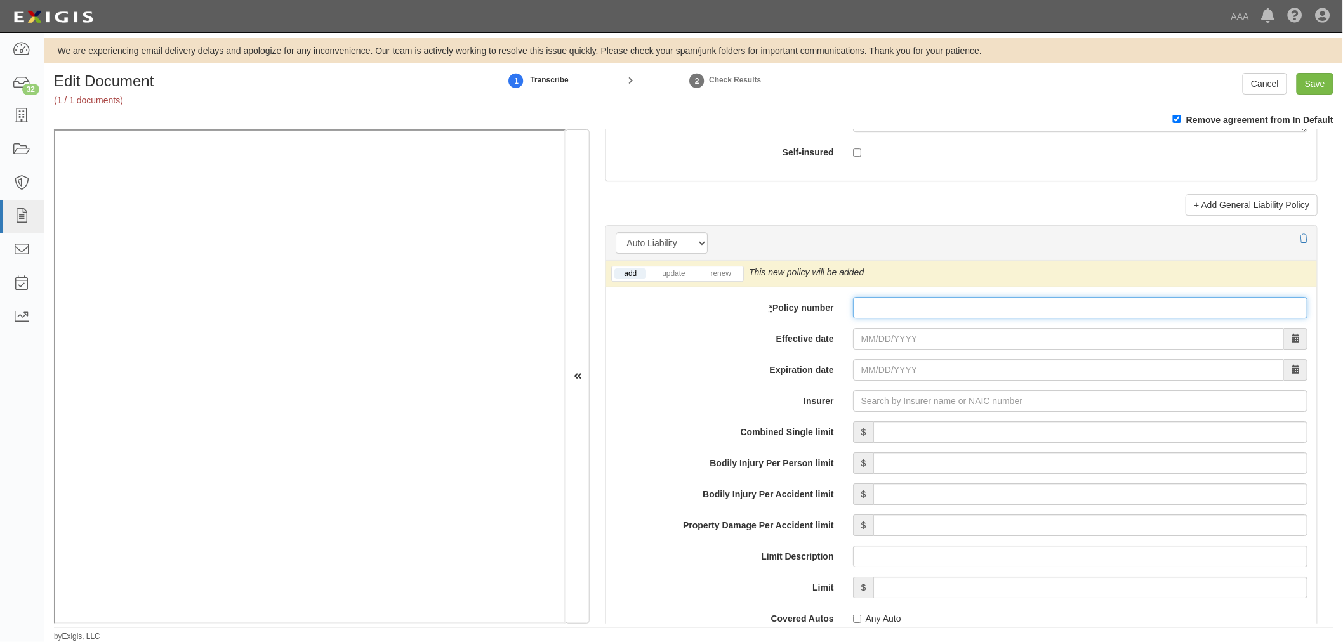
click at [889, 316] on input "* Policy number" at bounding box center [1080, 308] width 454 height 22
paste input "861273308"
type input "861273308"
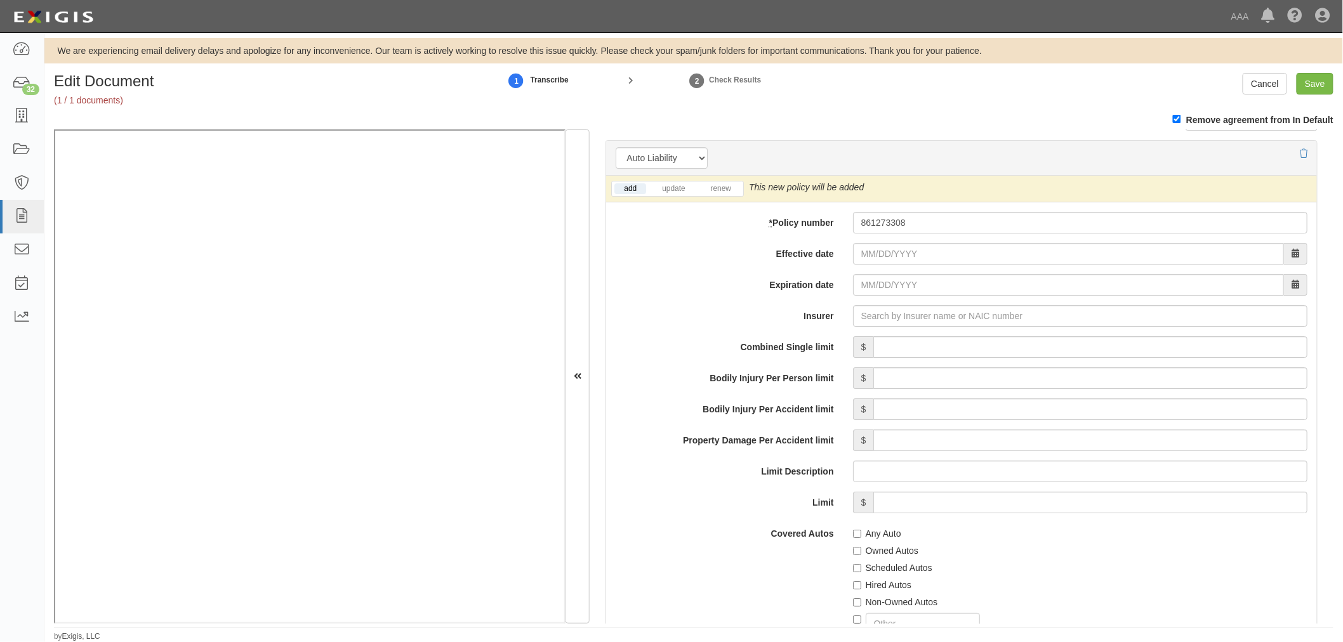
scroll to position [1762, 0]
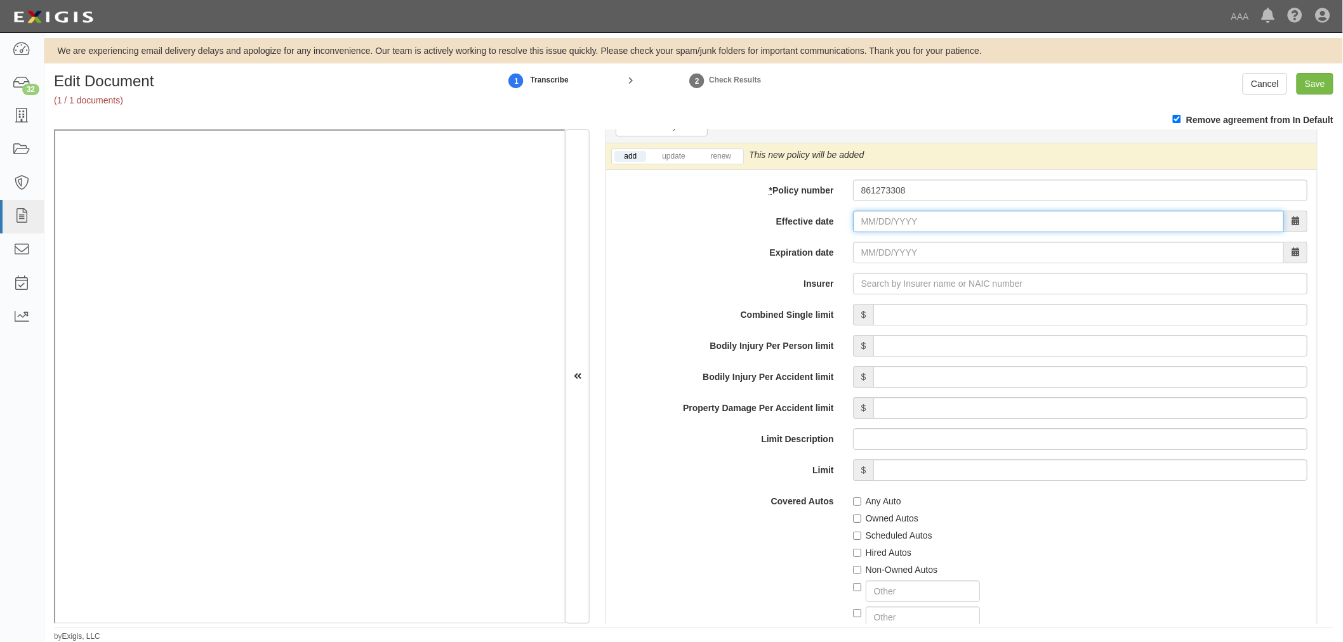
click at [908, 225] on input "Effective date" at bounding box center [1068, 222] width 431 height 22
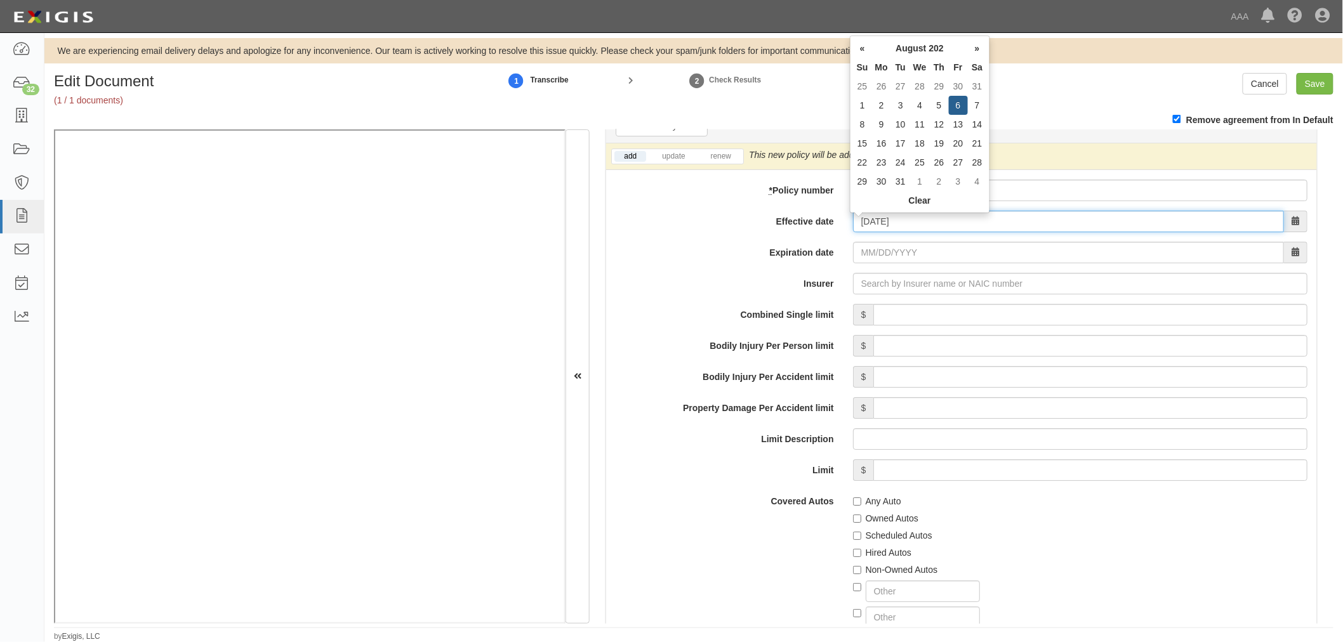
type input "[DATE]"
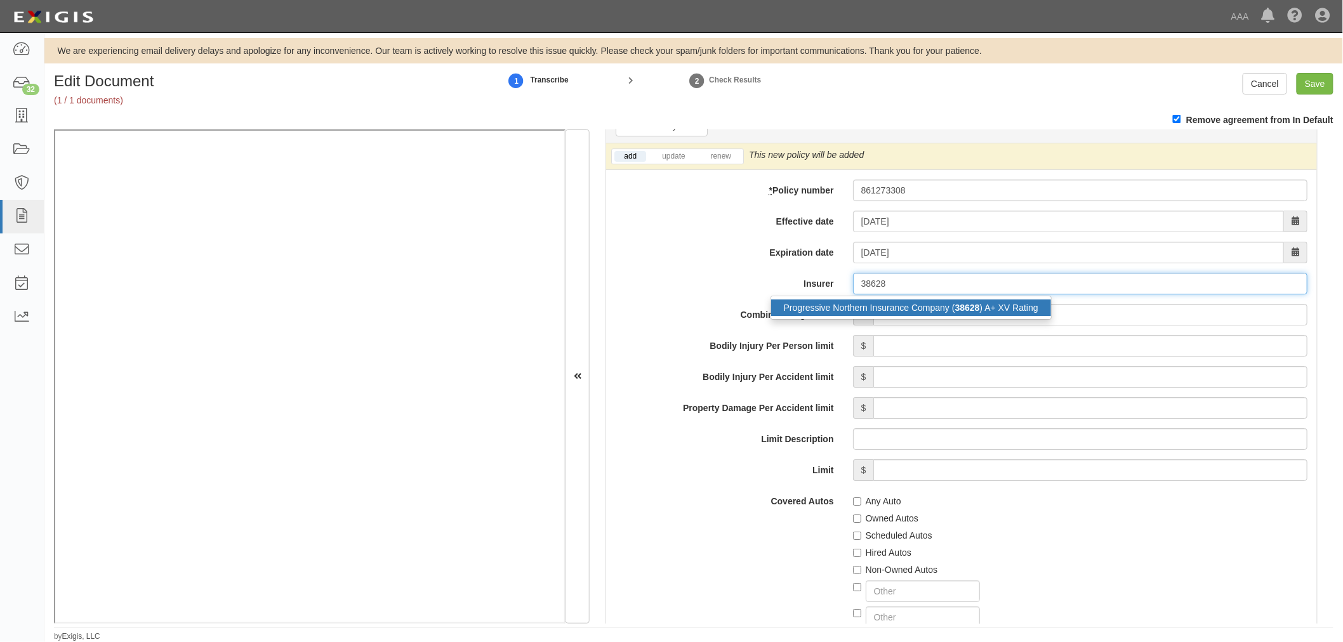
click at [936, 306] on div "Progressive Northern Insurance Company ( 38628 ) A+ XV Rating" at bounding box center [911, 307] width 280 height 16
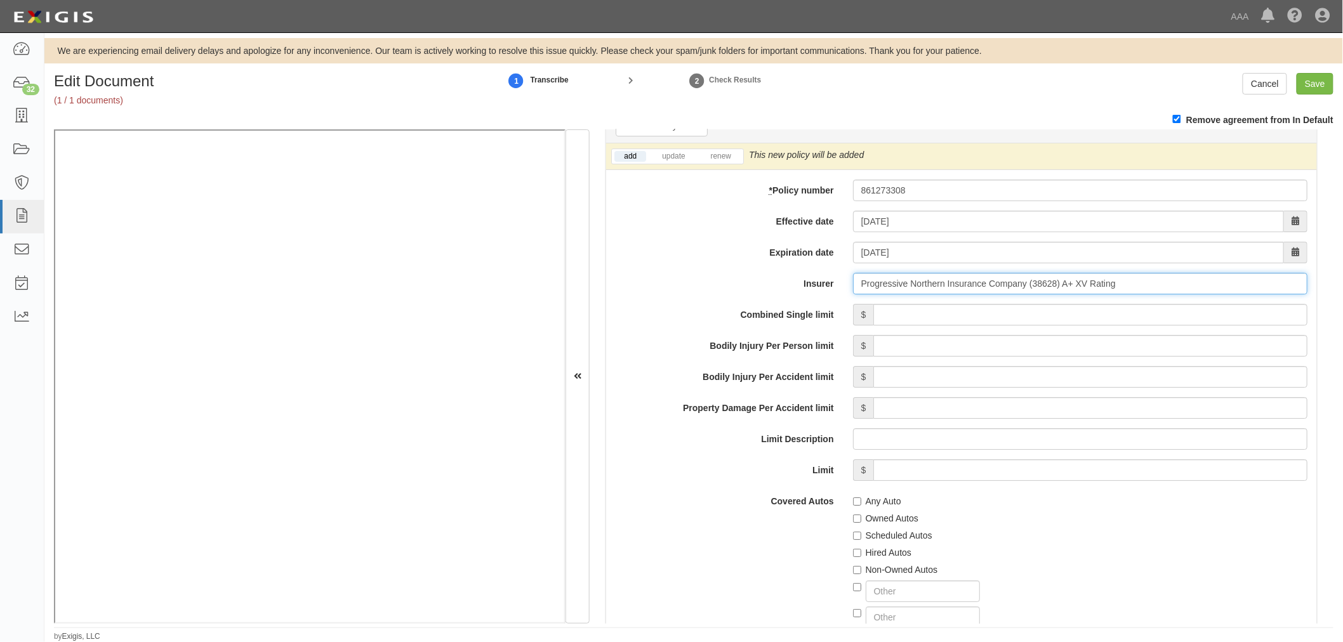
type input "Progressive Northern Insurance Company (38628) A+ XV Rating"
click at [931, 310] on input "Combined Single limit" at bounding box center [1090, 315] width 434 height 22
type input "500,000"
click at [870, 503] on label "Any Auto" at bounding box center [877, 501] width 48 height 13
click at [861, 503] on input "Any Auto" at bounding box center [857, 501] width 8 height 8
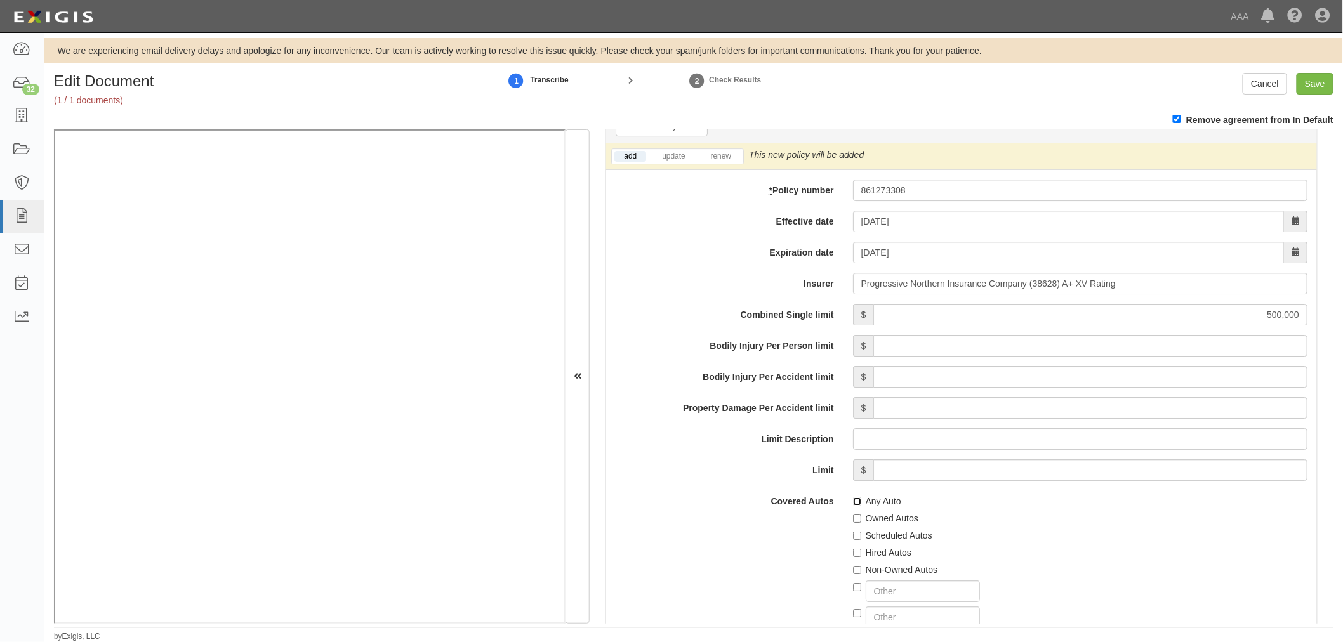
checkbox input "true"
click at [885, 537] on label "Scheduled Autos" at bounding box center [892, 535] width 79 height 13
click at [861, 537] on input "Scheduled Autos" at bounding box center [857, 536] width 8 height 8
checkbox input "true"
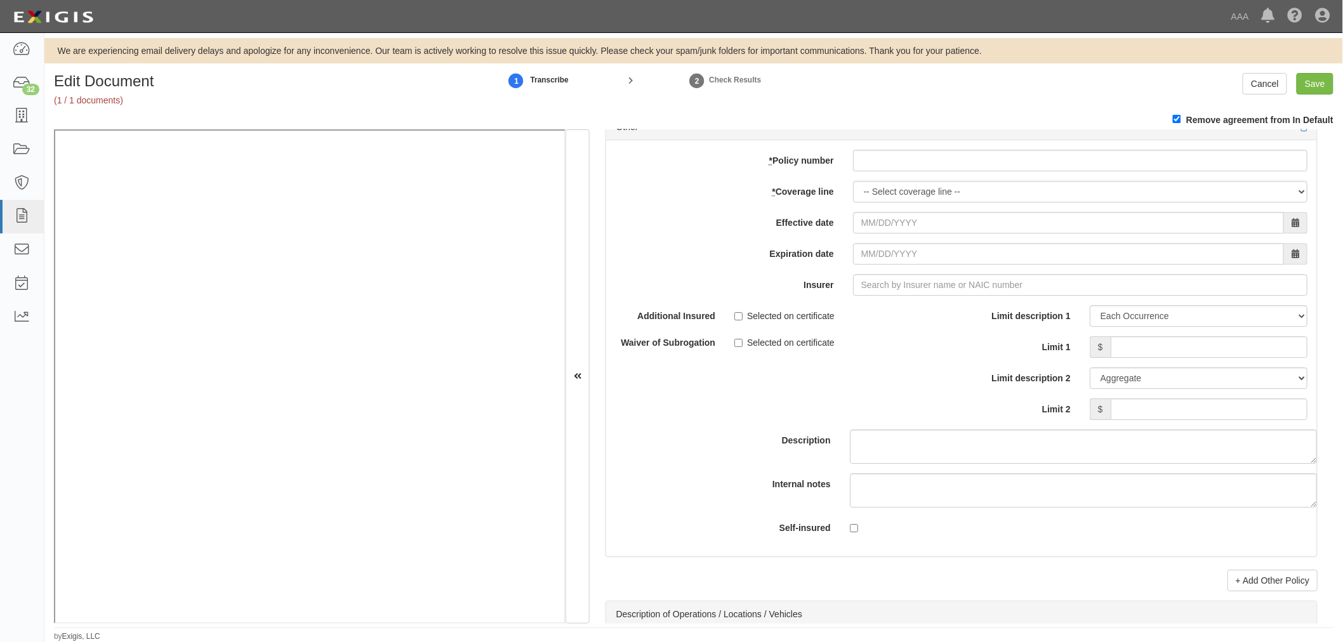
scroll to position [3549, 0]
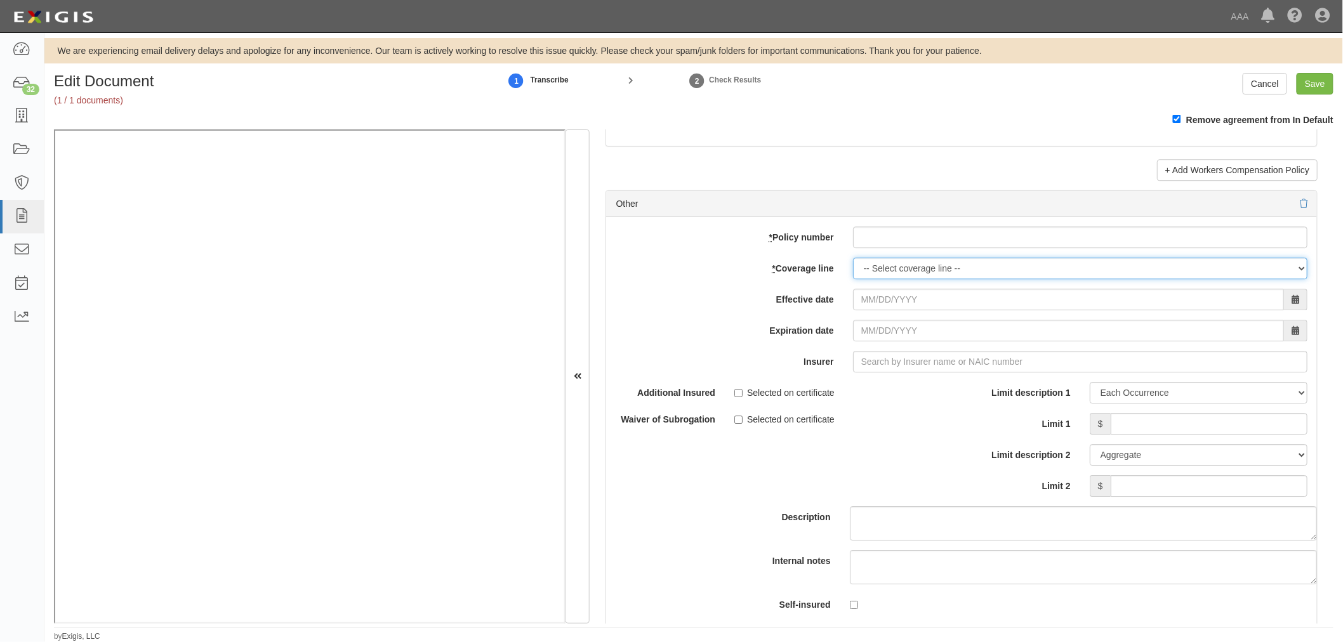
drag, startPoint x: 886, startPoint y: 264, endPoint x: 872, endPoint y: 244, distance: 24.3
click at [884, 263] on div "add update renew This new policy will be added This new policy will update exis…" at bounding box center [961, 425] width 711 height 416
click at [870, 243] on input "* Policy number" at bounding box center [1080, 238] width 454 height 22
paste input "861273308"
type input "861273308"
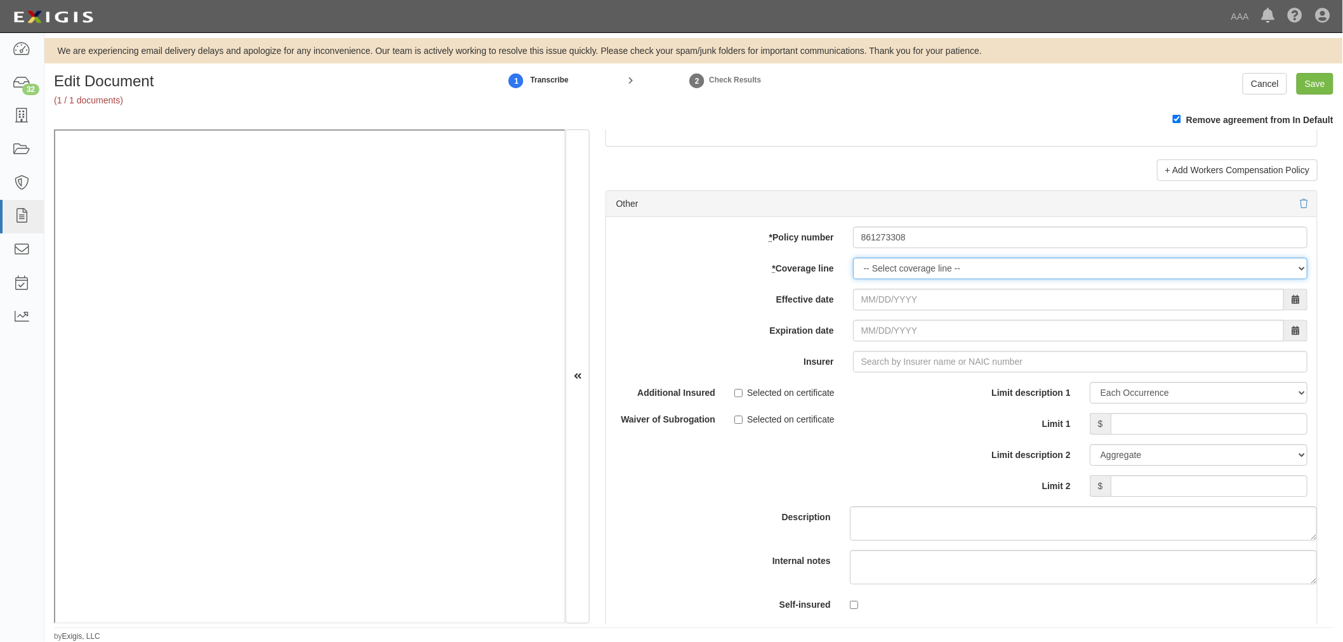
click at [881, 277] on select "-- Select coverage line -- Asbestos Abatement Auto Physical Damage Boiler & Mac…" at bounding box center [1080, 269] width 454 height 22
select select "70"
click at [853, 279] on select "-- Select coverage line -- Asbestos Abatement Auto Physical Damage Boiler & Mac…" at bounding box center [1080, 269] width 454 height 22
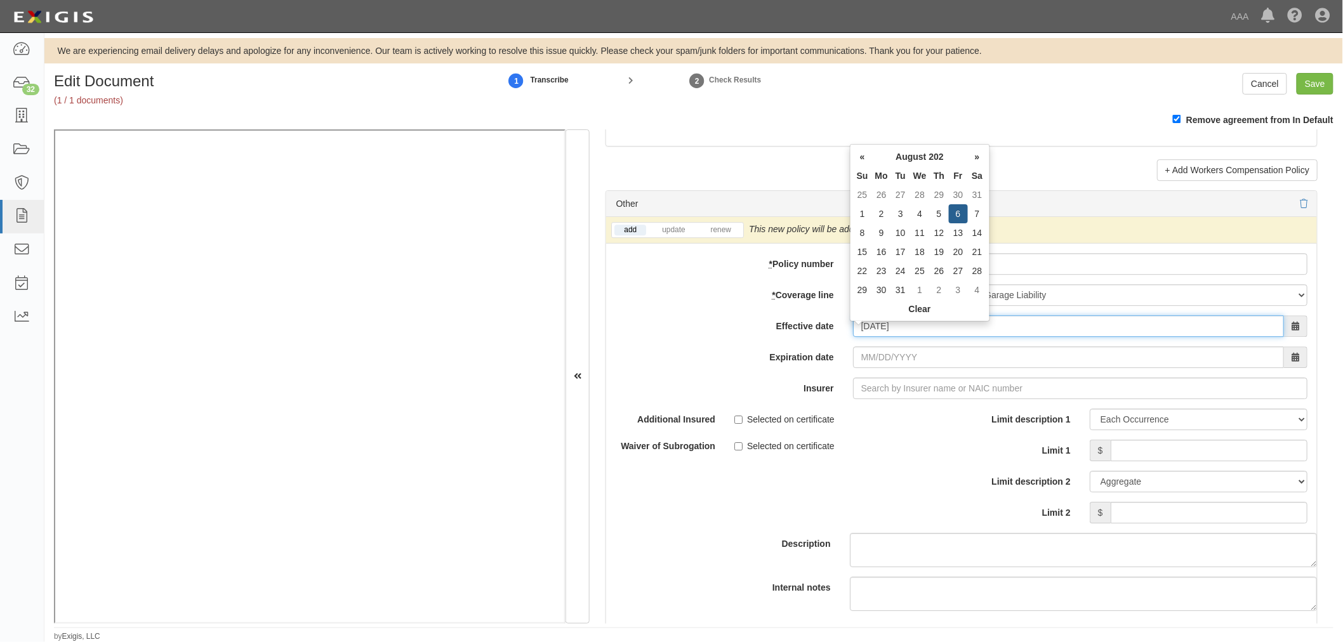
type input "08/06/2025"
type input "08/06/2026"
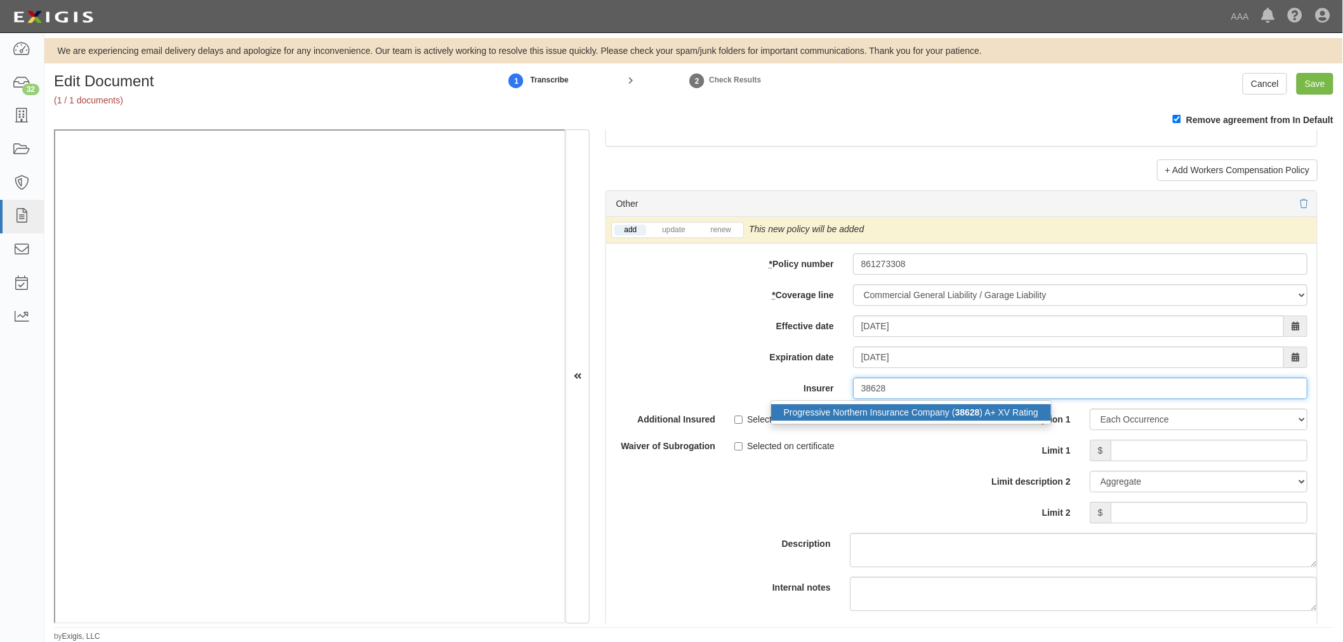
click at [914, 421] on div "Progressive Northern Insurance Company ( 38628 ) A+ XV Rating" at bounding box center [911, 412] width 280 height 16
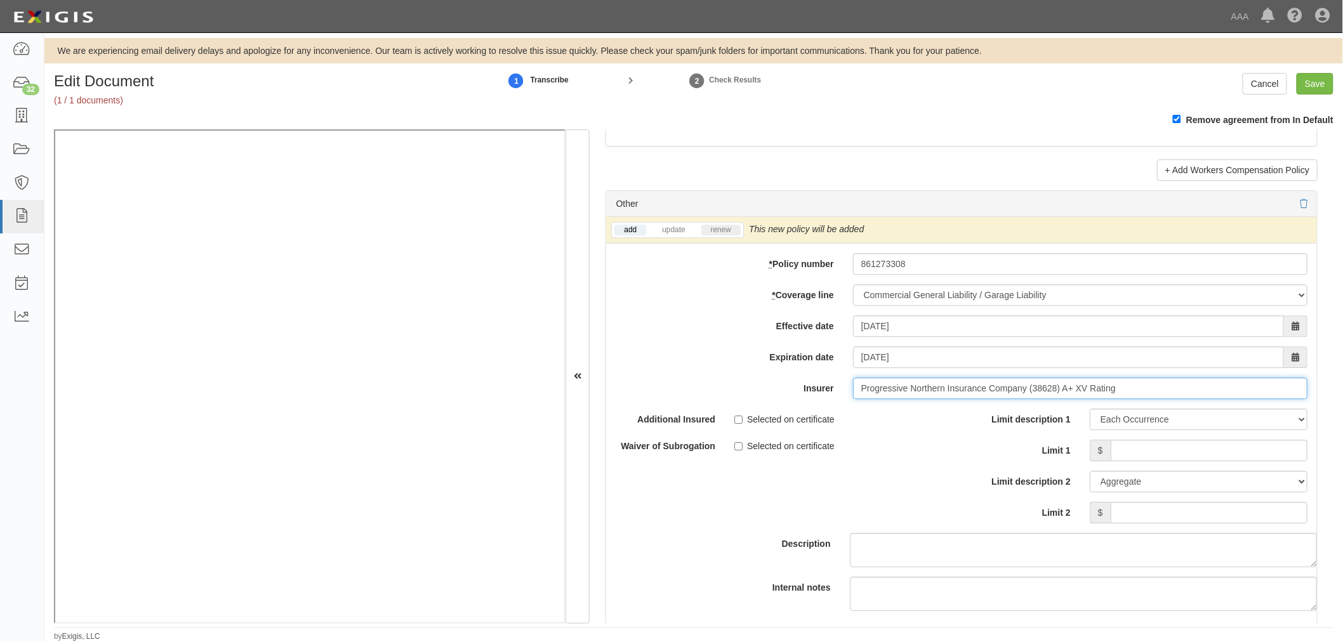
type input "Progressive Northern Insurance Company (38628) A+ XV Rating"
drag, startPoint x: 730, startPoint y: 232, endPoint x: 794, endPoint y: 272, distance: 74.7
click at [730, 232] on link "renew" at bounding box center [720, 230] width 39 height 11
click at [1200, 461] on input "Limit 1" at bounding box center [1208, 451] width 197 height 22
type input "1"
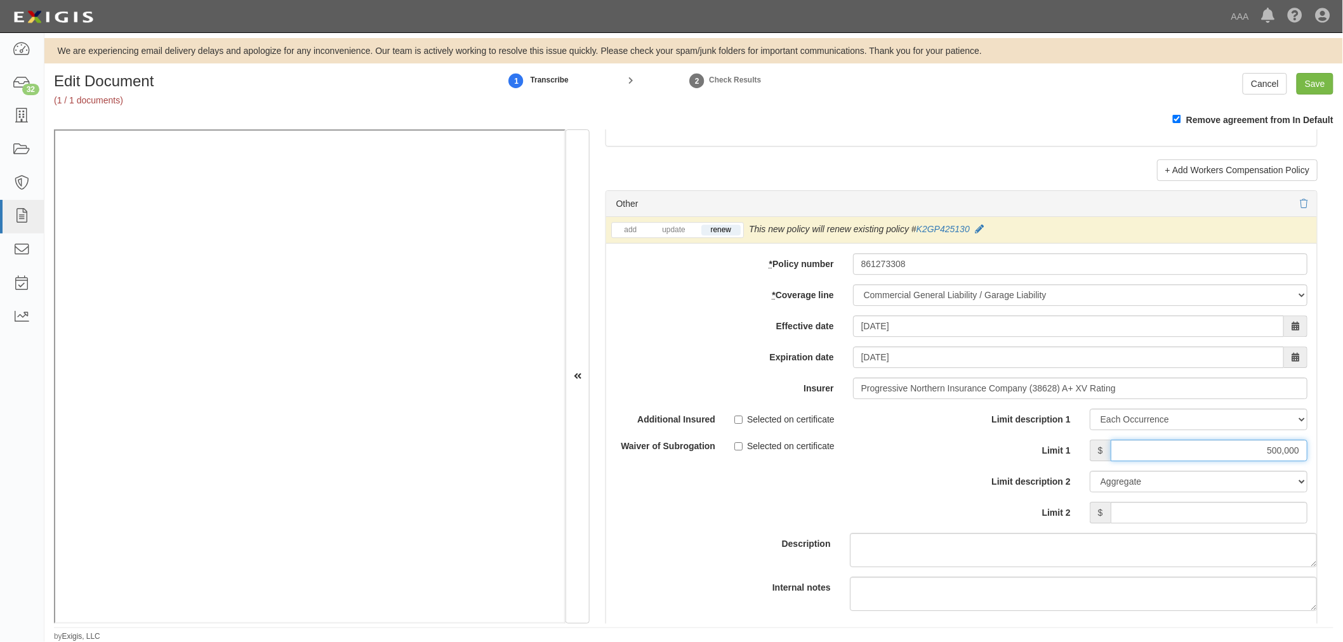
type input "500,000"
click at [1188, 523] on input "Limit 2" at bounding box center [1208, 513] width 197 height 22
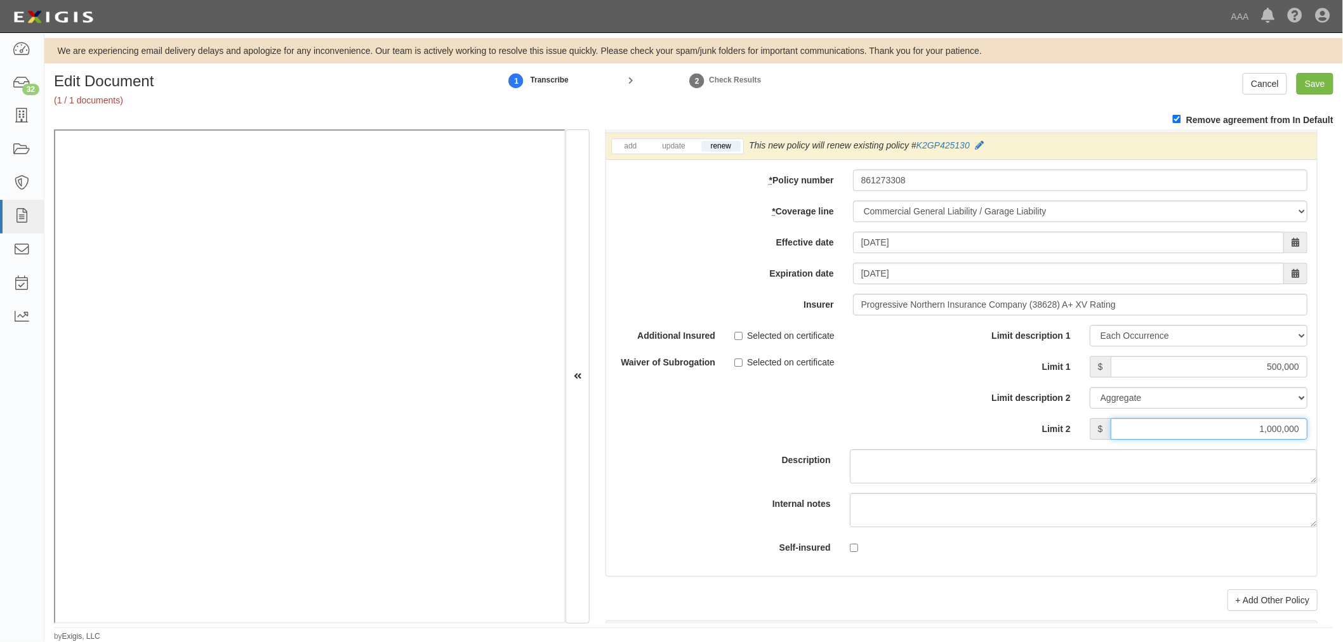
scroll to position [3667, 0]
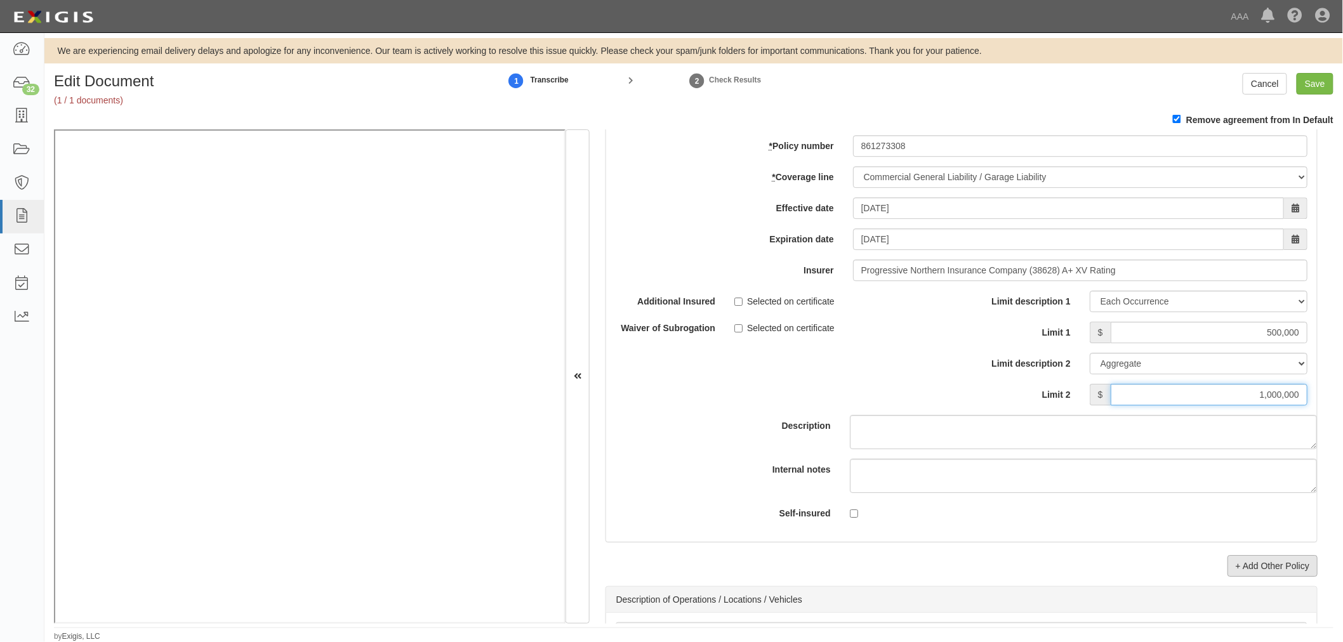
type input "1,000,000"
click at [1238, 577] on link "+ Add Other Policy" at bounding box center [1272, 566] width 90 height 22
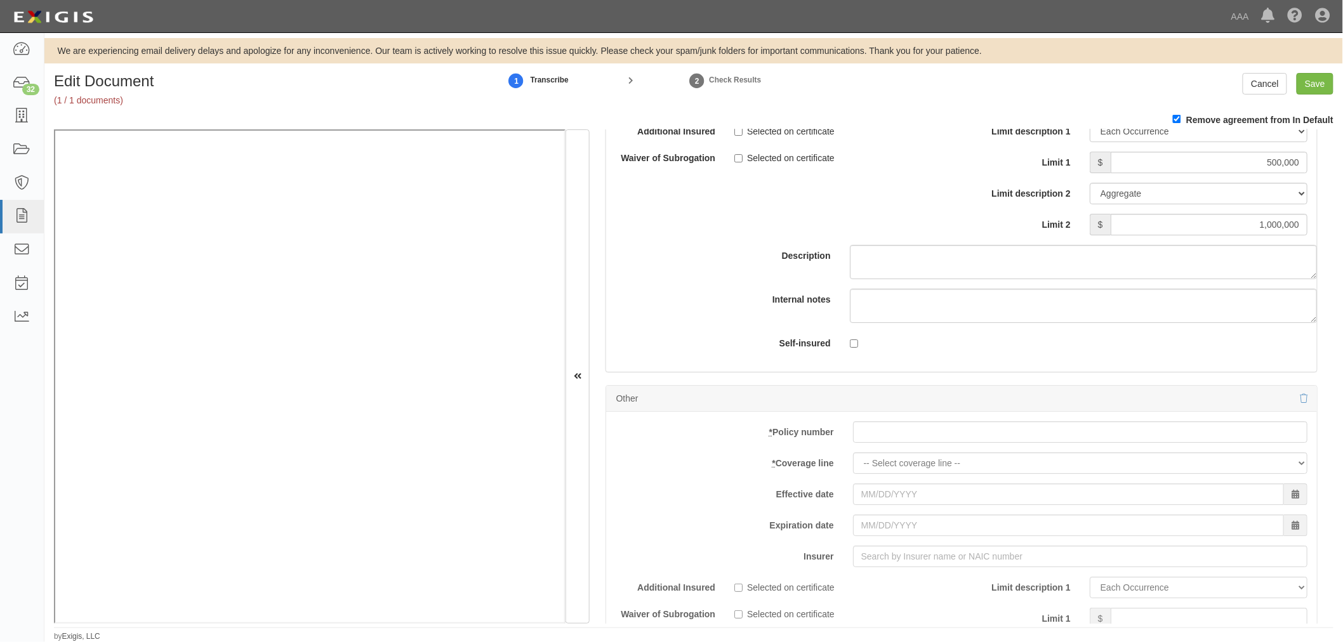
scroll to position [3902, 0]
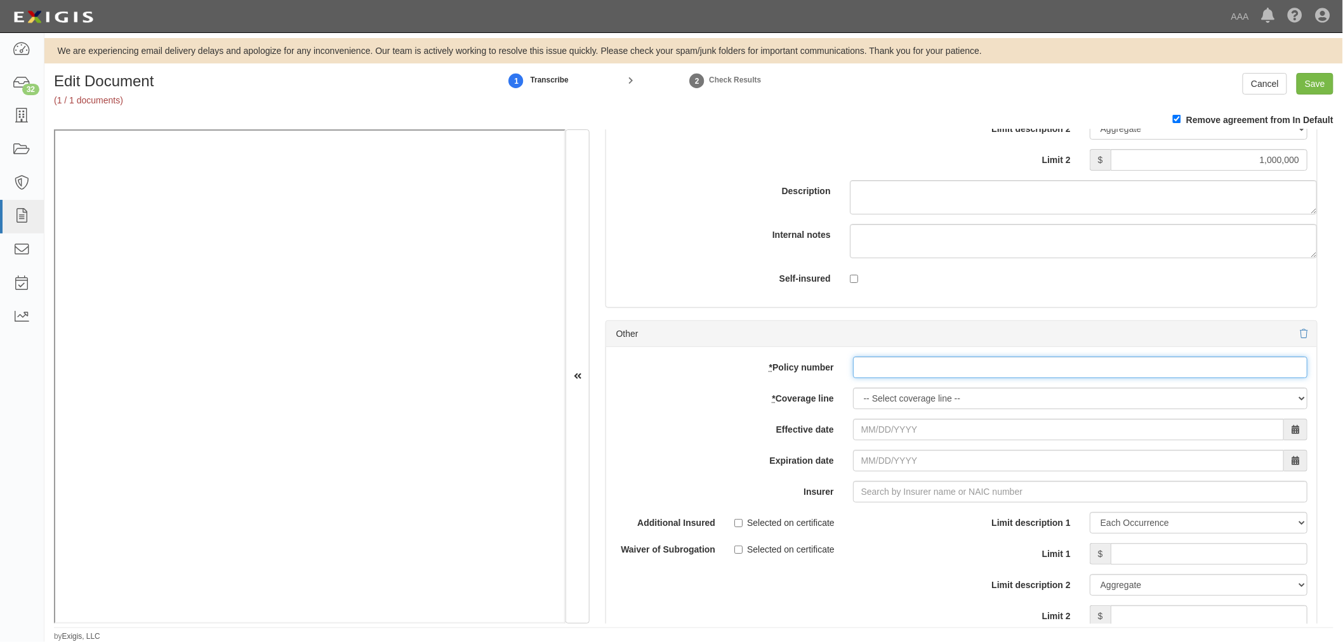
drag, startPoint x: 959, startPoint y: 374, endPoint x: 874, endPoint y: 411, distance: 93.2
click at [936, 378] on input "* Policy number" at bounding box center [1080, 368] width 454 height 22
paste input "861273308"
type input "861273308"
click at [868, 409] on select "-- Select coverage line -- Asbestos Abatement Auto Physical Damage Boiler & Mac…" at bounding box center [1080, 399] width 454 height 22
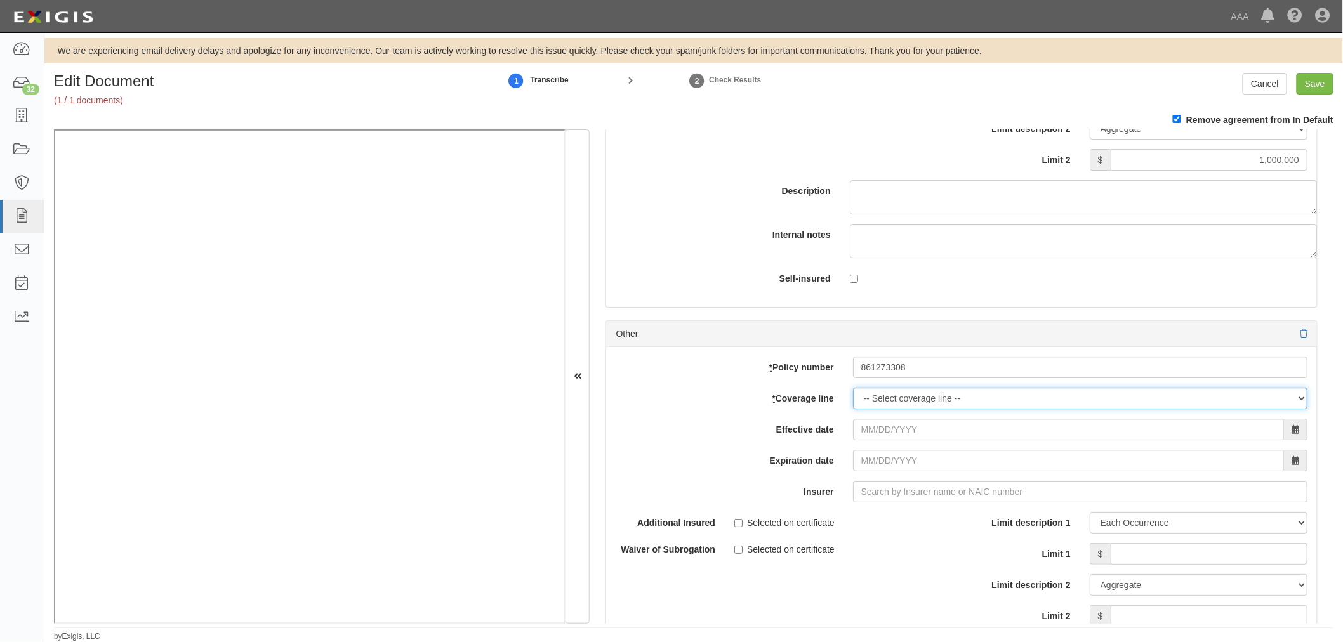
select select "70"
click at [853, 409] on select "-- Select coverage line -- Asbestos Abatement Auto Physical Damage Boiler & Mac…" at bounding box center [1080, 399] width 454 height 22
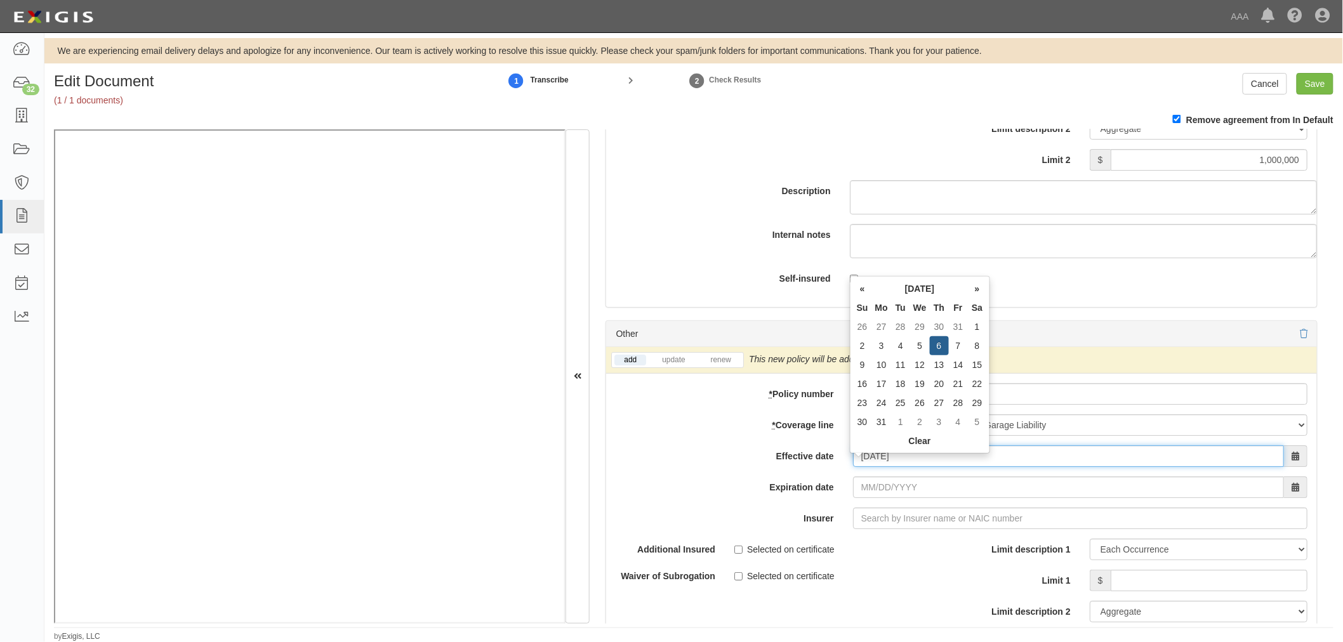
type input "08/06/2025"
type input "08/06/2026"
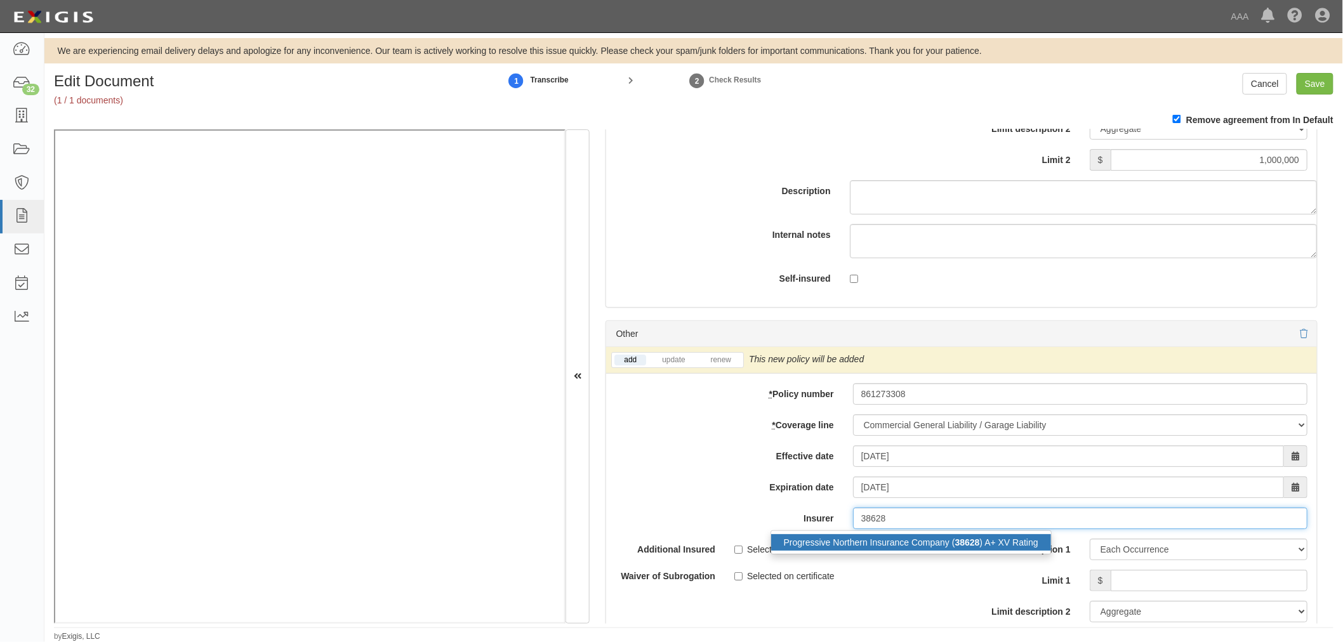
click at [990, 550] on div "Progressive Northern Insurance Company ( 38628 ) A+ XV Rating" at bounding box center [911, 542] width 280 height 16
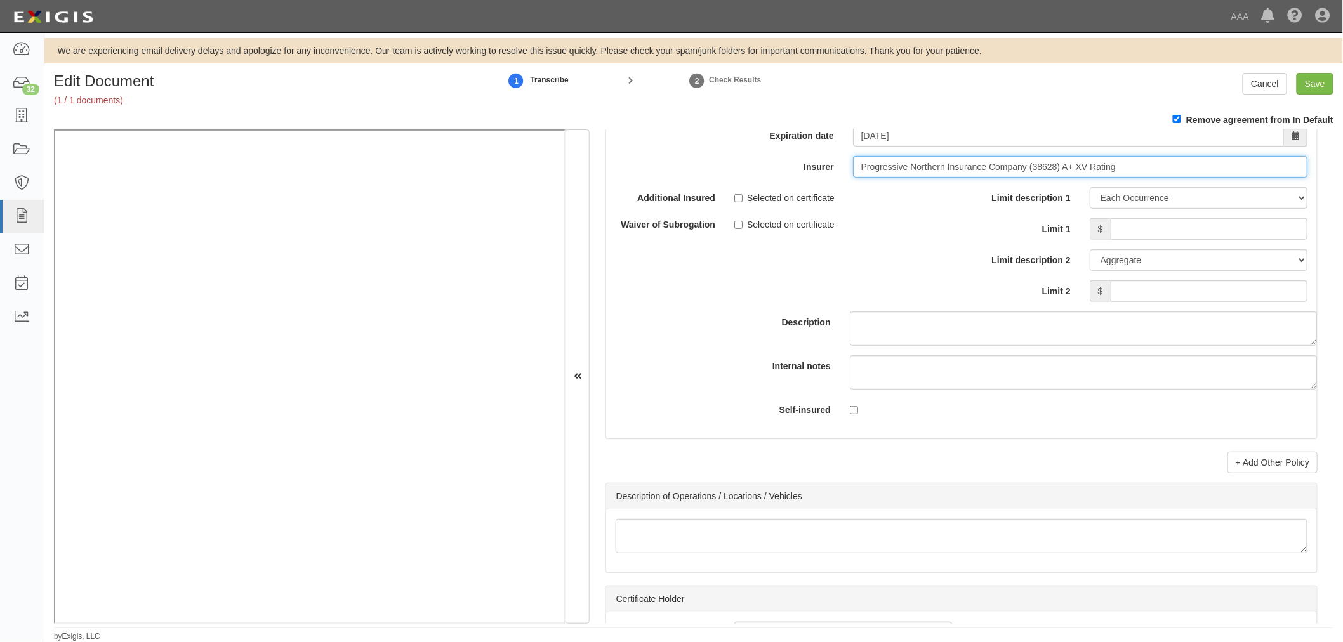
scroll to position [4019, 0]
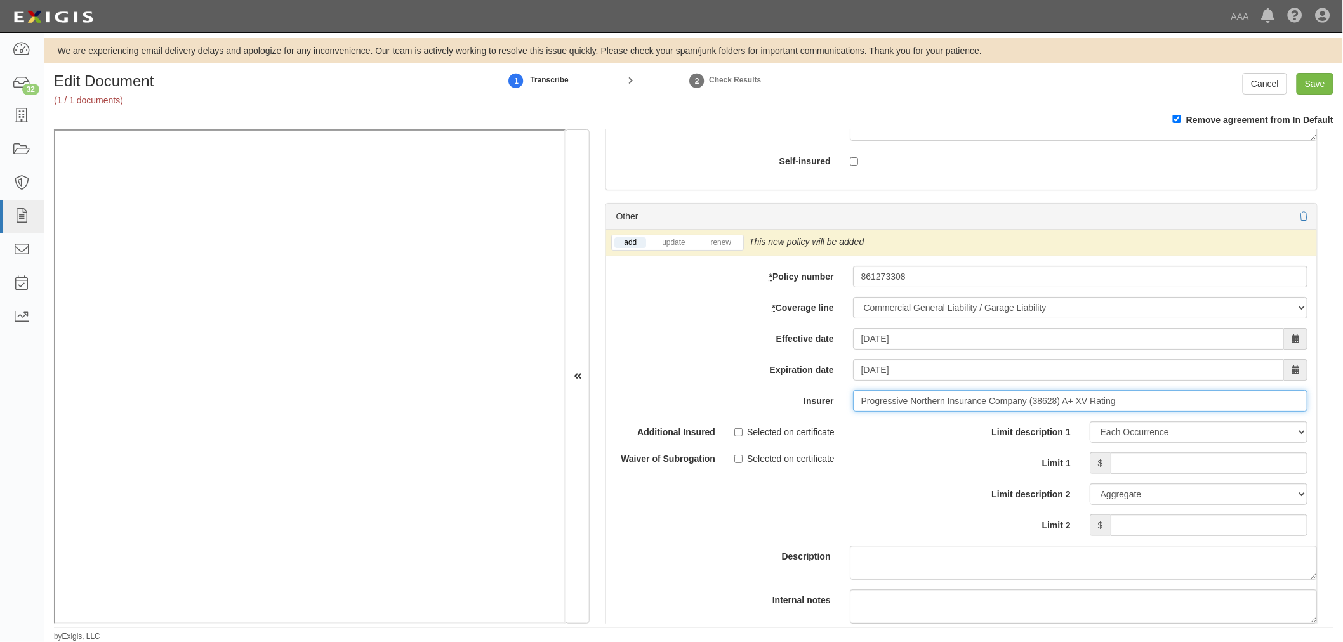
type input "Progressive Northern Insurance Company (38628) A+ XV Rating"
click at [733, 244] on li "renew" at bounding box center [721, 242] width 44 height 15
click at [721, 245] on li "renew" at bounding box center [721, 242] width 44 height 15
drag, startPoint x: 721, startPoint y: 245, endPoint x: 721, endPoint y: 254, distance: 8.9
click at [721, 246] on li "renew" at bounding box center [721, 242] width 44 height 15
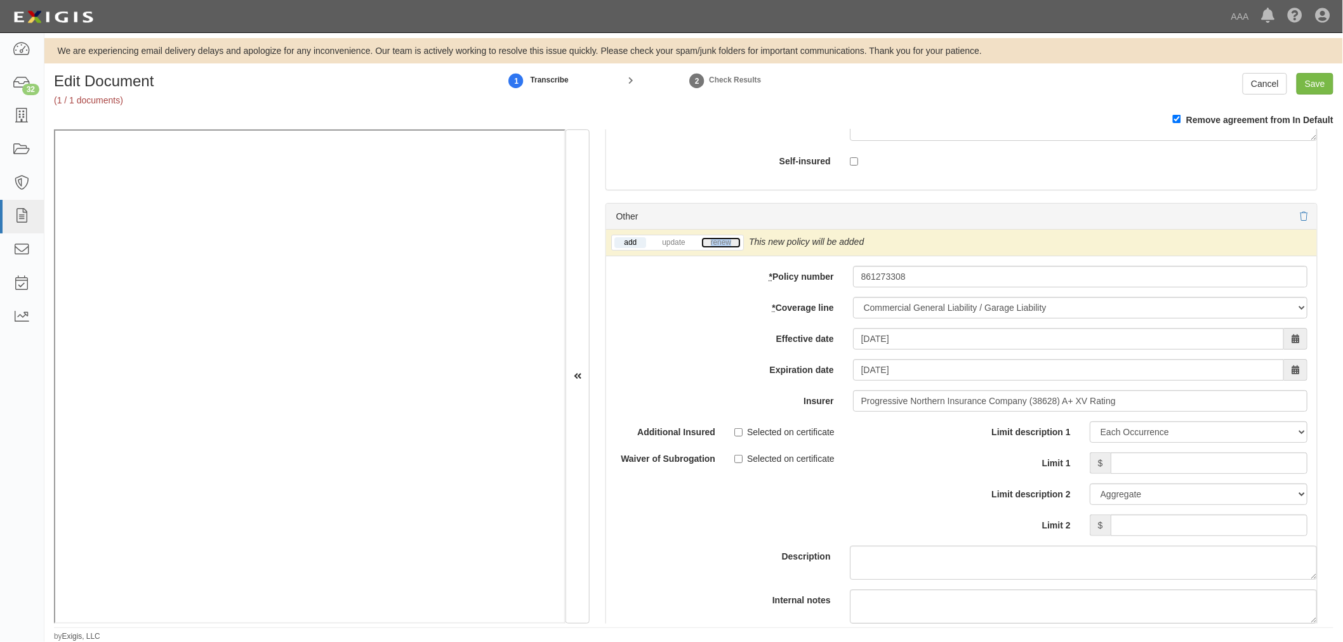
click at [721, 248] on link "renew" at bounding box center [720, 242] width 39 height 11
click at [0, 0] on div "× Update Policy Renew Policy Which policy should be updated? Which policy shoul…" at bounding box center [0, 0] width 0 height 0
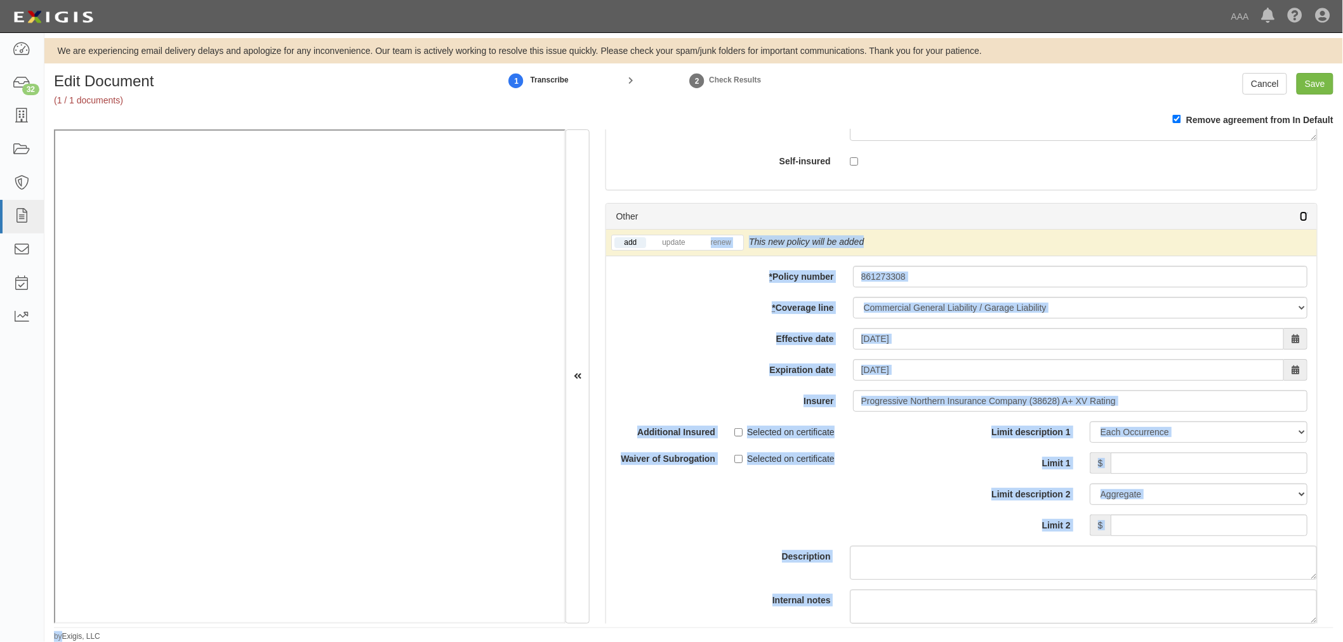
click at [1299, 220] on icon at bounding box center [1303, 217] width 8 height 9
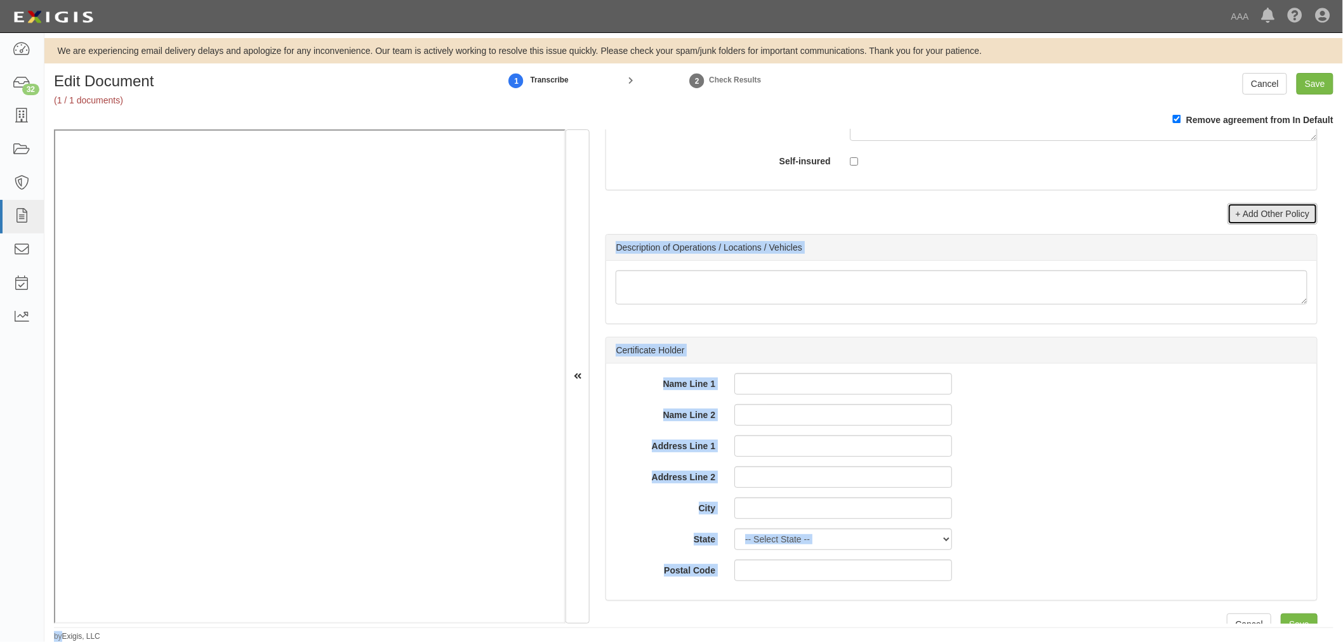
click at [1247, 217] on link "+ Add Other Policy" at bounding box center [1272, 214] width 90 height 22
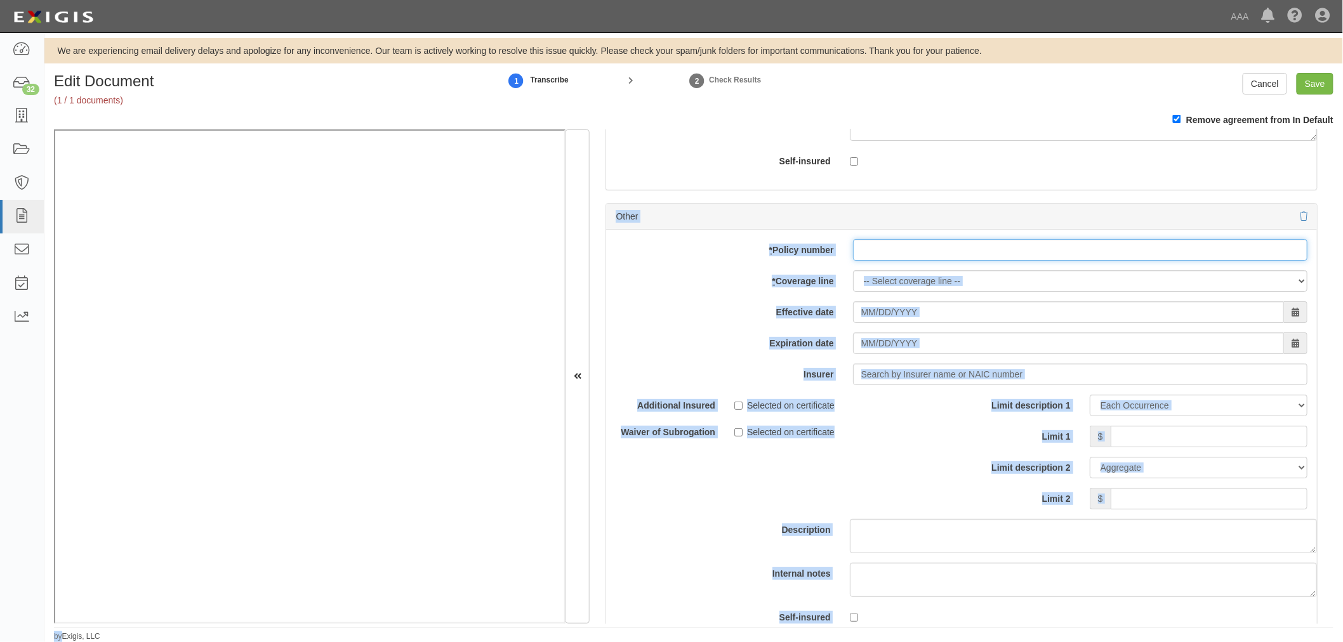
click at [861, 254] on input "* Policy number" at bounding box center [1080, 250] width 454 height 22
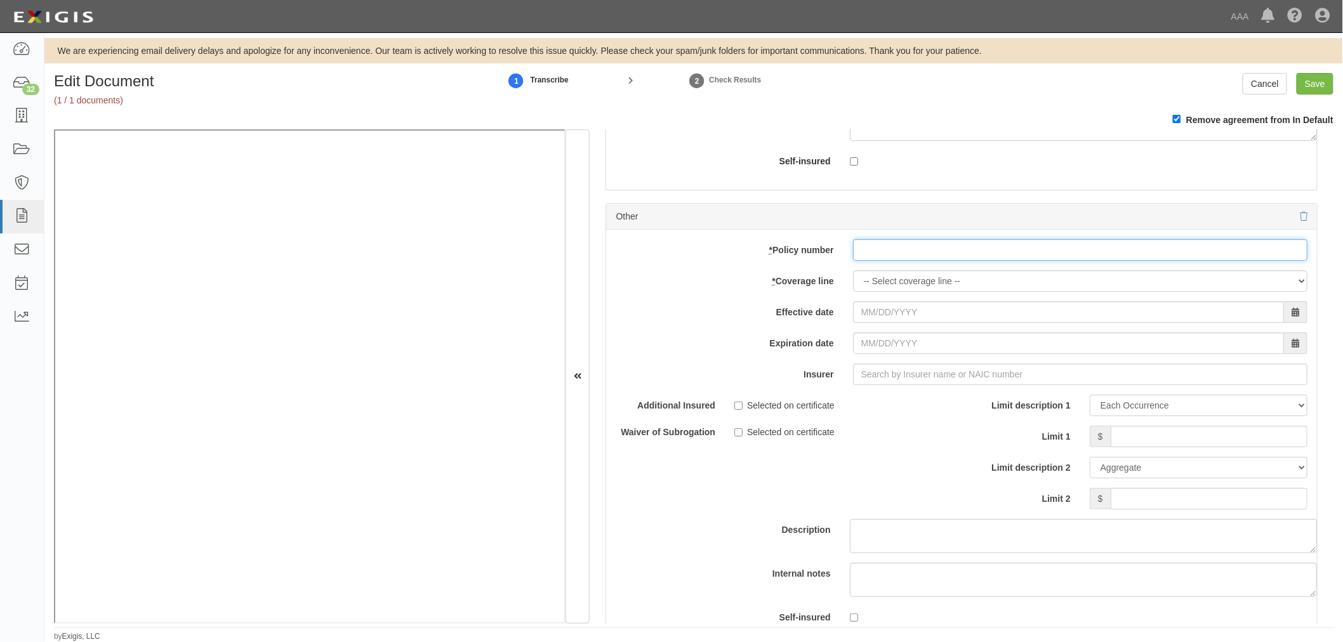
paste input "861273308"
type input "861273308"
click at [876, 286] on select "-- Select coverage line -- Asbestos Abatement Auto Physical Damage Boiler & Mac…" at bounding box center [1080, 281] width 454 height 22
select select "56"
click at [853, 292] on select "-- Select coverage line -- Asbestos Abatement Auto Physical Damage Boiler & Mac…" at bounding box center [1080, 281] width 454 height 22
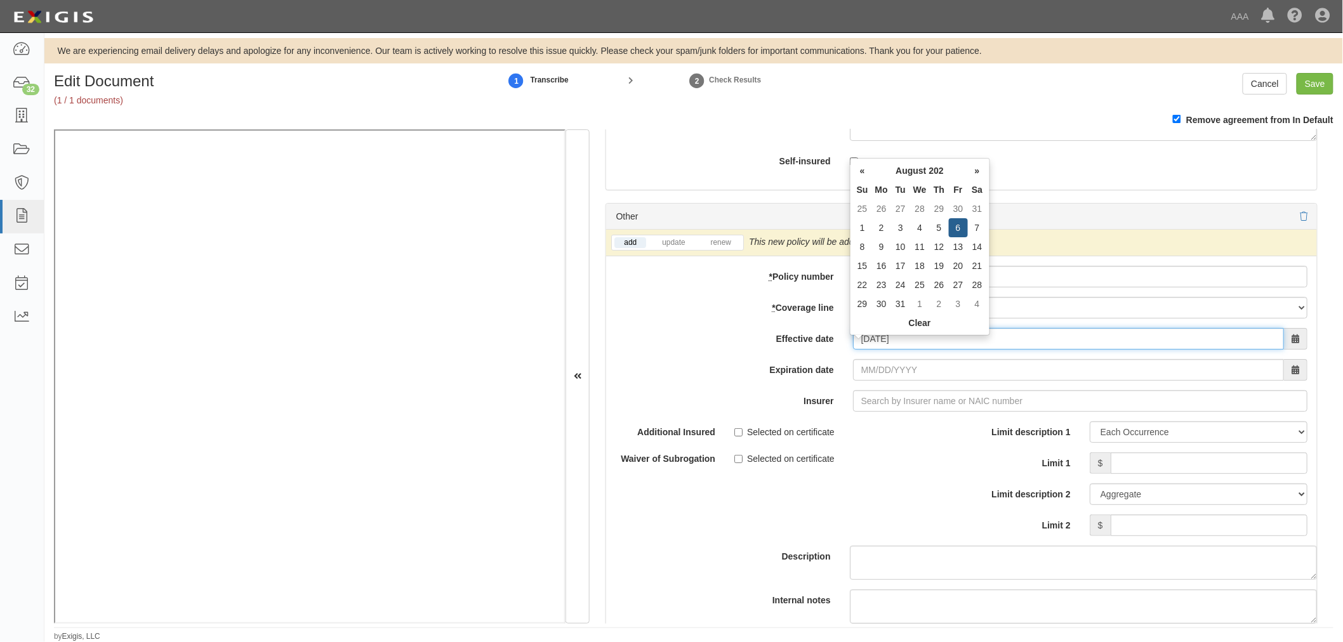
type input "08/06/2025"
type input "08/06/2026"
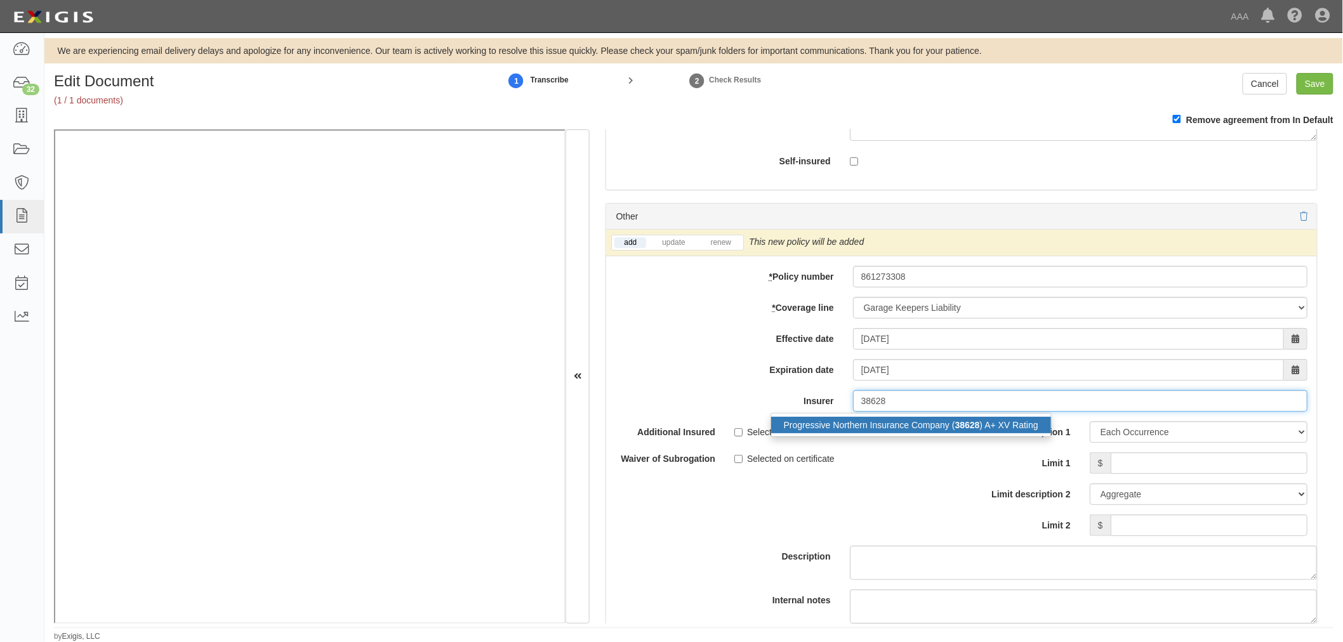
click at [780, 432] on div "Progressive Northern Insurance Company ( 38628 ) A+ XV Rating" at bounding box center [911, 425] width 280 height 16
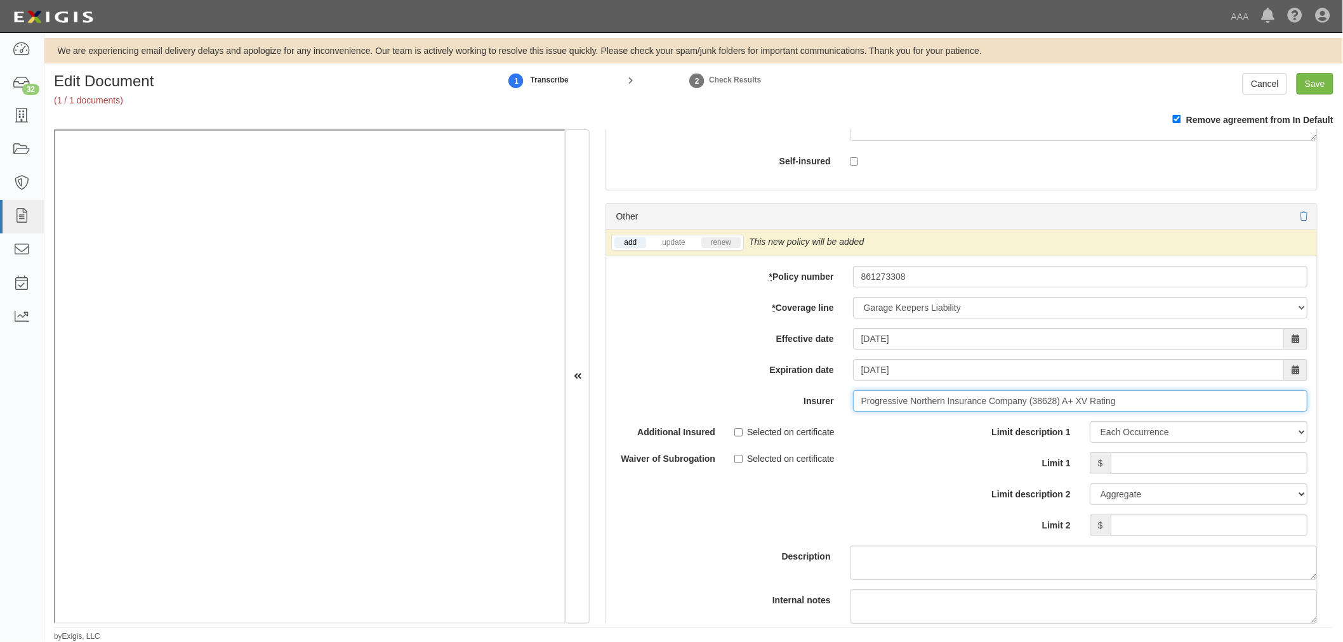
type input "Progressive Northern Insurance Company (38628) A+ XV Rating"
click at [728, 248] on link "renew" at bounding box center [720, 242] width 39 height 11
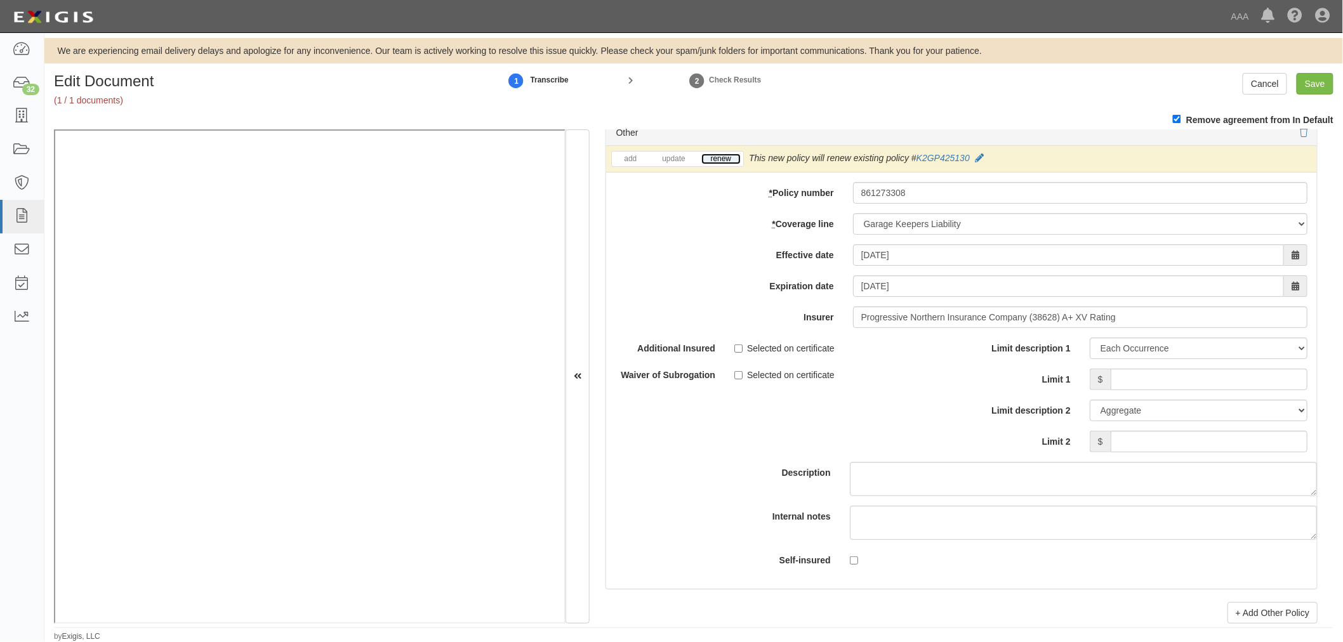
scroll to position [4137, 0]
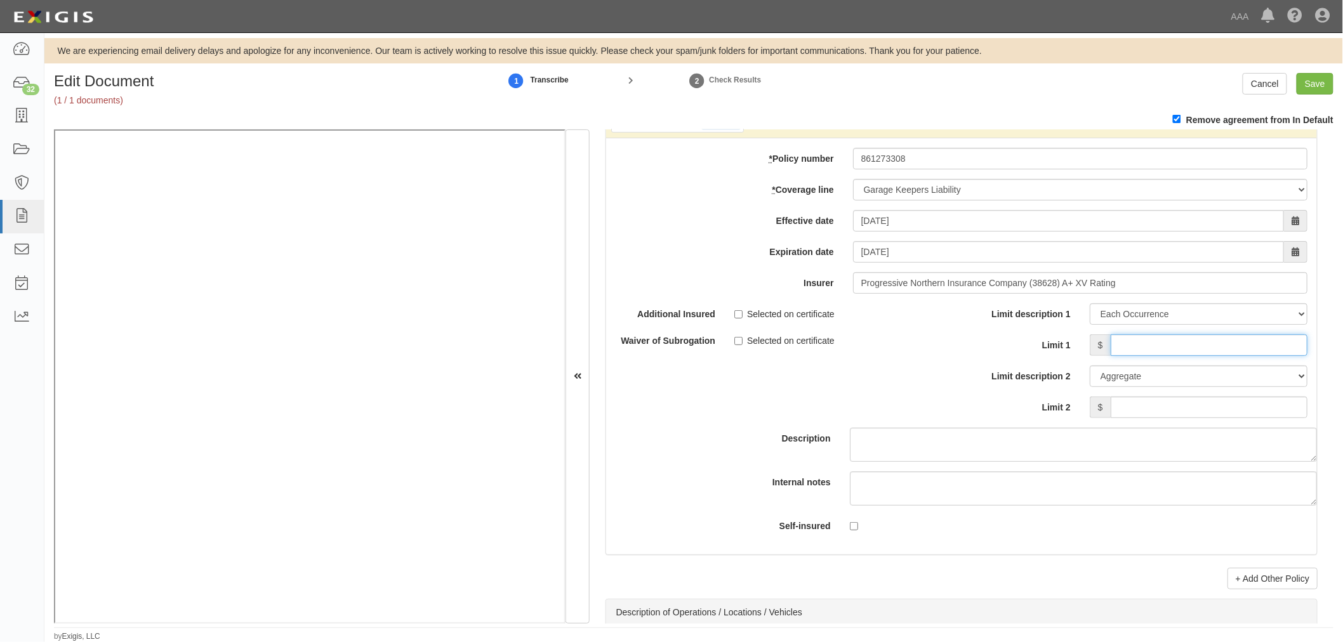
click at [1174, 356] on input "Limit 1" at bounding box center [1208, 345] width 197 height 22
type input "100,000"
click at [1151, 416] on input "Limit 2" at bounding box center [1208, 408] width 197 height 22
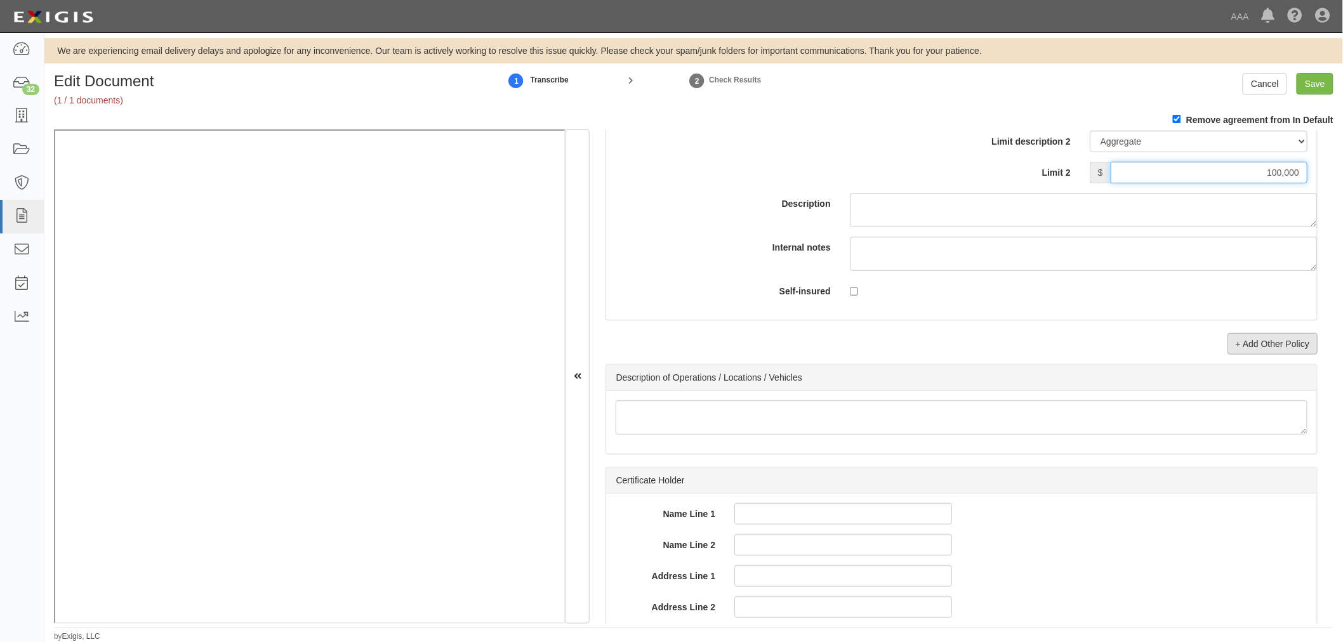
type input "100,000"
click at [1258, 352] on link "+ Add Other Policy" at bounding box center [1272, 344] width 90 height 22
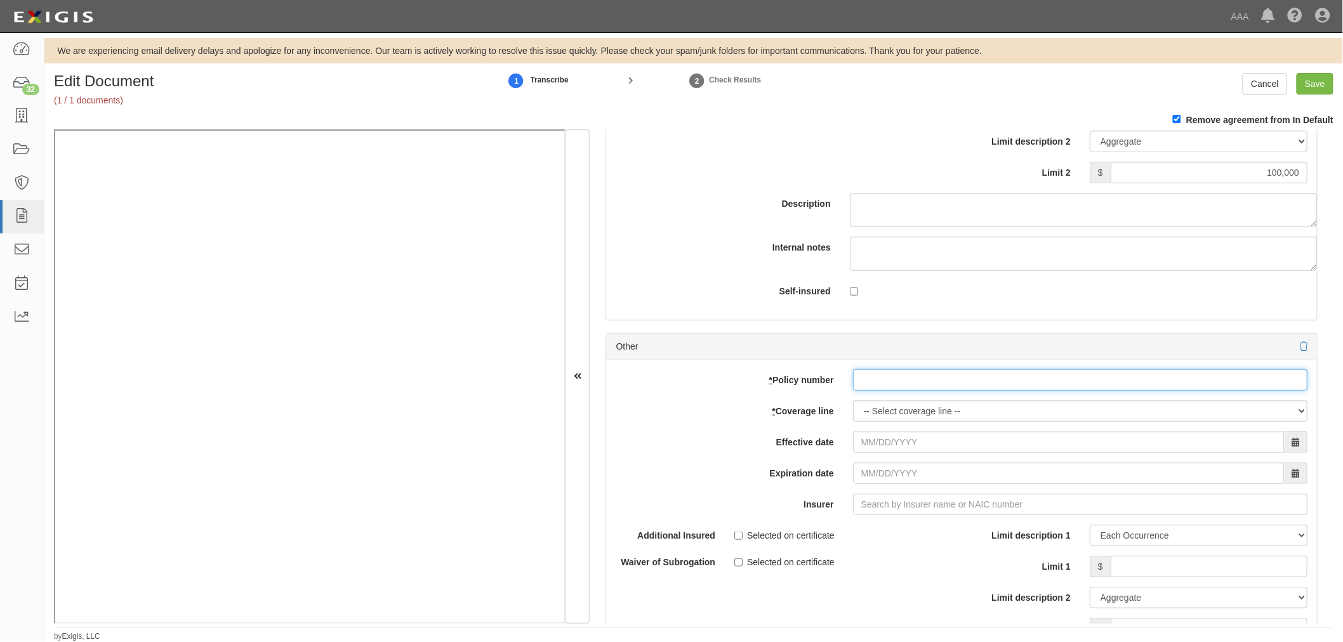
paste input "861273308"
click at [872, 391] on input "* Policy number" at bounding box center [1080, 380] width 454 height 22
type input "861273308"
click at [865, 420] on select "-- Select coverage line -- Asbestos Abatement Auto Physical Damage Boiler & Mac…" at bounding box center [1080, 411] width 454 height 22
select select "71"
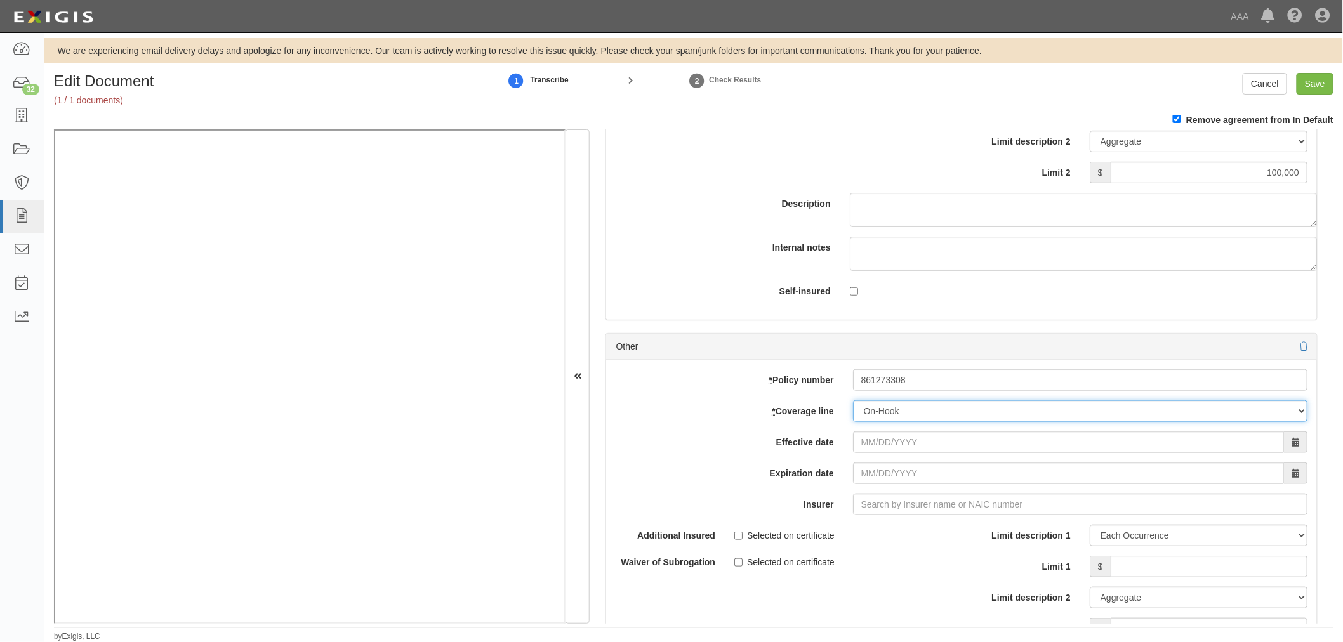
click at [853, 422] on select "-- Select coverage line -- Asbestos Abatement Auto Physical Damage Boiler & Mac…" at bounding box center [1080, 411] width 454 height 22
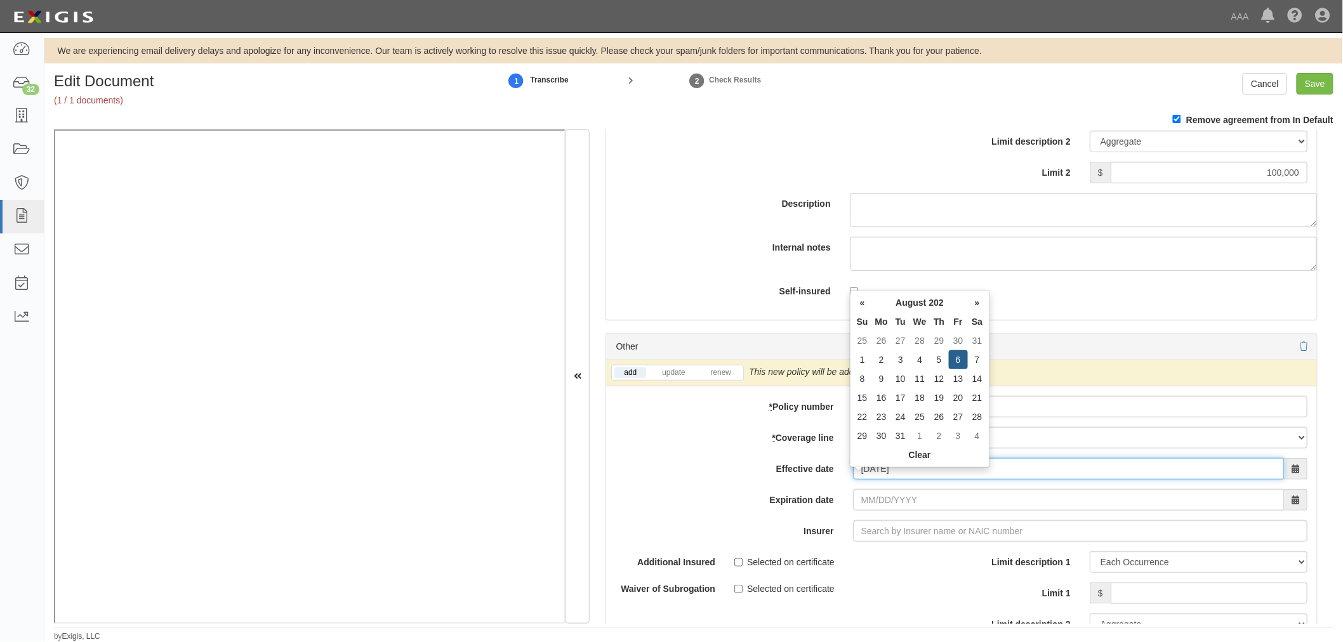
type input "08/06/2025"
type input "08/06/2026"
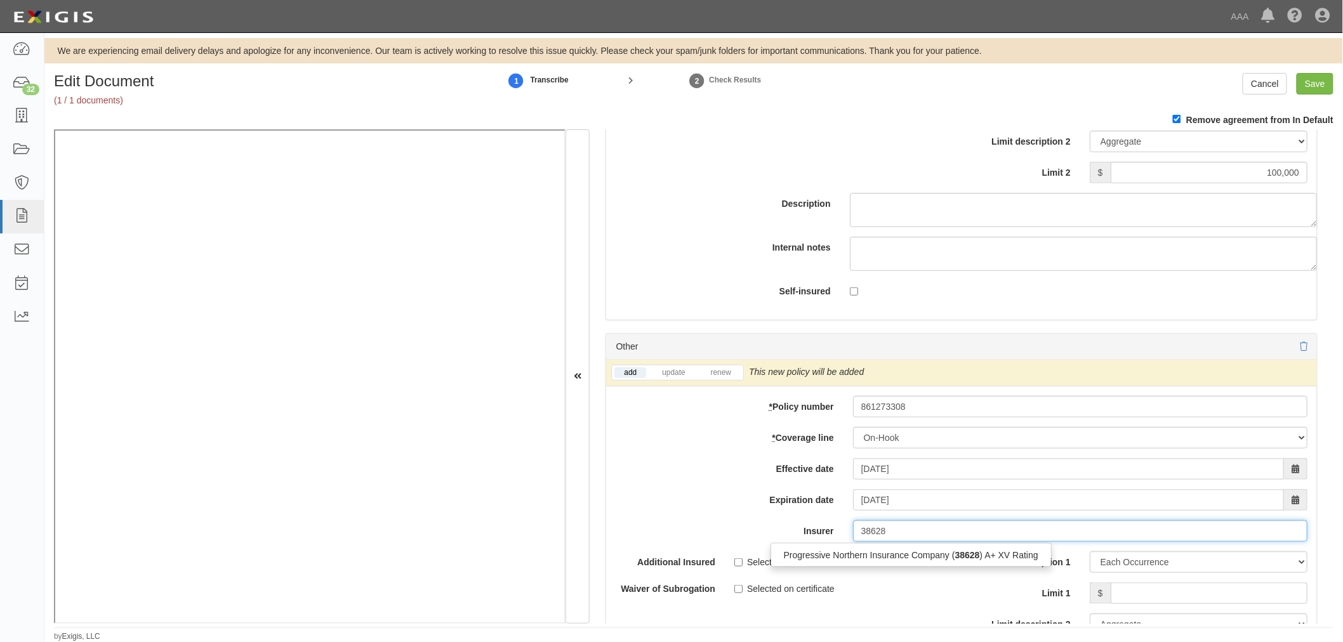
click at [891, 562] on div "Progressive Northern Insurance Company ( 38628 ) A+ XV Rating" at bounding box center [911, 555] width 280 height 16
type input "Progressive Northern Insurance Company (38628) A+ XV Rating"
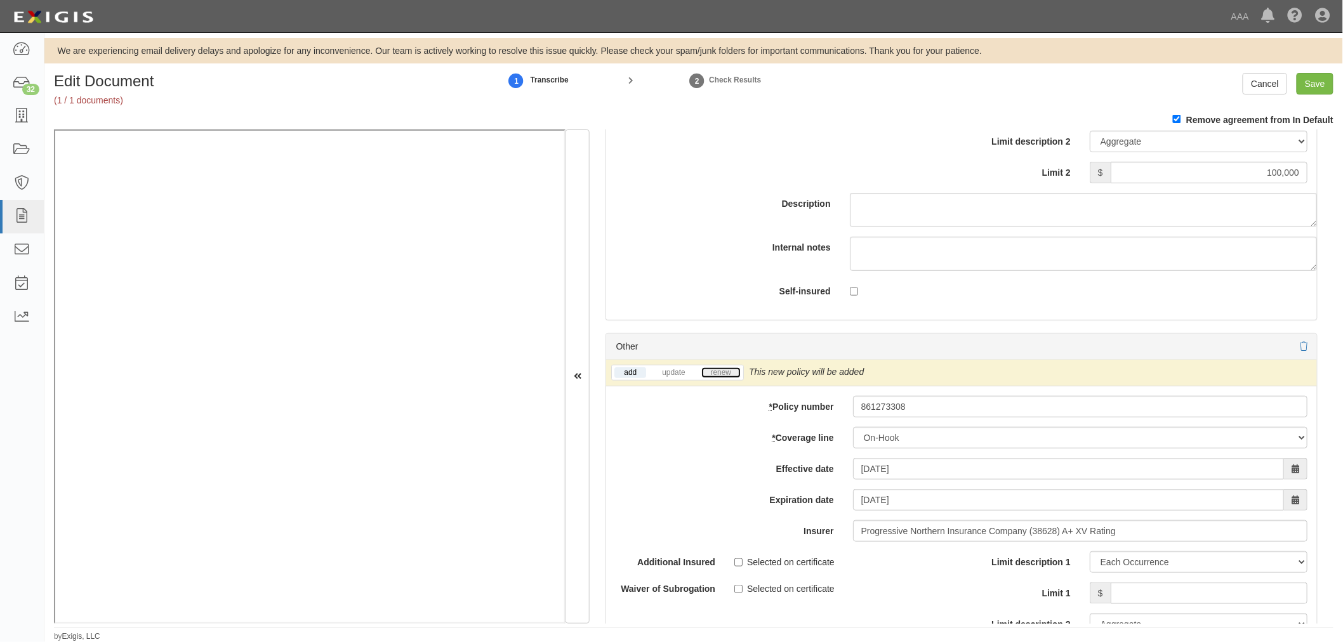
click at [721, 378] on link "renew" at bounding box center [720, 372] width 39 height 11
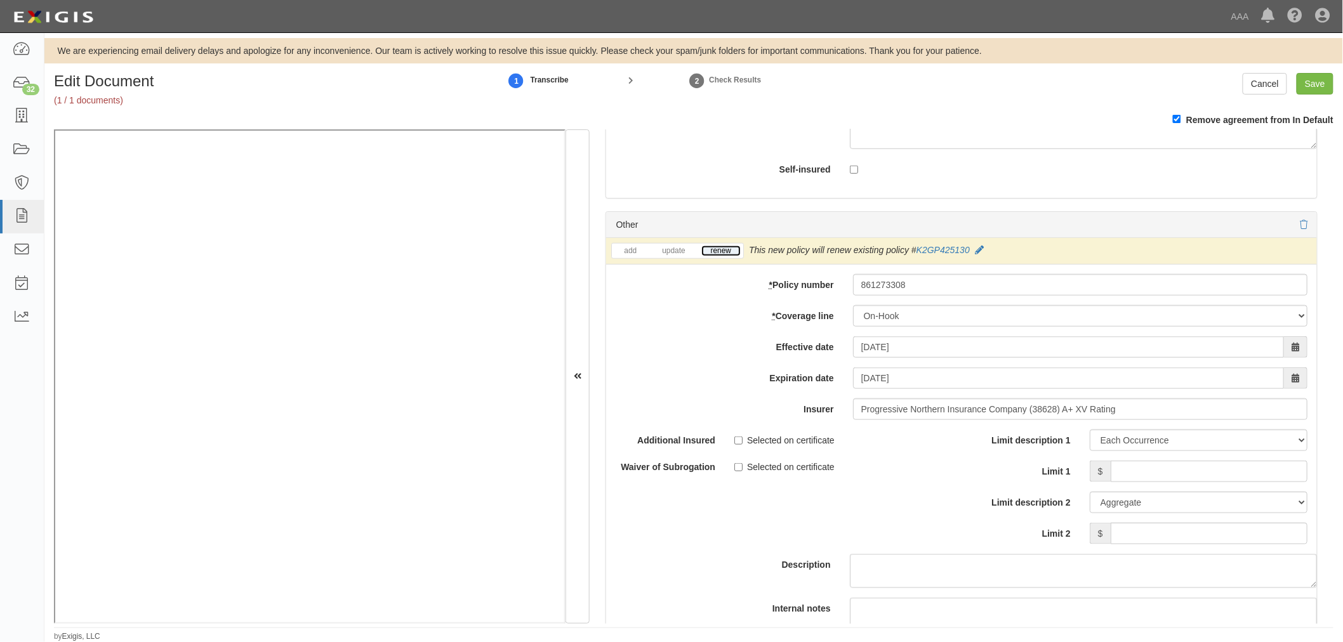
scroll to position [4607, 0]
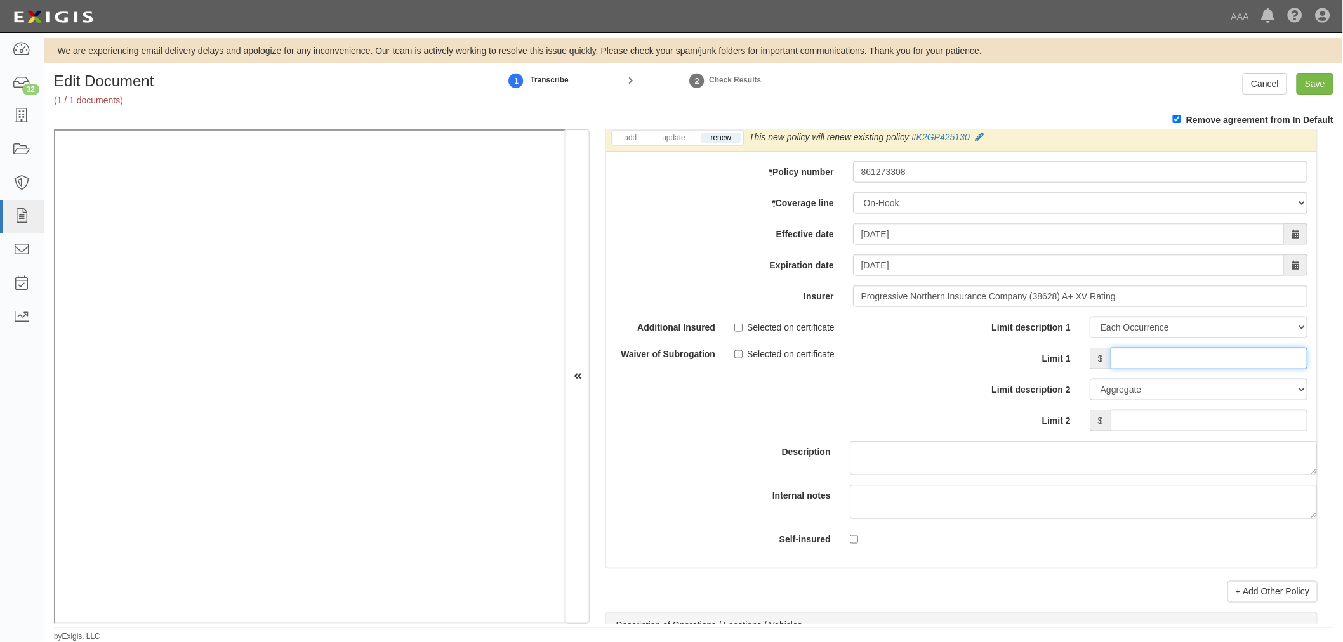
click at [1212, 369] on input "Limit 1" at bounding box center [1208, 359] width 197 height 22
type input "100,000"
click at [1174, 417] on div "Limit description 1 Limit Each Occurrence Each Claim Aggregate Deductible Self-…" at bounding box center [1139, 374] width 336 height 115
click at [1176, 427] on input "Limit 2" at bounding box center [1208, 421] width 197 height 22
type input "100,000"
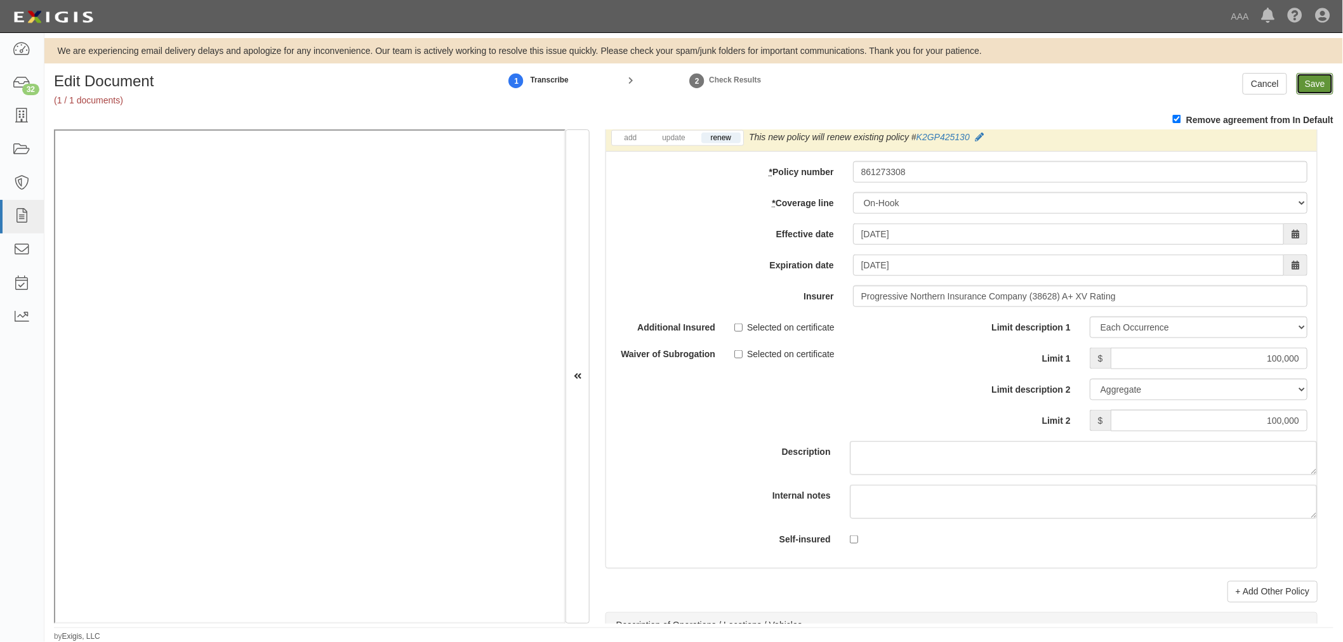
click at [1323, 83] on input "Save" at bounding box center [1314, 84] width 37 height 22
type input "500000"
type input "1000000"
type input "100000"
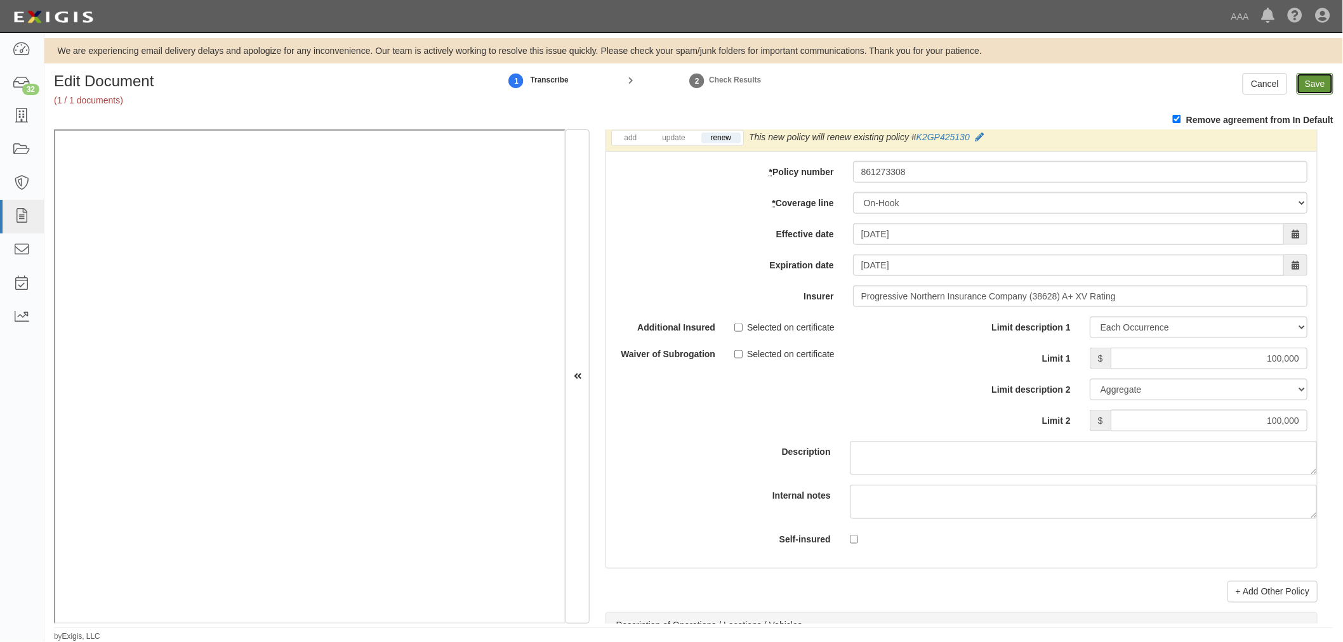
type input "100000"
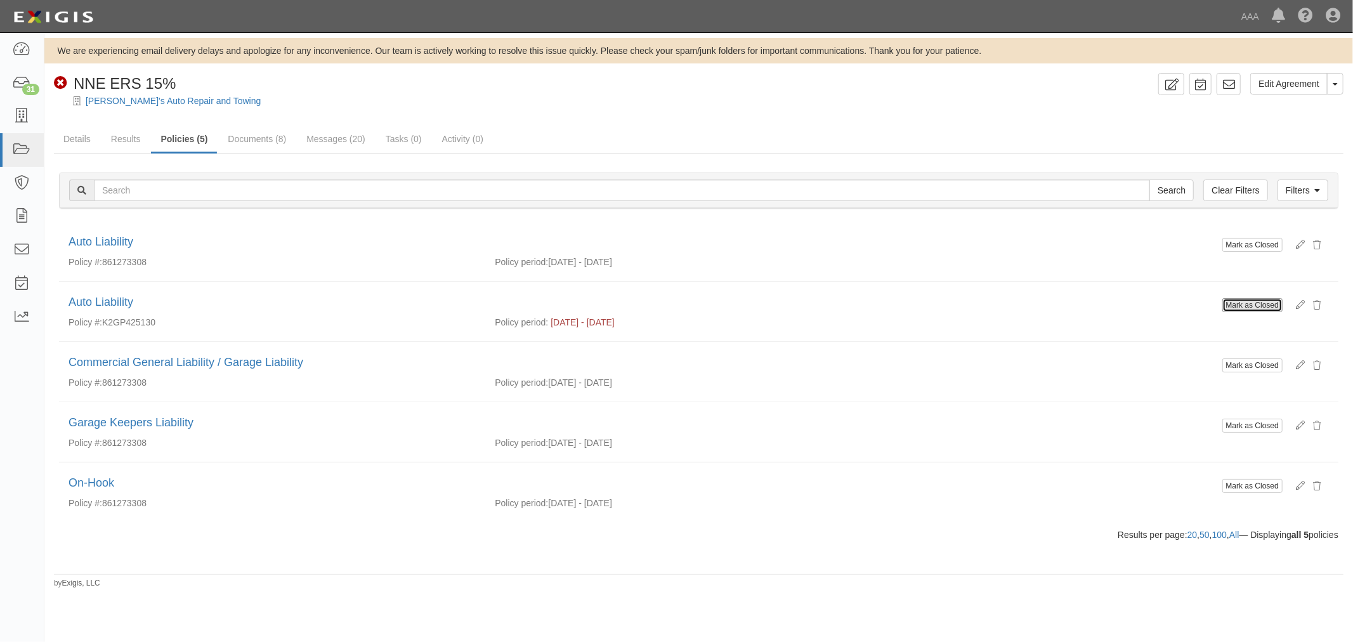
drag, startPoint x: 1240, startPoint y: 301, endPoint x: 745, endPoint y: 74, distance: 545.4
click at [1242, 301] on button "Mark as Closed" at bounding box center [1253, 305] width 60 height 14
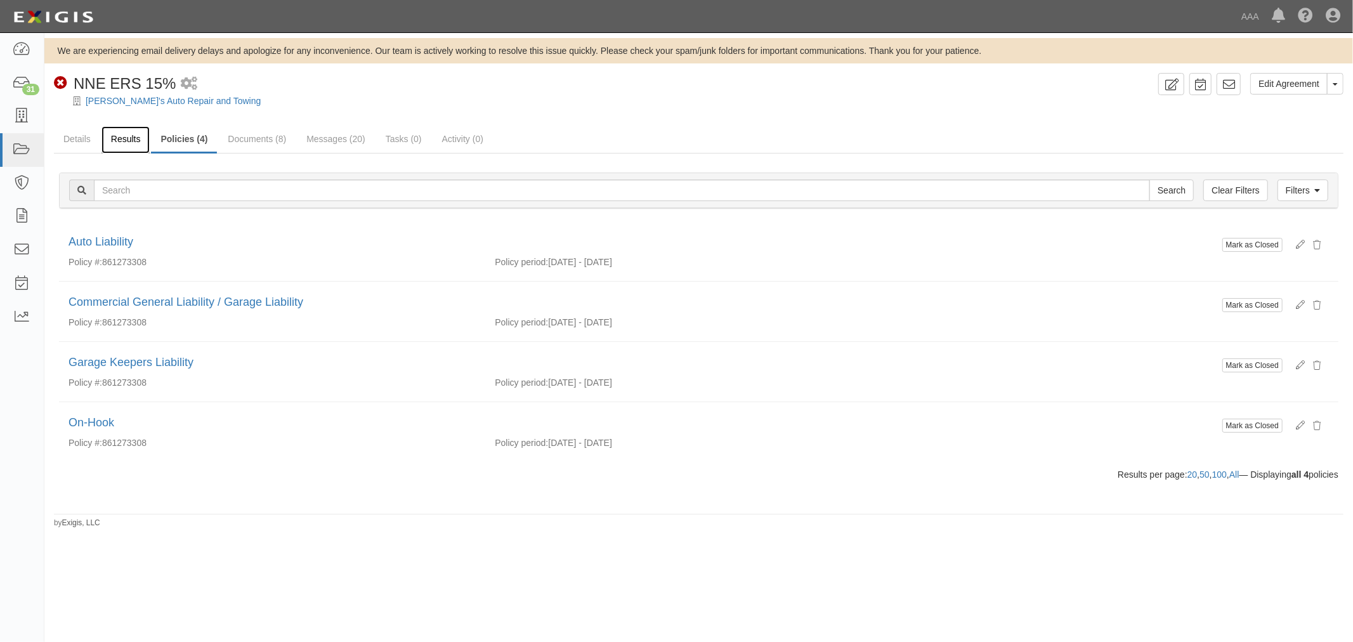
click at [117, 128] on link "Results" at bounding box center [126, 139] width 49 height 27
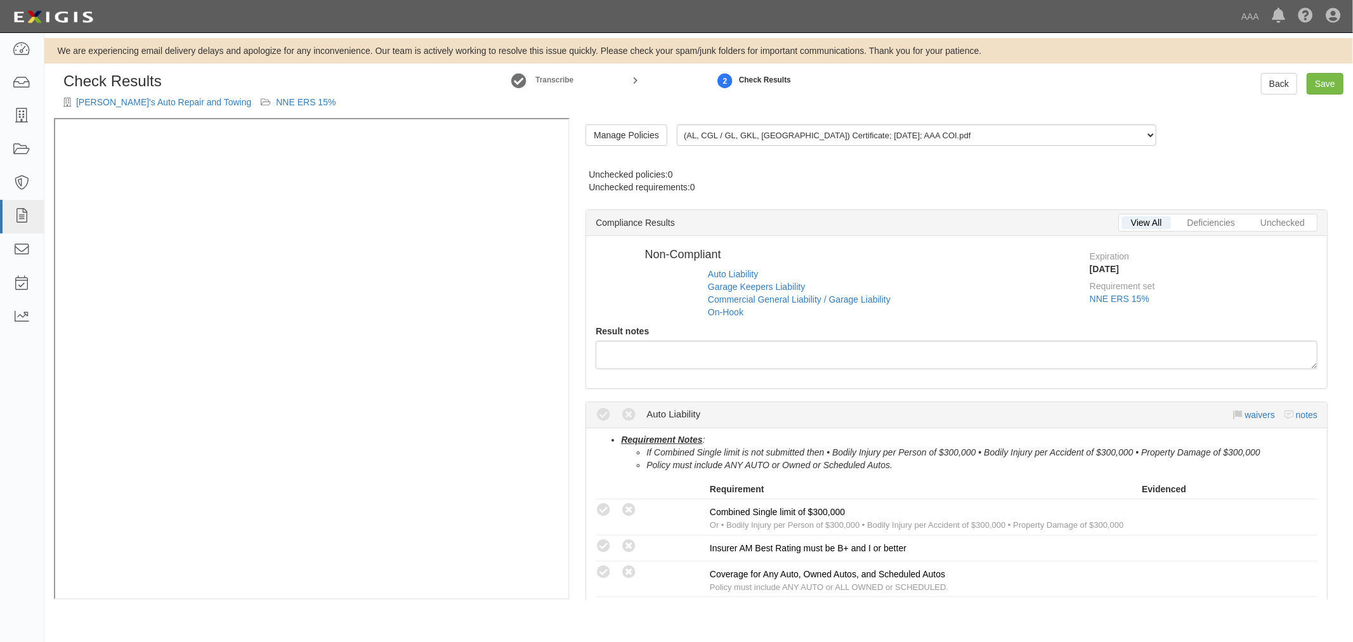
radio input "true"
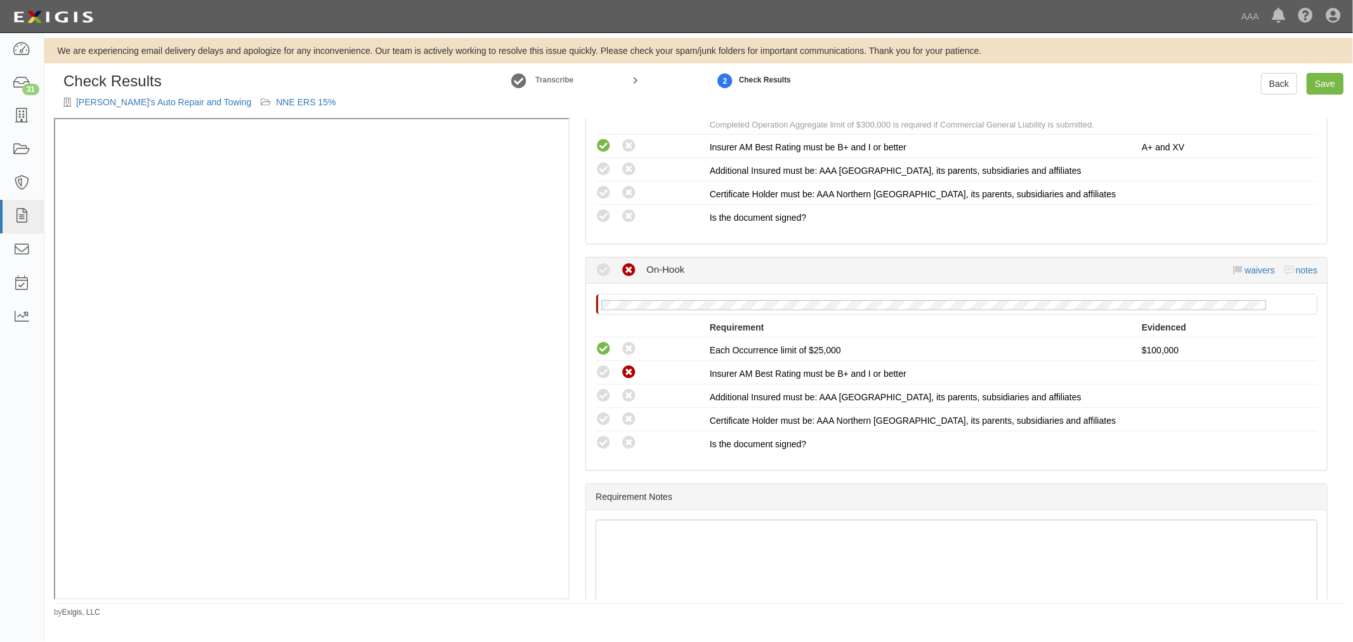
scroll to position [996, 0]
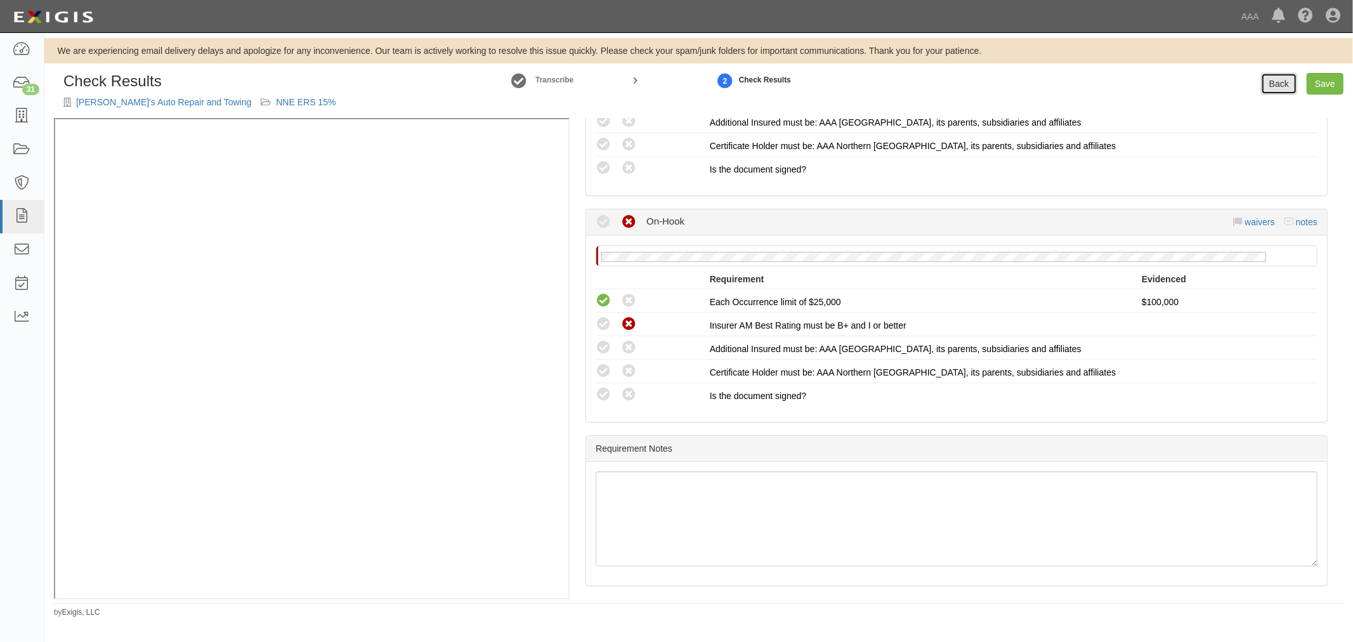
click at [1285, 92] on link "Back" at bounding box center [1279, 84] width 36 height 22
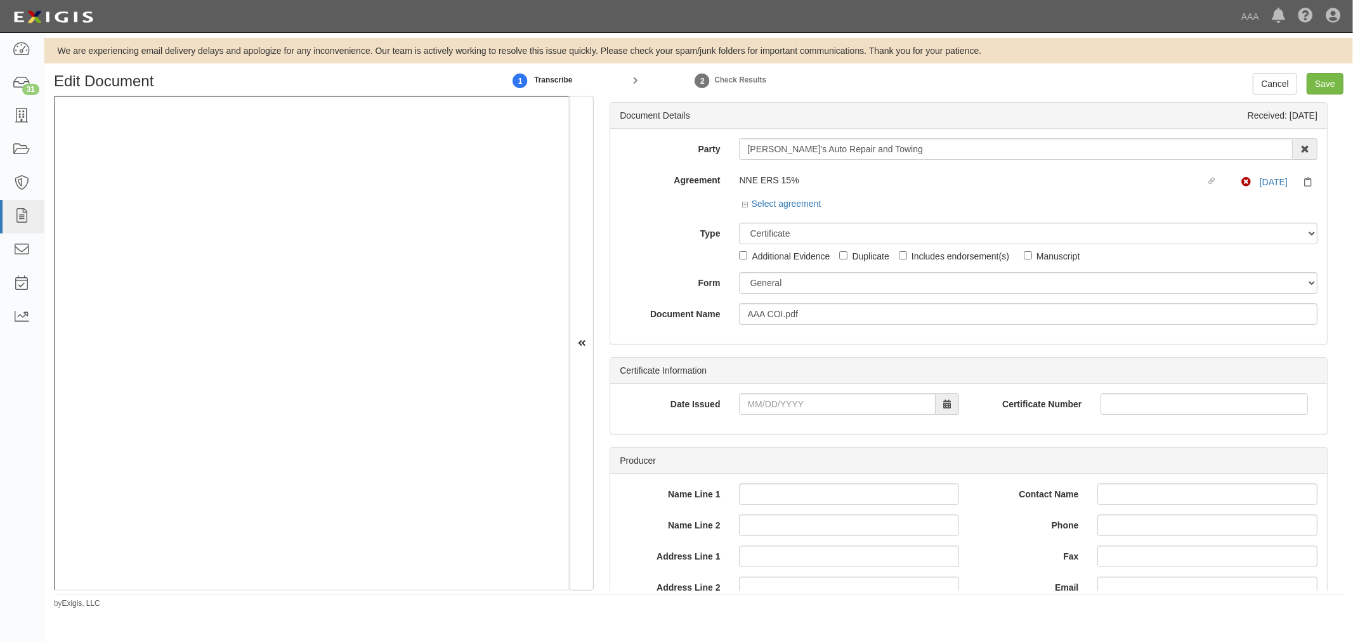
click at [4, 510] on div "Dashboard 31 Inbox Parties Agreements Coverages Documents Messages Tasks Reports" at bounding box center [22, 337] width 44 height 609
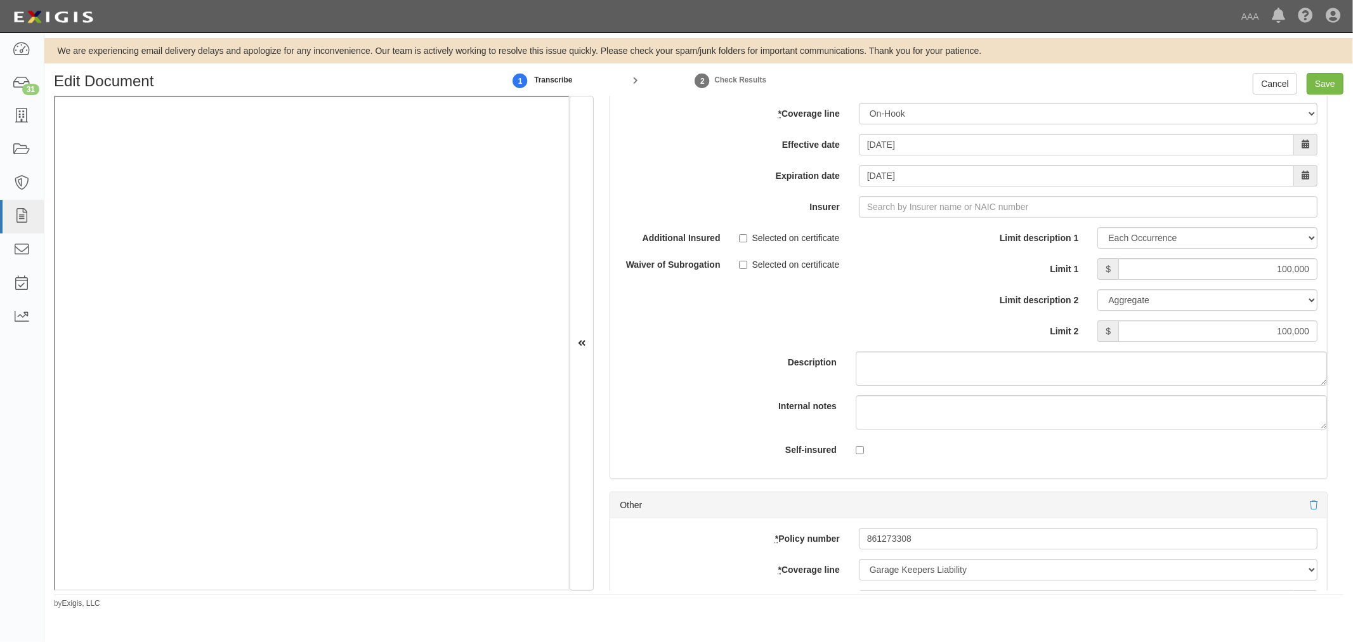
scroll to position [3497, 0]
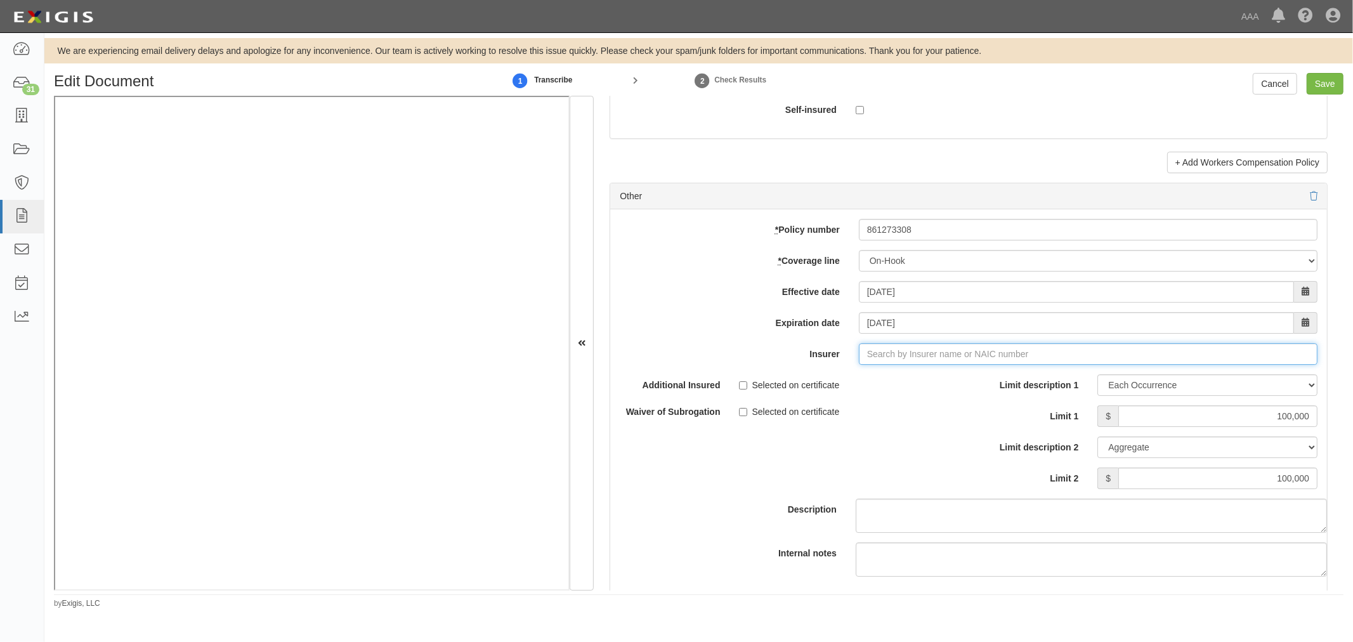
click at [895, 365] on input "Insurer" at bounding box center [1088, 354] width 459 height 22
click at [1008, 390] on div "Progressive Northern Insurance Company ( 38628 ) A+ XV Rating" at bounding box center [917, 378] width 281 height 24
click at [1017, 378] on div "Progressive Northern Insurance Company ( 38628 ) A+ XV Rating" at bounding box center [917, 378] width 280 height 16
type input "Progressive Northern Insurance Company (38628) A+ XV Rating"
click at [1324, 85] on input "Save" at bounding box center [1325, 84] width 37 height 22
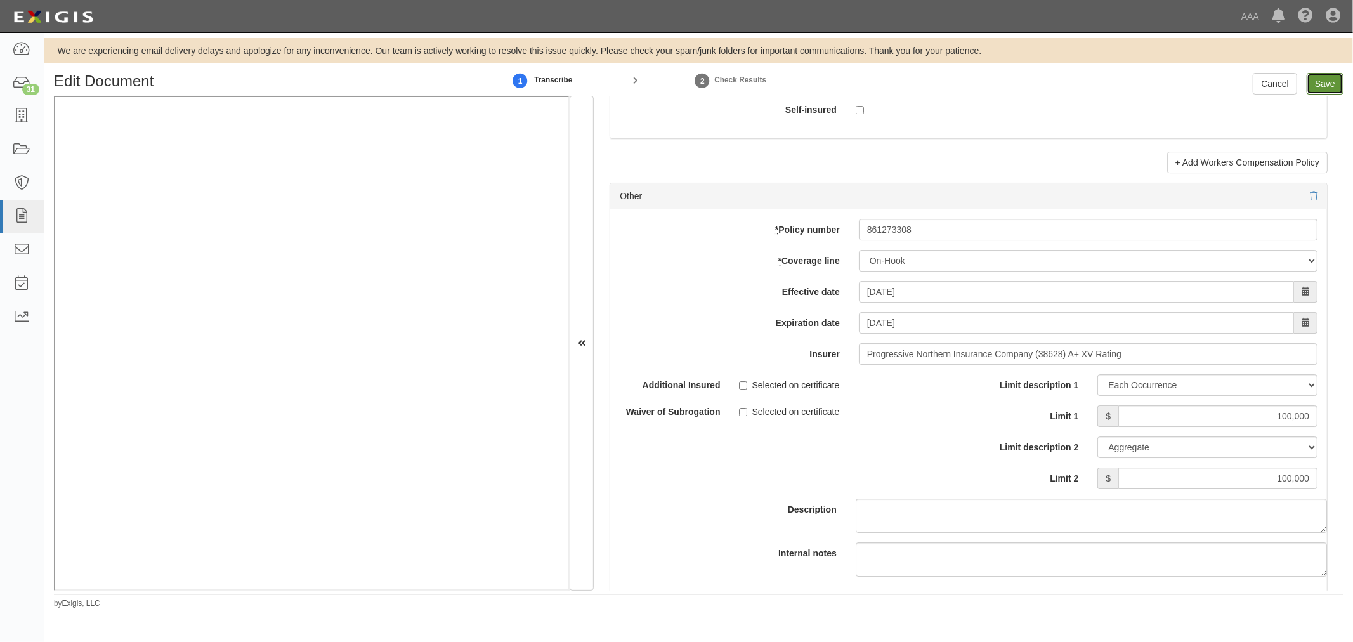
type input "500000"
type input "100000"
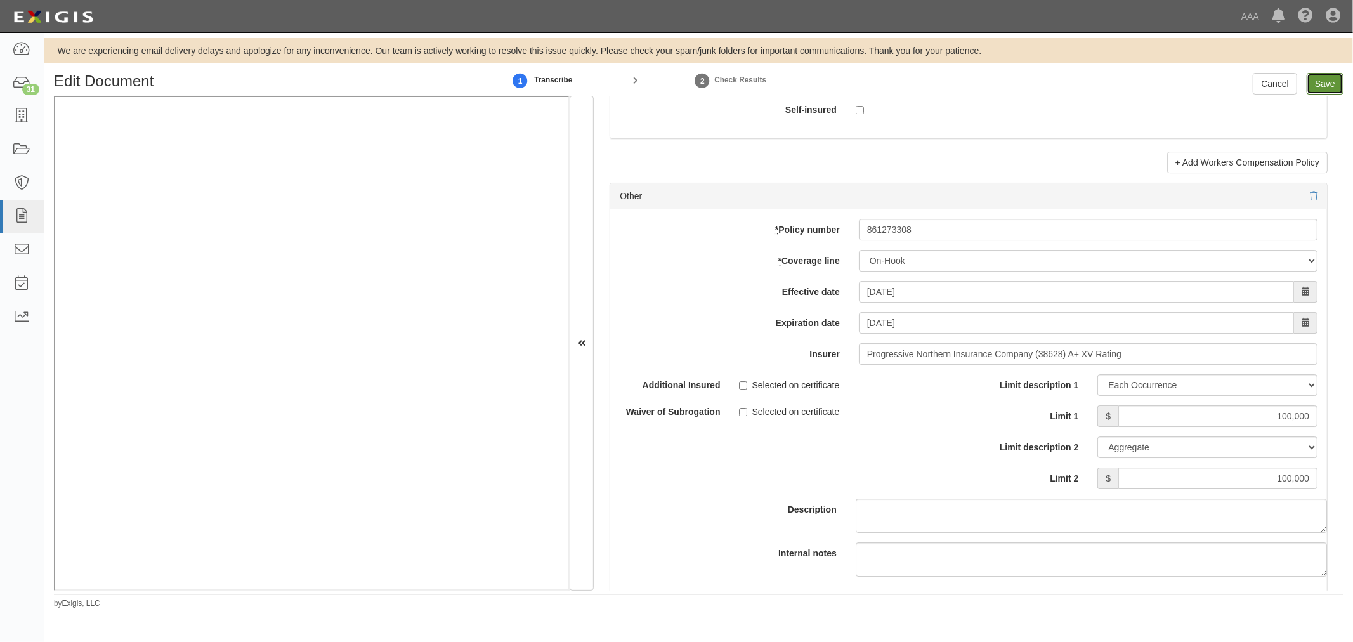
type input "500000"
type input "1000000"
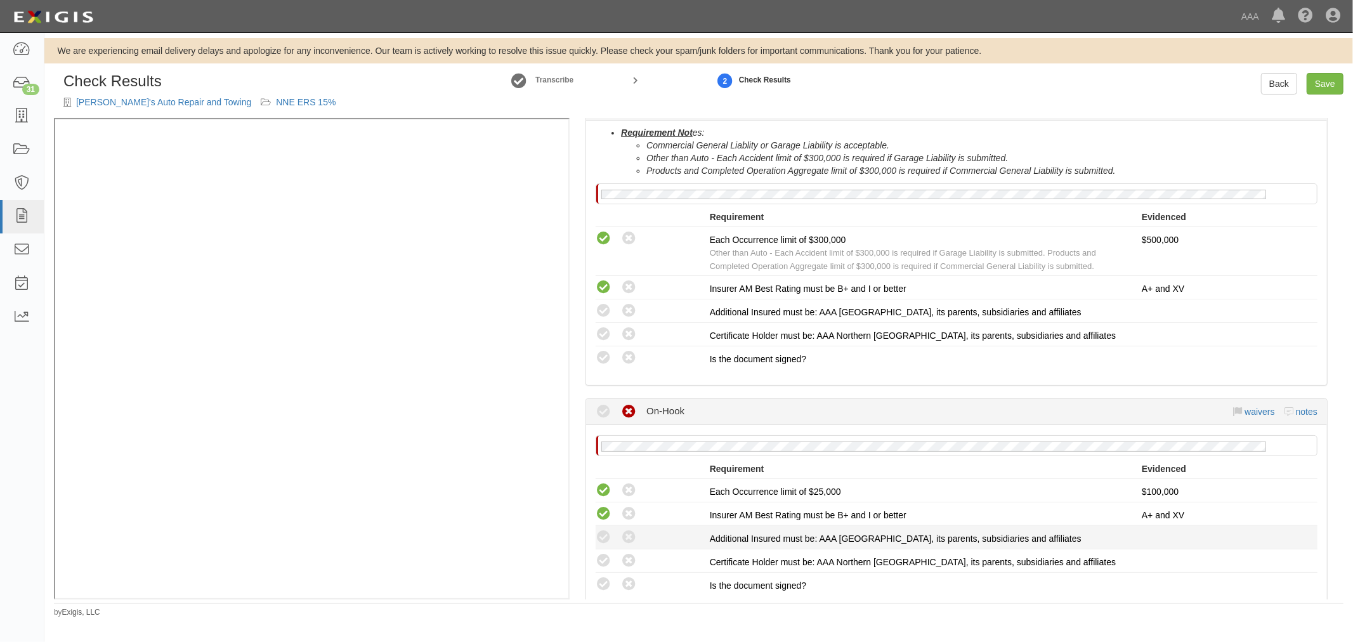
scroll to position [940, 0]
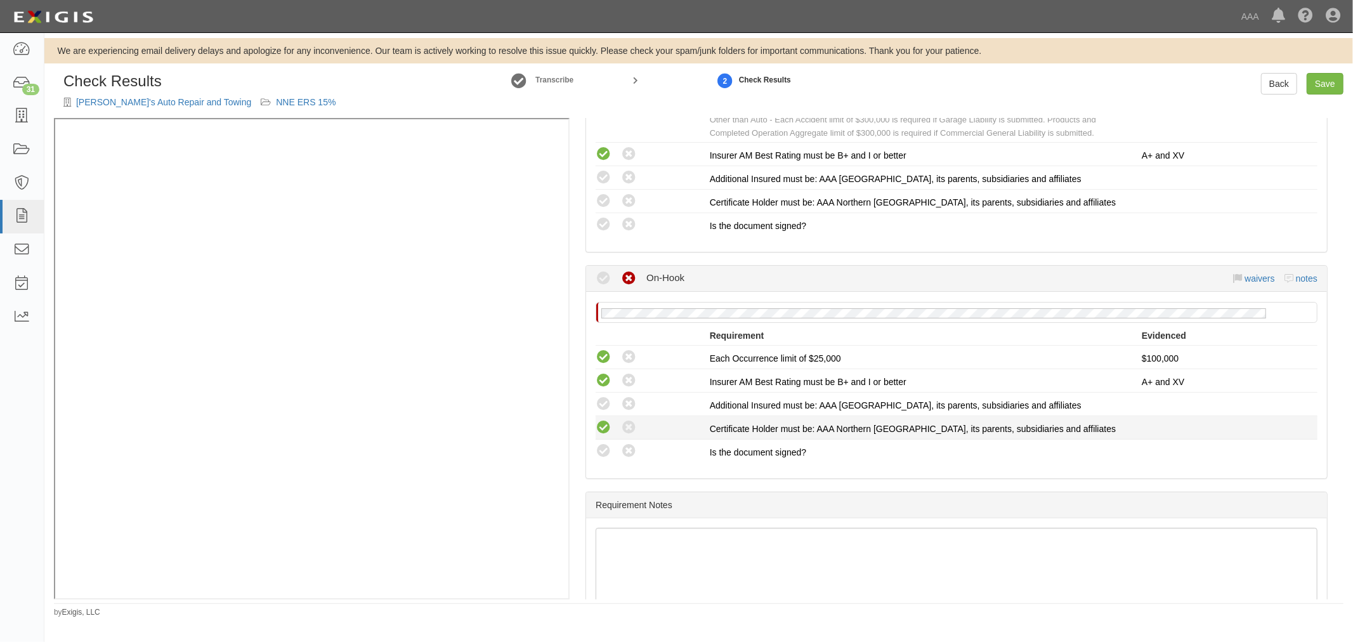
drag, startPoint x: 605, startPoint y: 441, endPoint x: 598, endPoint y: 420, distance: 21.9
click at [601, 440] on li "Compliant Waived: Non-Compliant Is the document signed?" at bounding box center [957, 451] width 722 height 23
click at [603, 420] on icon at bounding box center [604, 428] width 16 height 16
radio input "true"
click at [603, 397] on icon at bounding box center [604, 405] width 16 height 16
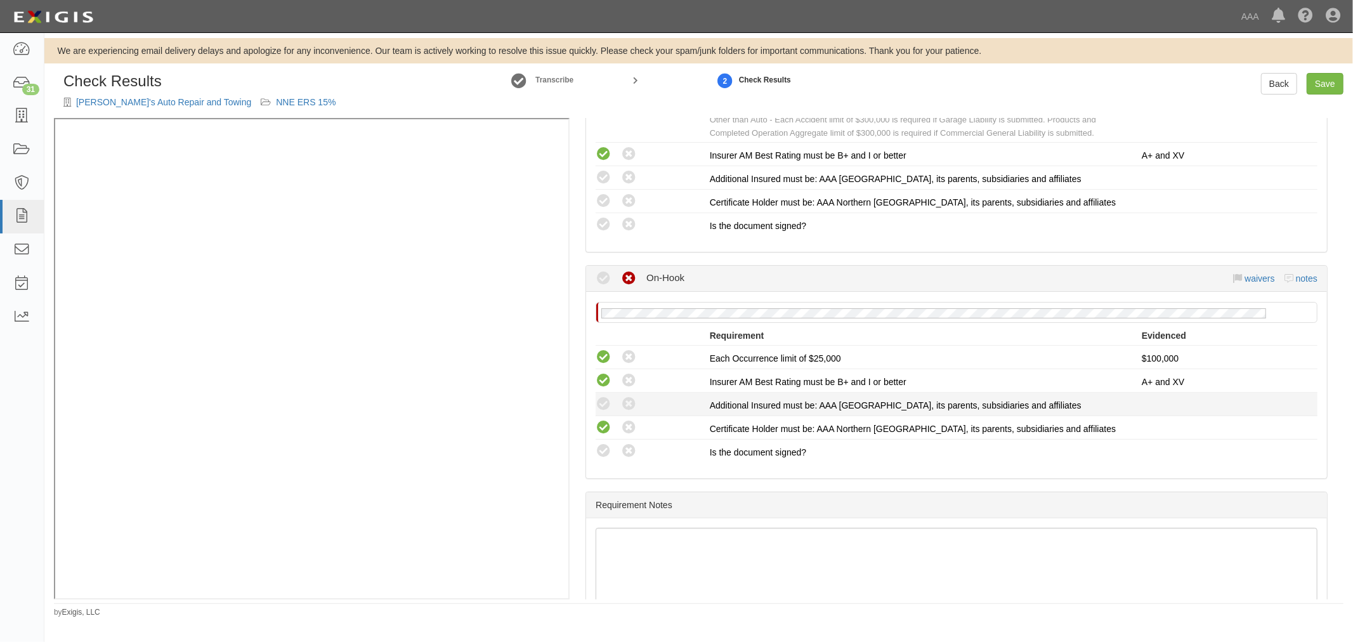
radio input "true"
click at [603, 443] on icon at bounding box center [604, 451] width 16 height 16
radio input "true"
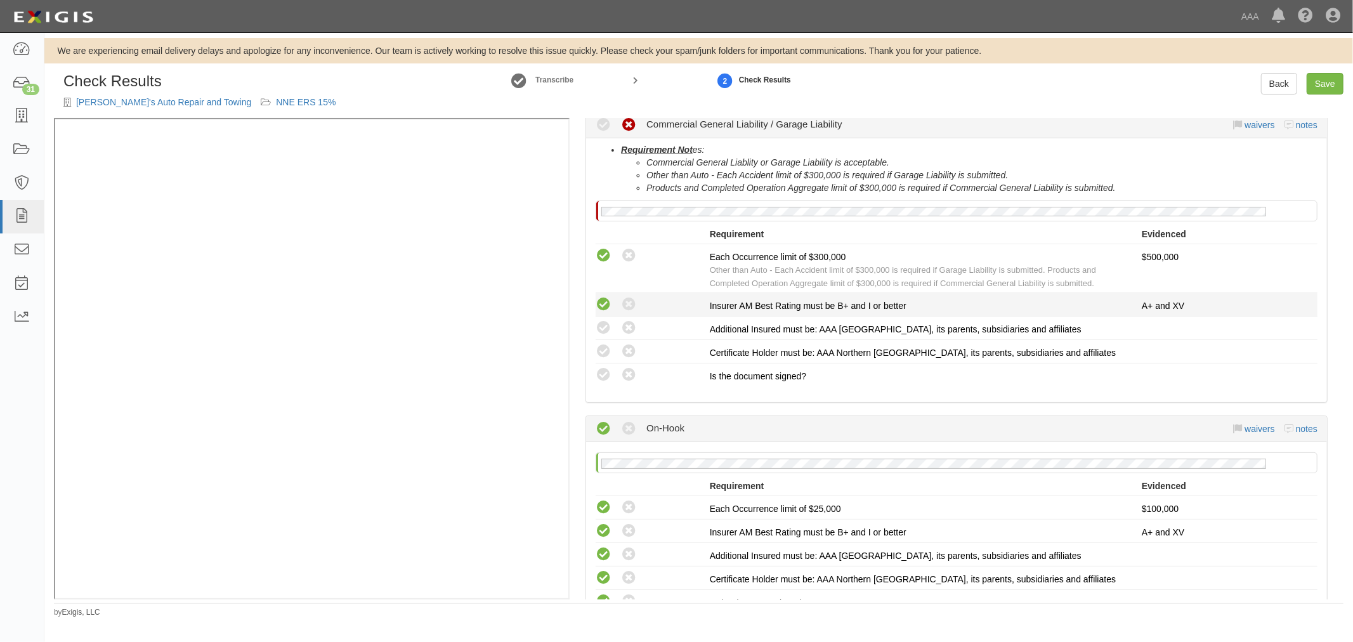
scroll to position [705, 0]
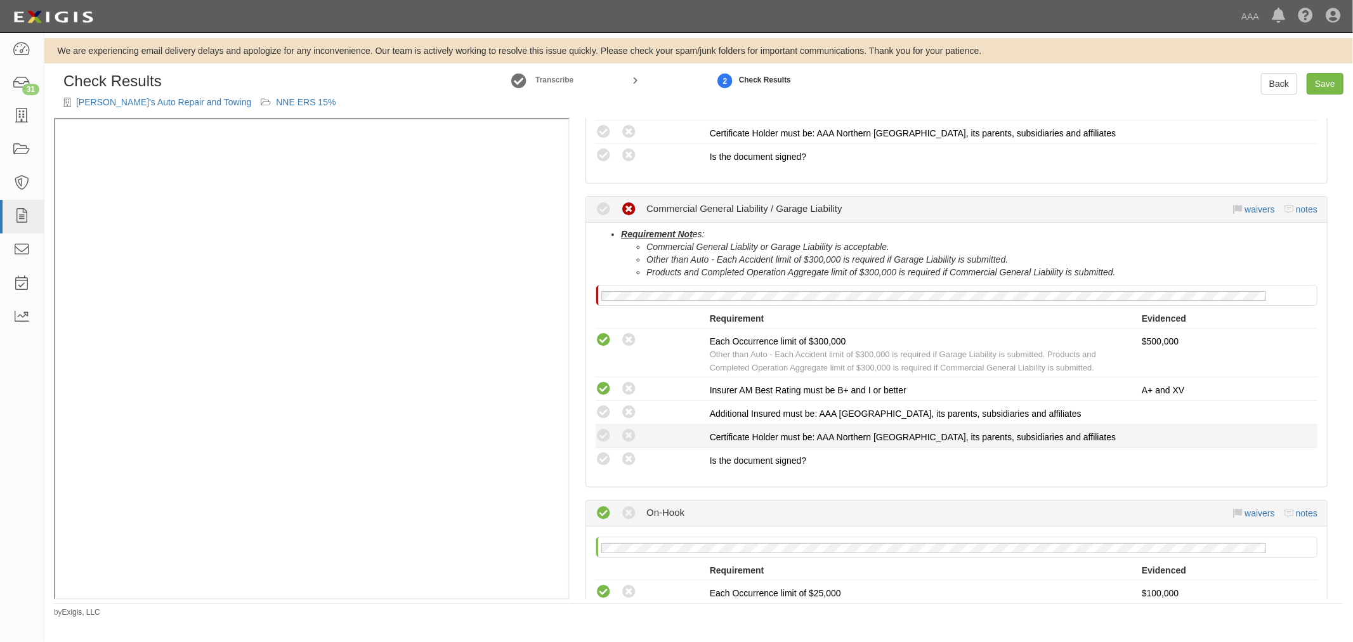
drag, startPoint x: 608, startPoint y: 447, endPoint x: 606, endPoint y: 440, distance: 7.8
click at [607, 448] on li "Compliant Waived: Non-Compliant Is the document signed?" at bounding box center [957, 459] width 722 height 23
drag, startPoint x: 604, startPoint y: 429, endPoint x: 598, endPoint y: 409, distance: 20.7
click at [603, 428] on icon at bounding box center [604, 436] width 16 height 16
radio input "true"
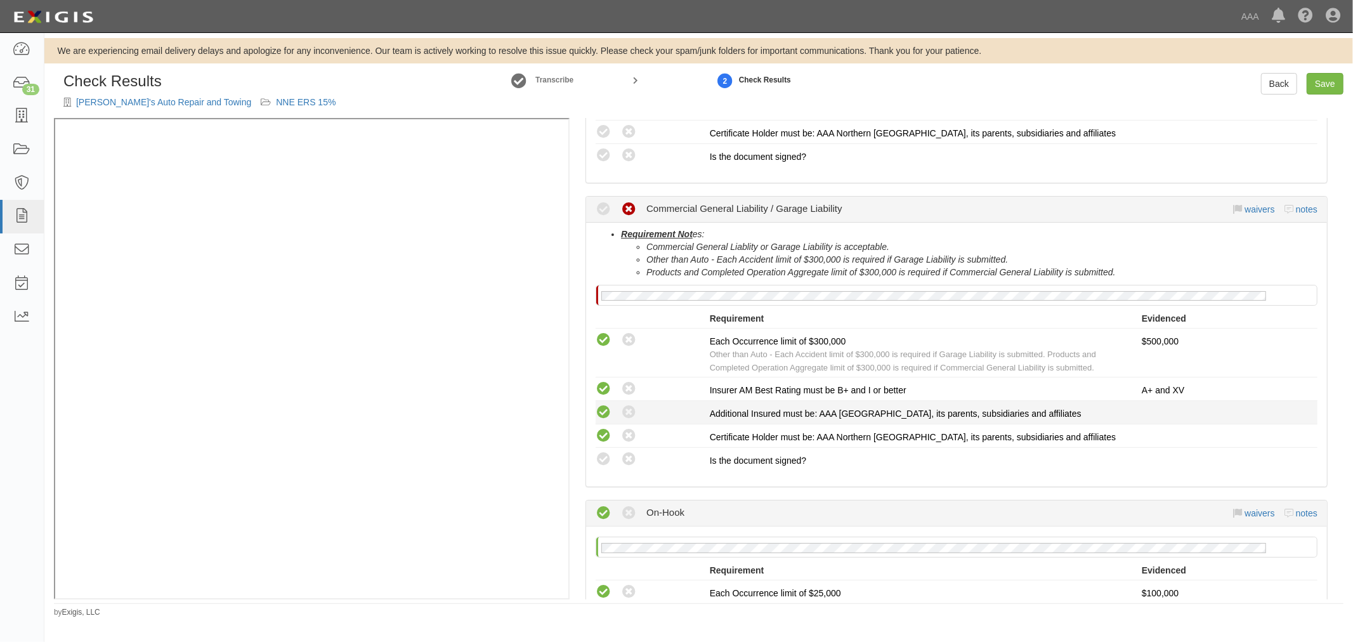
click at [597, 407] on icon at bounding box center [604, 413] width 16 height 16
radio input "true"
click at [598, 457] on icon at bounding box center [604, 460] width 16 height 16
radio input "true"
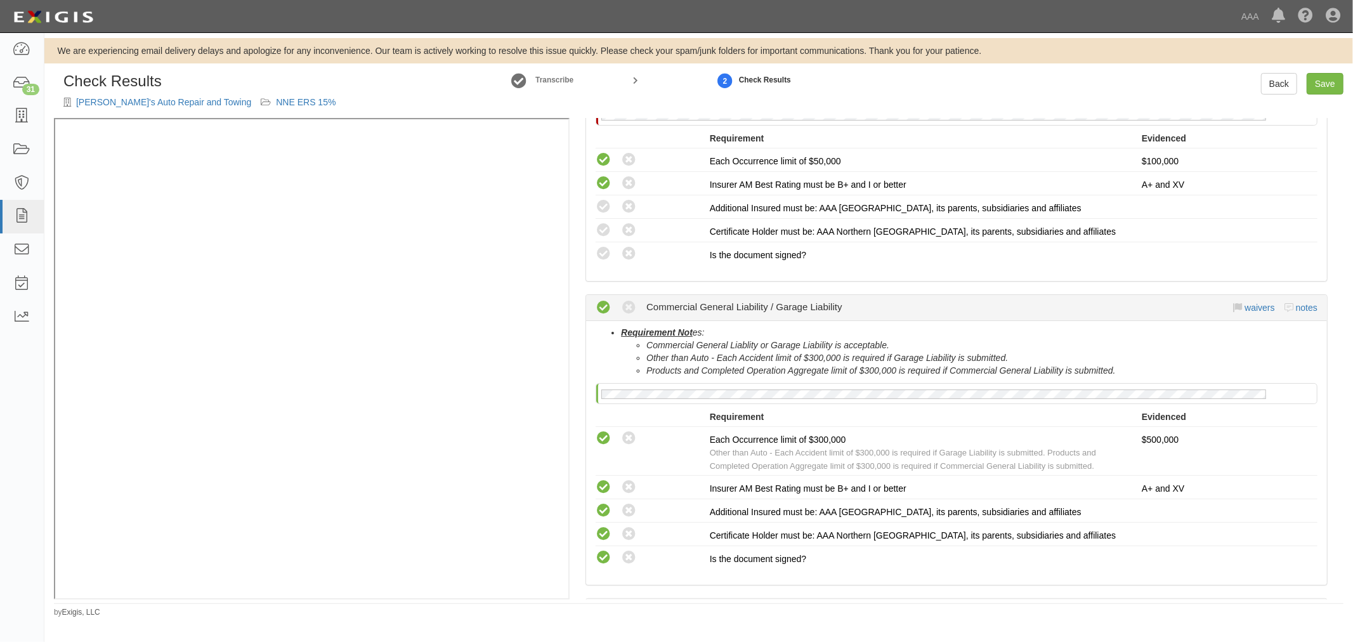
scroll to position [587, 0]
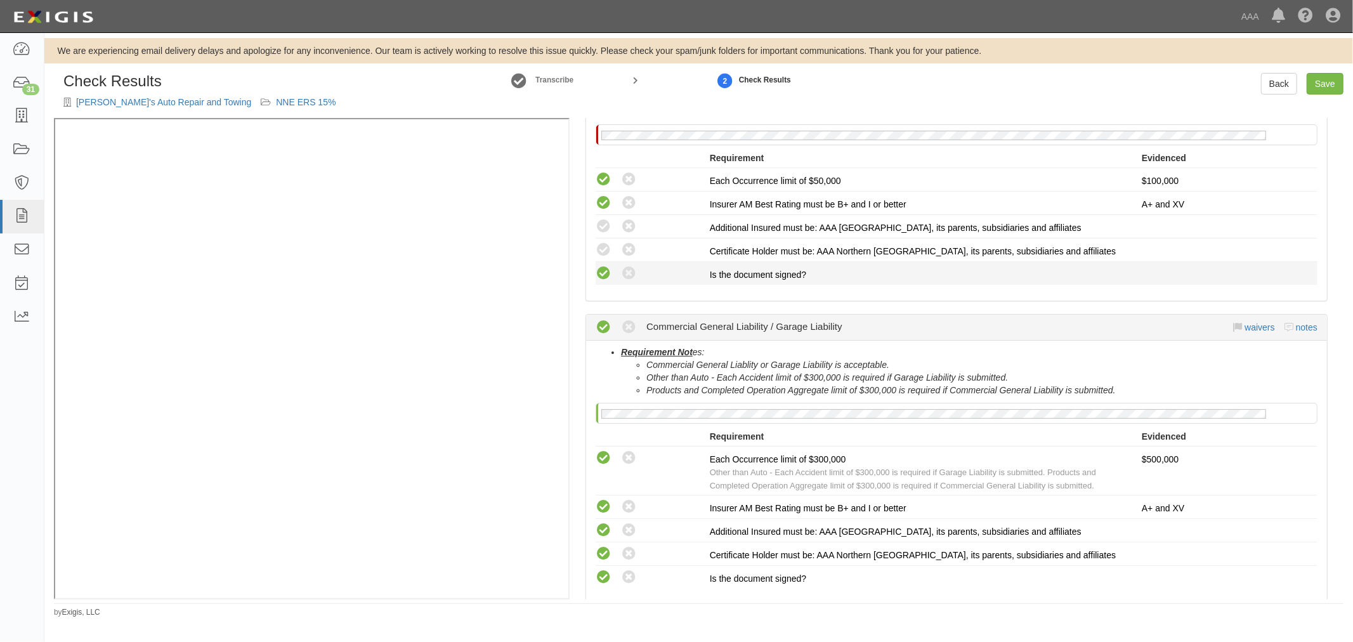
drag, startPoint x: 608, startPoint y: 272, endPoint x: 600, endPoint y: 250, distance: 22.9
click at [608, 271] on icon at bounding box center [604, 274] width 16 height 16
radio input "true"
click at [600, 246] on icon at bounding box center [604, 250] width 16 height 16
radio input "true"
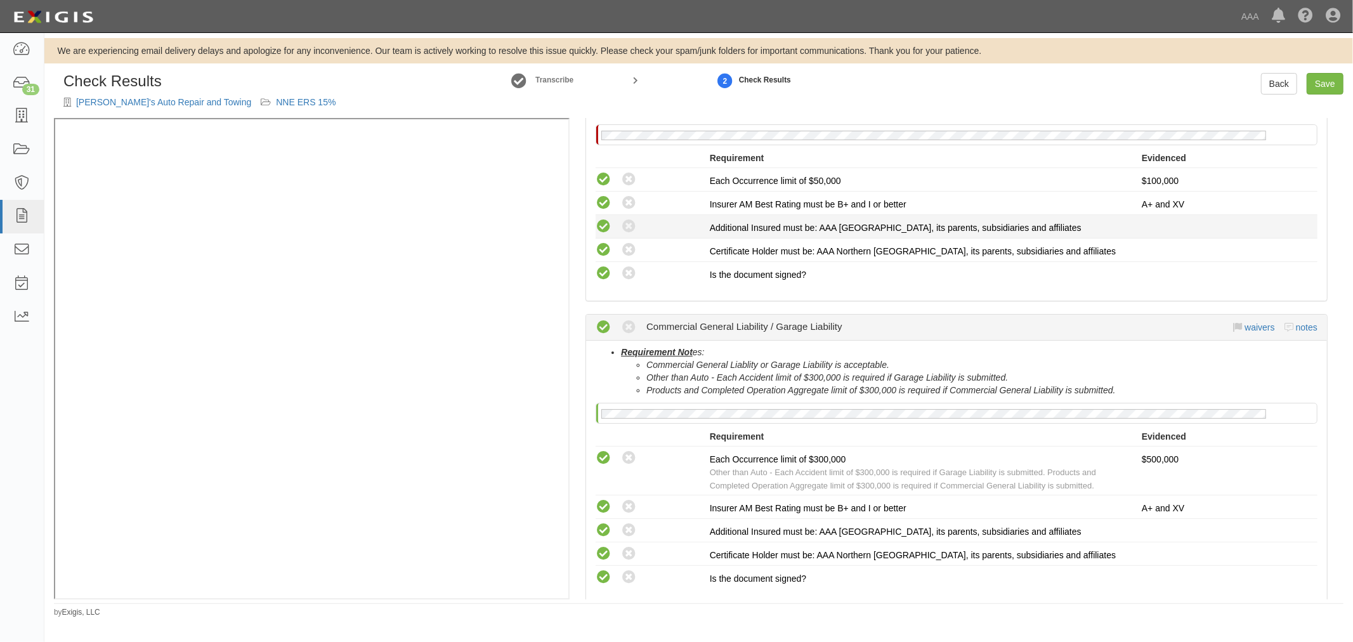
click at [598, 225] on icon at bounding box center [604, 227] width 16 height 16
radio input "true"
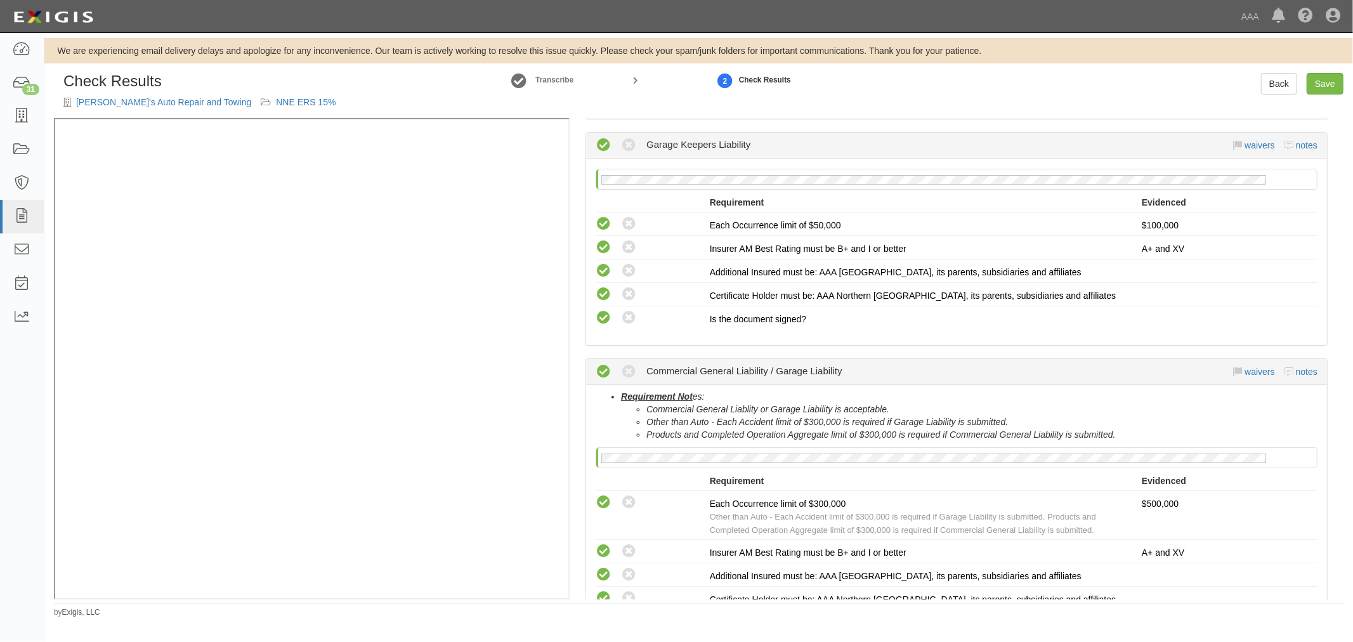
scroll to position [235, 0]
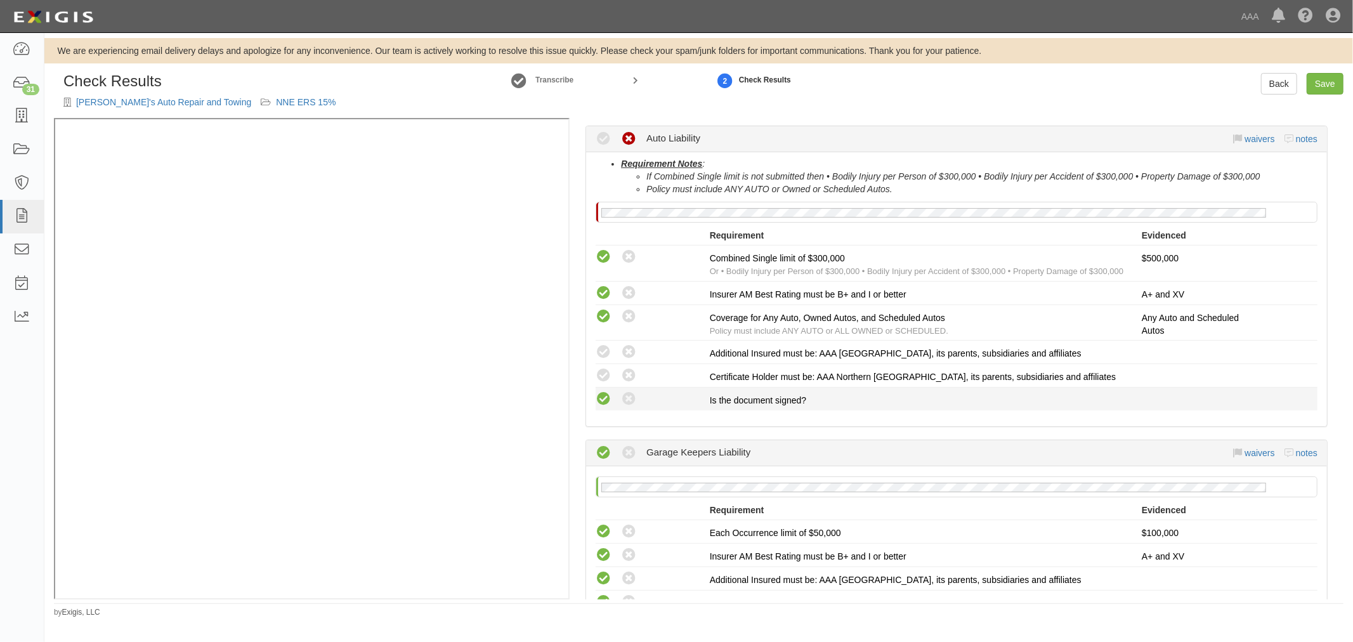
click at [600, 403] on icon at bounding box center [604, 399] width 16 height 16
radio input "true"
click at [606, 368] on icon at bounding box center [604, 376] width 16 height 16
radio input "true"
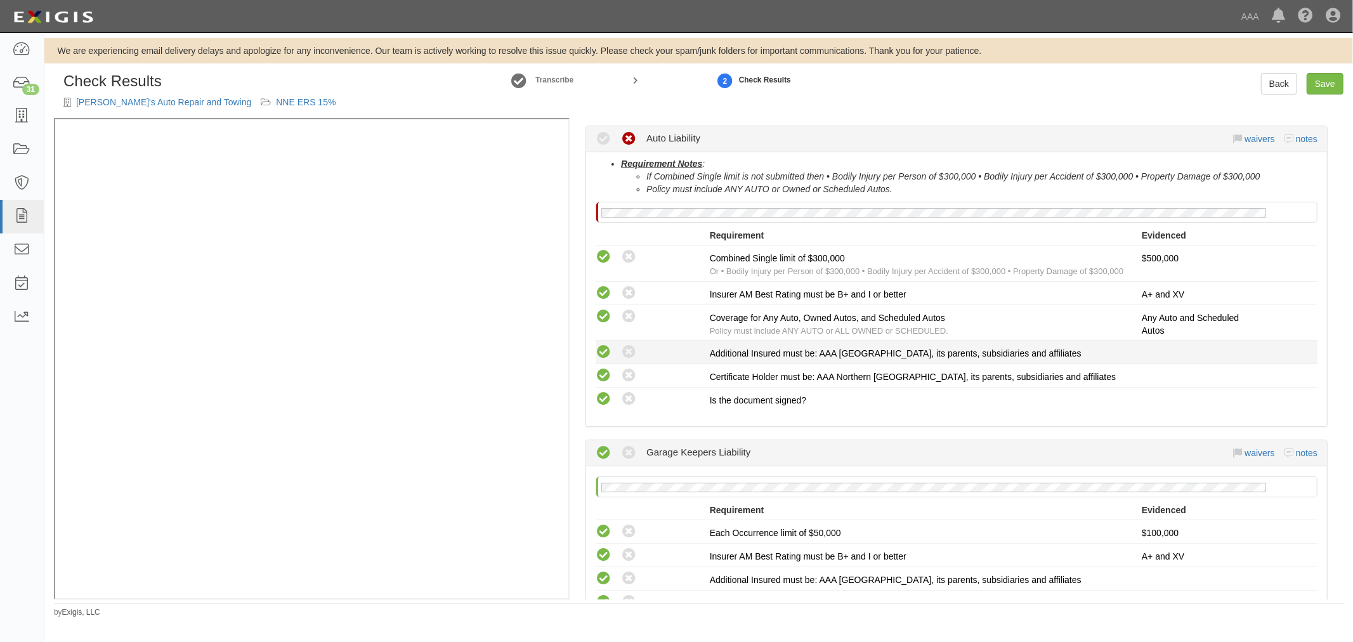
click at [601, 348] on icon at bounding box center [604, 353] width 16 height 16
radio input "true"
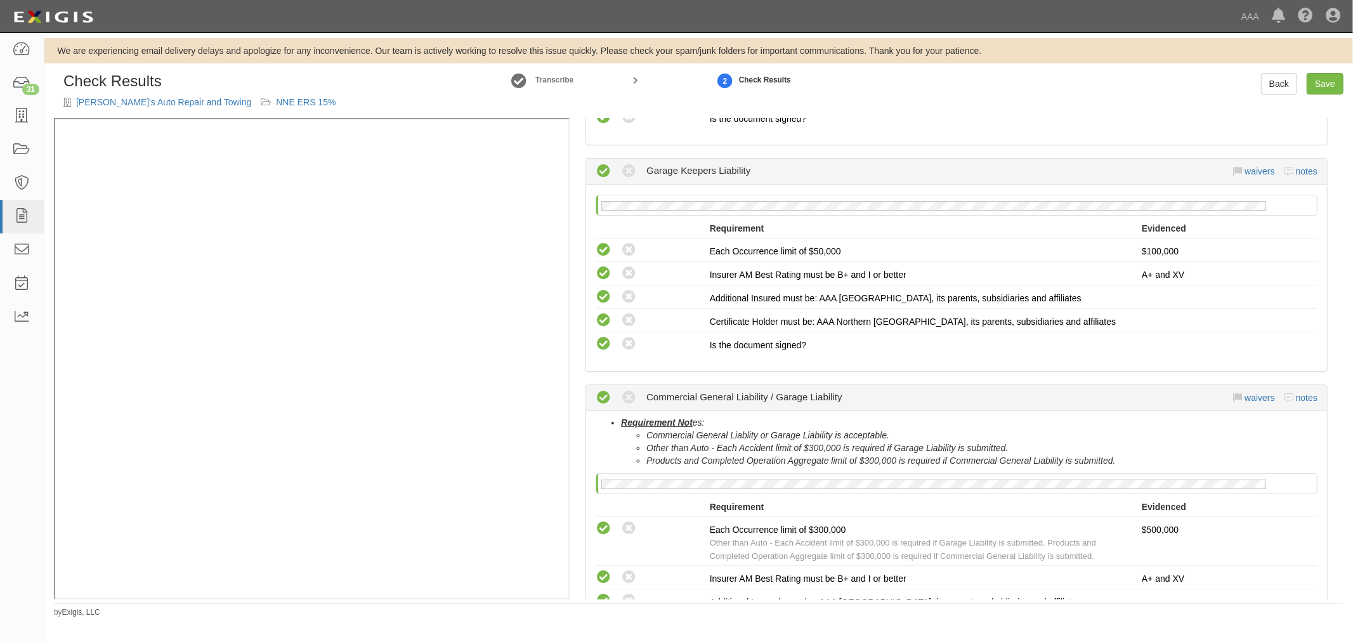
scroll to position [705, 0]
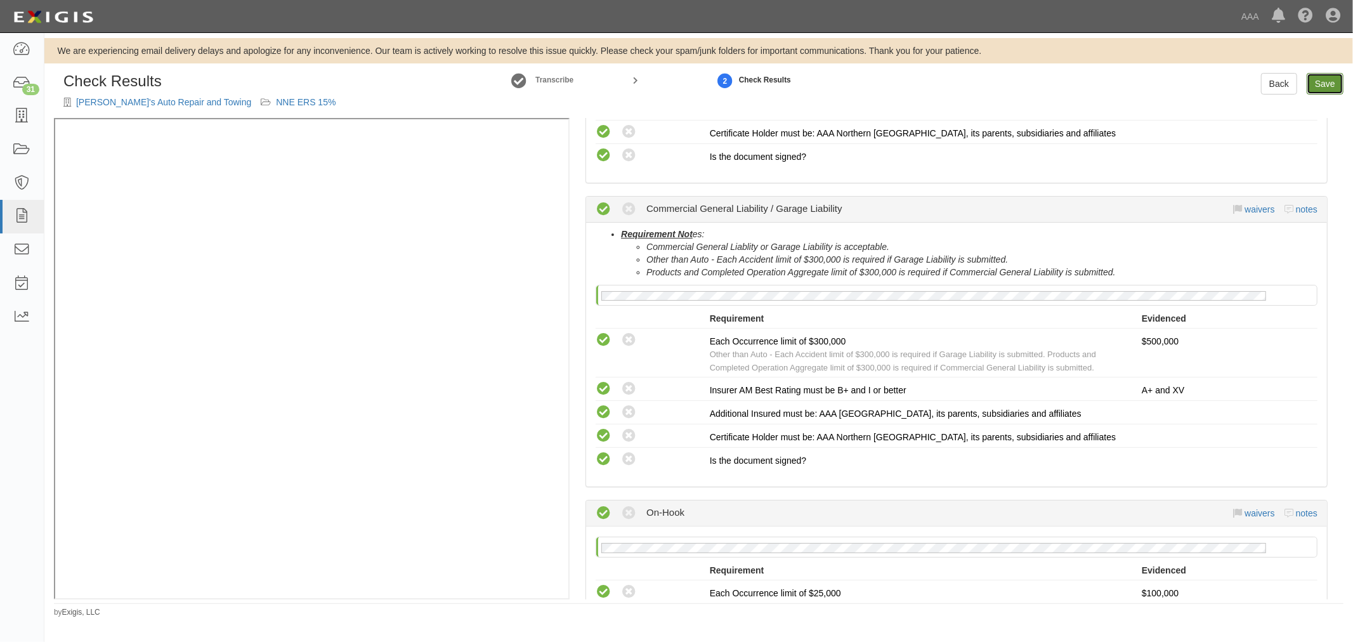
click at [1318, 82] on link "Save" at bounding box center [1325, 84] width 37 height 22
radio input "true"
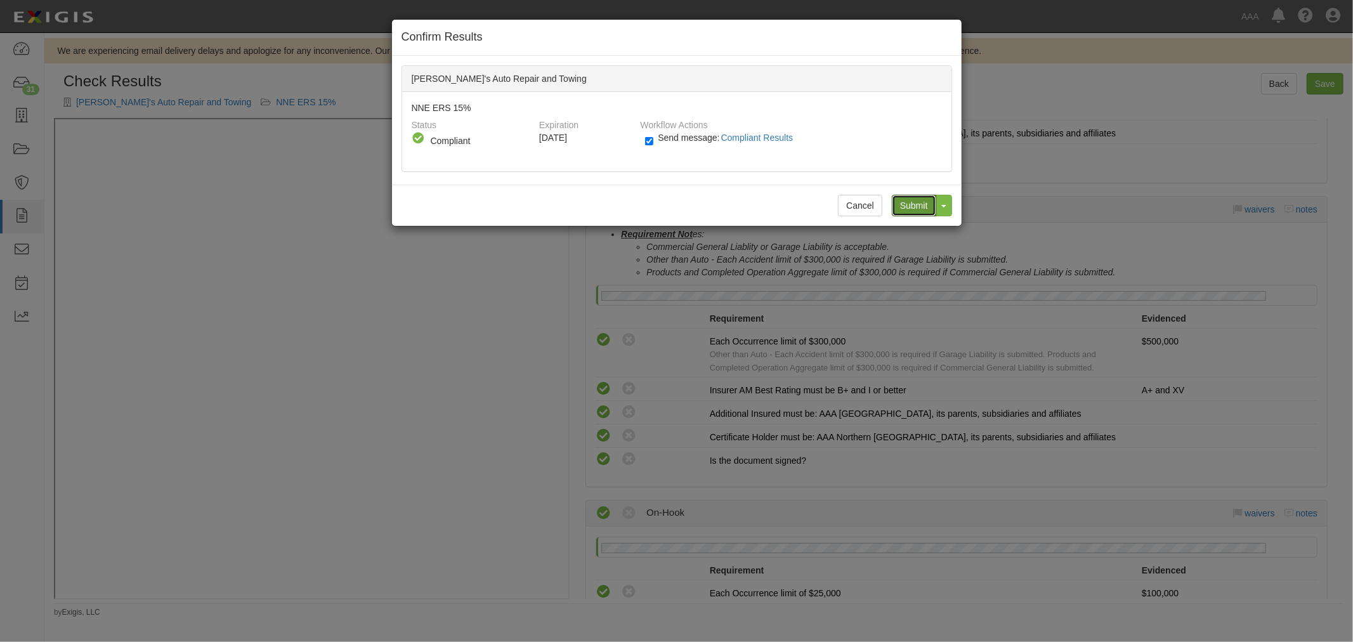
click at [916, 202] on input "Submit" at bounding box center [914, 206] width 44 height 22
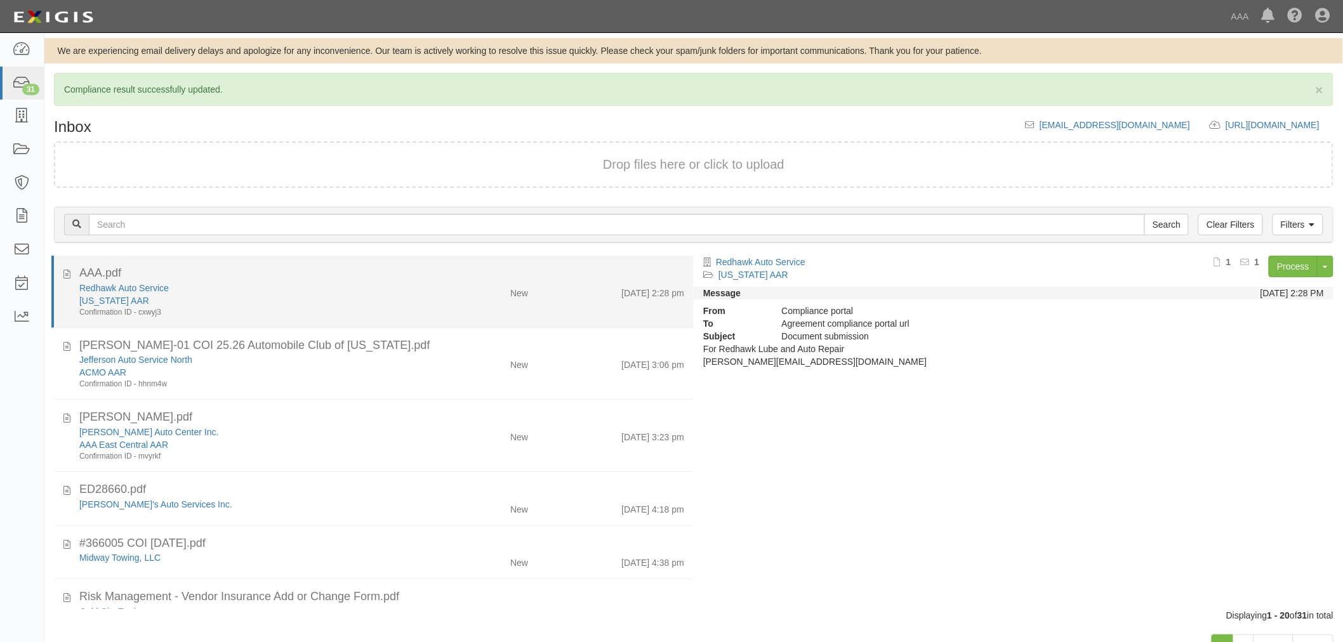
click at [348, 301] on div "[US_STATE] AAR" at bounding box center [251, 300] width 345 height 13
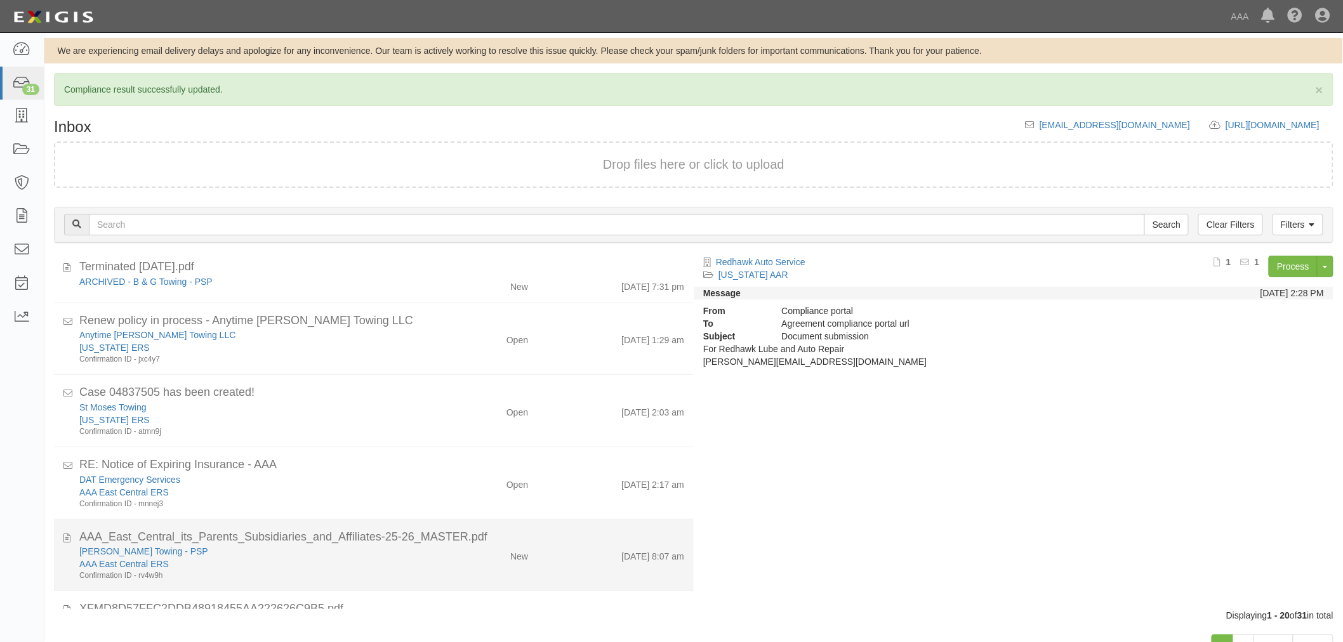
scroll to position [924, 0]
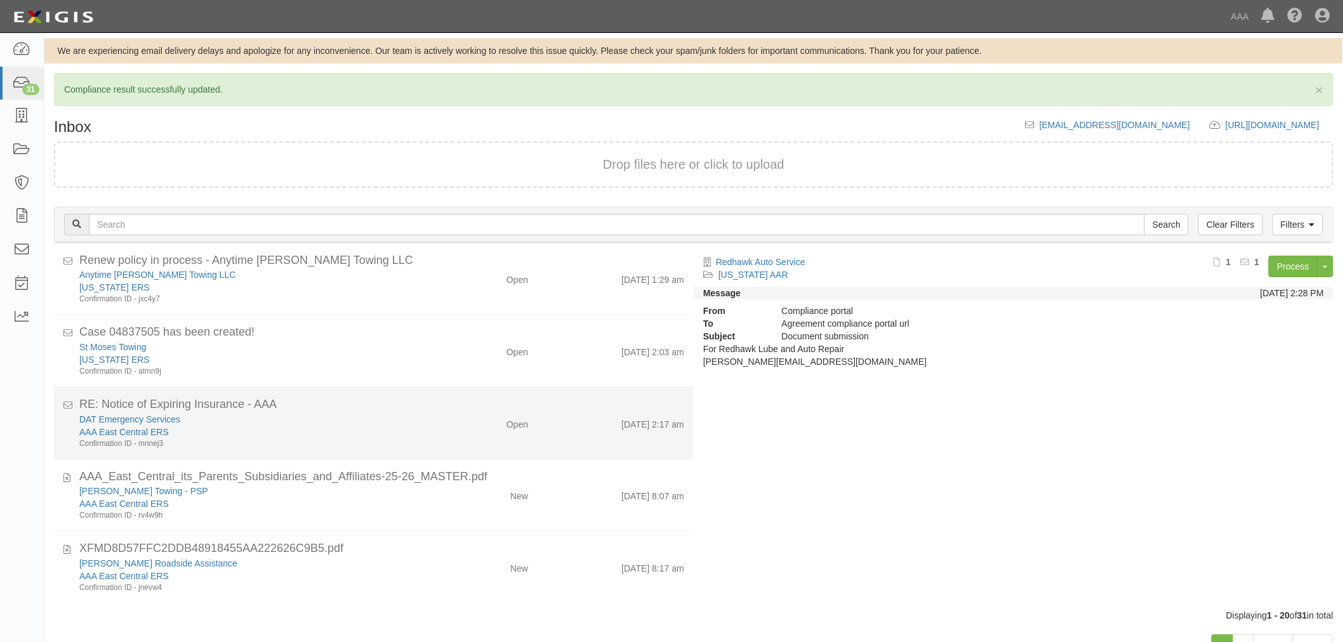
drag, startPoint x: 422, startPoint y: 426, endPoint x: 430, endPoint y: 394, distance: 33.2
click at [423, 426] on div "DAT Emergency Services AAA East Central ERS Confirmation ID - mnnej3" at bounding box center [252, 431] width 364 height 36
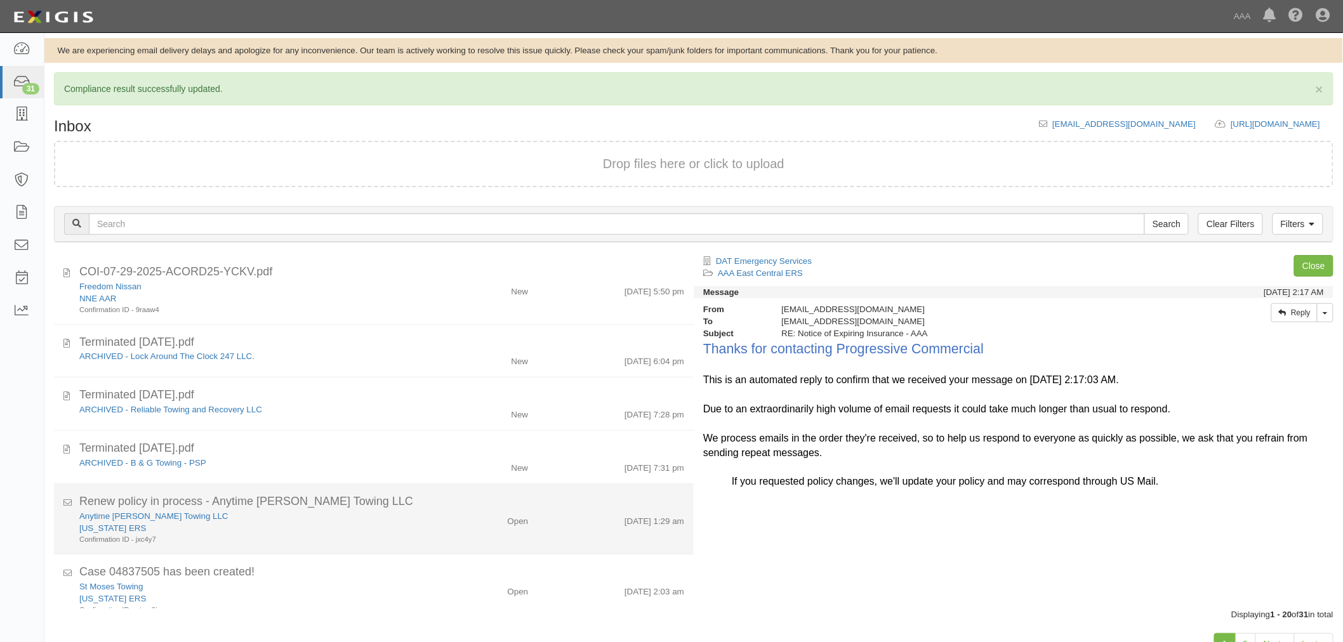
scroll to position [782, 0]
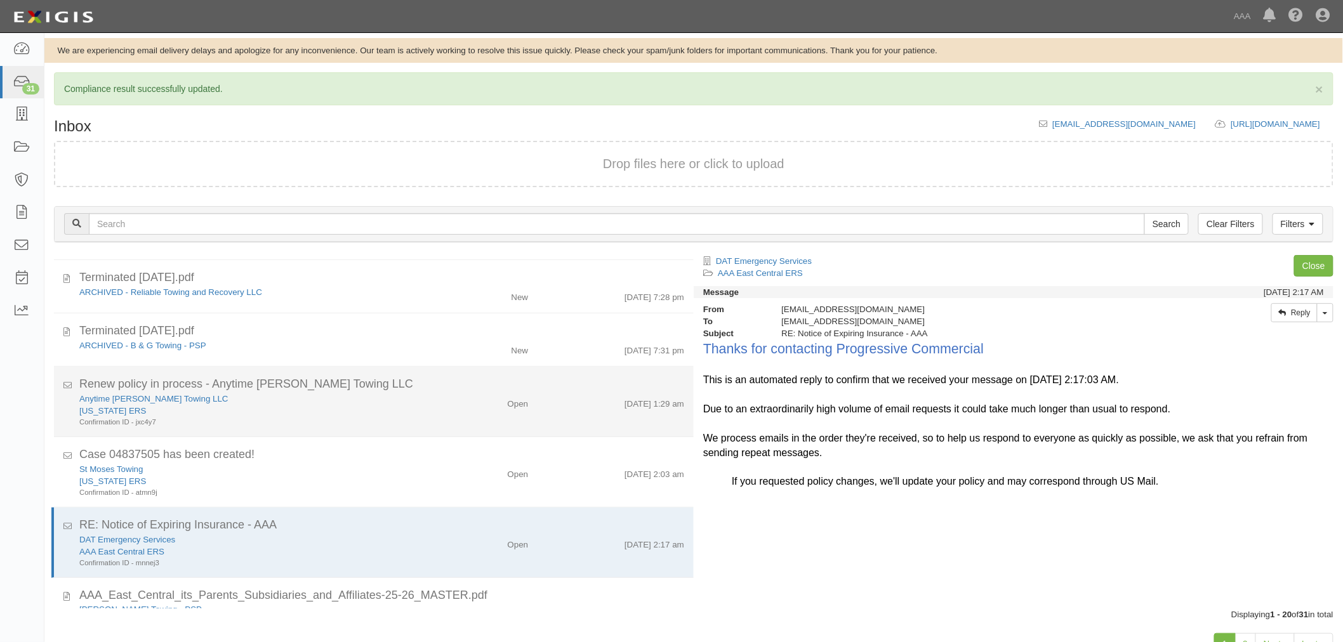
click at [405, 404] on div "Anytime [PERSON_NAME] Towing LLC" at bounding box center [251, 399] width 345 height 12
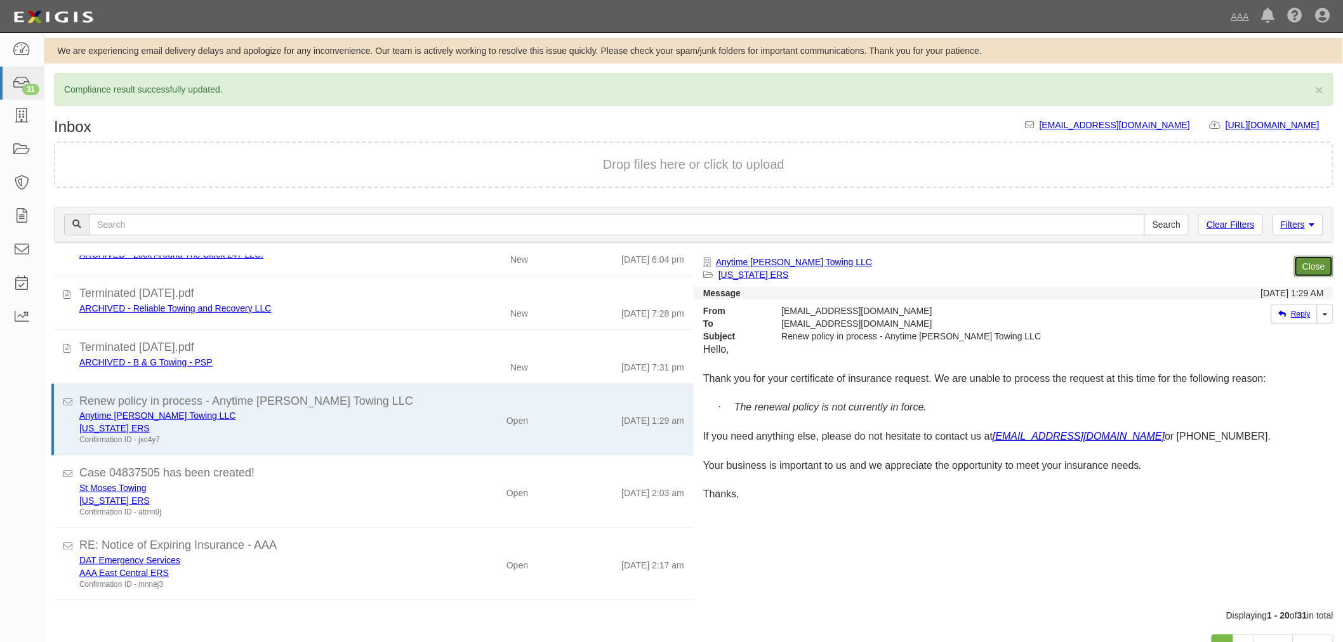
click at [1324, 275] on link "Close" at bounding box center [1313, 267] width 39 height 22
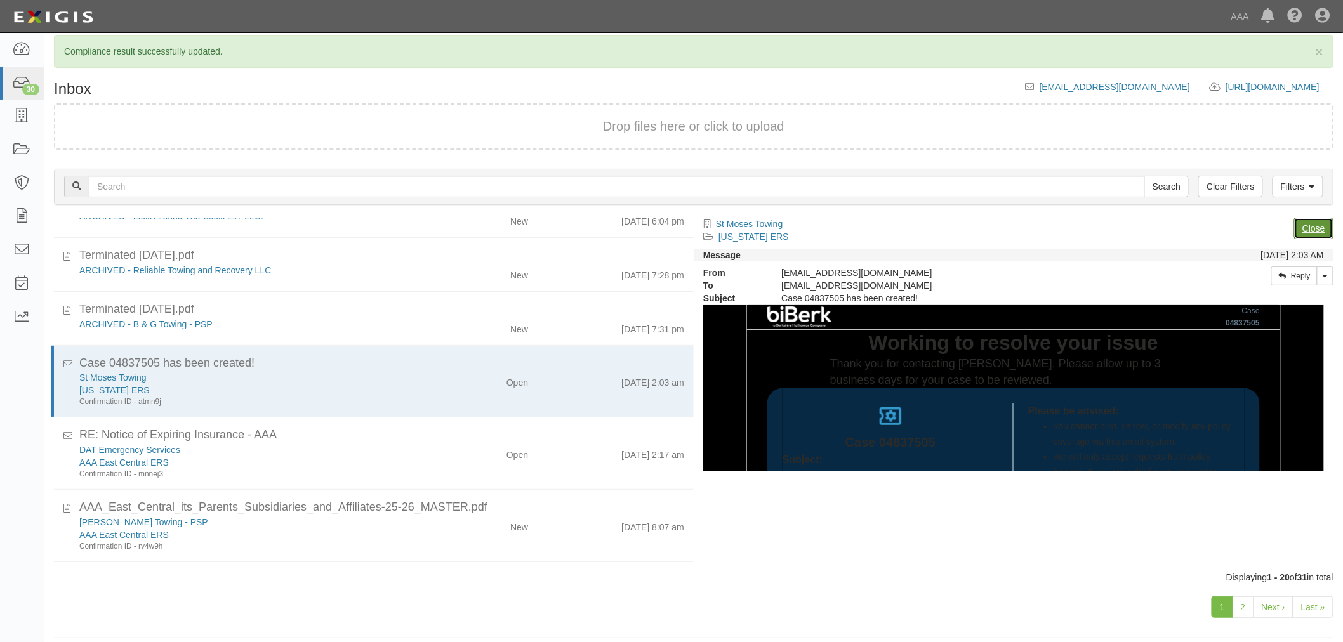
click at [1316, 229] on link "Close" at bounding box center [1313, 229] width 39 height 22
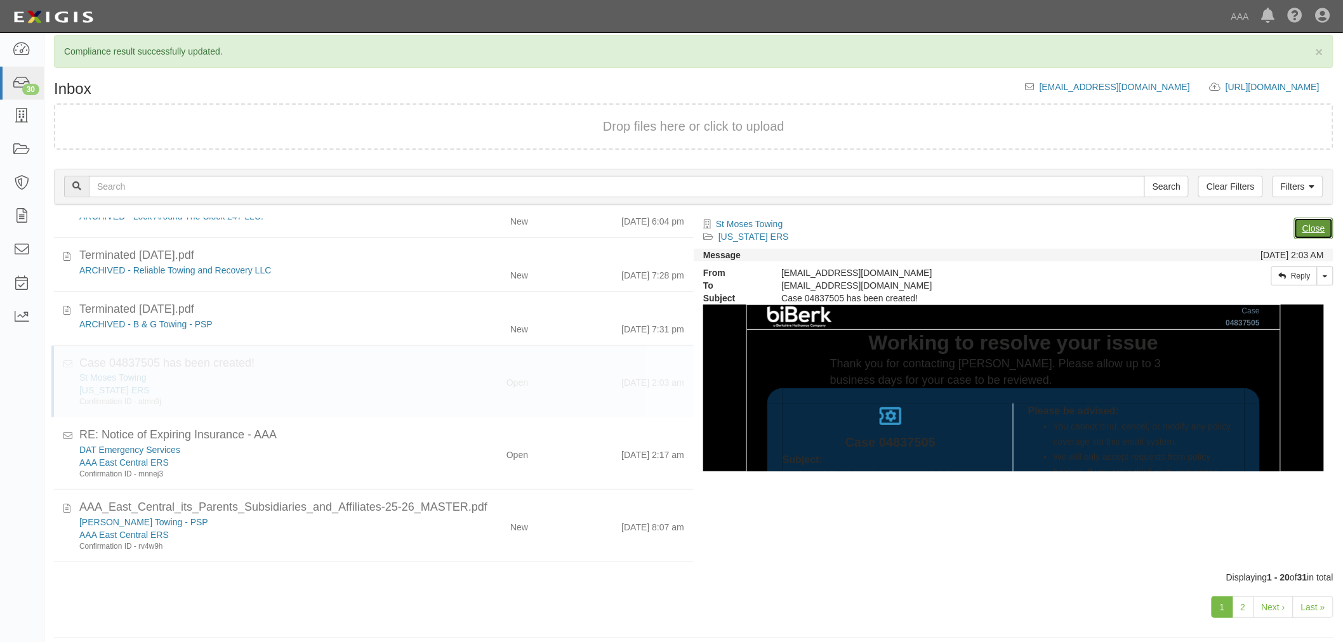
scroll to position [759, 0]
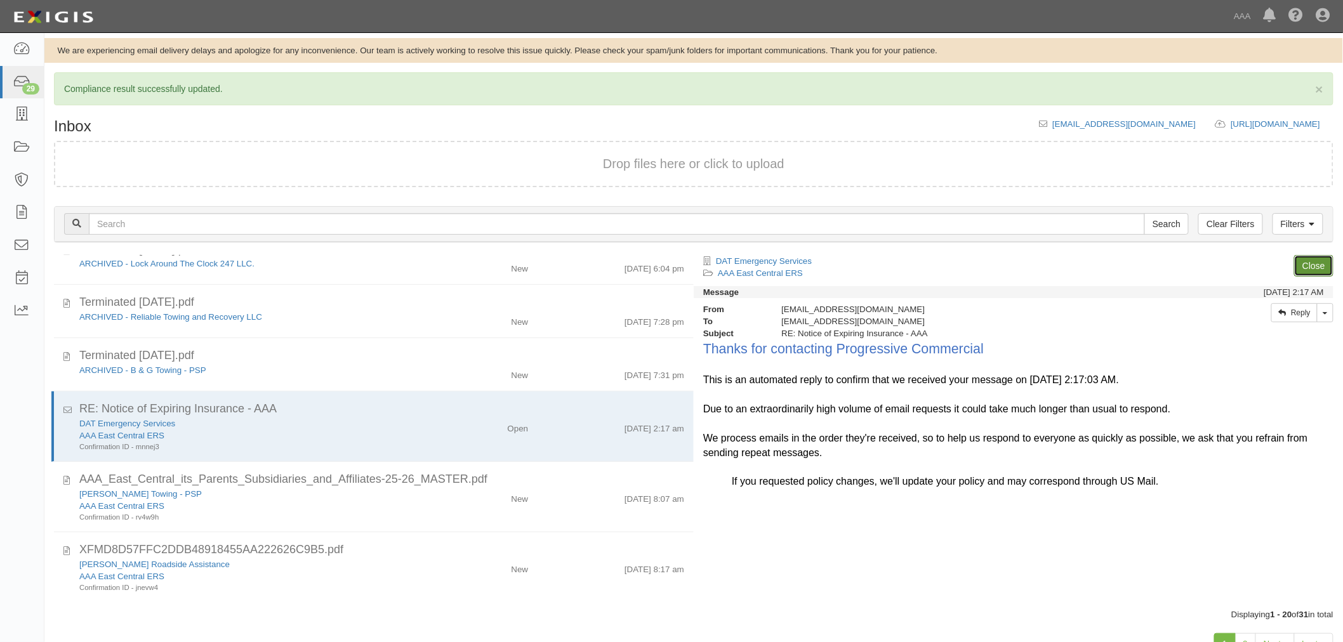
click at [1311, 255] on link "Close" at bounding box center [1313, 266] width 39 height 22
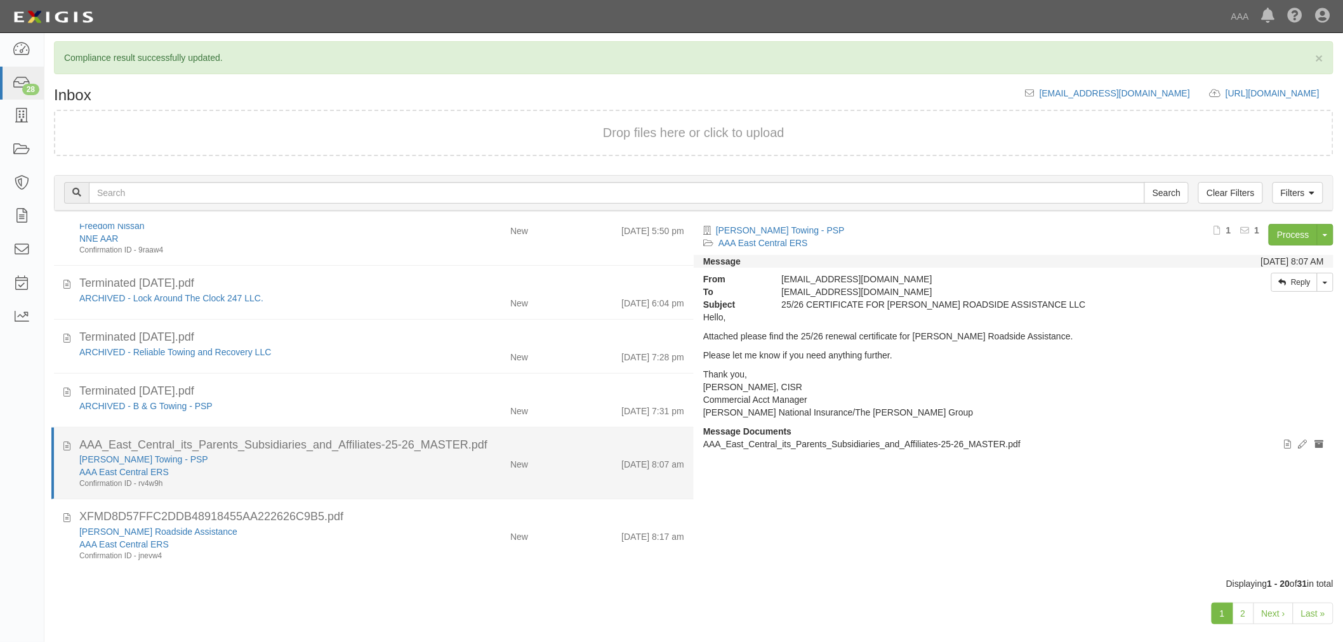
scroll to position [48, 0]
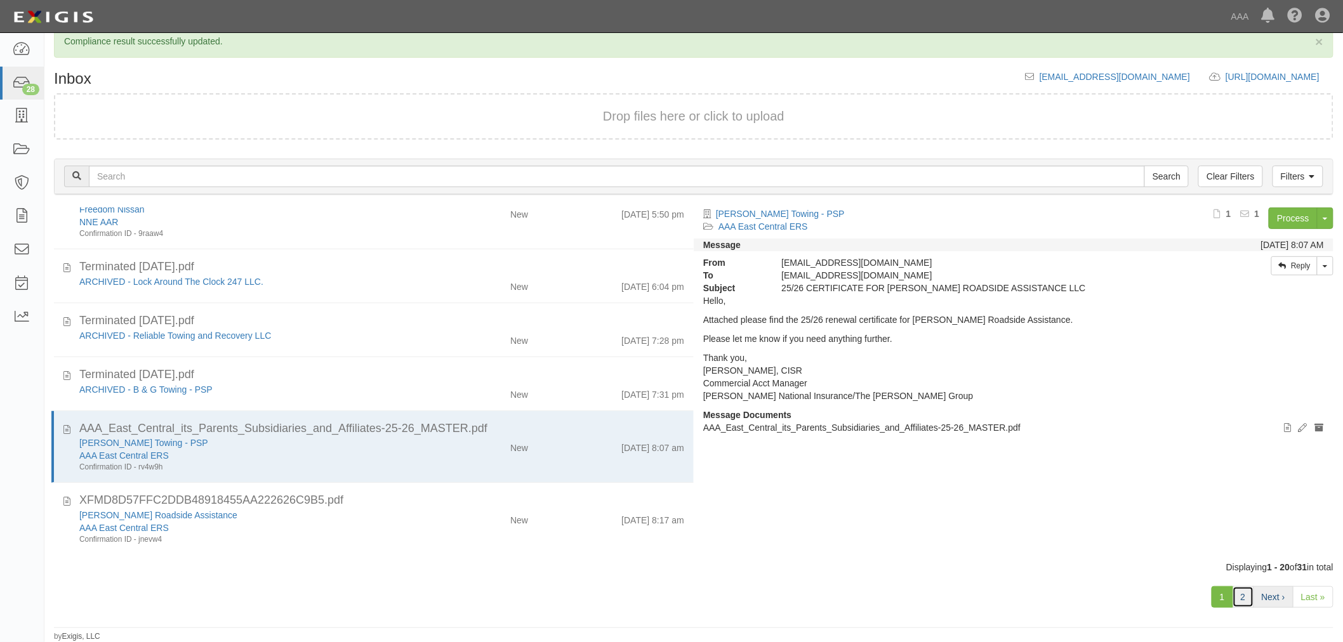
click at [1254, 589] on ul "1 2 Next › Last »" at bounding box center [1272, 597] width 122 height 22
click at [1247, 592] on link "2" at bounding box center [1243, 597] width 22 height 22
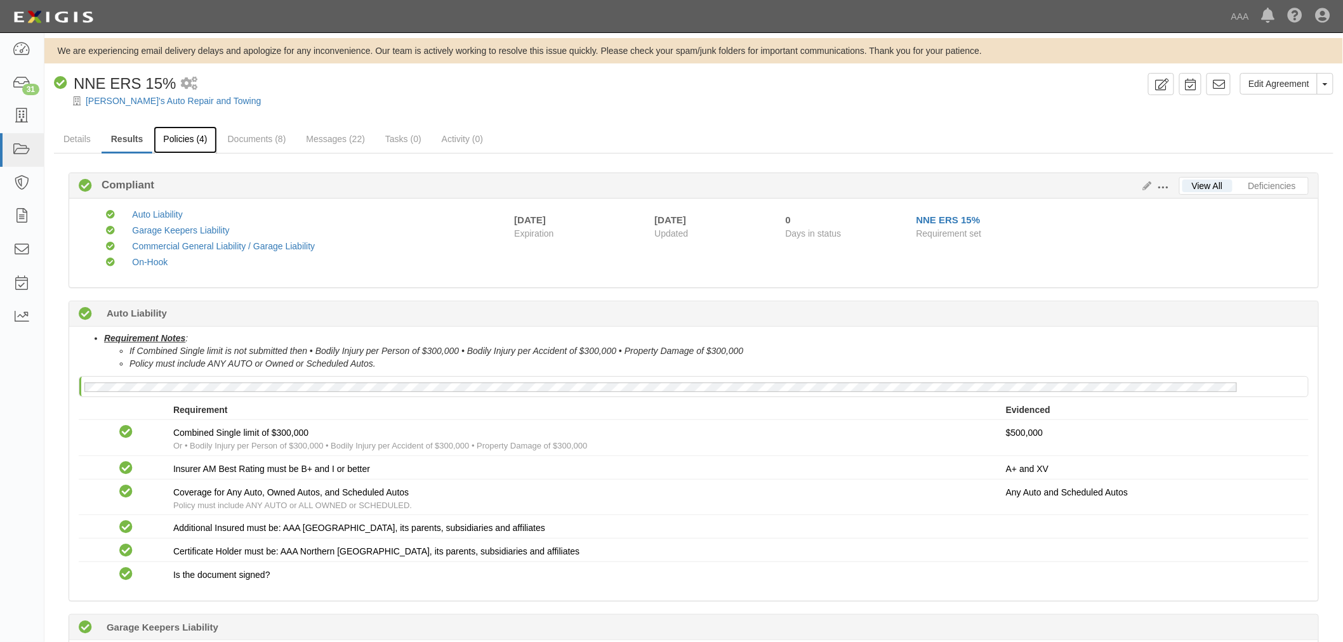
click at [207, 143] on link "Policies (4)" at bounding box center [185, 139] width 63 height 27
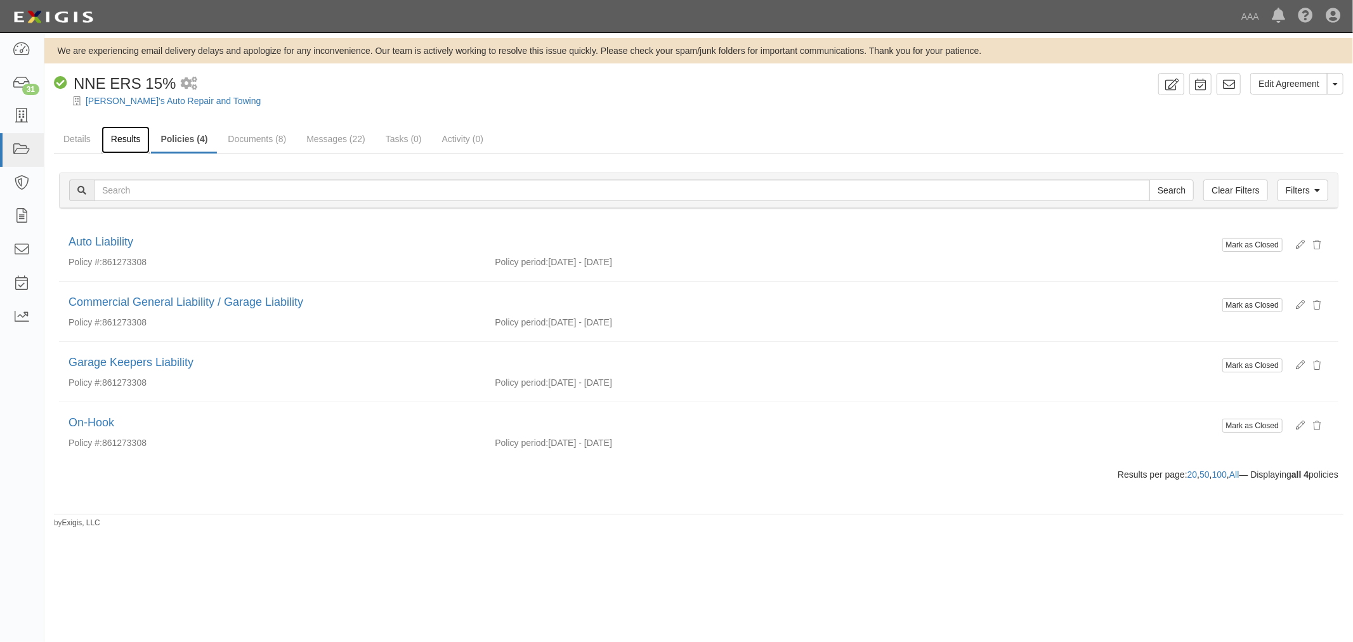
click at [127, 143] on link "Results" at bounding box center [126, 139] width 49 height 27
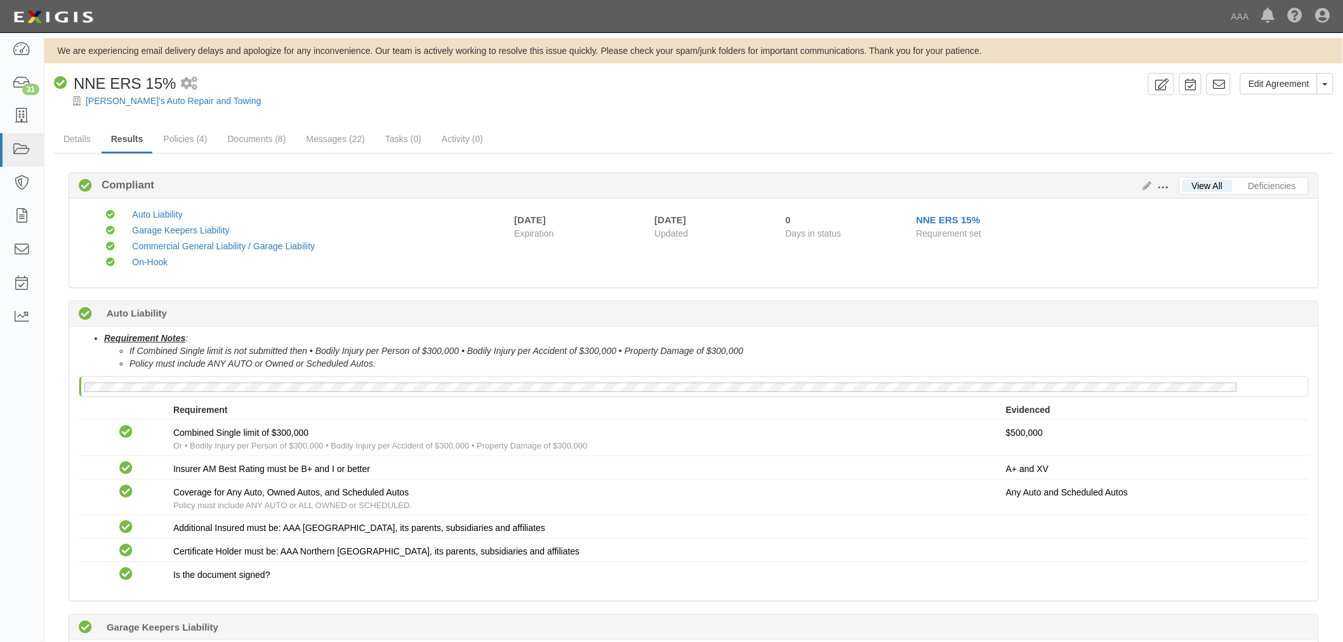
click at [428, 115] on div at bounding box center [693, 112] width 1298 height 10
click at [179, 134] on link "Policies (4)" at bounding box center [185, 139] width 63 height 27
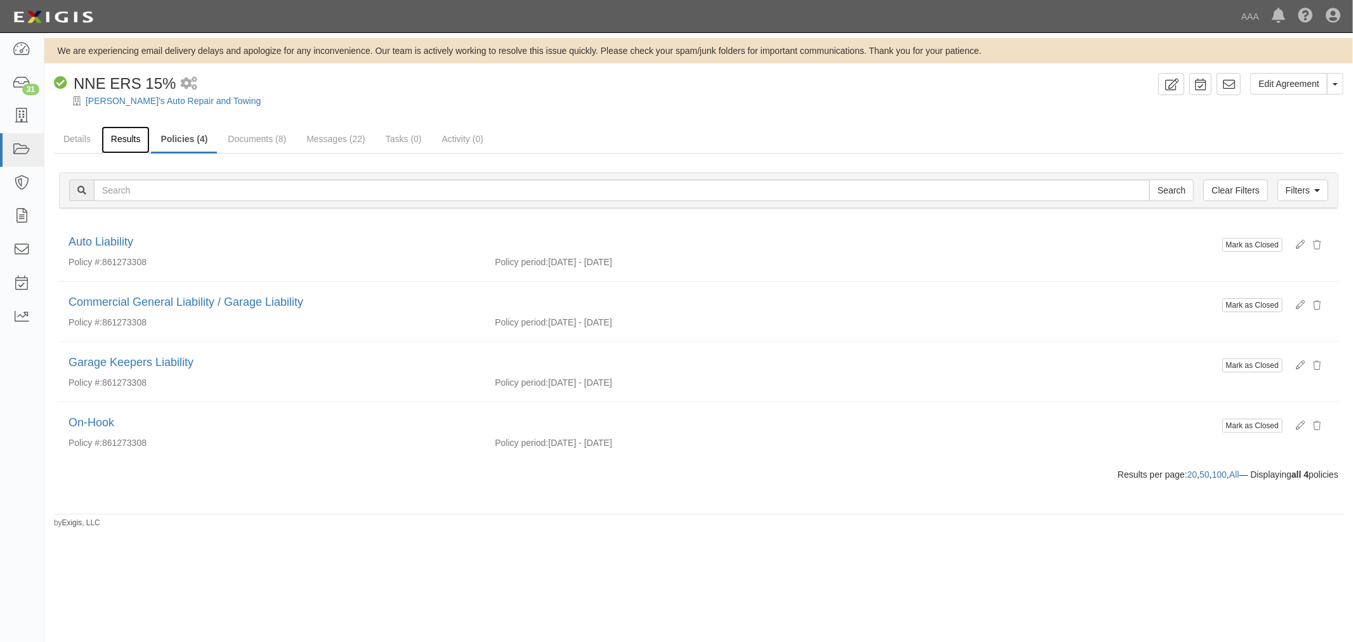
click at [112, 131] on link "Results" at bounding box center [126, 139] width 49 height 27
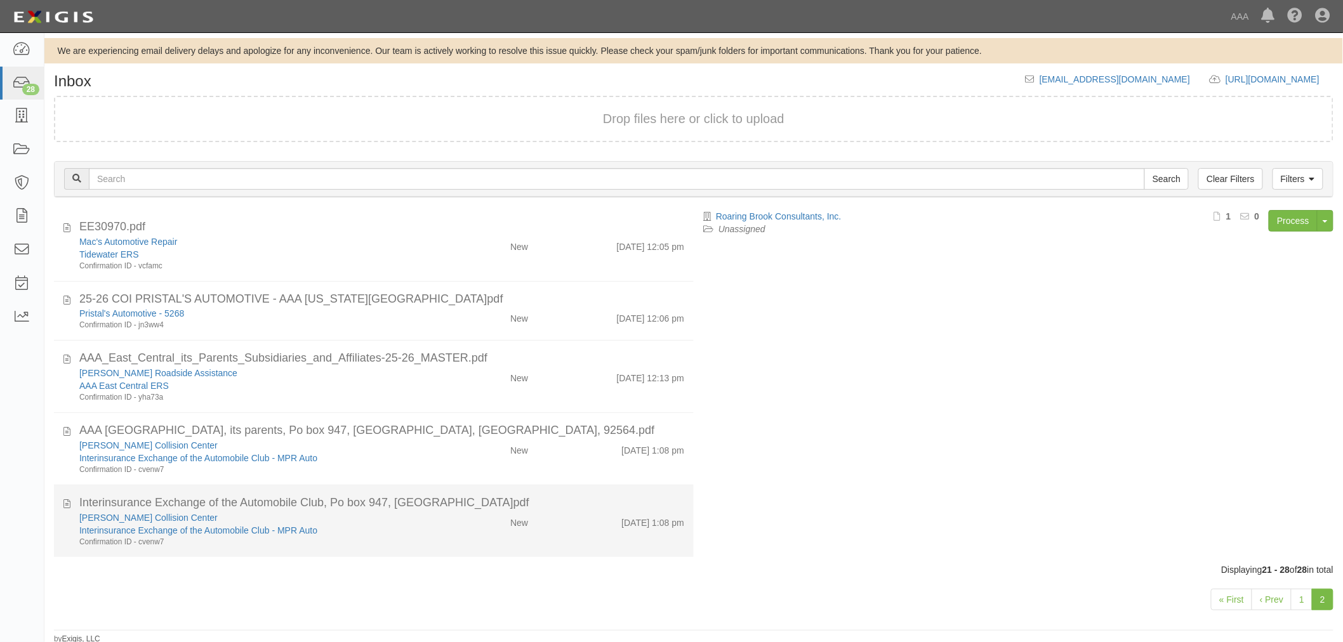
scroll to position [3, 0]
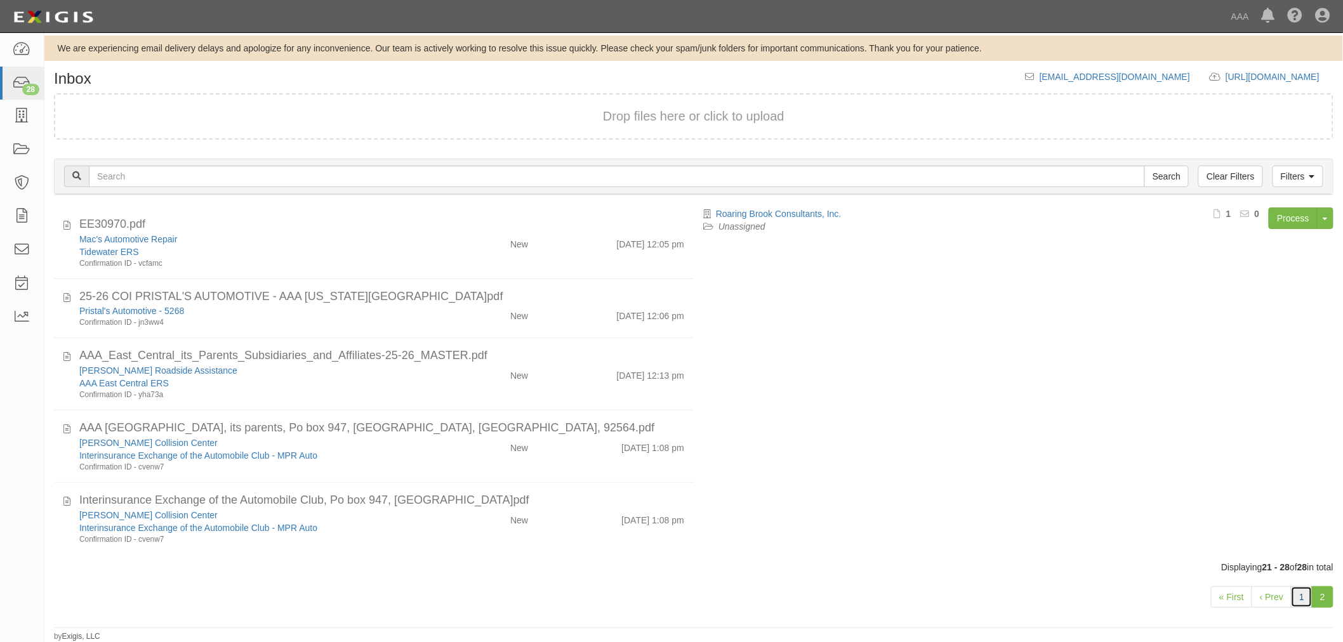
click at [1297, 595] on link "1" at bounding box center [1302, 597] width 22 height 22
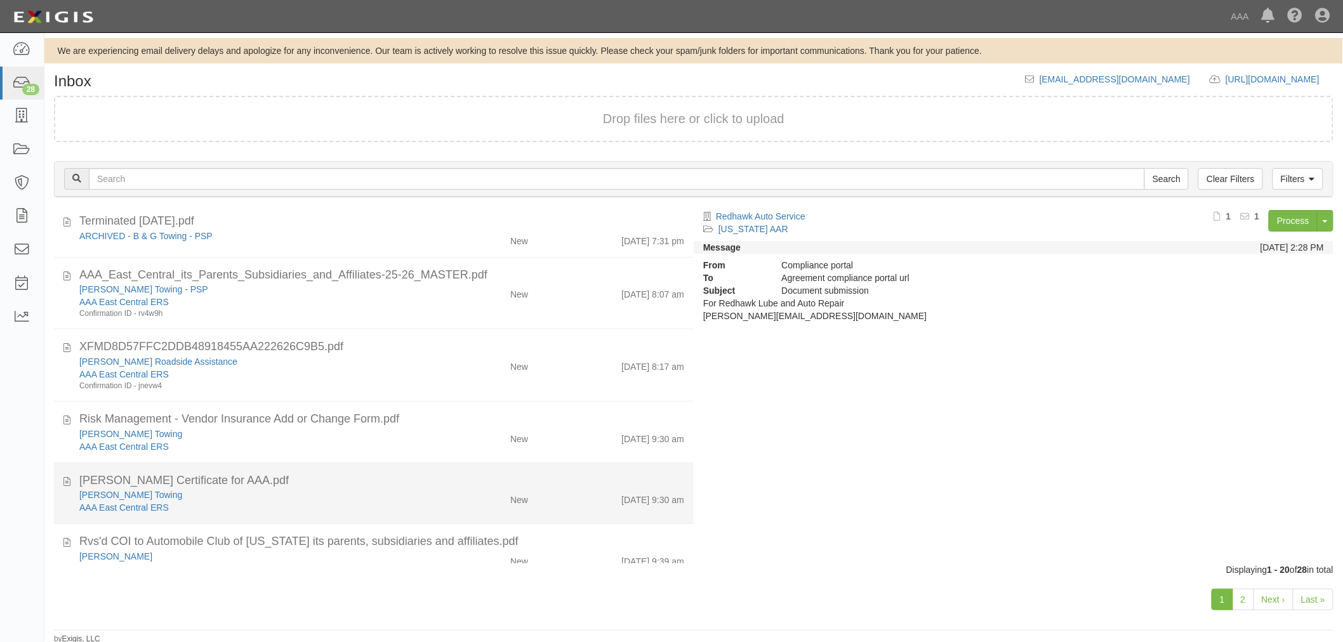
scroll to position [884, 0]
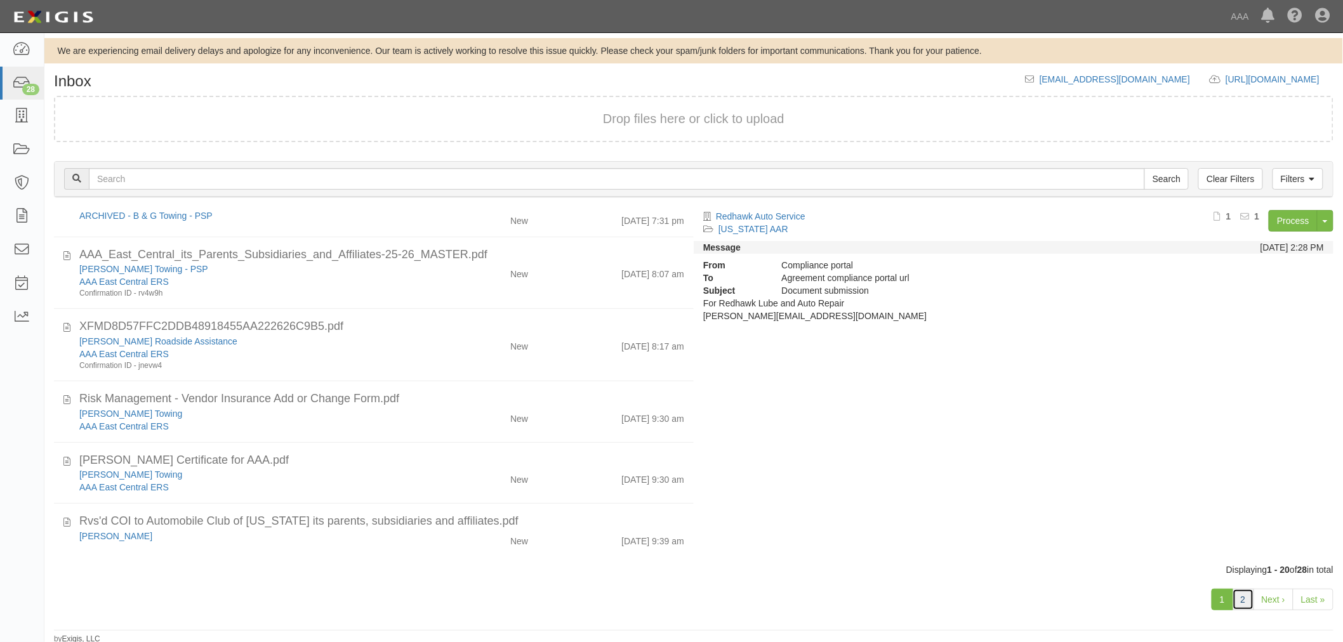
click at [1235, 600] on link "2" at bounding box center [1243, 600] width 22 height 22
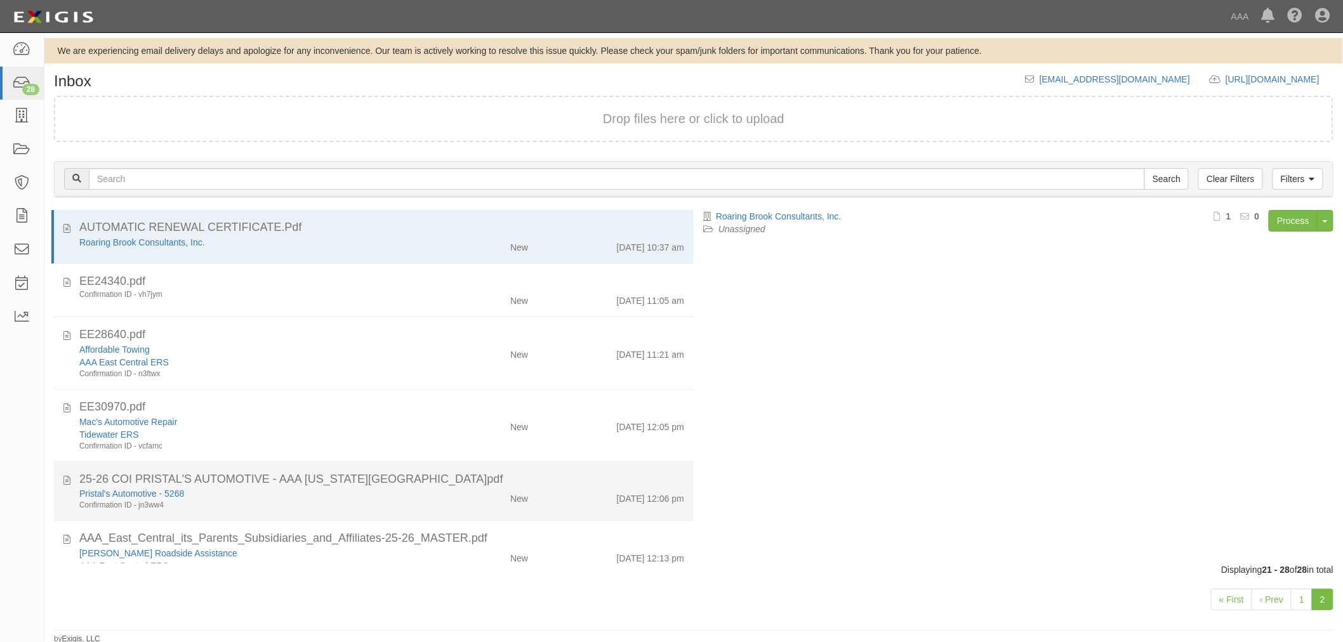
scroll to position [180, 0]
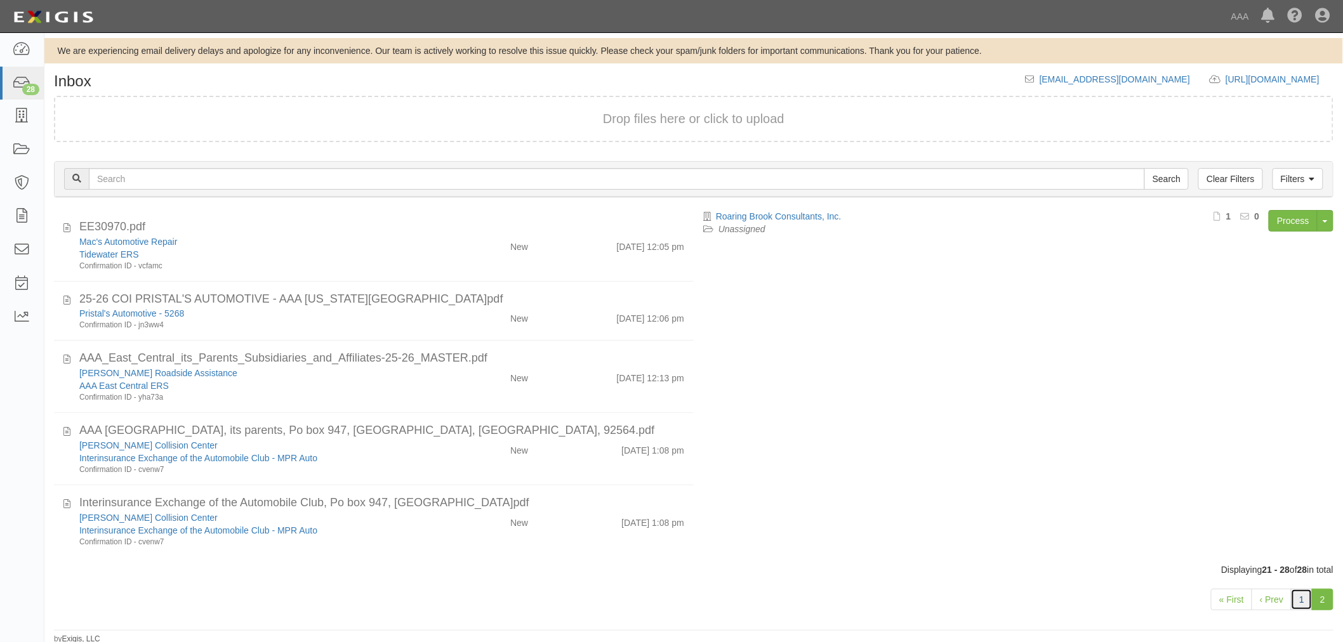
click at [1295, 596] on link "1" at bounding box center [1302, 600] width 22 height 22
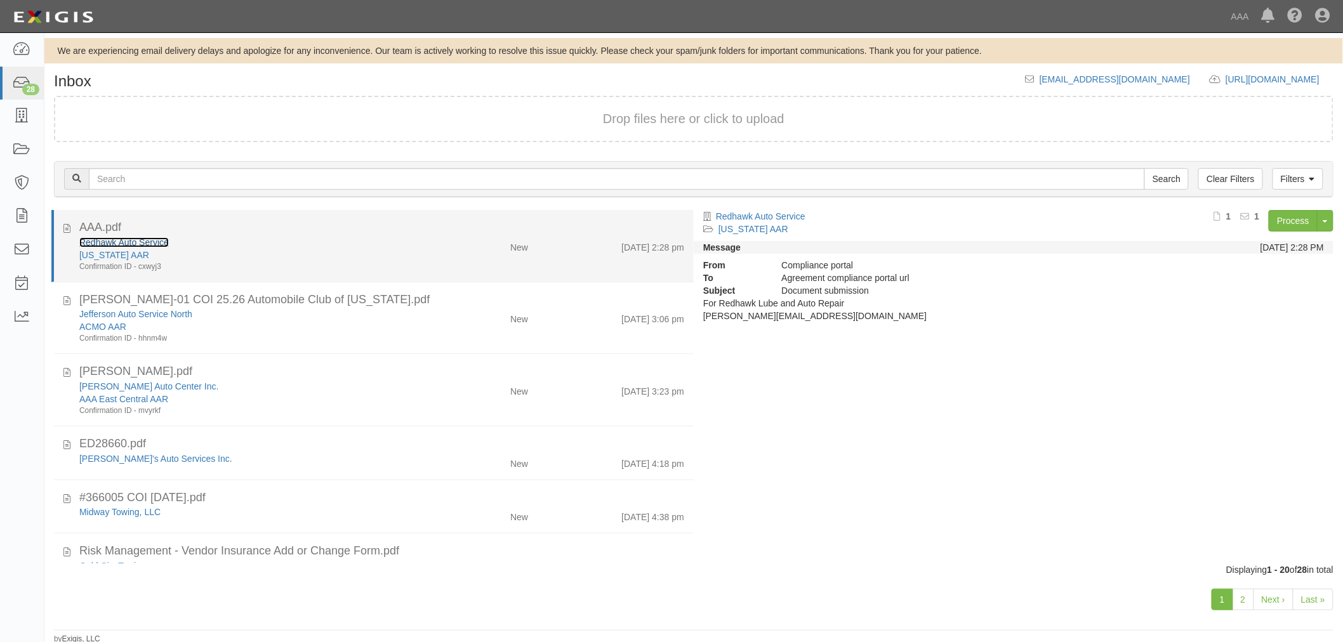
click at [115, 243] on link "Redhawk Auto Service" at bounding box center [123, 242] width 89 height 10
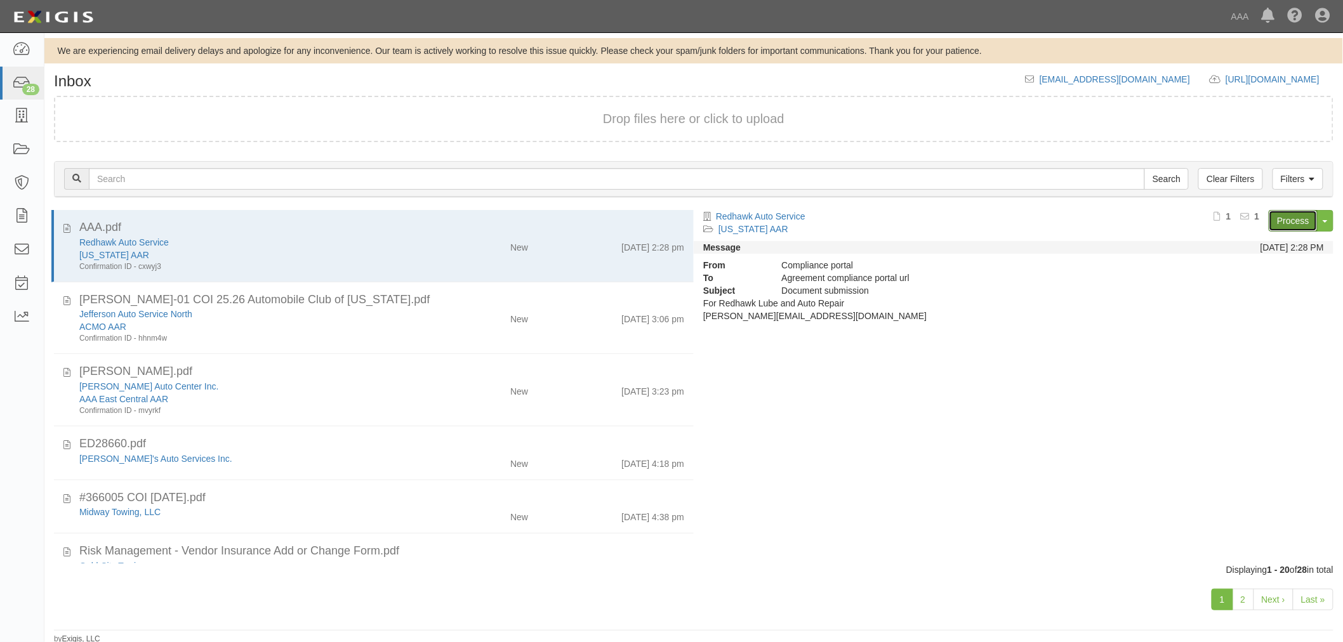
click at [1282, 226] on link "Process" at bounding box center [1292, 221] width 49 height 22
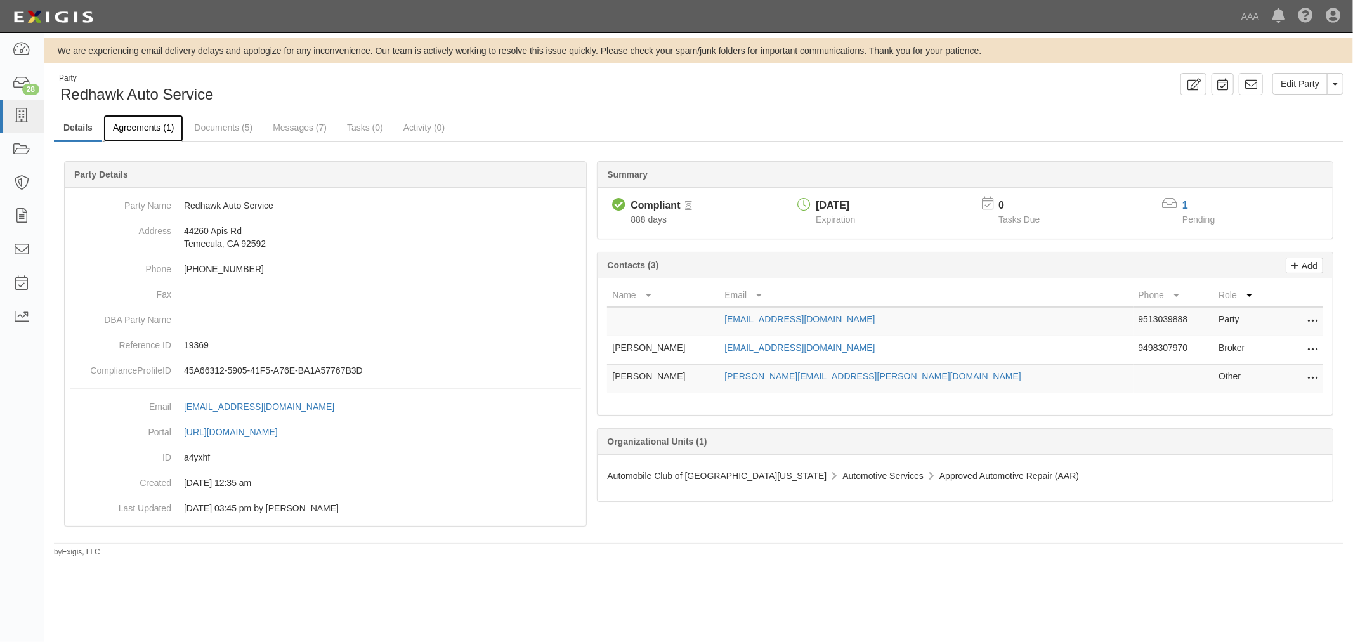
click at [157, 124] on link "Agreements (1)" at bounding box center [143, 128] width 80 height 27
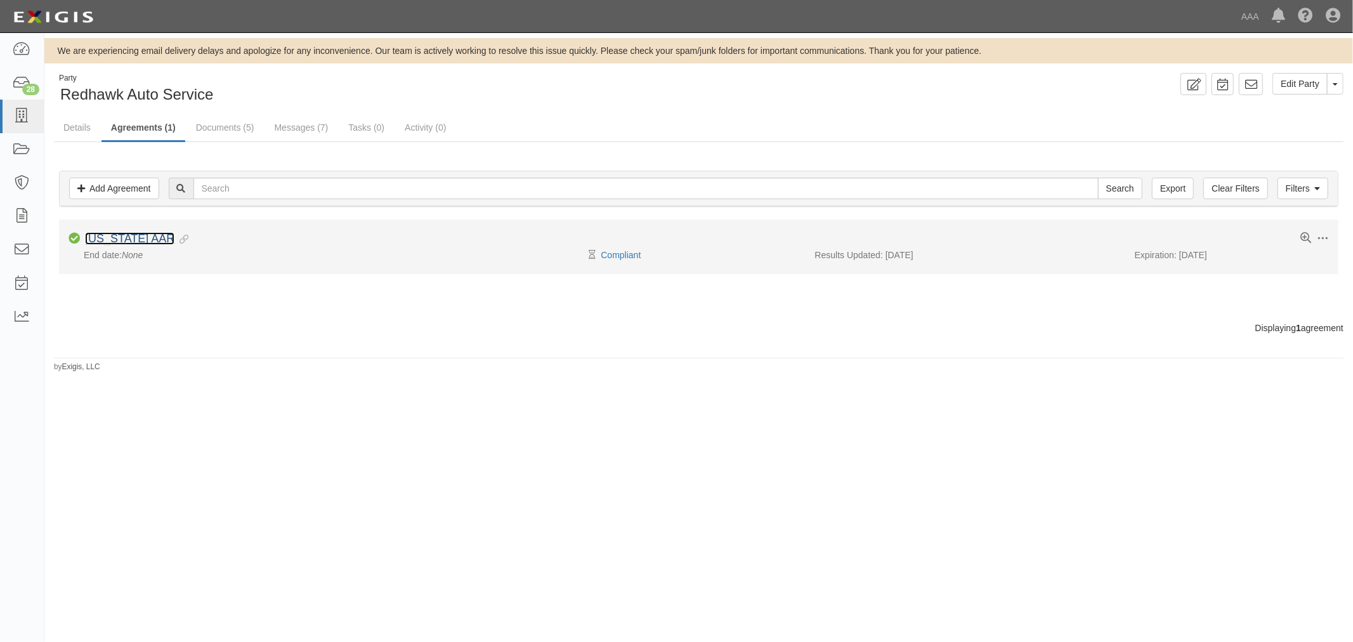
click at [136, 236] on link "[US_STATE] AAR" at bounding box center [129, 238] width 89 height 13
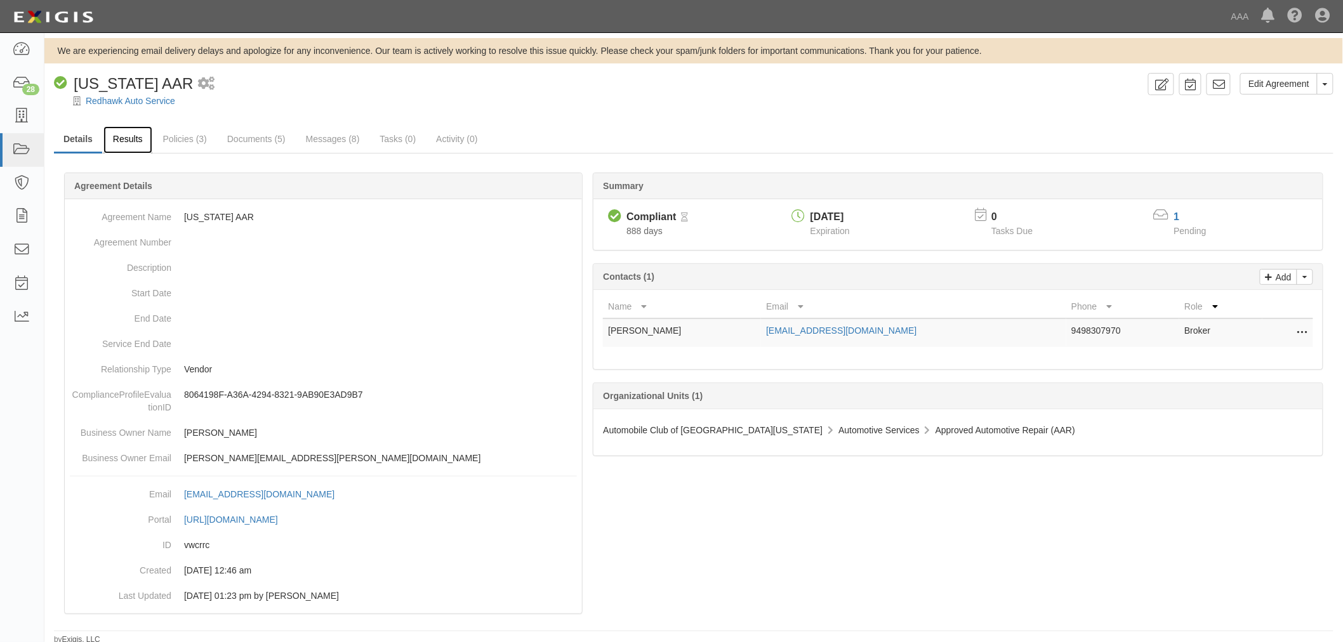
click at [105, 142] on link "Results" at bounding box center [127, 139] width 49 height 27
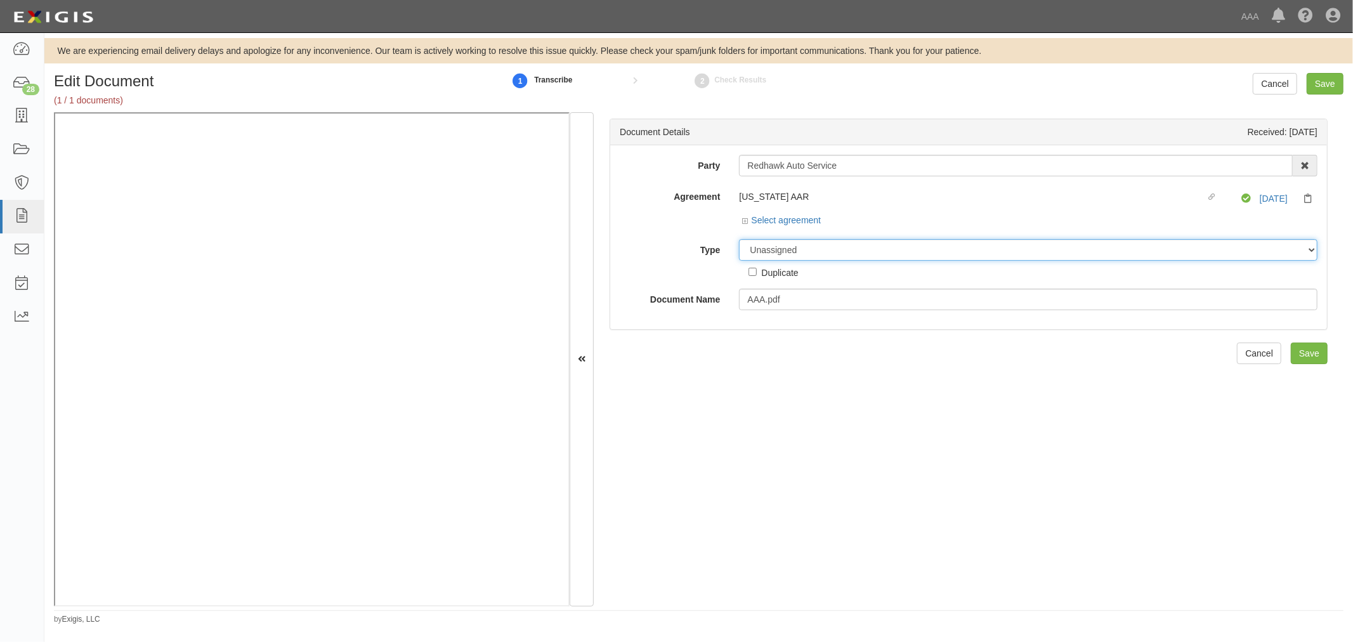
drag, startPoint x: 775, startPoint y: 249, endPoint x: 772, endPoint y: 256, distance: 7.7
click at [775, 249] on select "Unassigned Binder Cancellation Notice Certificate Contract Endorsement Insuranc…" at bounding box center [1028, 250] width 579 height 22
select select "CertificateDetail"
click at [739, 240] on select "Unassigned Binder Cancellation Notice Certificate Contract Endorsement Insuranc…" at bounding box center [1028, 250] width 579 height 22
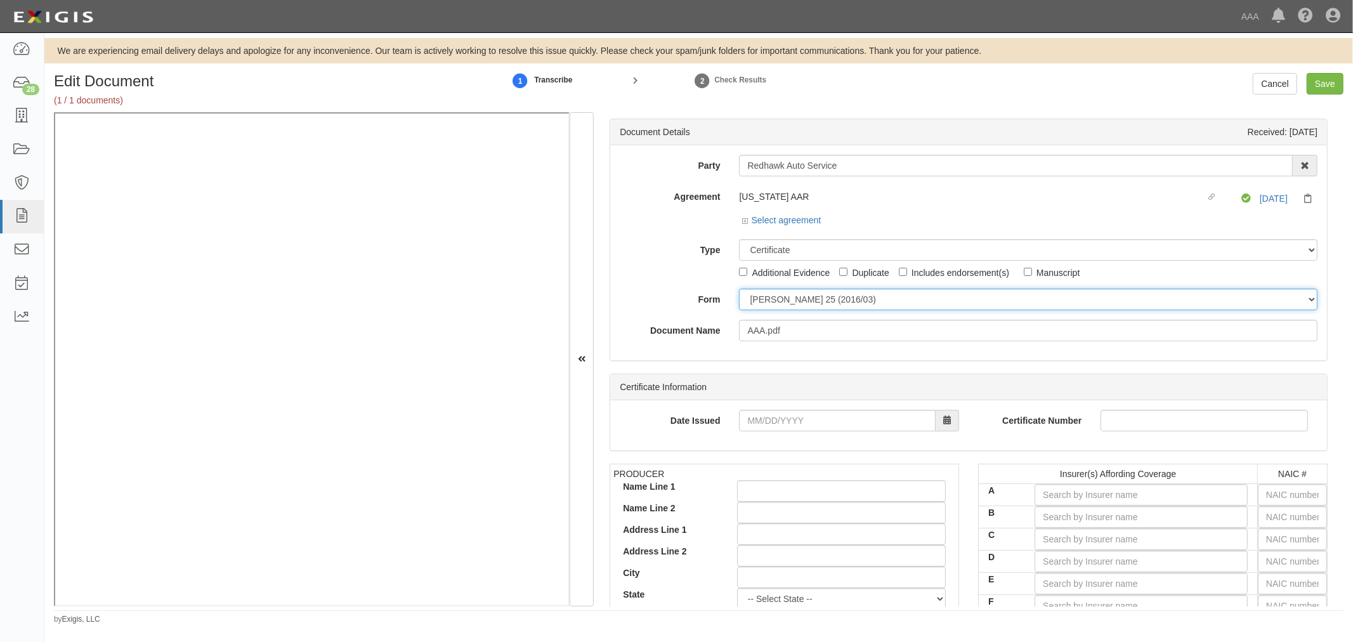
click at [782, 297] on select "[PERSON_NAME] 25 (2016/03) [PERSON_NAME] 101 [PERSON_NAME] 855 NY (2014/05) Gen…" at bounding box center [1028, 300] width 579 height 22
click at [739, 289] on select "[PERSON_NAME] 25 (2016/03) [PERSON_NAME] 101 [PERSON_NAME] 855 NY (2014/05) Gen…" at bounding box center [1028, 300] width 579 height 22
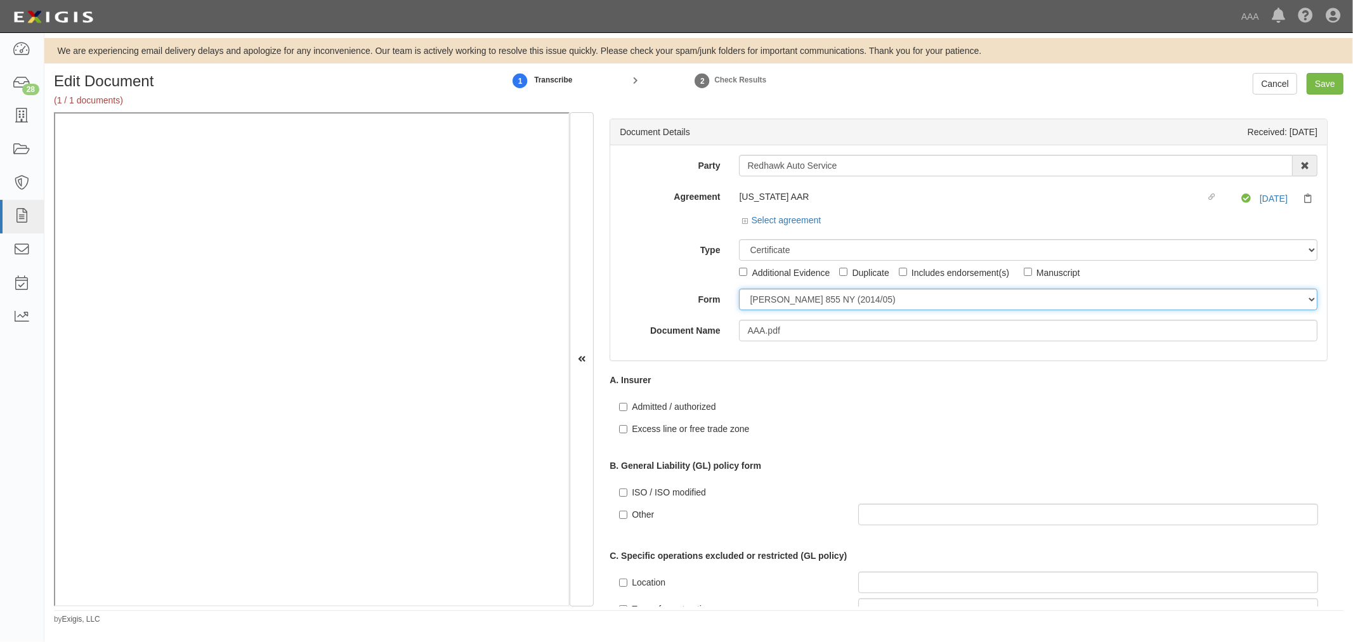
click at [756, 305] on select "[PERSON_NAME] 25 (2016/03) [PERSON_NAME] 101 [PERSON_NAME] 855 NY (2014/05) Gen…" at bounding box center [1028, 300] width 579 height 22
select select "GeneralFormDetail"
click at [739, 289] on select "[PERSON_NAME] 25 (2016/03) [PERSON_NAME] 101 [PERSON_NAME] 855 NY (2014/05) Gen…" at bounding box center [1028, 300] width 579 height 22
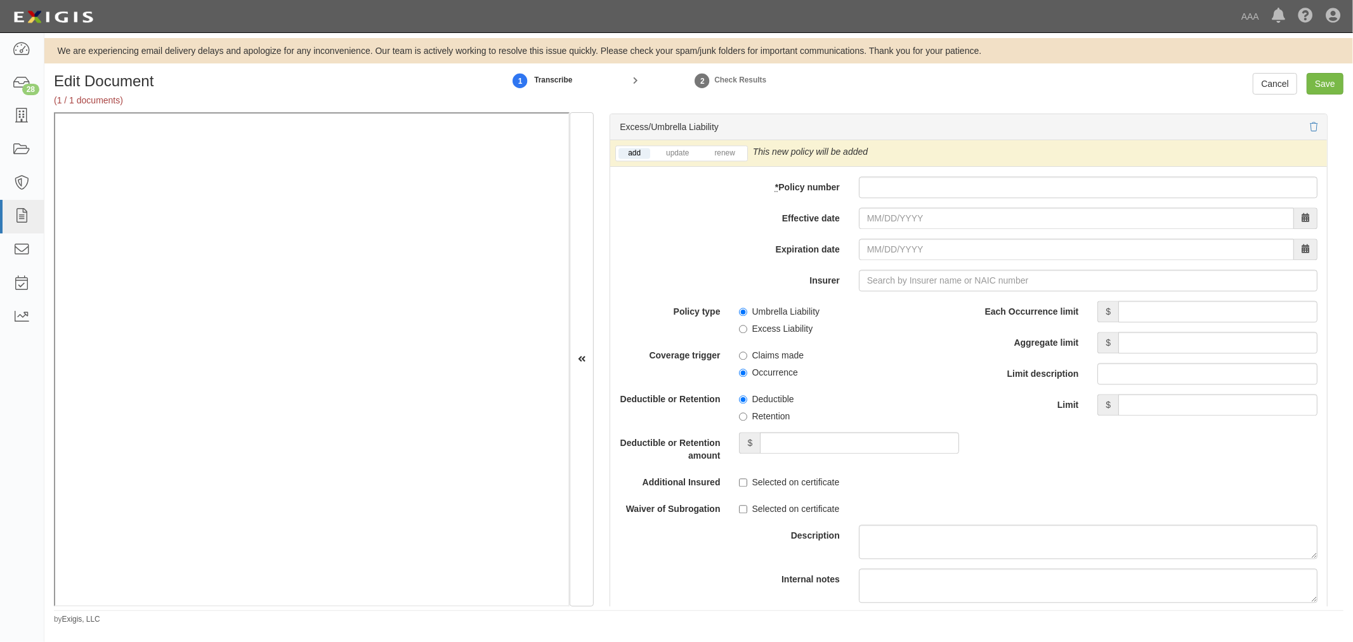
scroll to position [2349, 0]
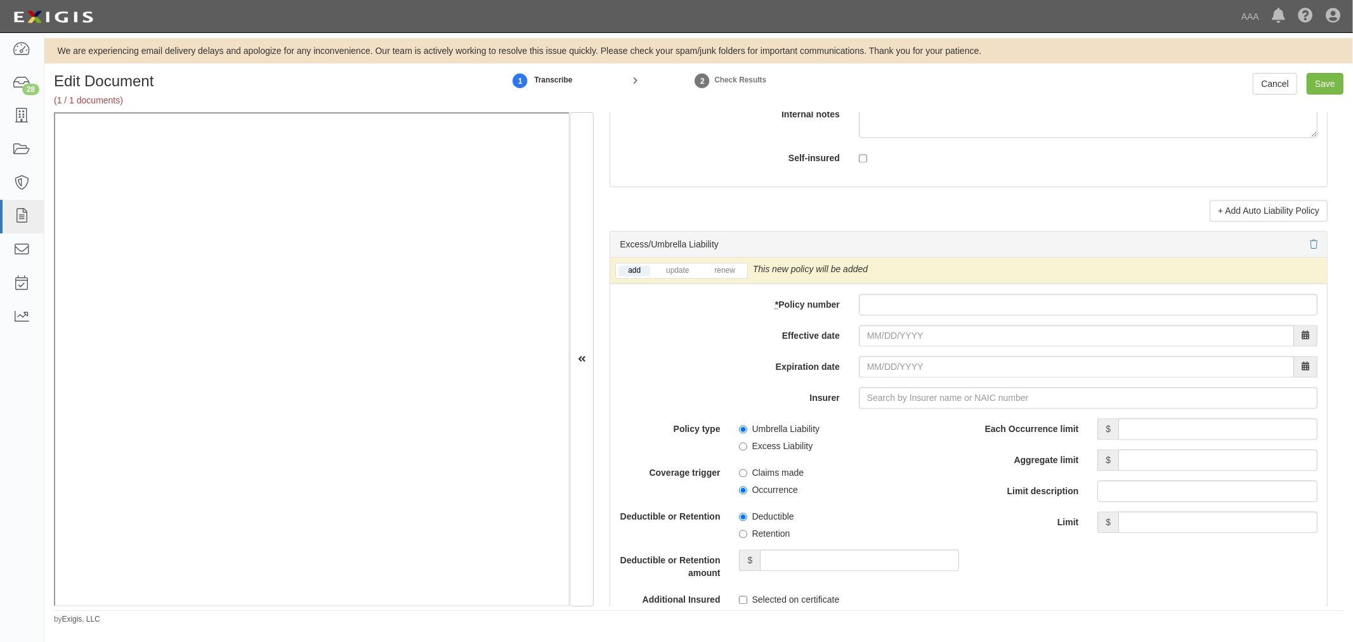
drag, startPoint x: 854, startPoint y: 293, endPoint x: 867, endPoint y: 305, distance: 17.5
click at [865, 298] on div "add update renew This new policy will be added This new policy will update exis…" at bounding box center [968, 531] width 717 height 547
click at [867, 305] on input "* Policy number" at bounding box center [1088, 305] width 459 height 22
paste input "606293753"
type input "606293753"
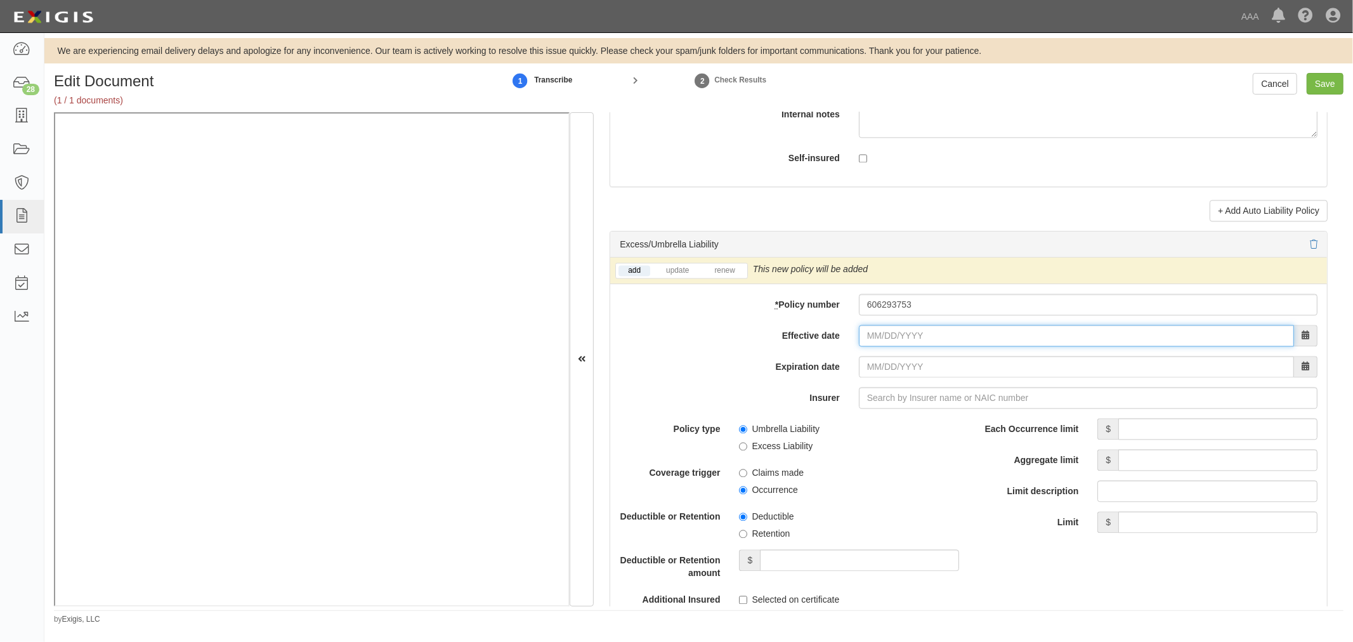
click at [870, 341] on input "Effective date" at bounding box center [1076, 336] width 435 height 22
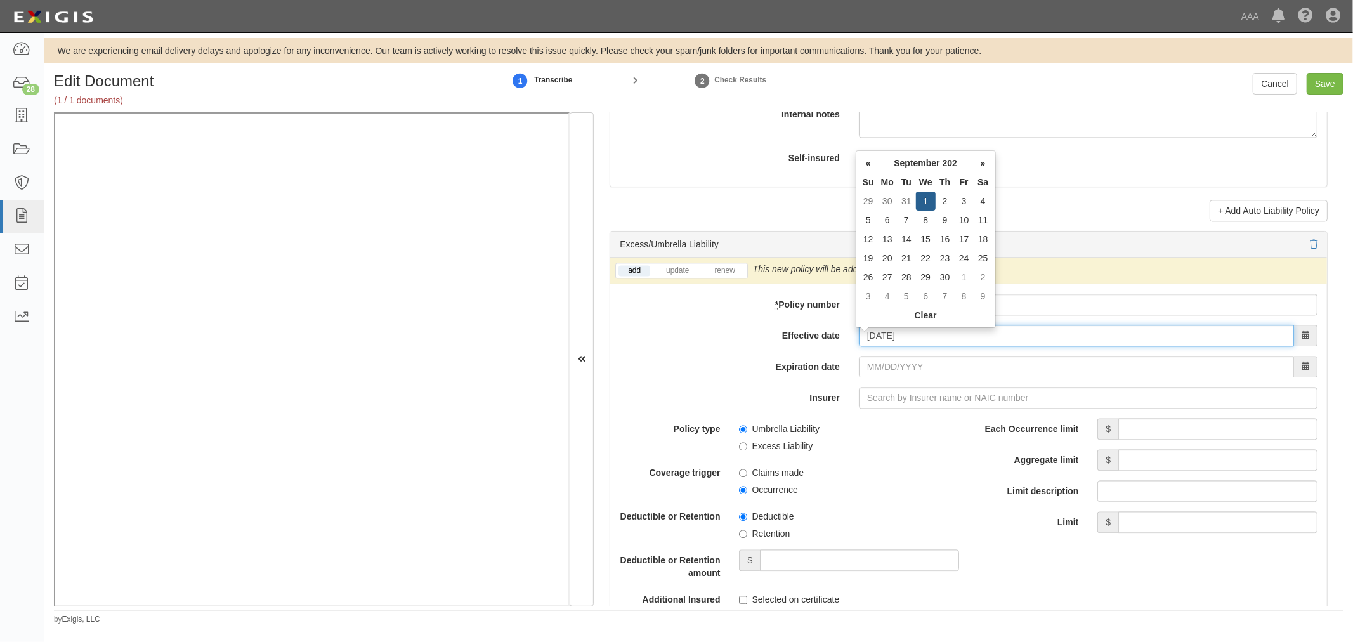
type input "[DATE]"
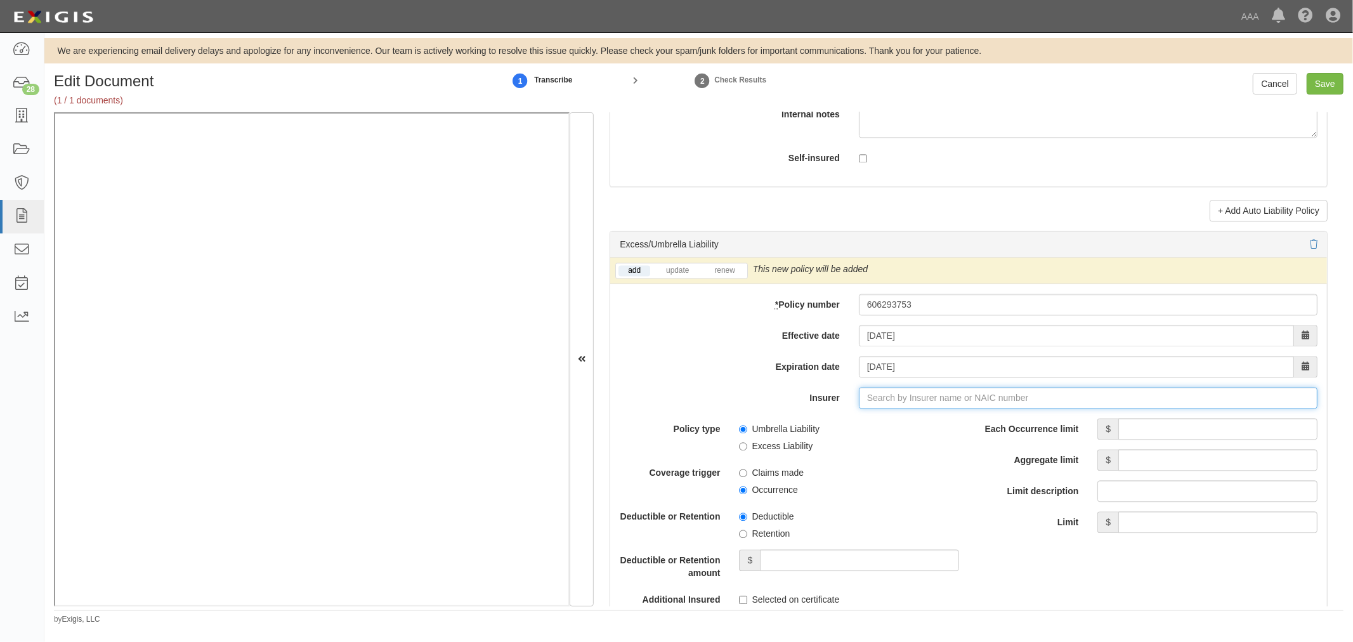
type input "21st Century Advantage Insurance Company (25232) NR Rating"
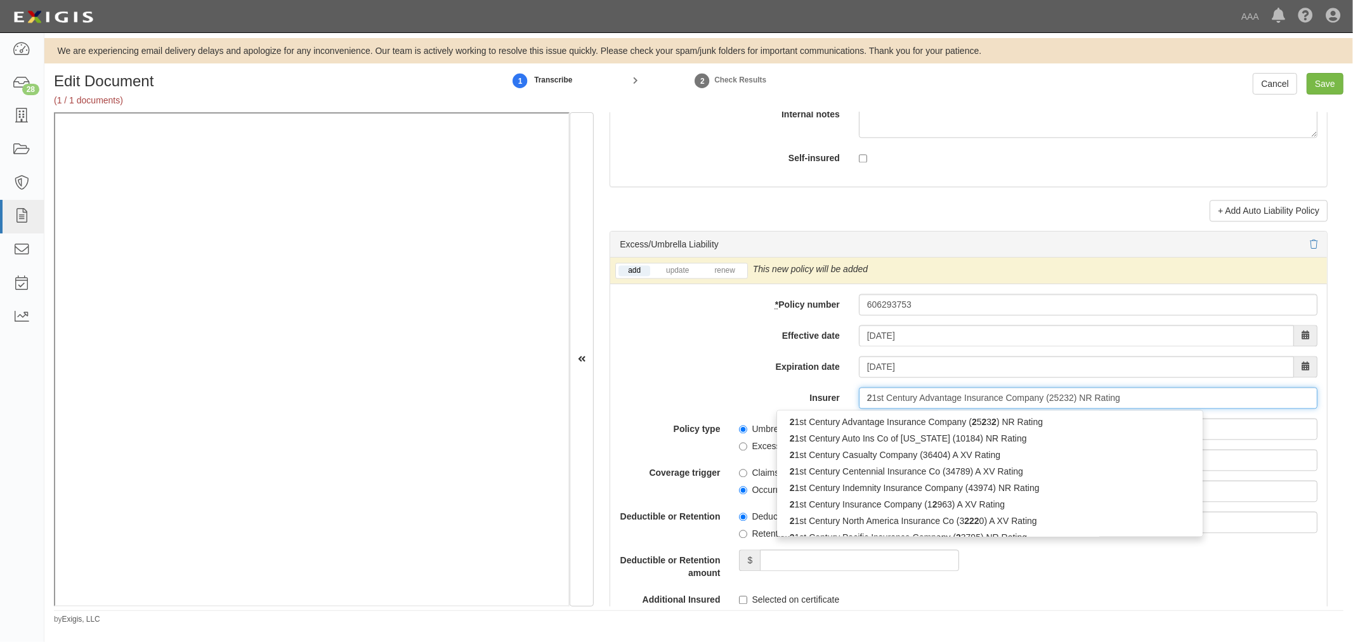
type input "21"
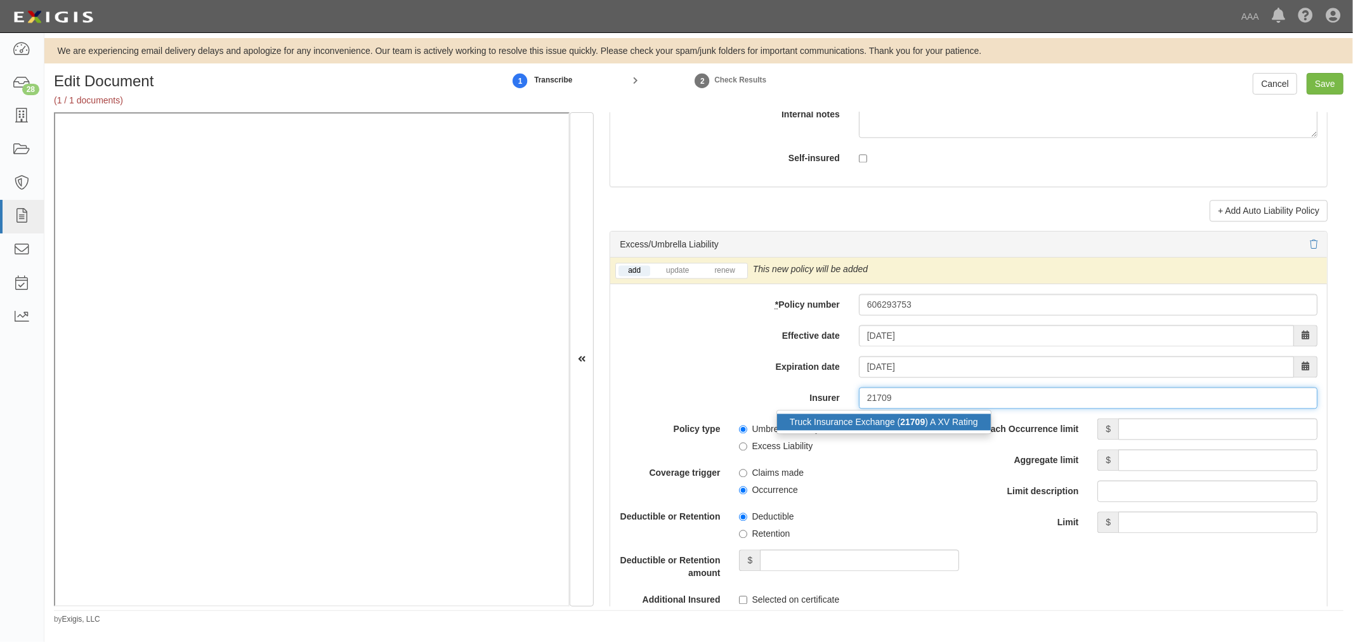
click at [833, 419] on div "Truck Insurance Exchange ( 21709 ) A XV Rating" at bounding box center [884, 422] width 214 height 16
type input "Truck Insurance Exchange (21709) A XV Rating"
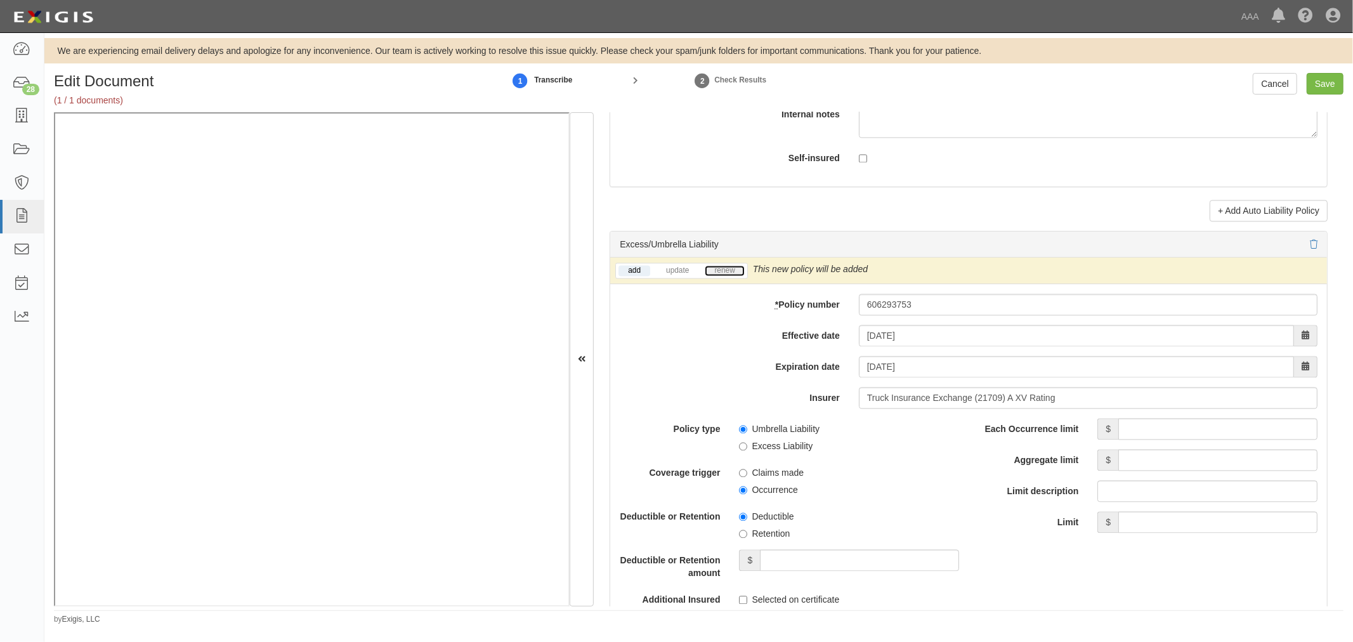
click at [726, 275] on link "renew" at bounding box center [724, 270] width 39 height 11
click at [1127, 428] on input "Each Occurrence limit" at bounding box center [1218, 429] width 199 height 22
type input "1,000,000"
click at [1139, 461] on input "Aggregate limit" at bounding box center [1218, 460] width 199 height 22
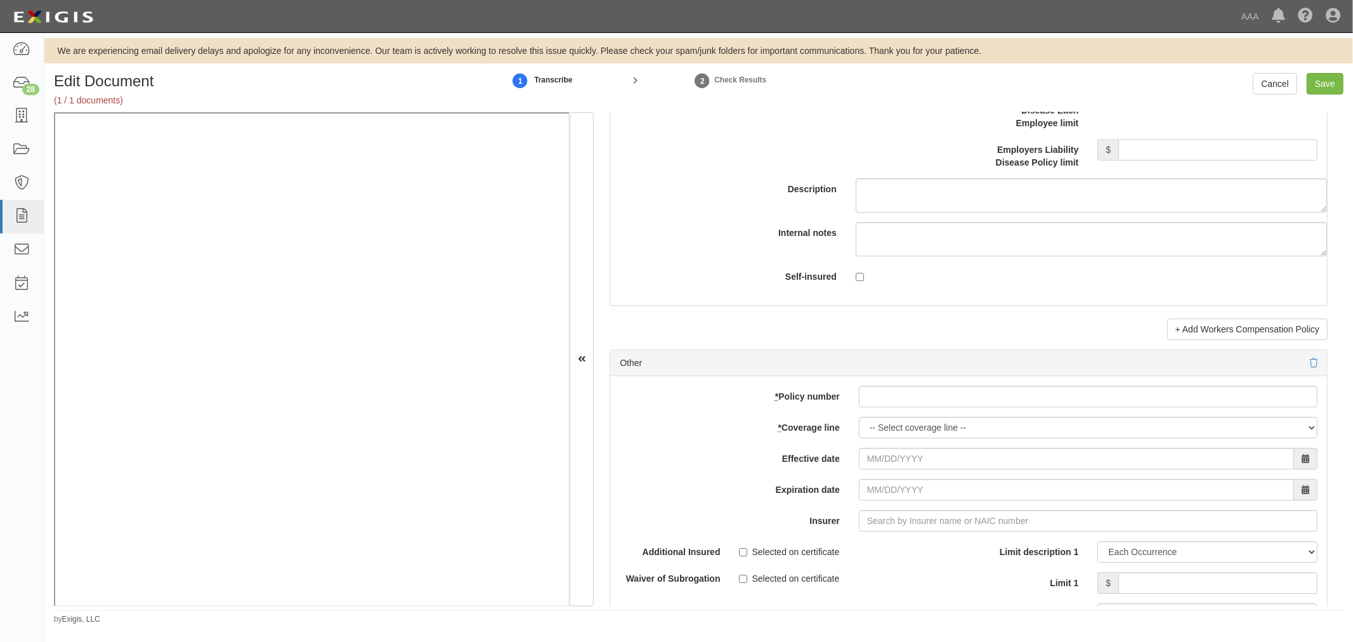
scroll to position [3407, 0]
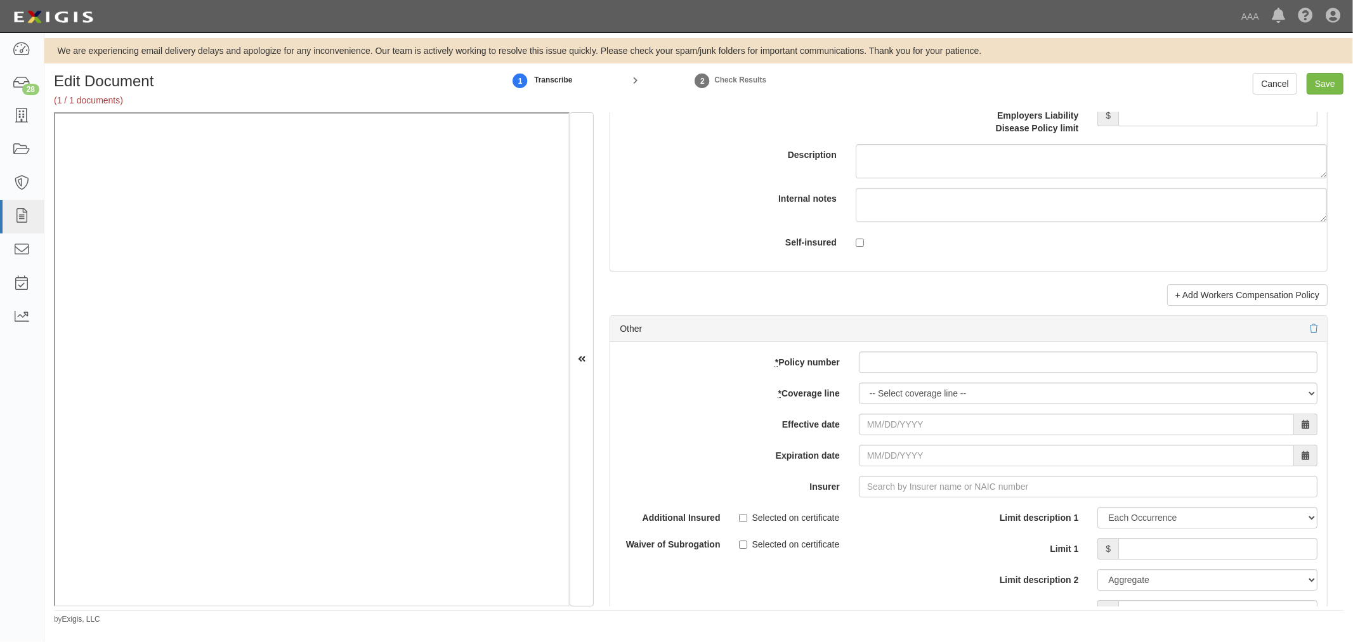
type input "1,000,000"
click at [902, 372] on input "* Policy number" at bounding box center [1088, 362] width 459 height 22
paste input "605911598"
type input "605911598"
drag, startPoint x: 891, startPoint y: 394, endPoint x: 901, endPoint y: 397, distance: 10.6
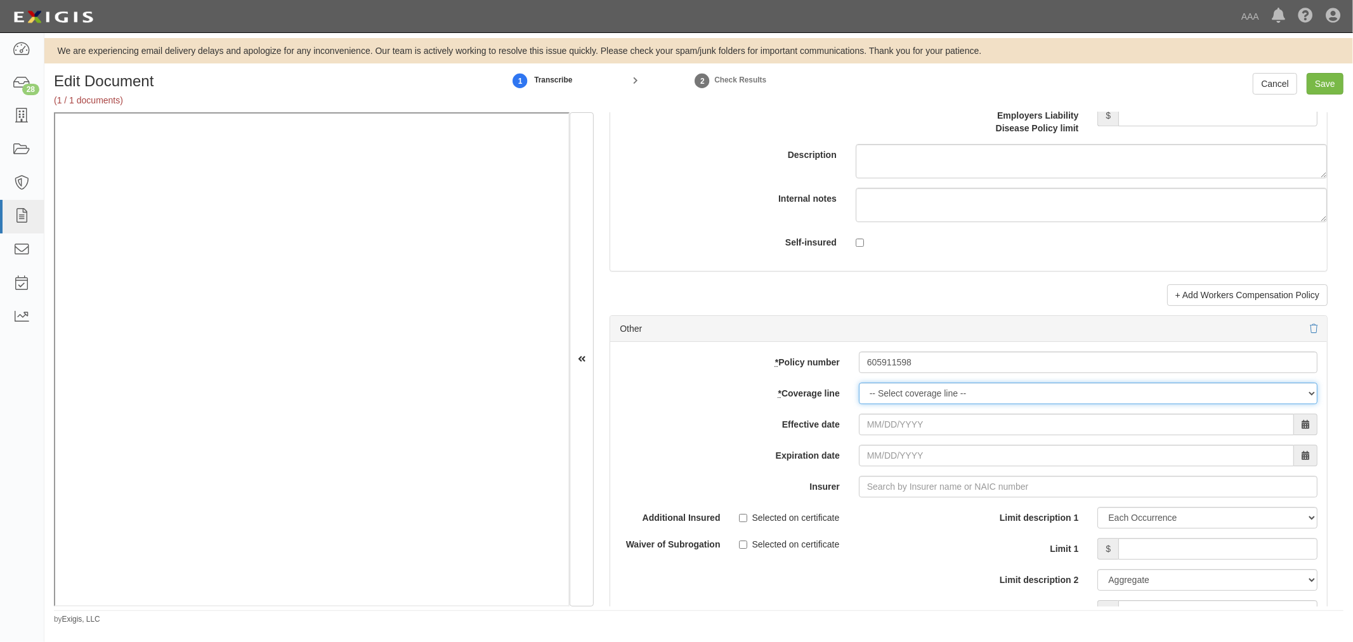
click at [891, 394] on select "-- Select coverage line -- Asbestos Abatement Auto Physical Damage Boiler & Mac…" at bounding box center [1088, 394] width 459 height 22
select select "70"
click at [859, 404] on select "-- Select coverage line -- Asbestos Abatement Auto Physical Damage Boiler & Mac…" at bounding box center [1088, 394] width 459 height 22
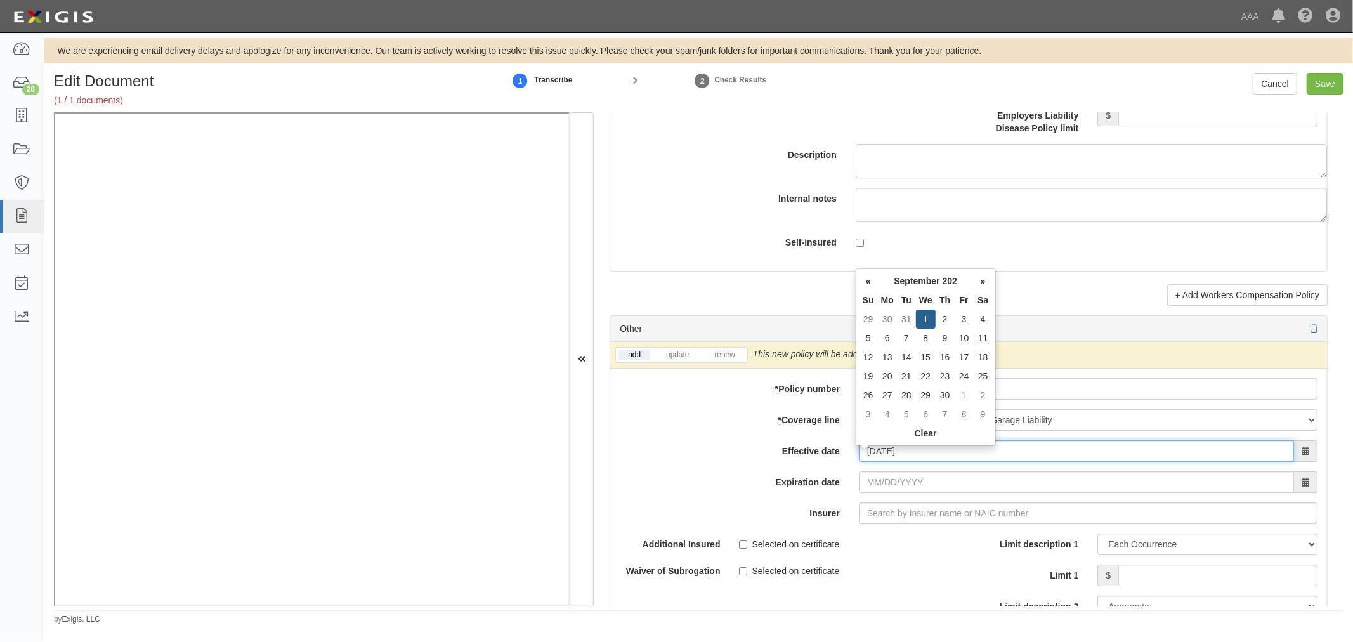
type input "[DATE]"
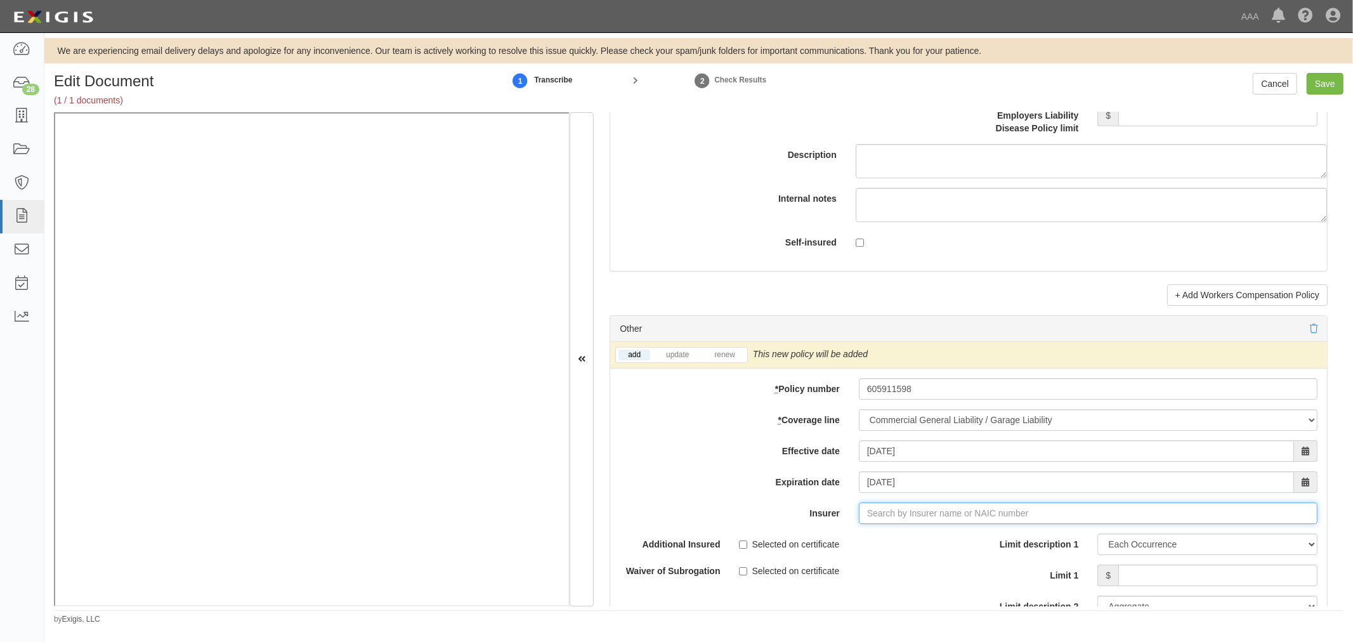
type input "21st Century Advantage Insurance Company (25232) NR Rating"
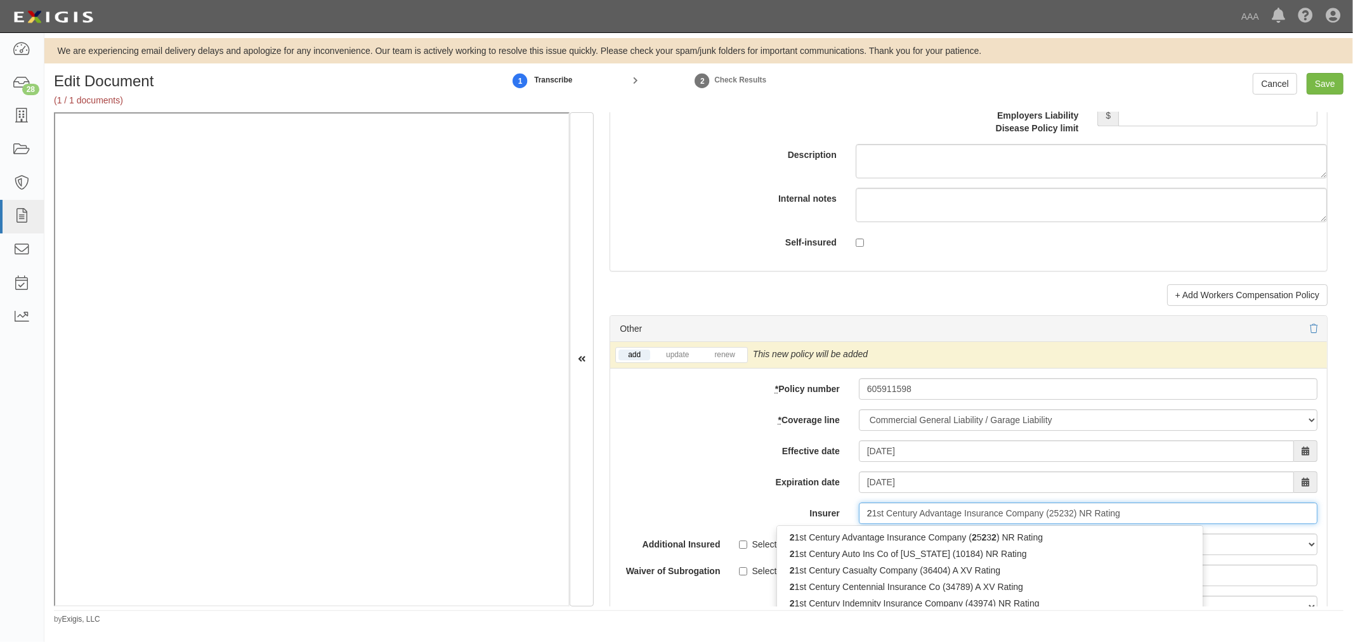
type input "21"
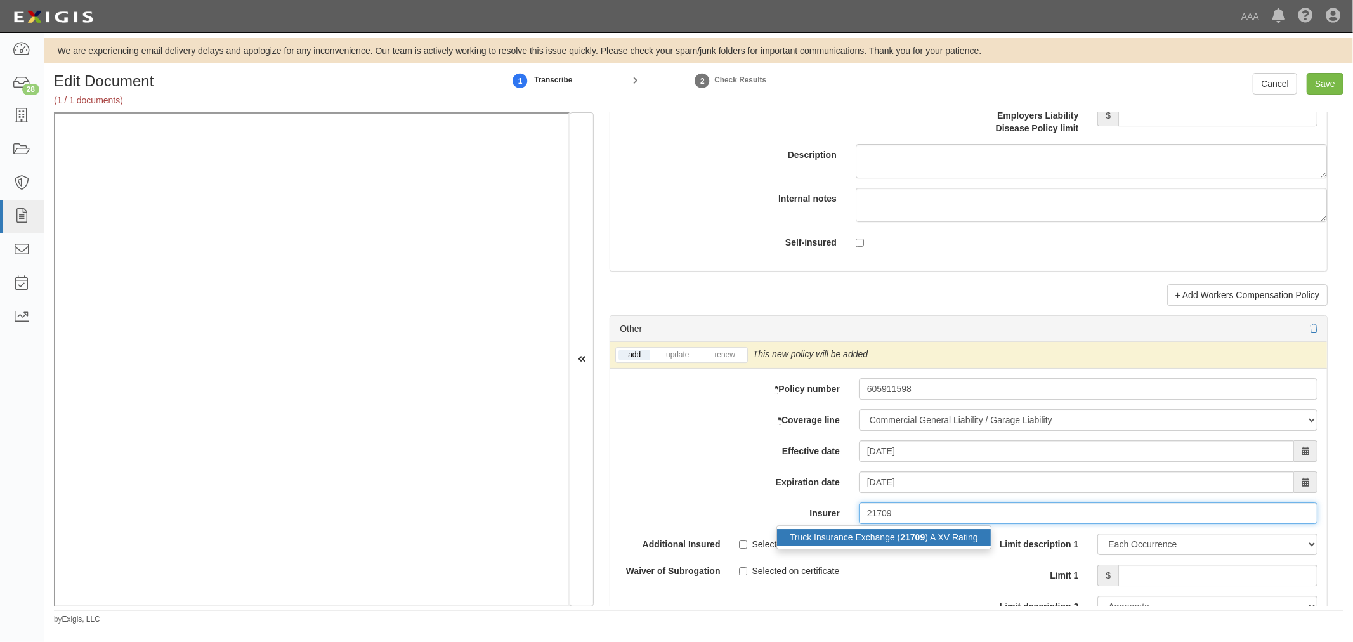
click at [882, 546] on div "Truck Insurance Exchange ( 21709 ) A XV Rating" at bounding box center [884, 537] width 214 height 16
type input "Truck Insurance Exchange (21709) A XV Rating"
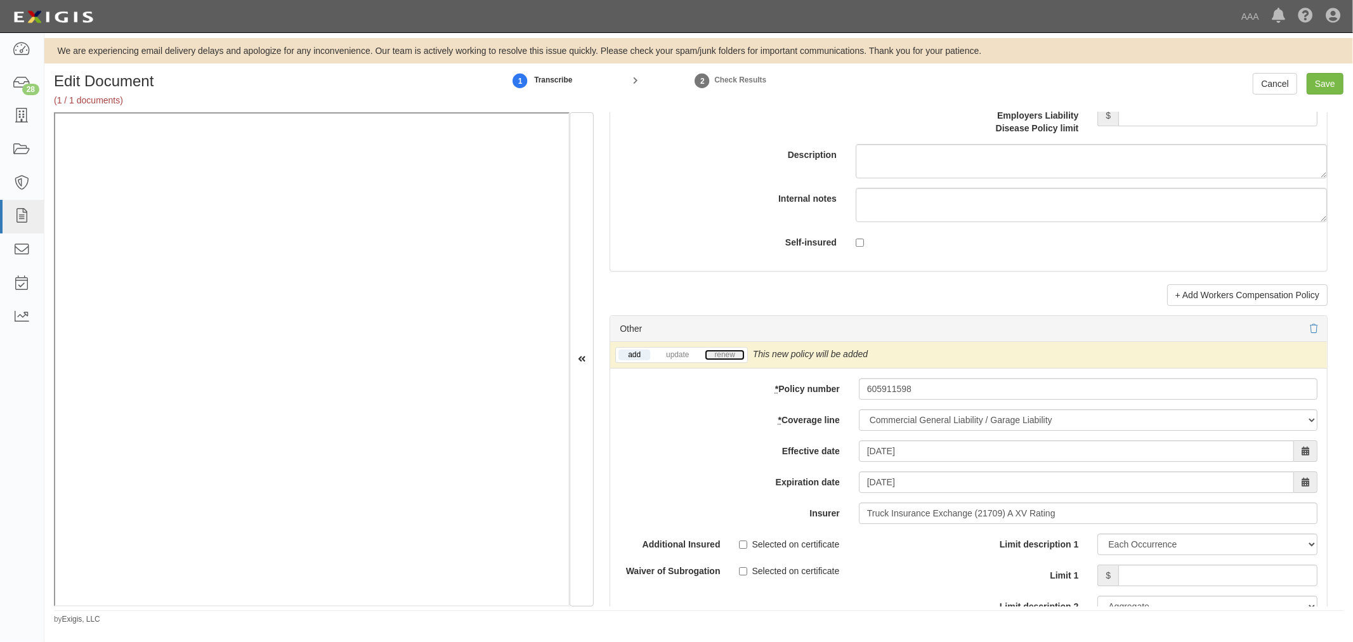
click at [717, 357] on link "renew" at bounding box center [724, 355] width 39 height 11
click at [1162, 585] on input "Limit 1" at bounding box center [1218, 576] width 199 height 22
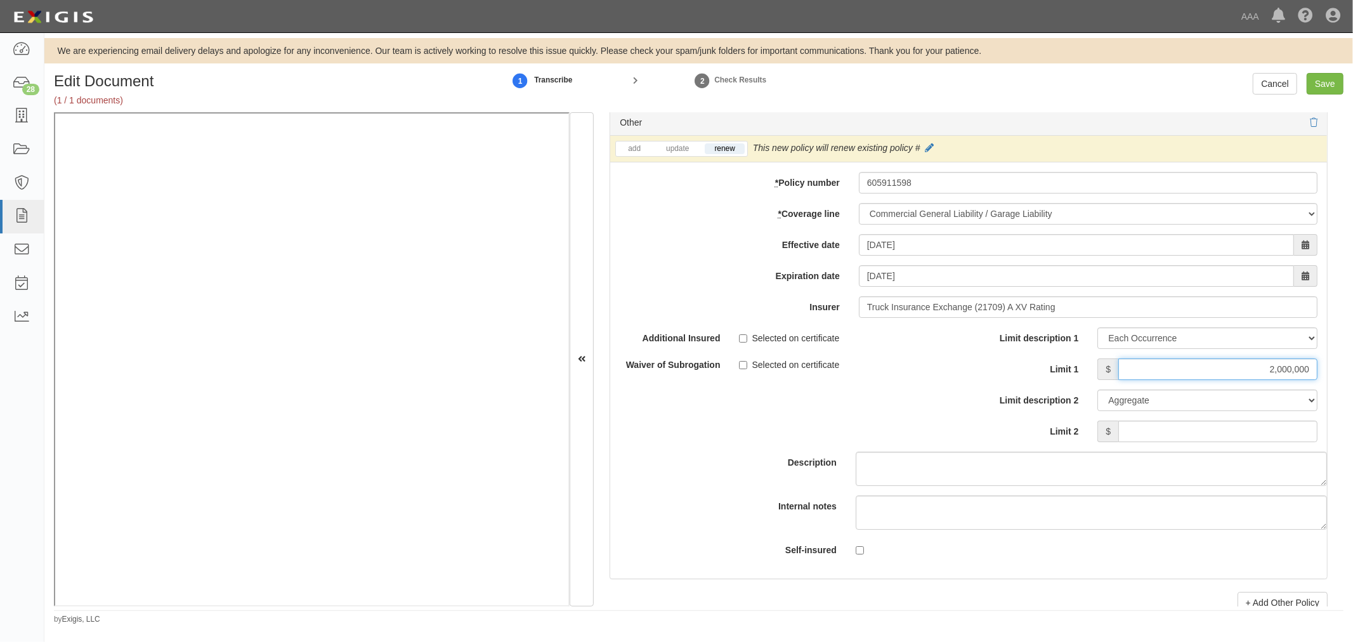
scroll to position [3642, 0]
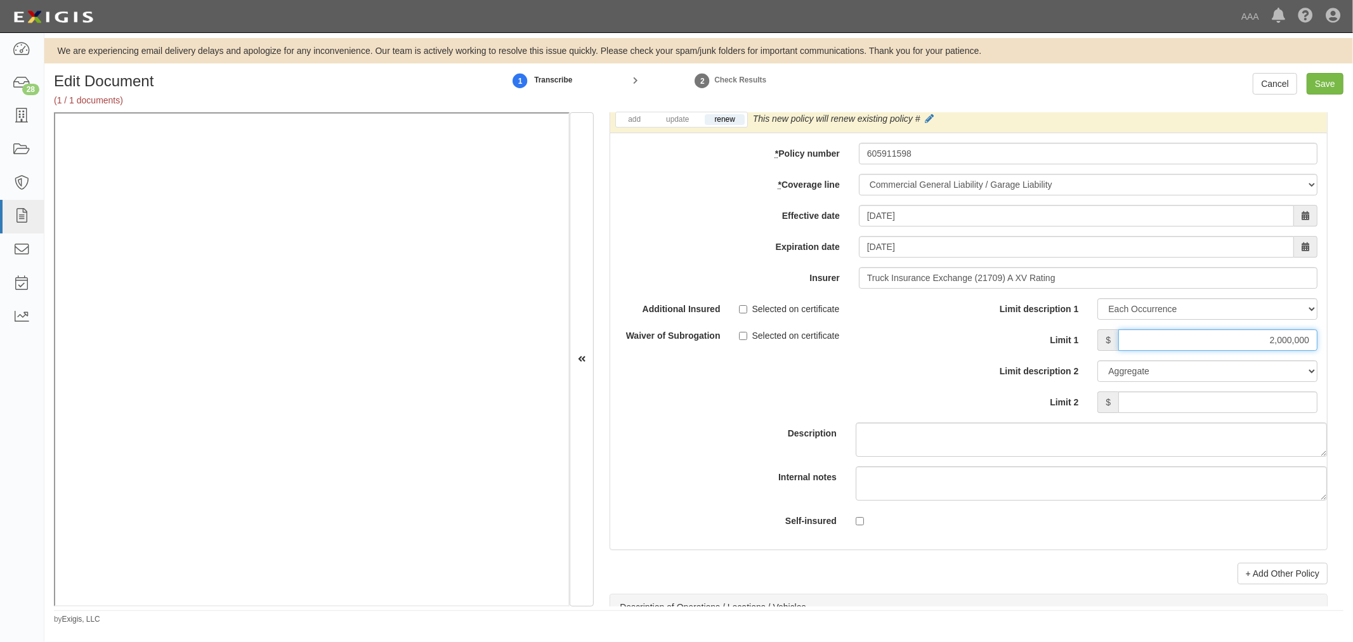
type input "2,000,000"
click at [1241, 405] on input "Limit 2" at bounding box center [1218, 402] width 199 height 22
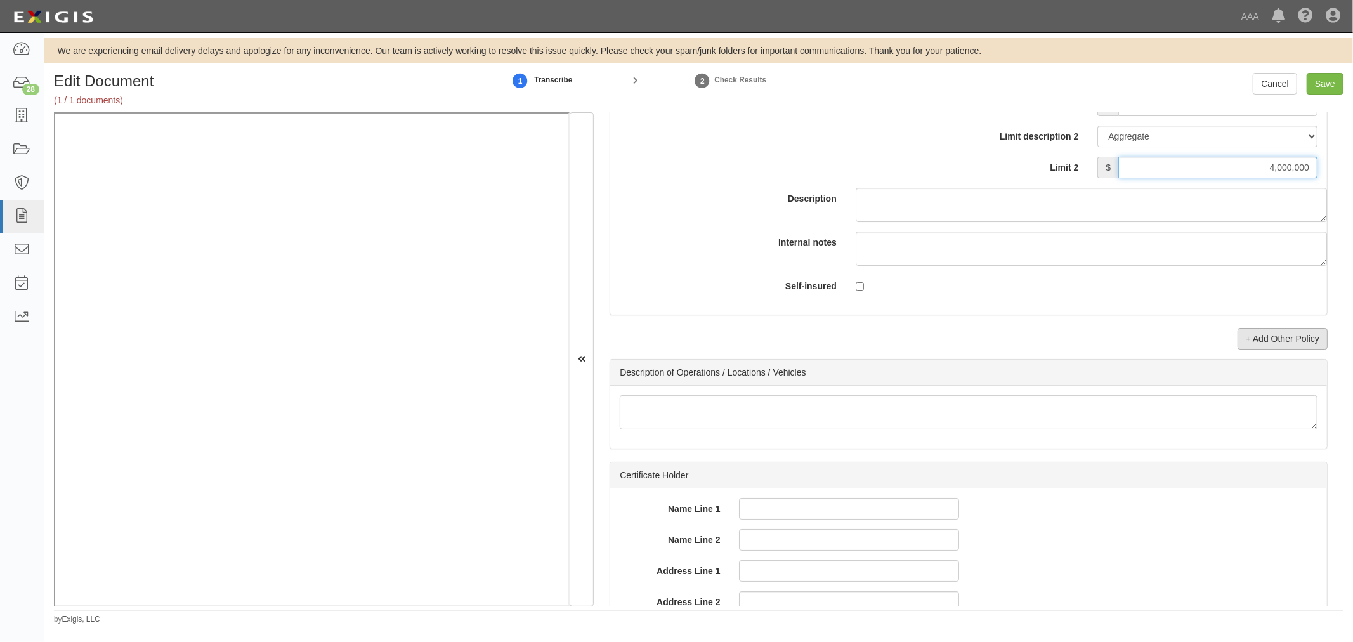
type input "4,000,000"
click at [1279, 345] on link "+ Add Other Policy" at bounding box center [1283, 339] width 90 height 22
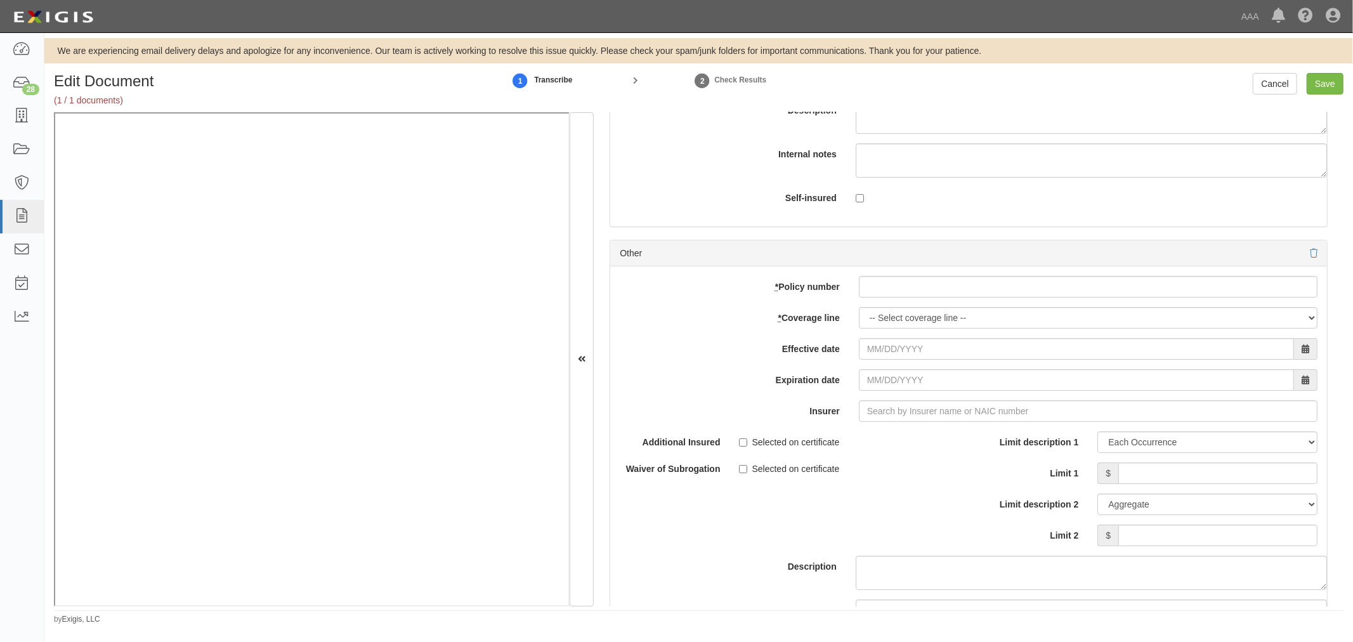
scroll to position [3995, 0]
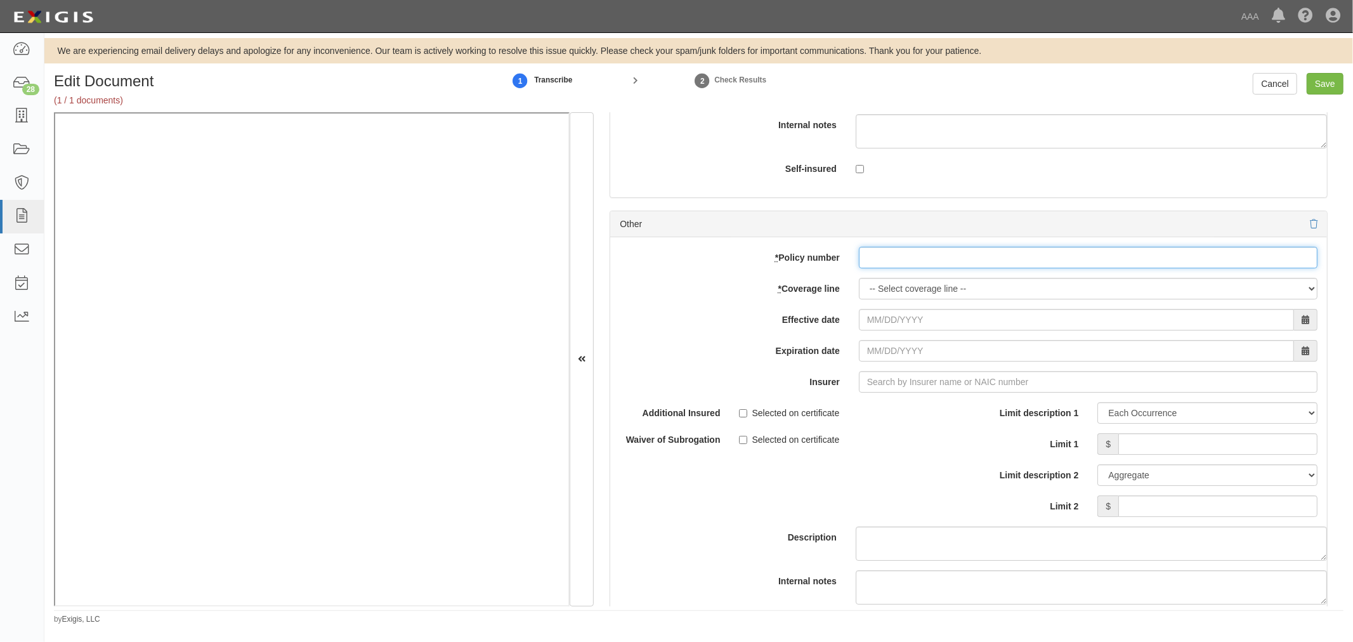
drag, startPoint x: 916, startPoint y: 262, endPoint x: 889, endPoint y: 294, distance: 41.8
click at [914, 263] on input "* Policy number" at bounding box center [1088, 258] width 459 height 22
paste input "605911598"
type input "605911598"
click at [884, 298] on select "-- Select coverage line -- Asbestos Abatement Auto Physical Damage Boiler & Mac…" at bounding box center [1088, 289] width 459 height 22
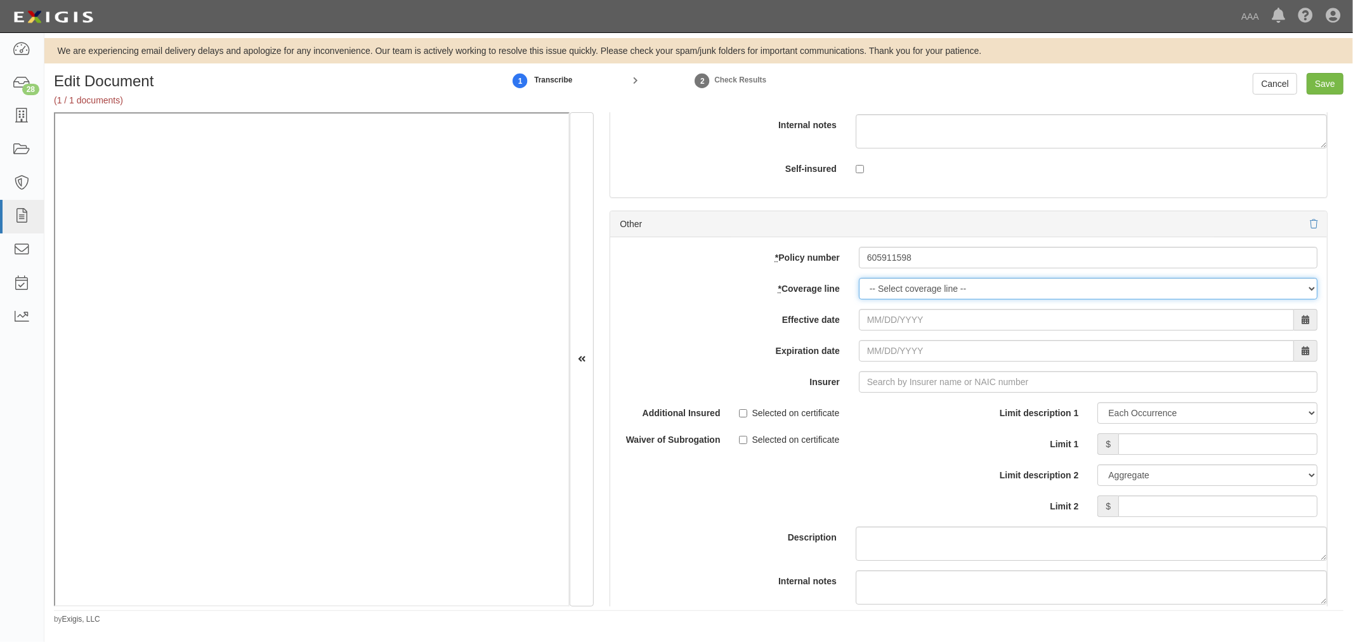
select select "56"
click at [859, 299] on select "-- Select coverage line -- Asbestos Abatement Auto Physical Damage Boiler & Mac…" at bounding box center [1088, 289] width 459 height 22
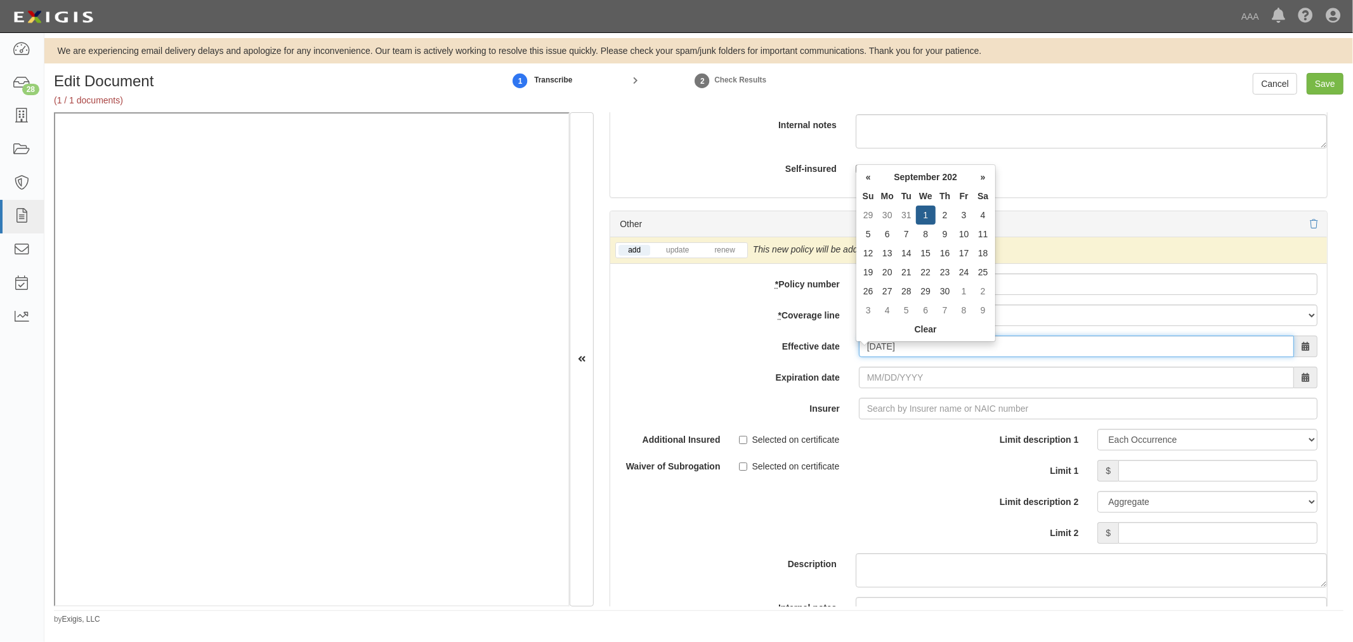
type input "[DATE]"
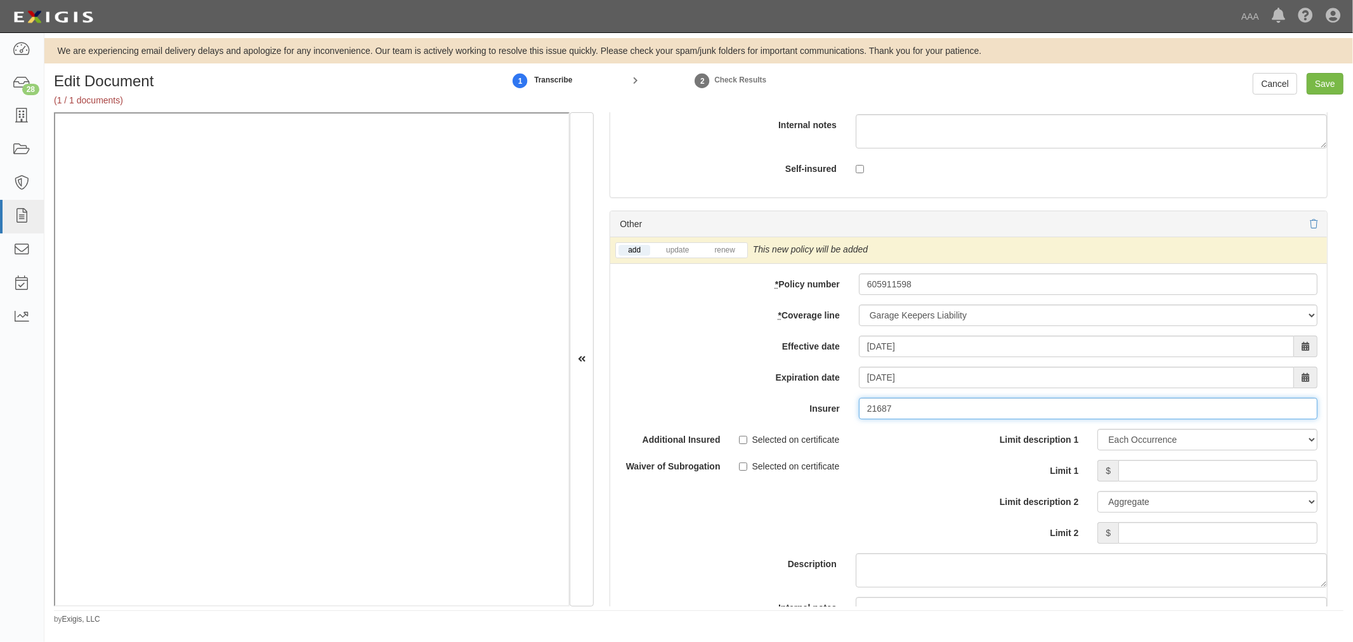
type input "21687"
click at [725, 250] on li "renew" at bounding box center [724, 250] width 44 height 15
click at [726, 256] on link "renew" at bounding box center [724, 250] width 39 height 11
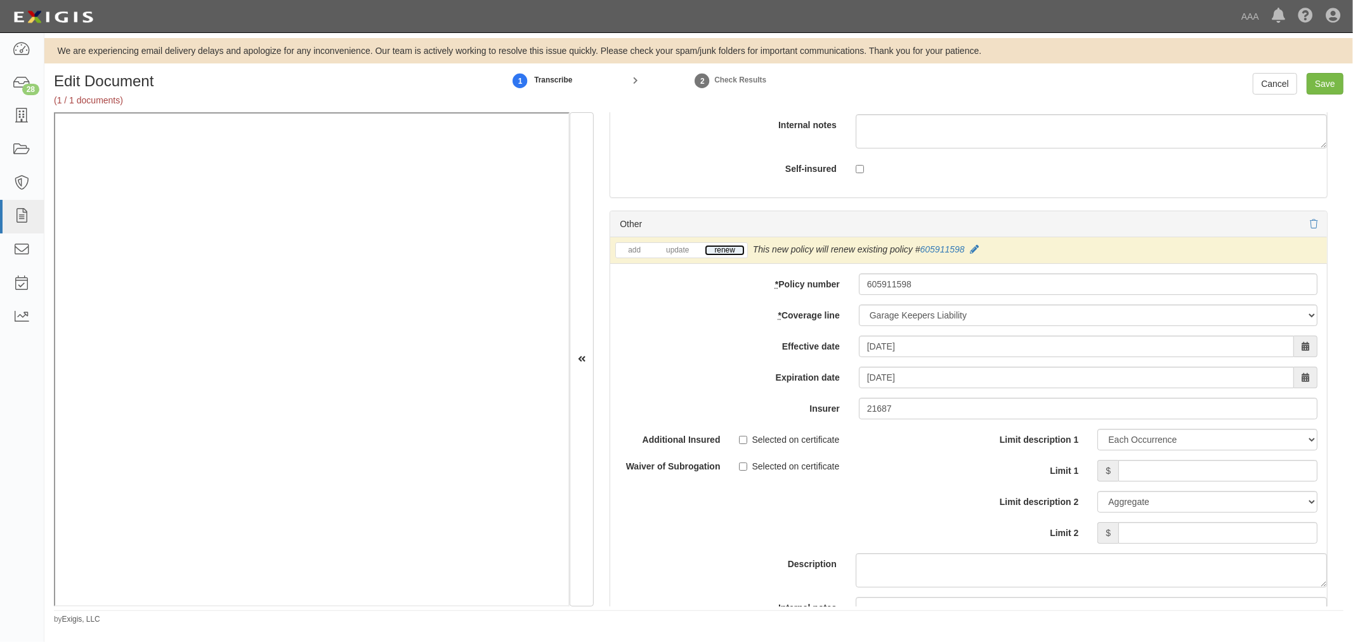
click at [728, 256] on link "renew" at bounding box center [724, 250] width 39 height 11
click at [1134, 479] on input "Limit 1" at bounding box center [1218, 471] width 199 height 22
type input "100000"
click at [1285, 539] on input "Limit 2" at bounding box center [1218, 533] width 199 height 22
drag, startPoint x: 1295, startPoint y: 537, endPoint x: 1311, endPoint y: 501, distance: 39.7
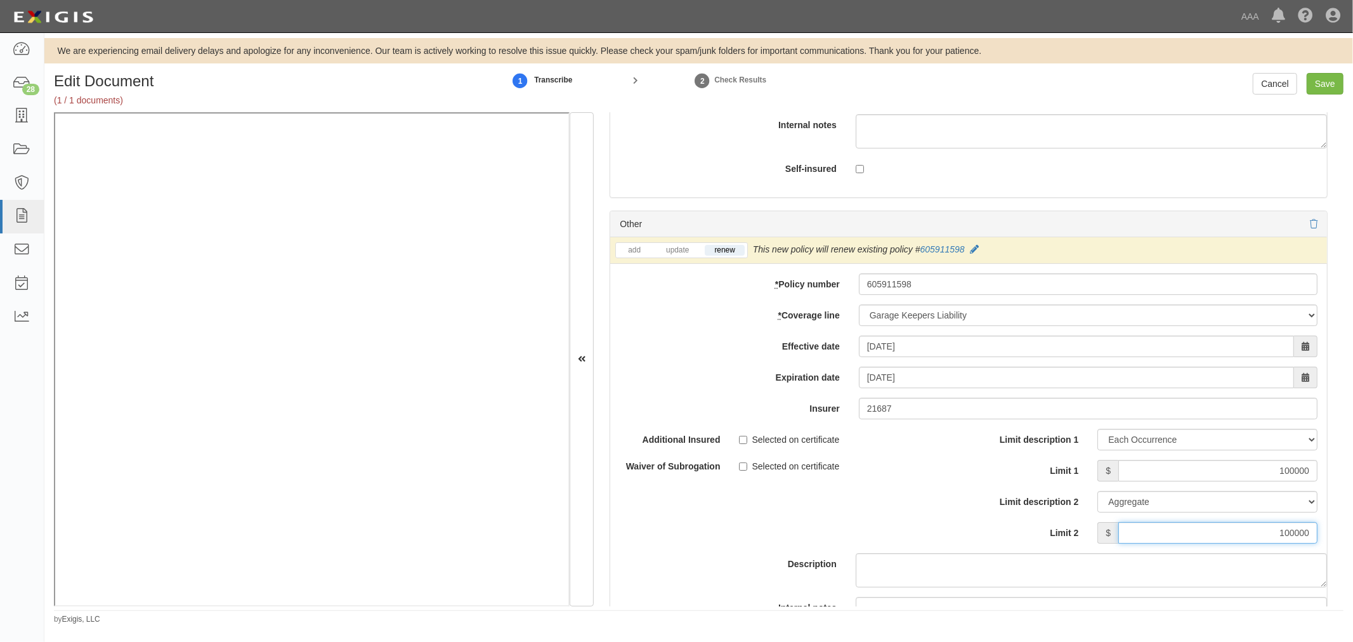
click at [1280, 539] on input "100000" at bounding box center [1218, 533] width 199 height 22
type input "100000"
click at [1289, 482] on input "100000" at bounding box center [1218, 471] width 199 height 22
drag, startPoint x: 1301, startPoint y: 475, endPoint x: 1278, endPoint y: 483, distance: 23.7
click at [1278, 482] on input "100000" at bounding box center [1218, 471] width 199 height 22
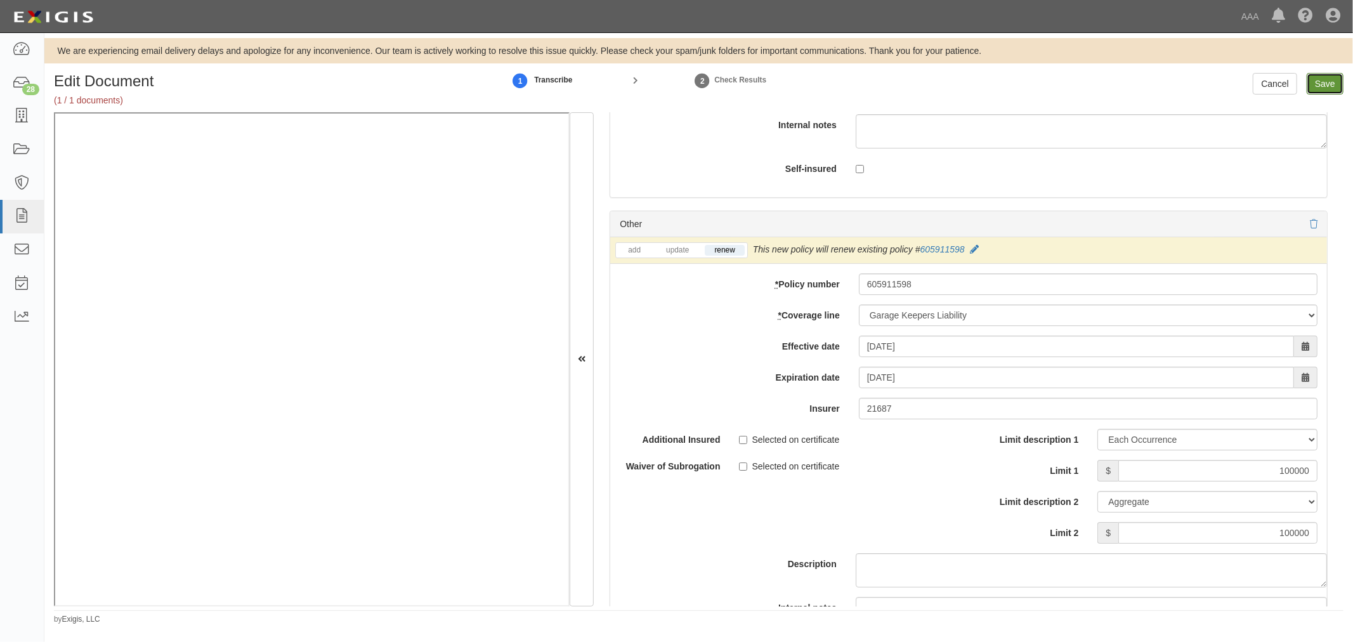
click at [1315, 86] on input "Save" at bounding box center [1325, 84] width 37 height 22
type input "1000000"
type input "2000000"
type input "4000000"
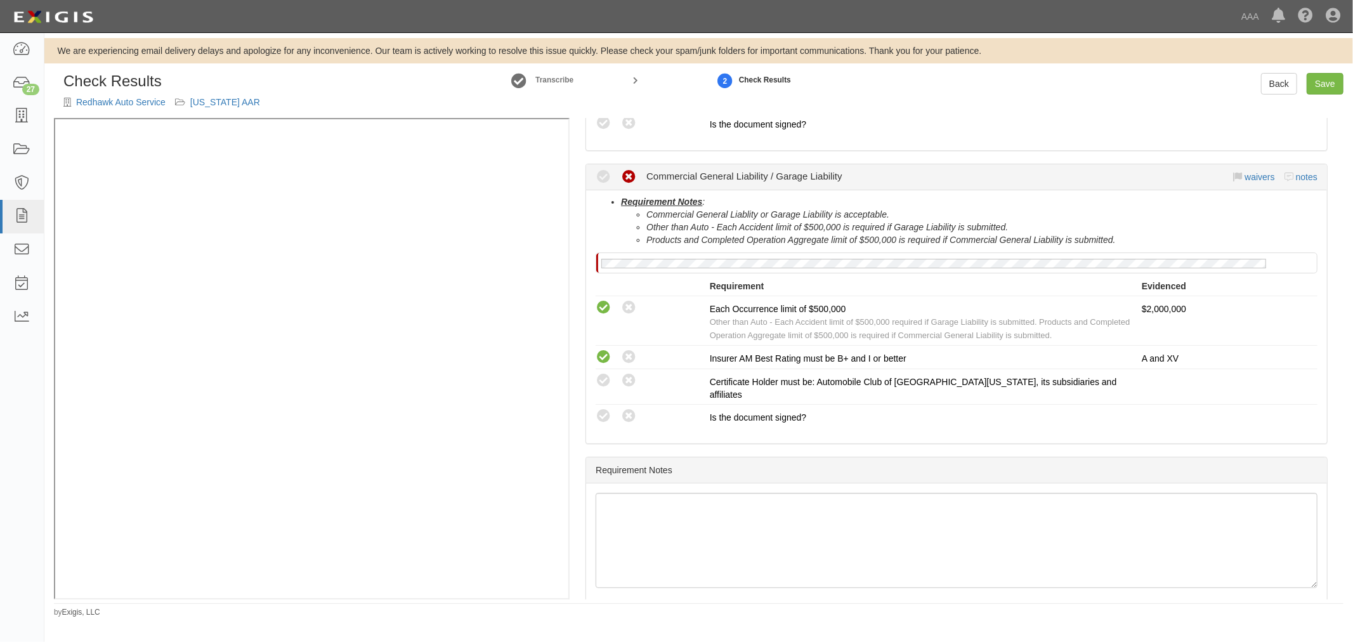
scroll to position [34, 0]
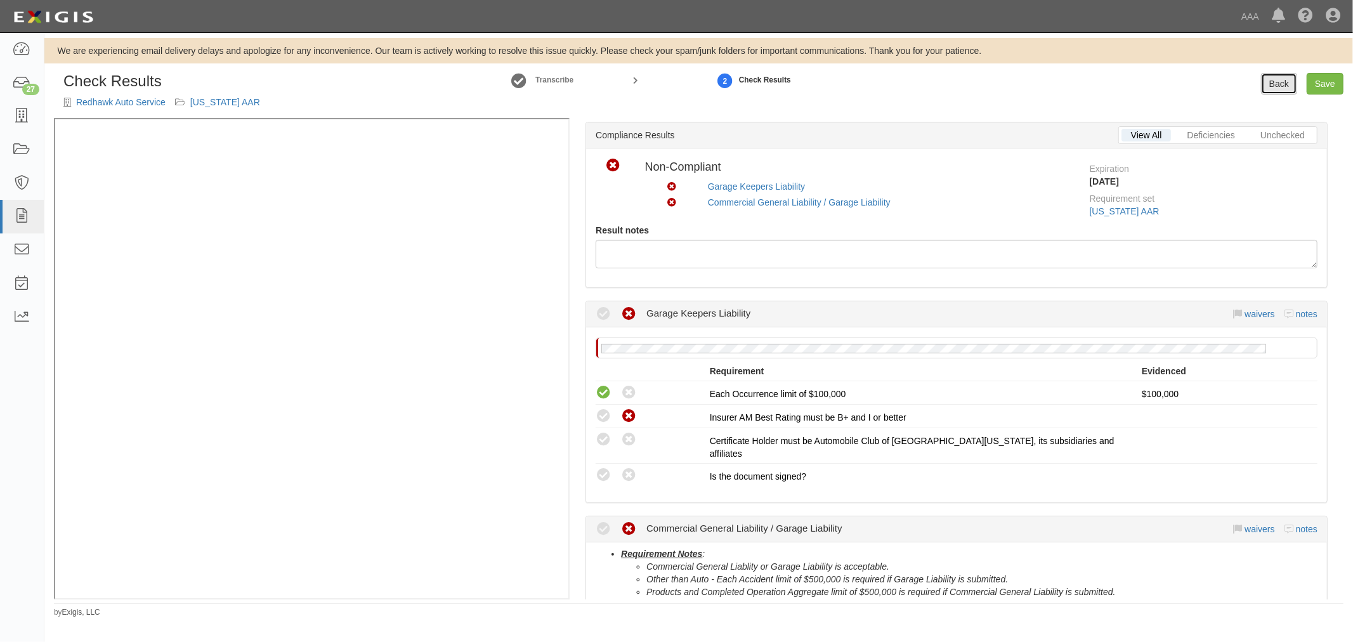
click at [1290, 79] on link "Back" at bounding box center [1279, 84] width 36 height 22
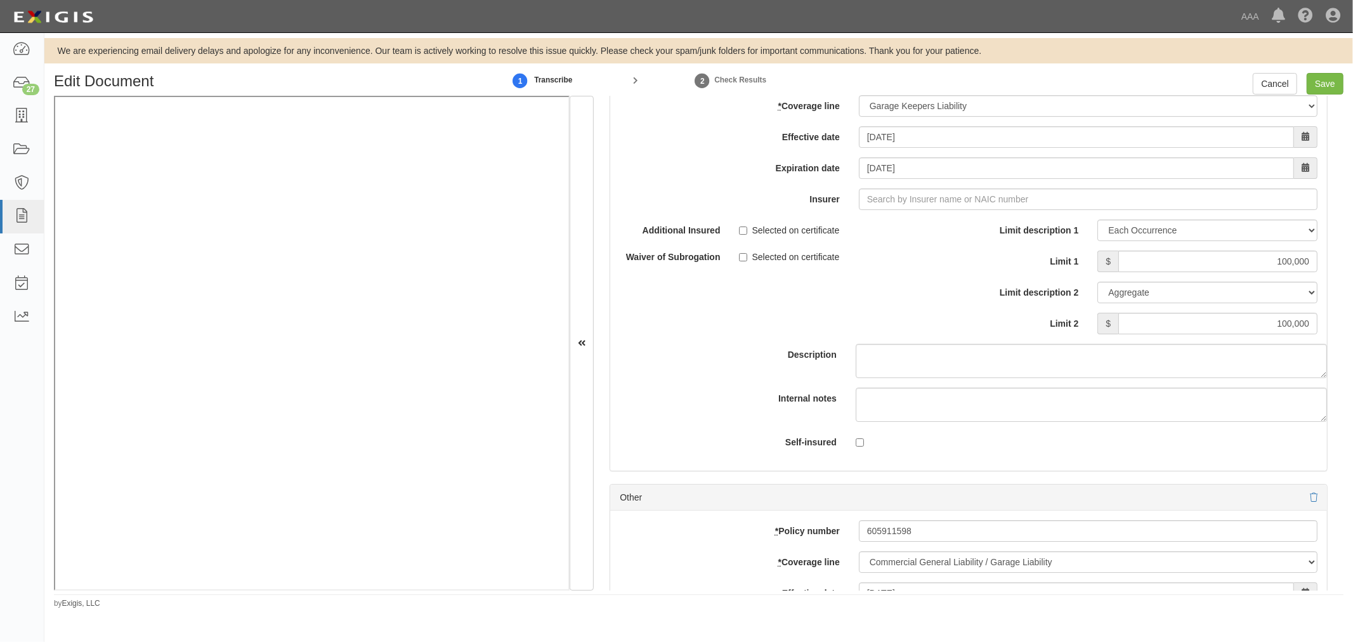
scroll to position [3407, 0]
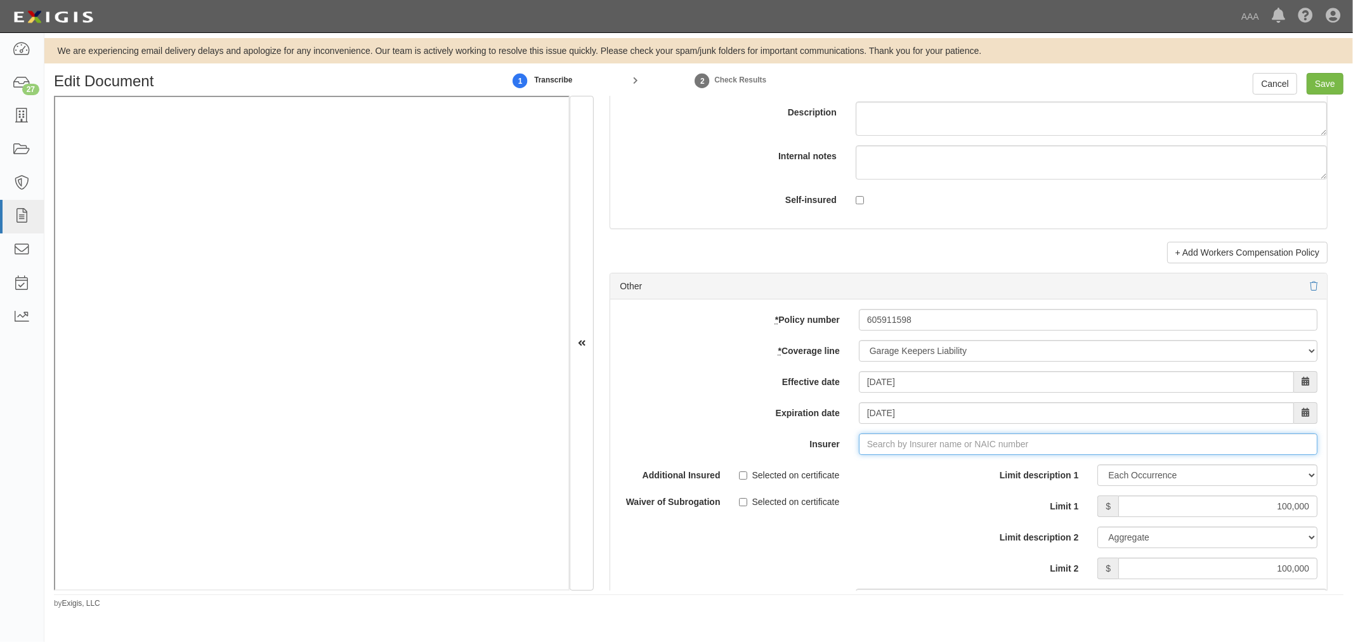
click at [878, 450] on input "Insurer" at bounding box center [1088, 444] width 459 height 22
type input "21st Century Advantage Insurance Company (25232) NR Rating"
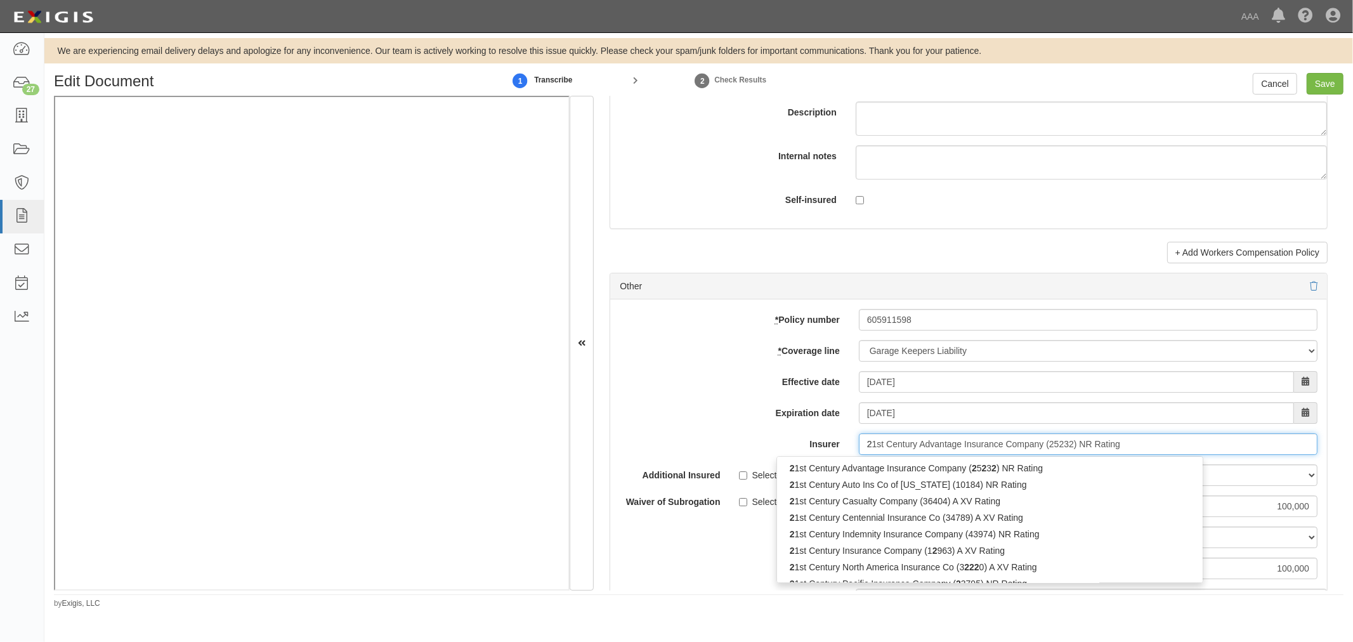
type input "21"
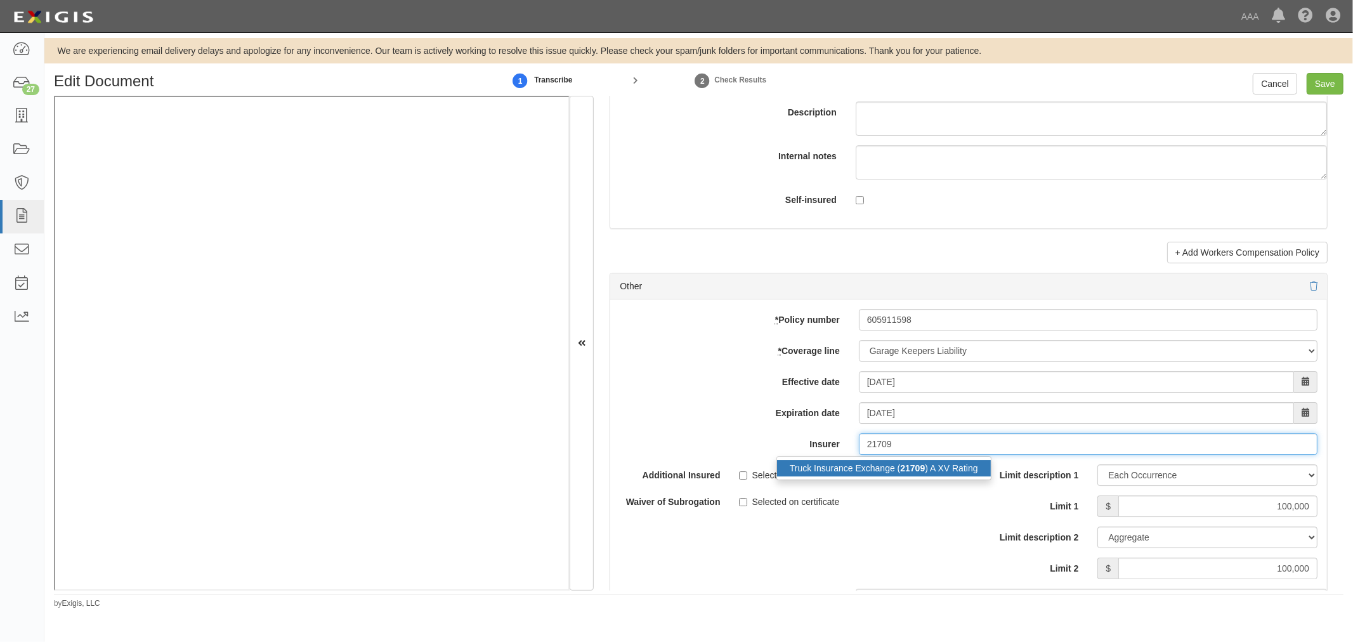
click at [870, 476] on div "Truck Insurance Exchange ( 21709 ) A XV Rating" at bounding box center [884, 468] width 214 height 16
type input "Truck Insurance Exchange (21709) A XV Rating"
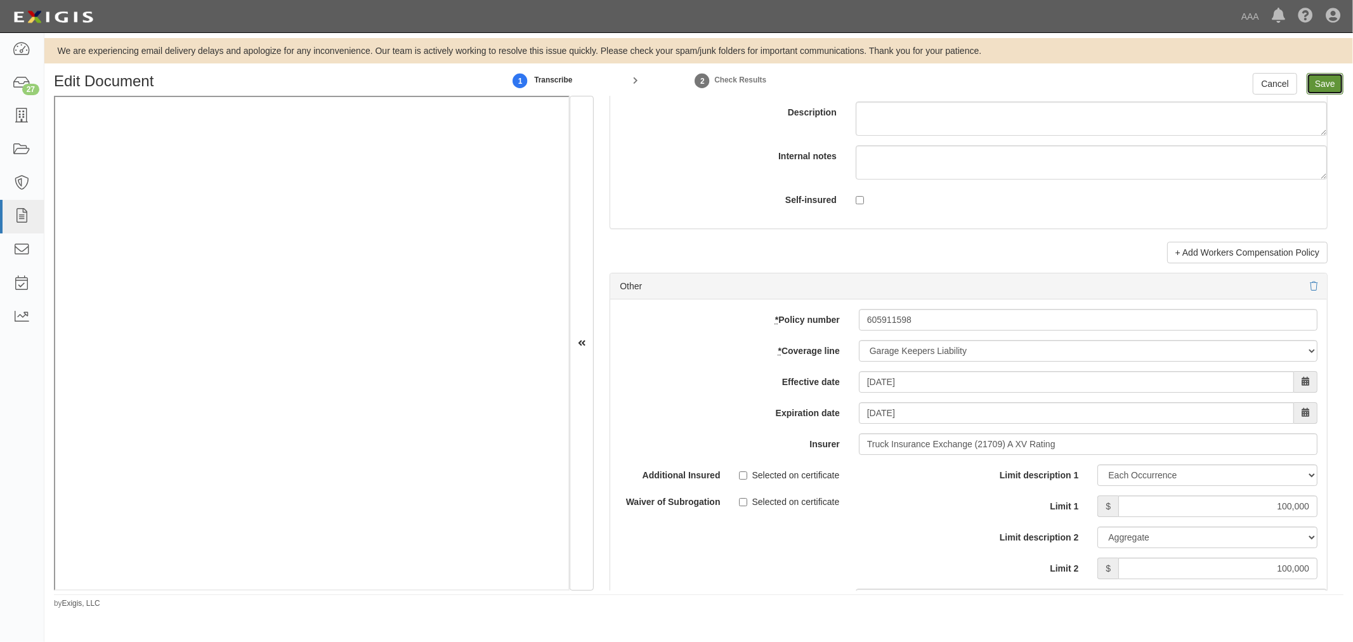
click at [1318, 84] on input "Save" at bounding box center [1325, 84] width 37 height 22
type input "1000000"
type input "100000"
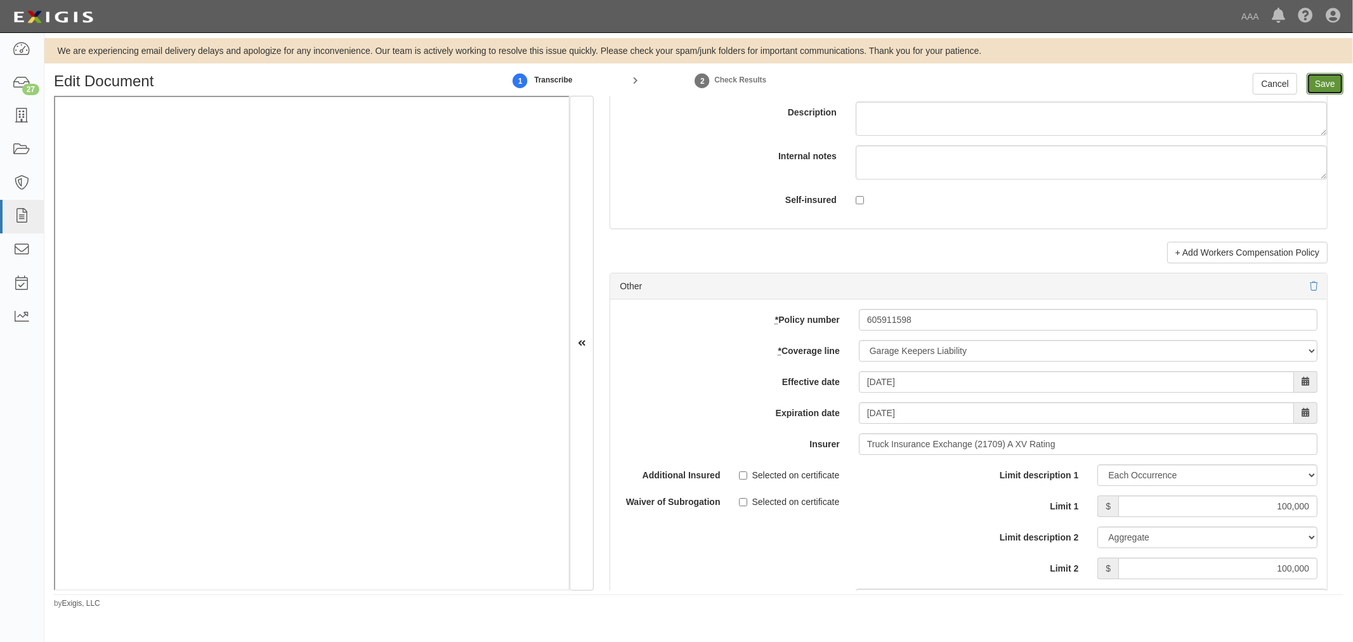
type input "2000000"
type input "4000000"
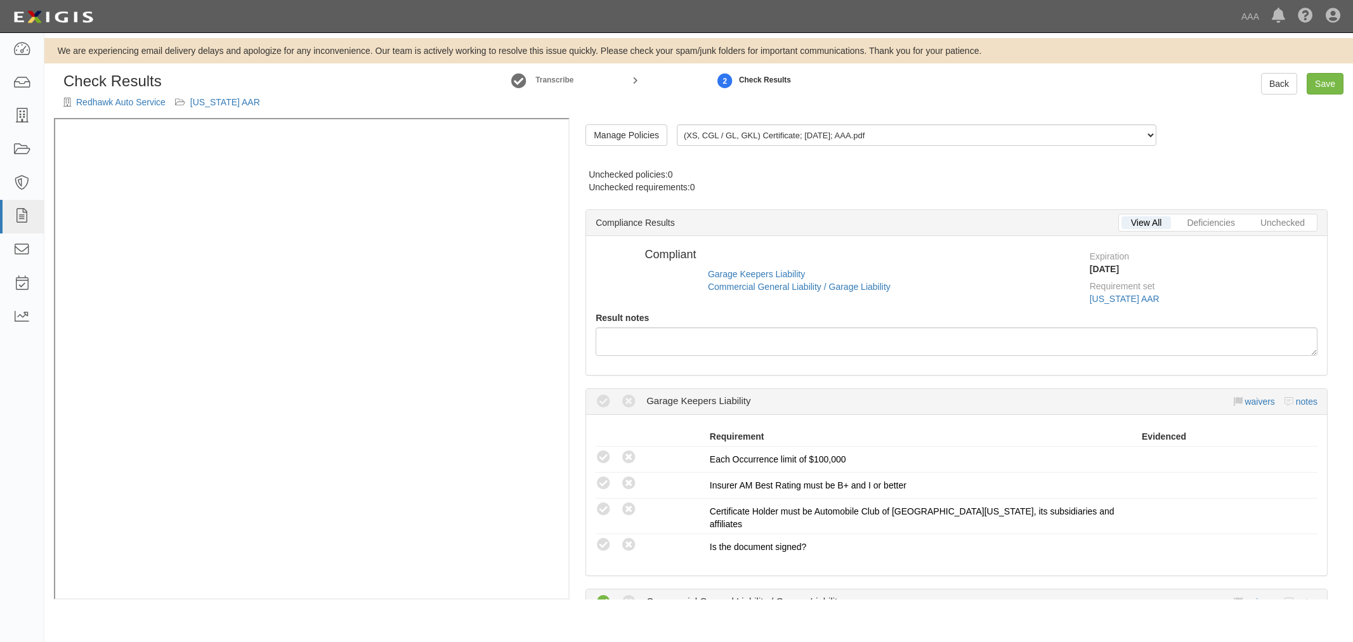
radio input "true"
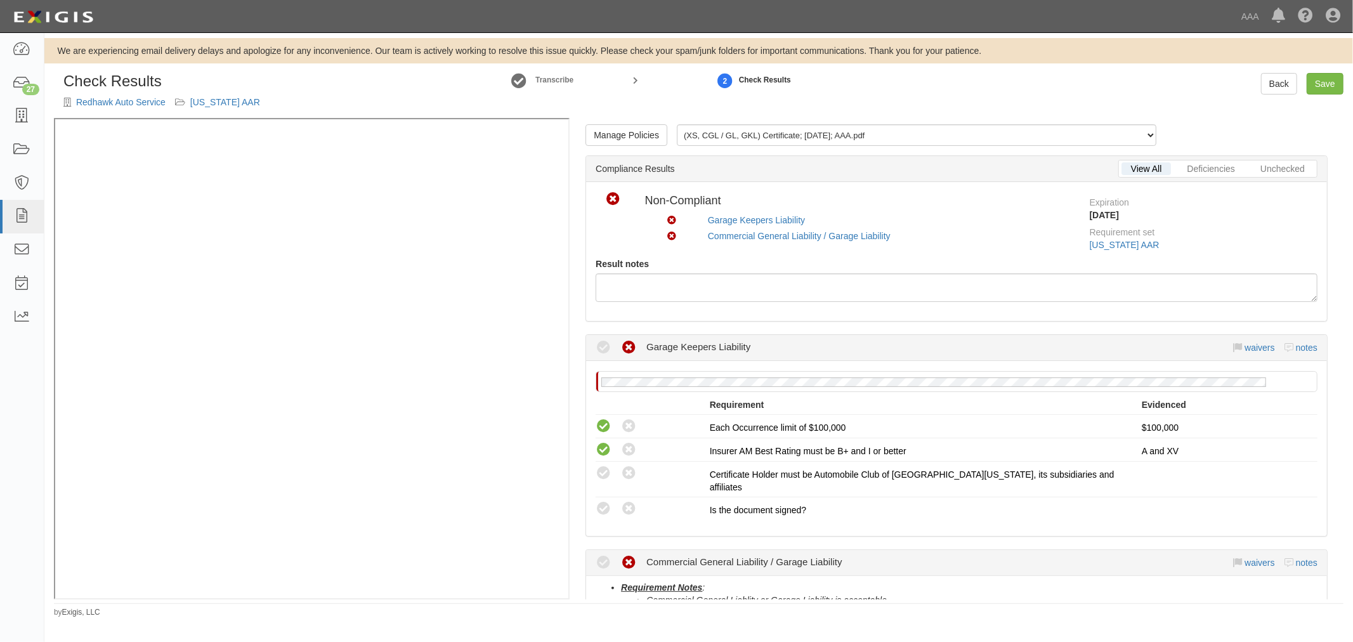
click at [1291, 95] on div "Check Results Redhawk Auto Service [US_STATE] AAR Transcribe 2 Check Results Ba…" at bounding box center [698, 95] width 1309 height 45
click at [1271, 78] on link "Back" at bounding box center [1279, 84] width 36 height 22
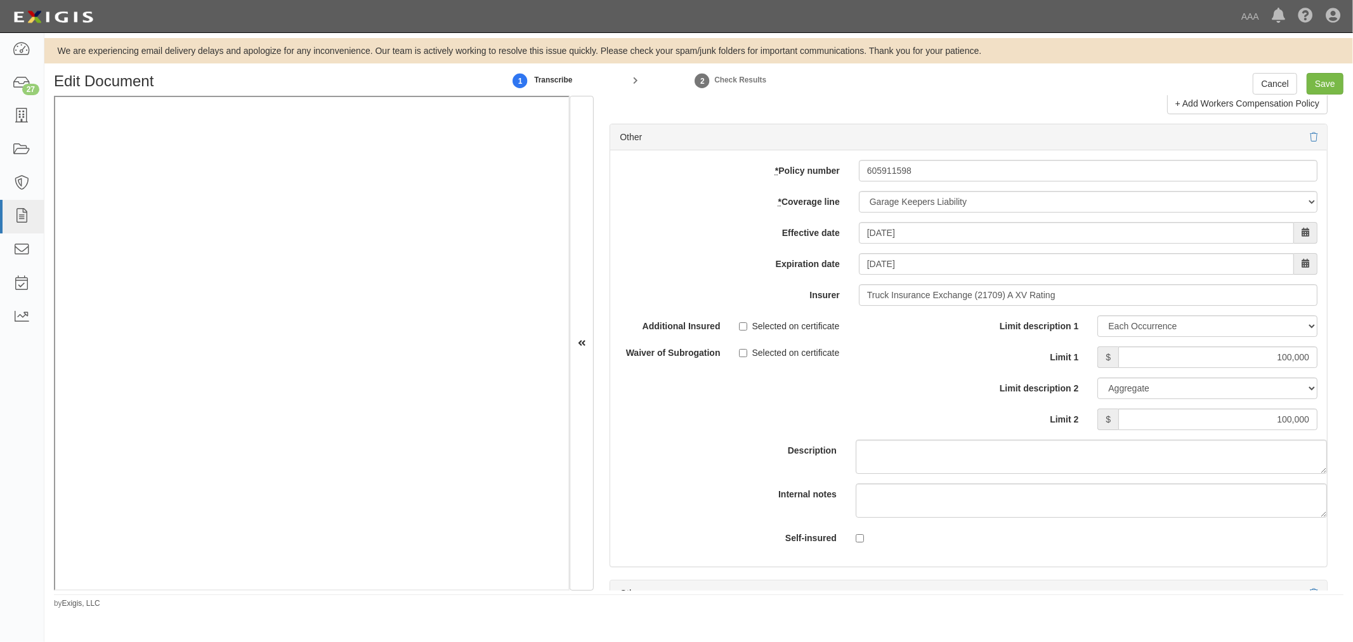
scroll to position [3524, 0]
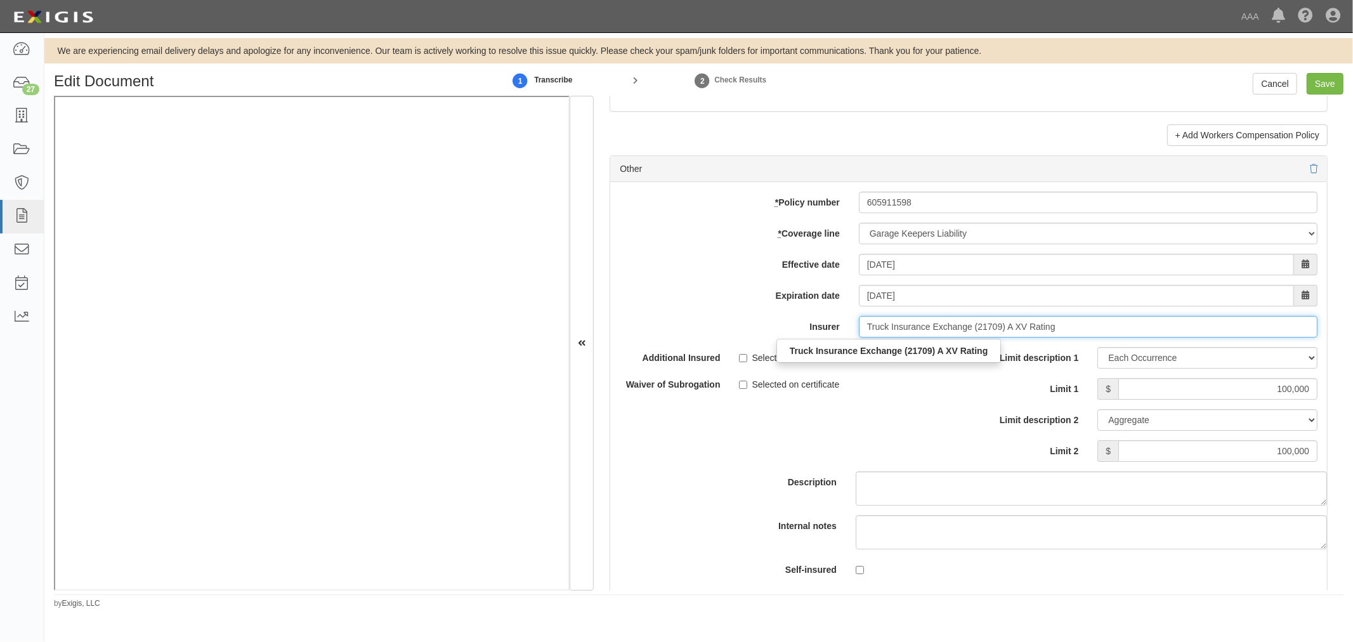
drag, startPoint x: 1067, startPoint y: 332, endPoint x: 799, endPoint y: 318, distance: 268.1
click at [799, 318] on div "* Policy number 605911598 * Coverage line -- Select coverage line -- Asbestos A…" at bounding box center [968, 390] width 717 height 416
type input "21st Century Advantage Insurance Company (25232) NR Rating"
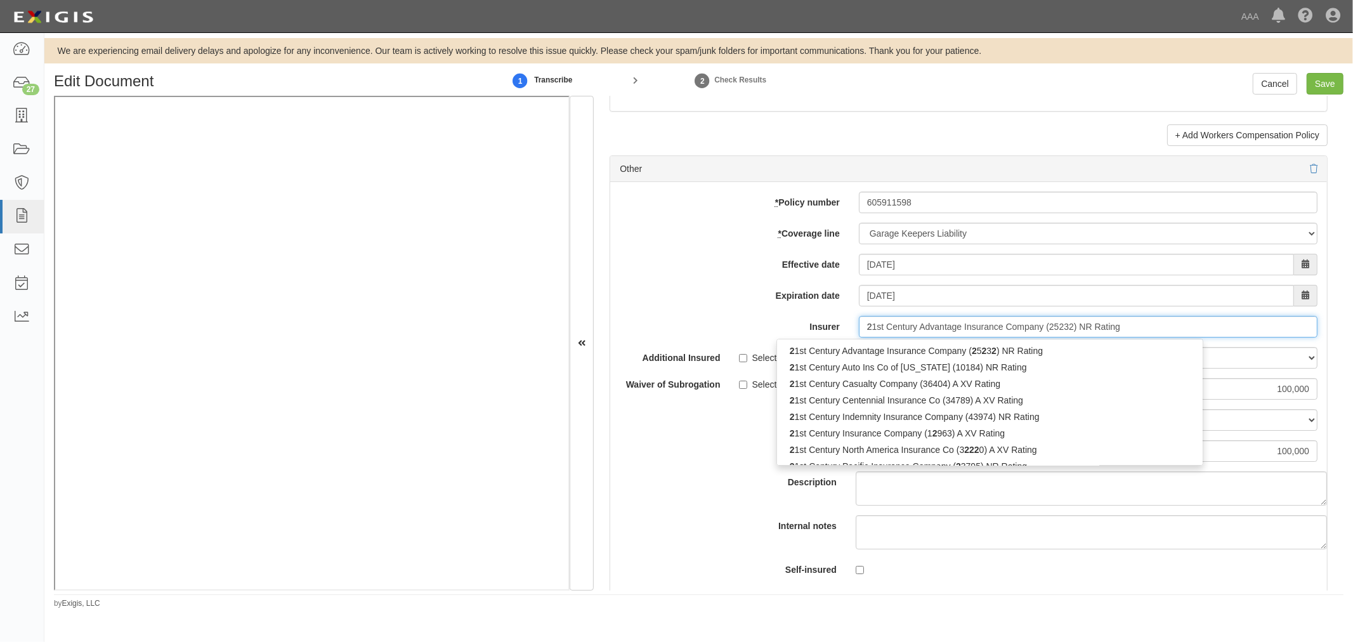
type input "21"
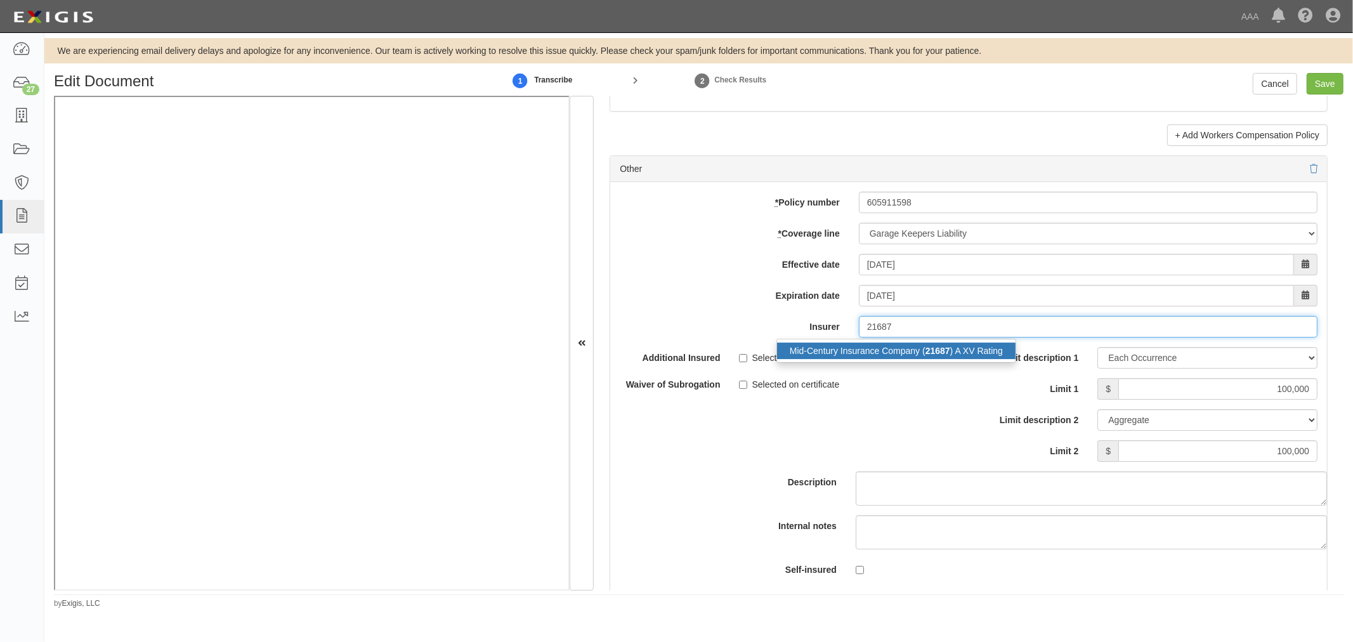
click at [919, 353] on div "Mid-Century Insurance Company ( 21687 ) A XV Rating" at bounding box center [896, 351] width 239 height 16
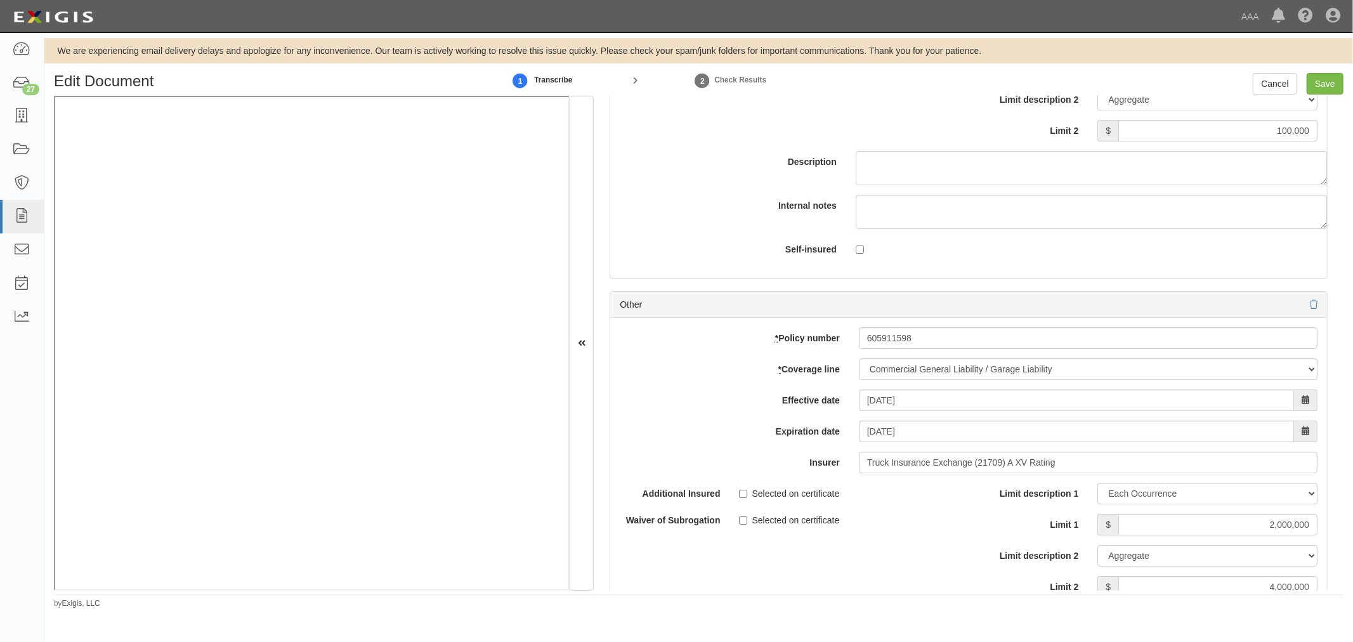
scroll to position [3995, 0]
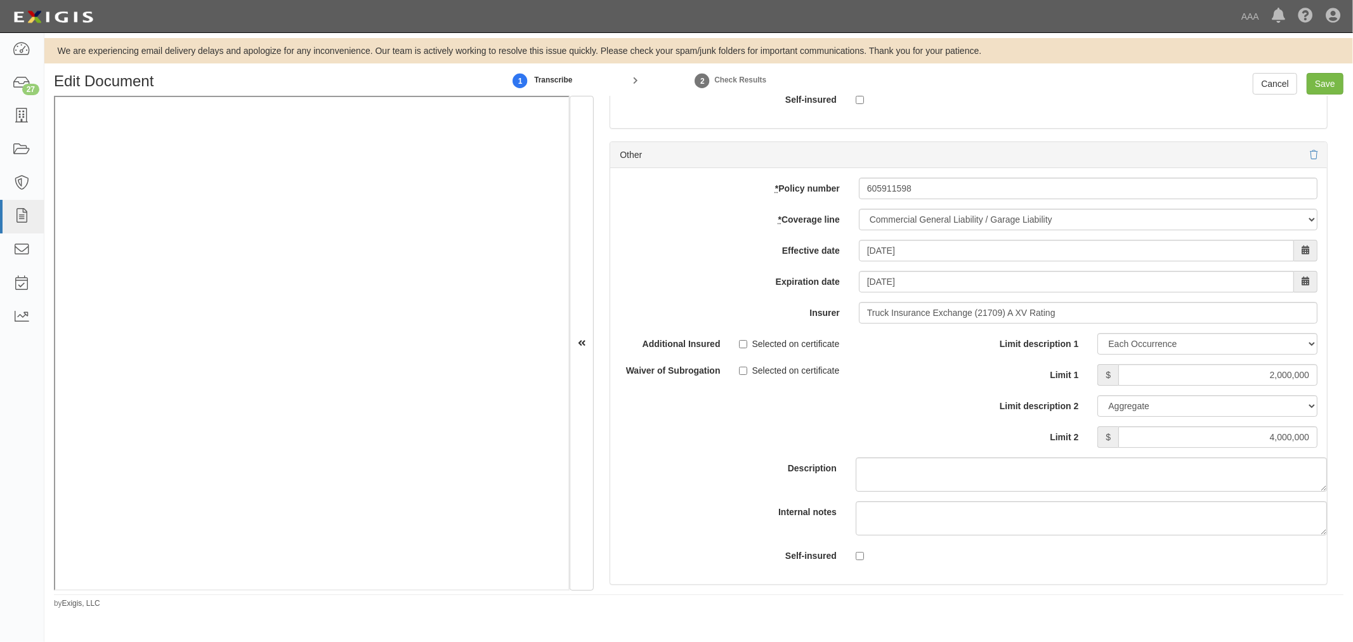
type input "Mid-Century Insurance Company (21687) A XV Rating"
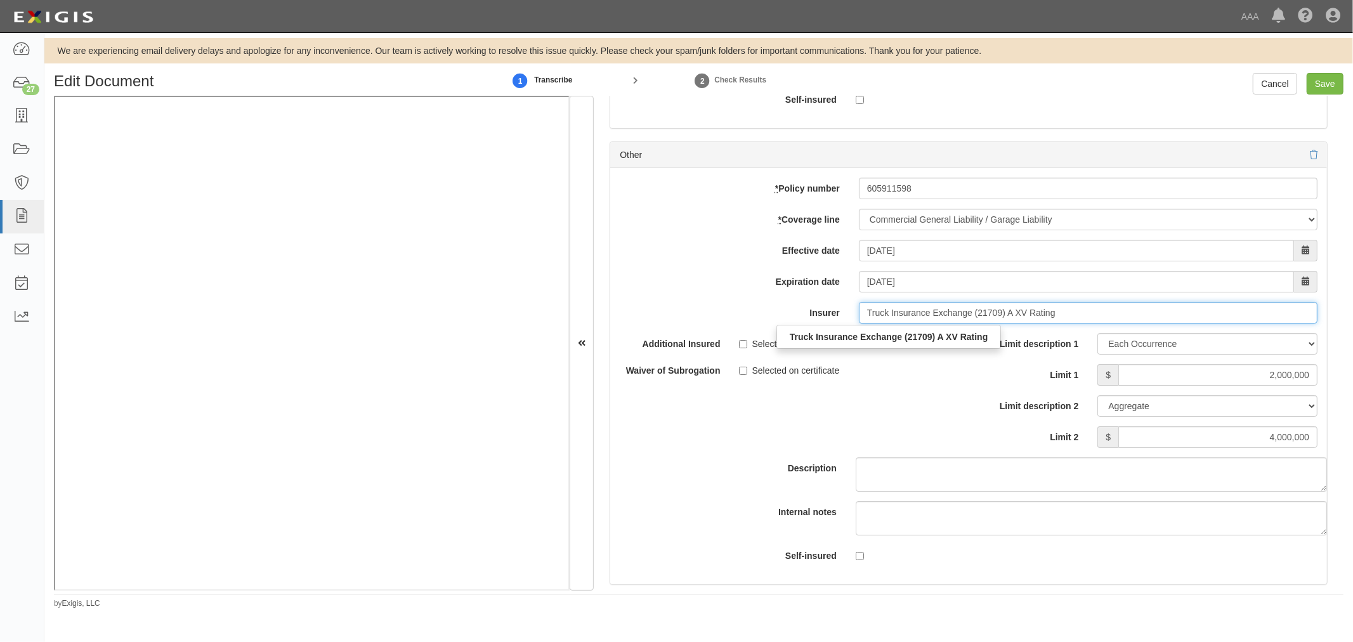
drag, startPoint x: 1106, startPoint y: 331, endPoint x: 791, endPoint y: 331, distance: 314.7
click at [789, 324] on div "Insurer Truck Insurance Exchange (21709) A XV Rating Truck Insurance Exchange (…" at bounding box center [968, 313] width 717 height 22
type input "21st Century Advantage Insurance Company (25232) NR Rating"
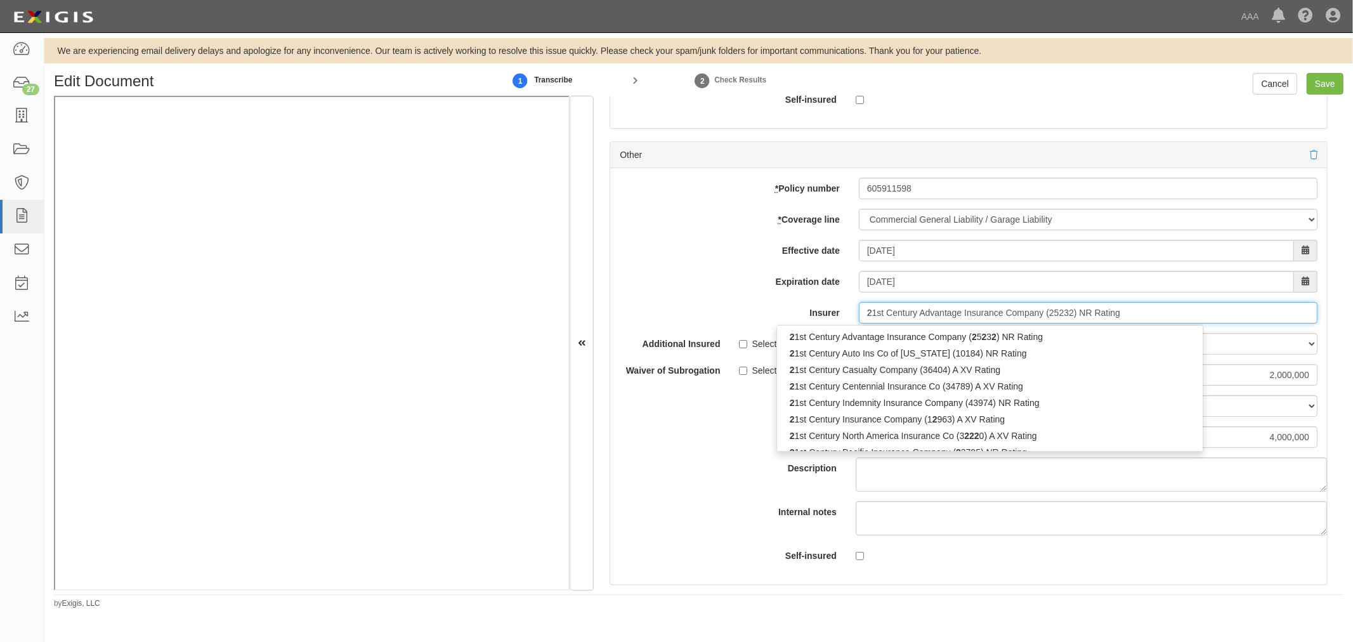
type input "21"
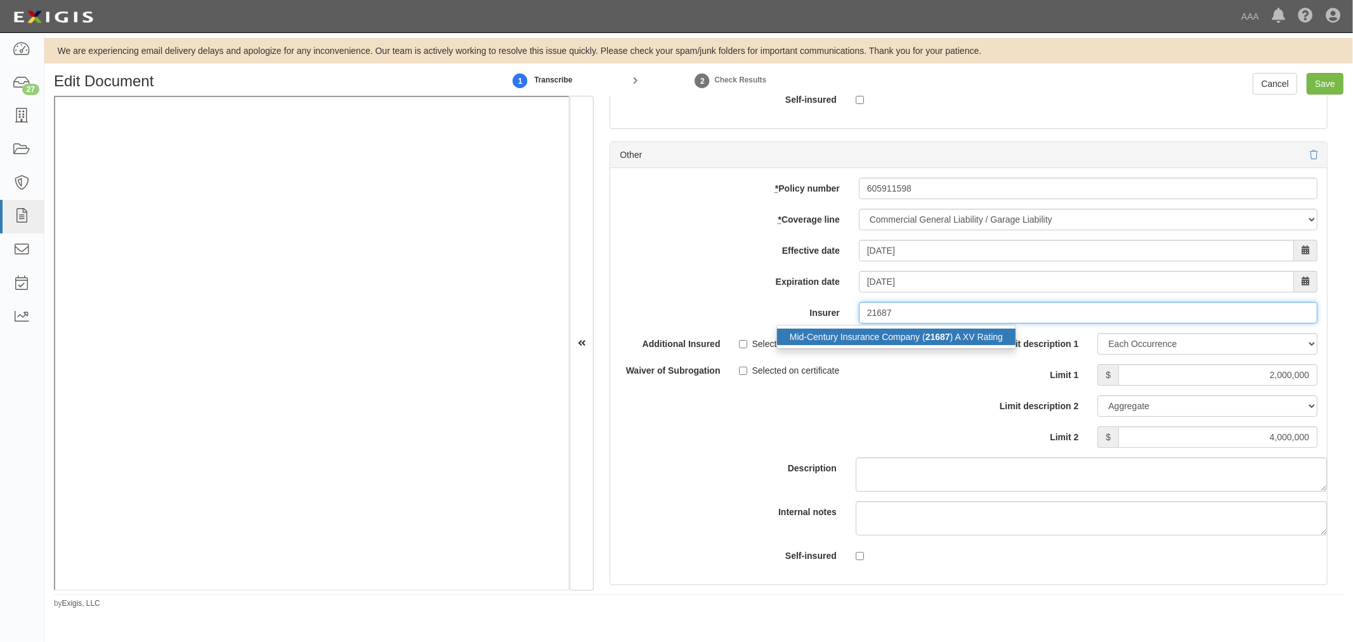
click at [799, 345] on div "Mid-Century Insurance Company ( 21687 ) A XV Rating" at bounding box center [896, 337] width 239 height 16
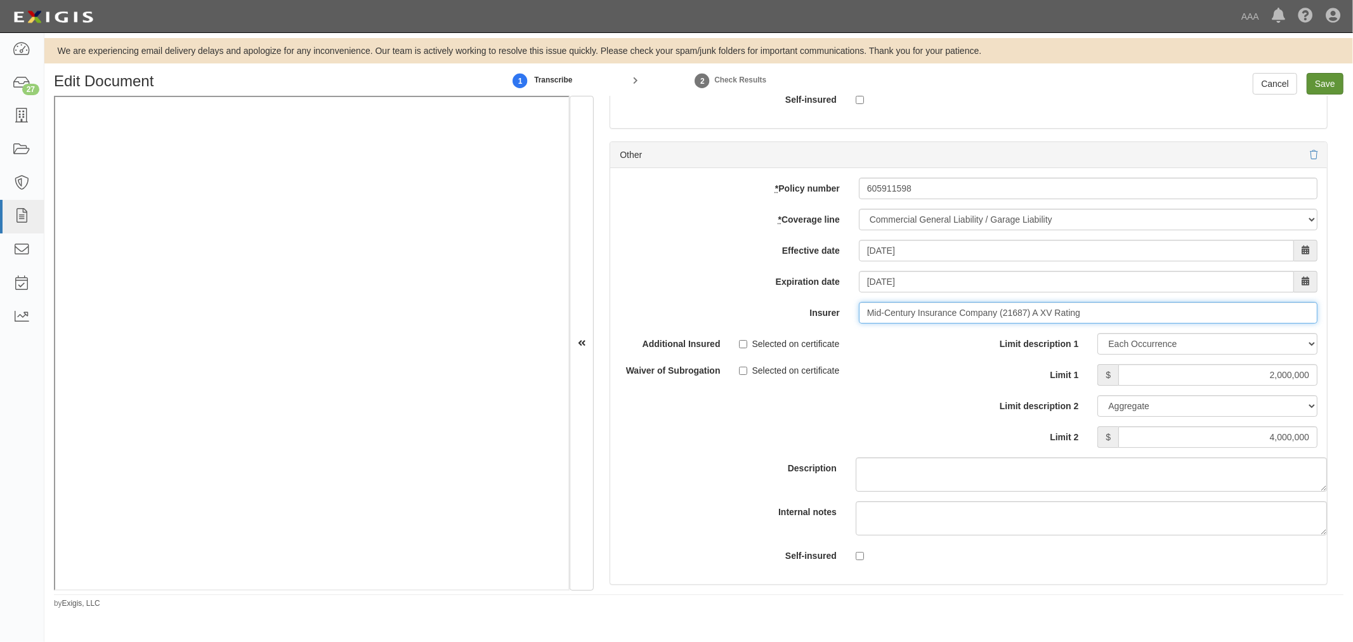
type input "Mid-Century Insurance Company (21687) A XV Rating"
click at [1324, 81] on input "Save" at bounding box center [1325, 84] width 37 height 22
type input "1000000"
type input "100000"
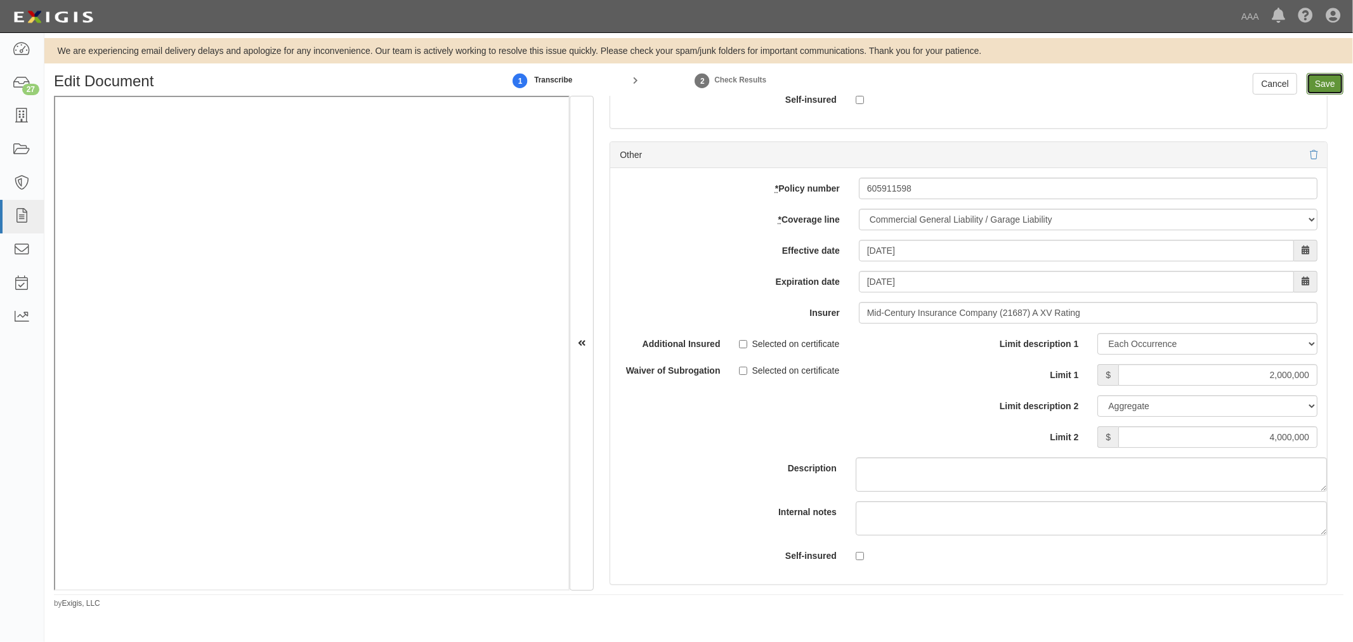
type input "100000"
type input "2000000"
type input "4000000"
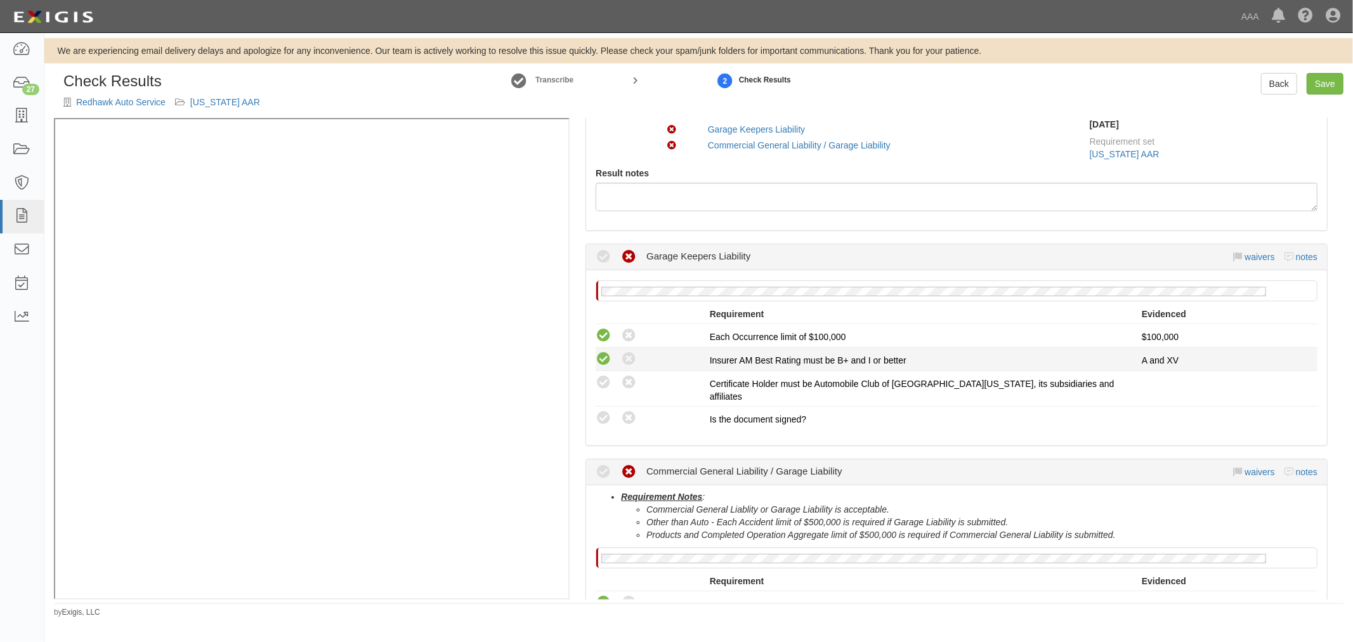
scroll to position [235, 0]
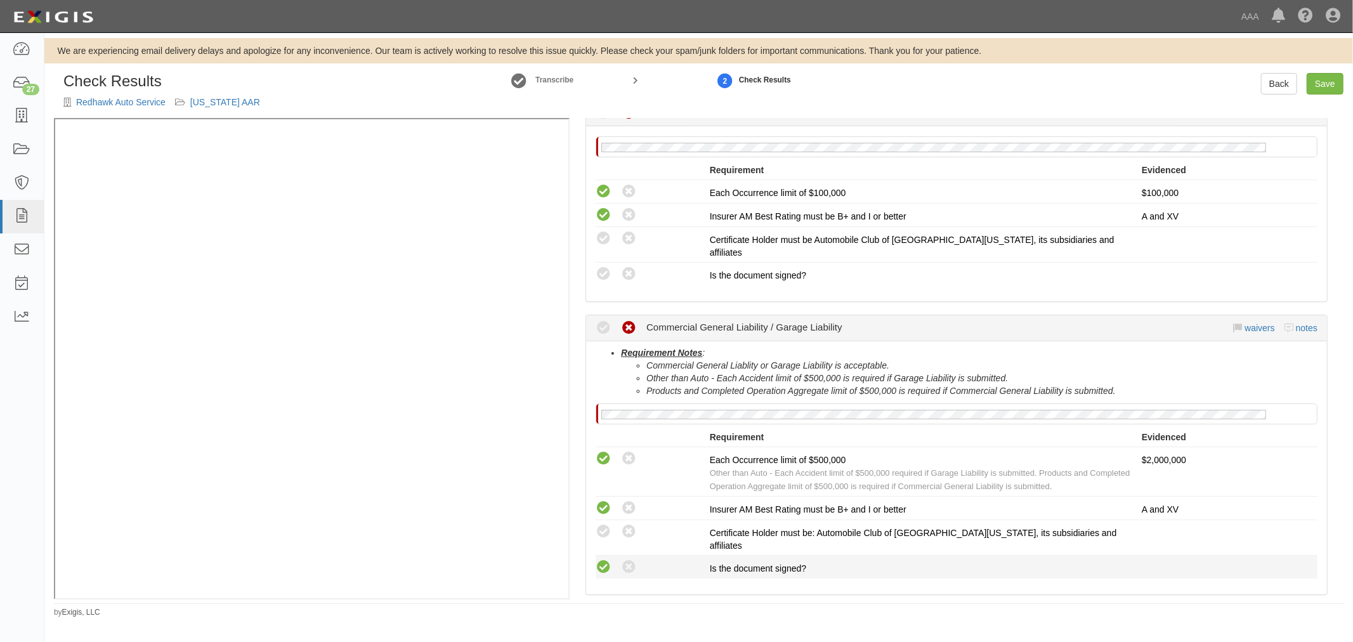
click at [607, 560] on icon at bounding box center [604, 568] width 16 height 16
radio input "true"
click at [611, 523] on div "Compliant Waived: Non-Compliant" at bounding box center [653, 531] width 114 height 16
click at [603, 524] on icon at bounding box center [604, 532] width 16 height 16
radio input "true"
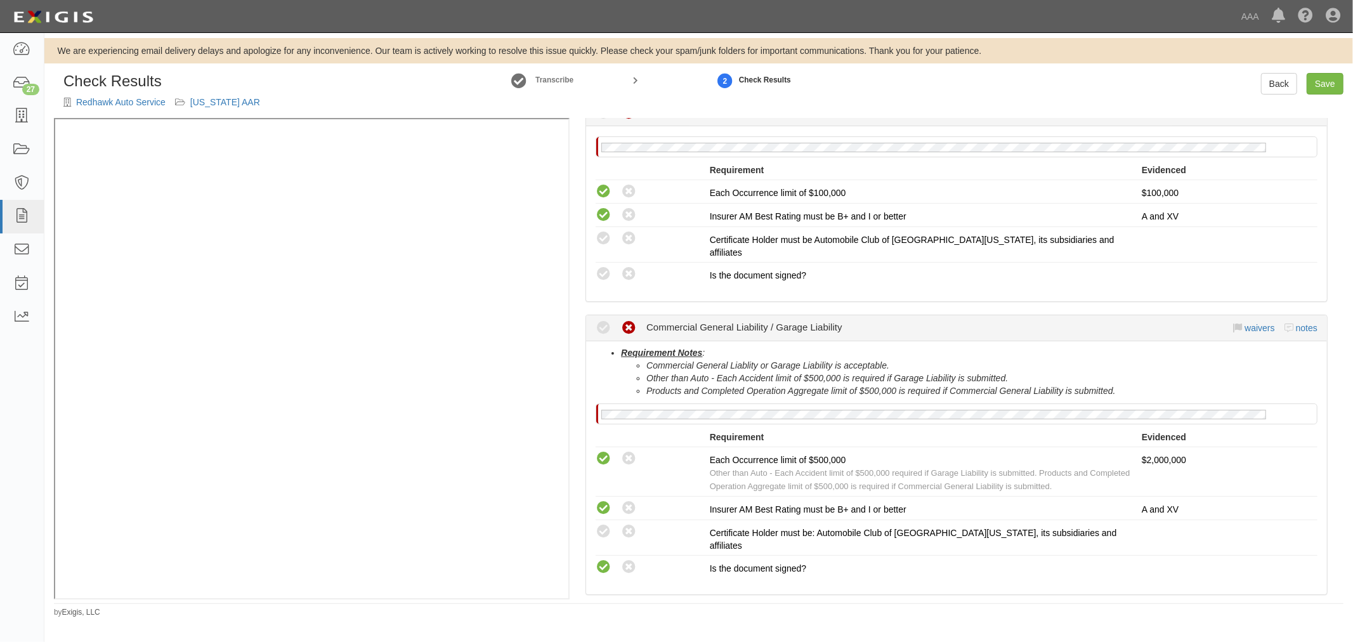
radio input "true"
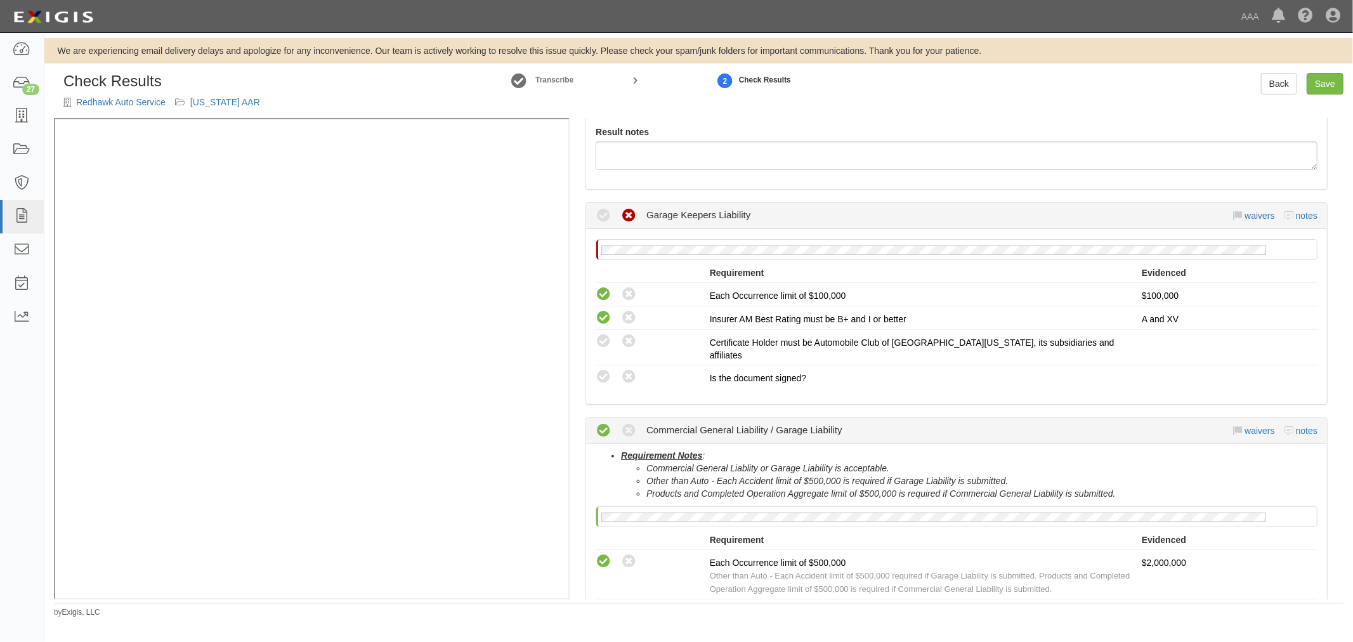
scroll to position [0, 0]
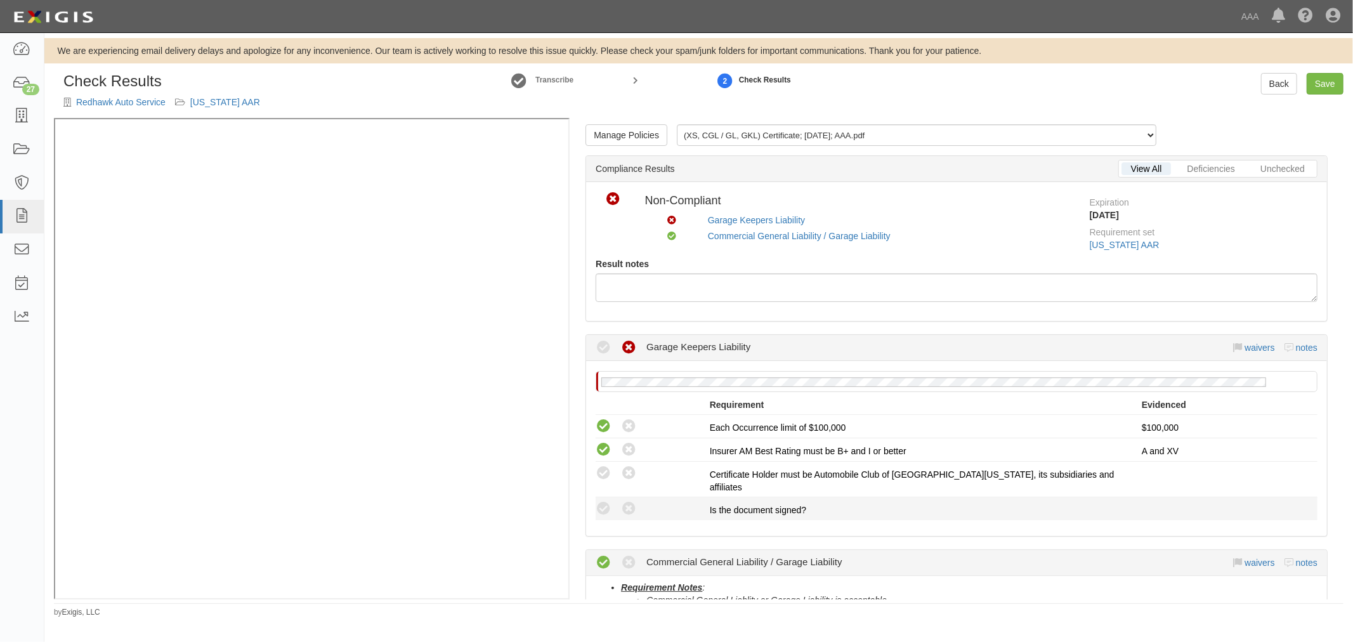
click at [591, 501] on div "Compliant Waived: Non-Compliant" at bounding box center [648, 509] width 124 height 16
click at [605, 501] on icon at bounding box center [604, 509] width 16 height 16
radio input "true"
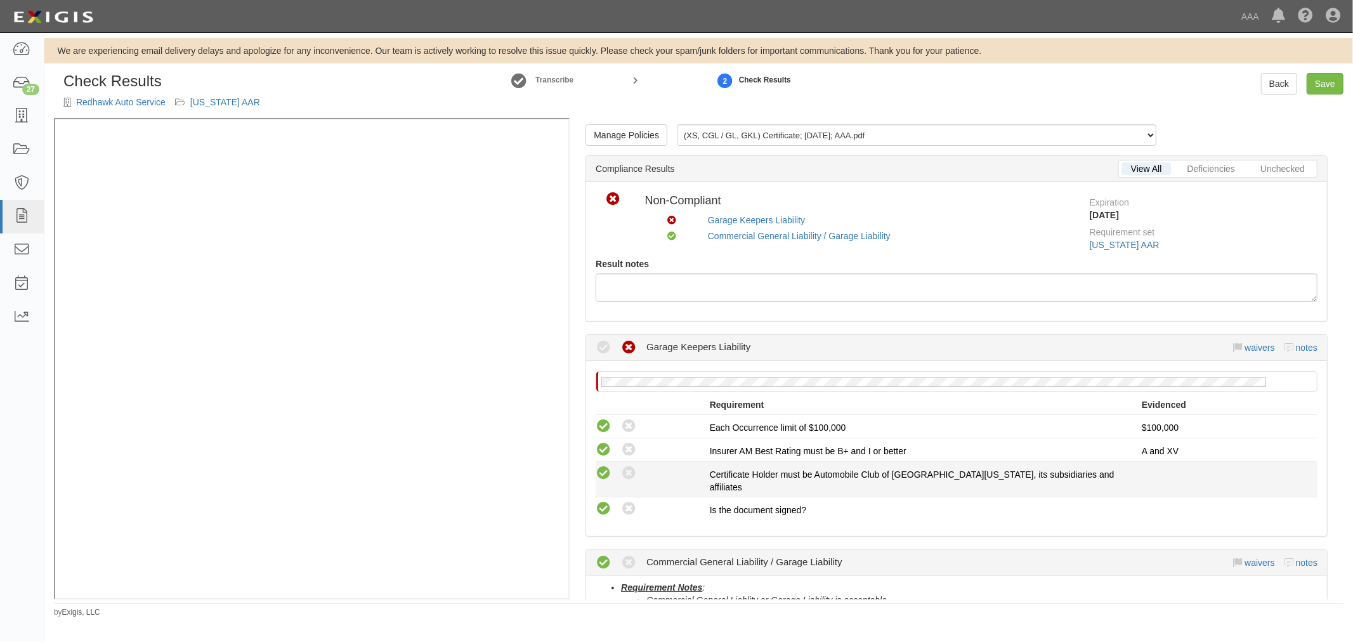
click at [598, 473] on icon at bounding box center [604, 474] width 16 height 16
radio input "true"
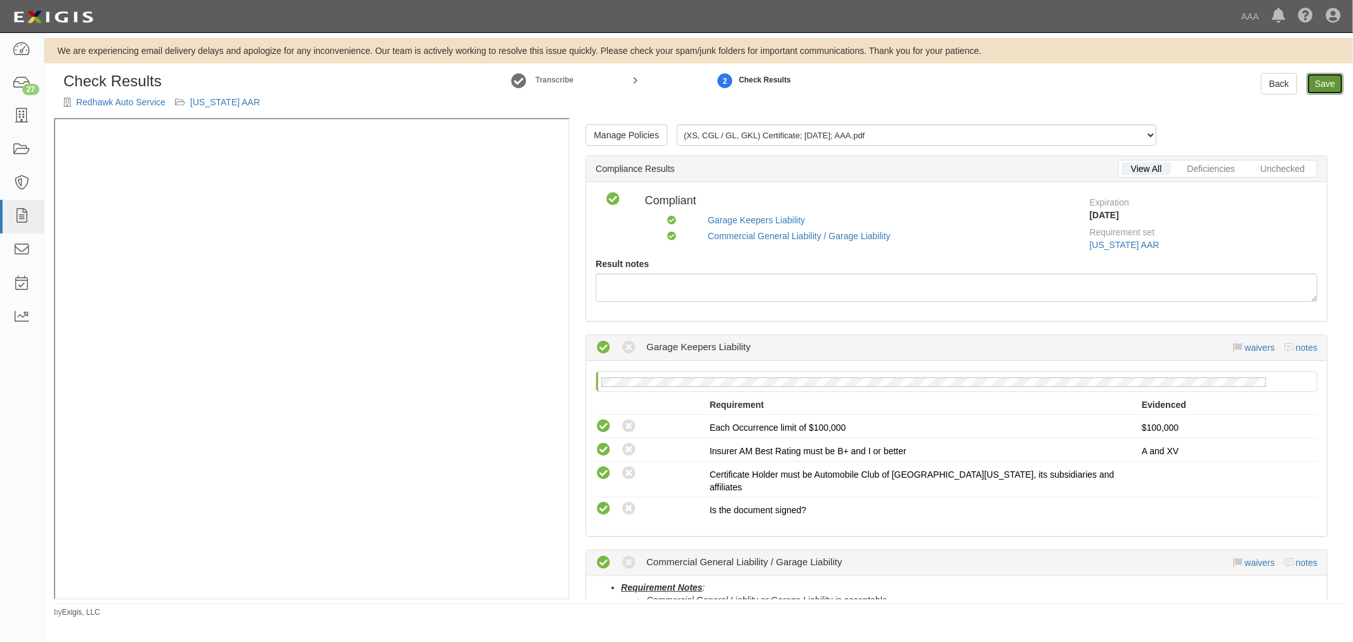
click at [1330, 92] on link "Save" at bounding box center [1325, 84] width 37 height 22
radio input "true"
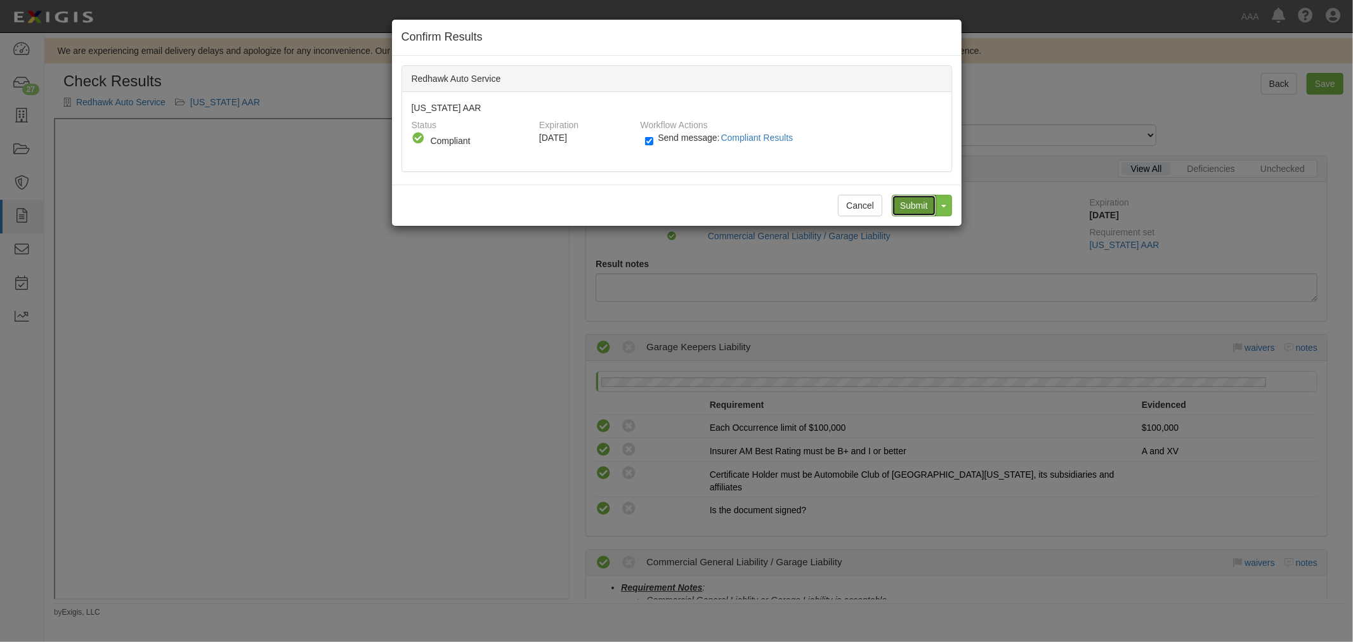
click at [905, 200] on input "Submit" at bounding box center [914, 206] width 44 height 22
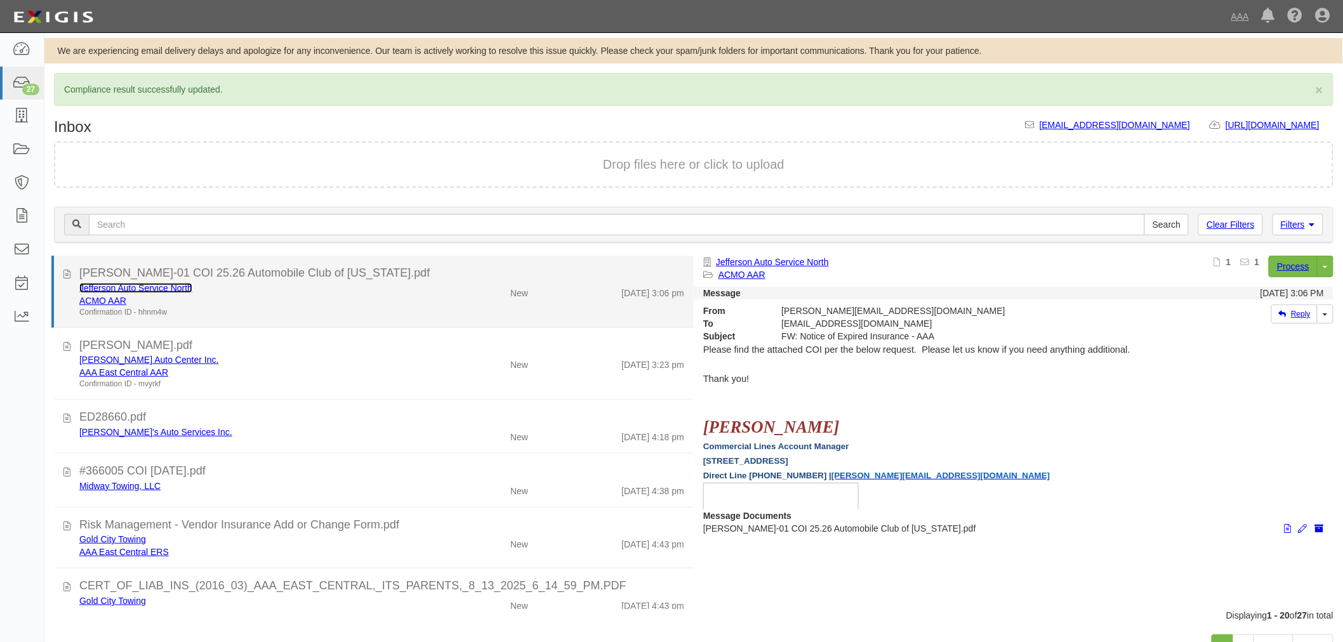
click at [90, 283] on link "Jefferson Auto Service North" at bounding box center [135, 288] width 113 height 10
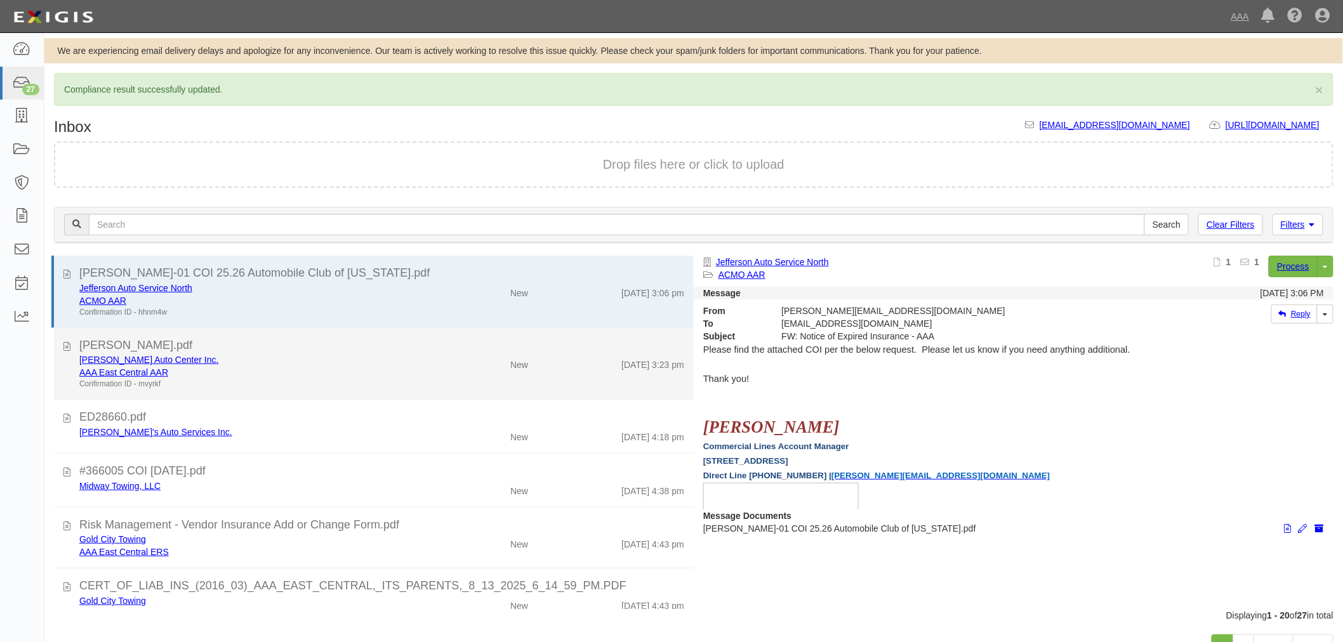
click at [311, 426] on div "Mascari Auto Center Inc." at bounding box center [251, 432] width 345 height 13
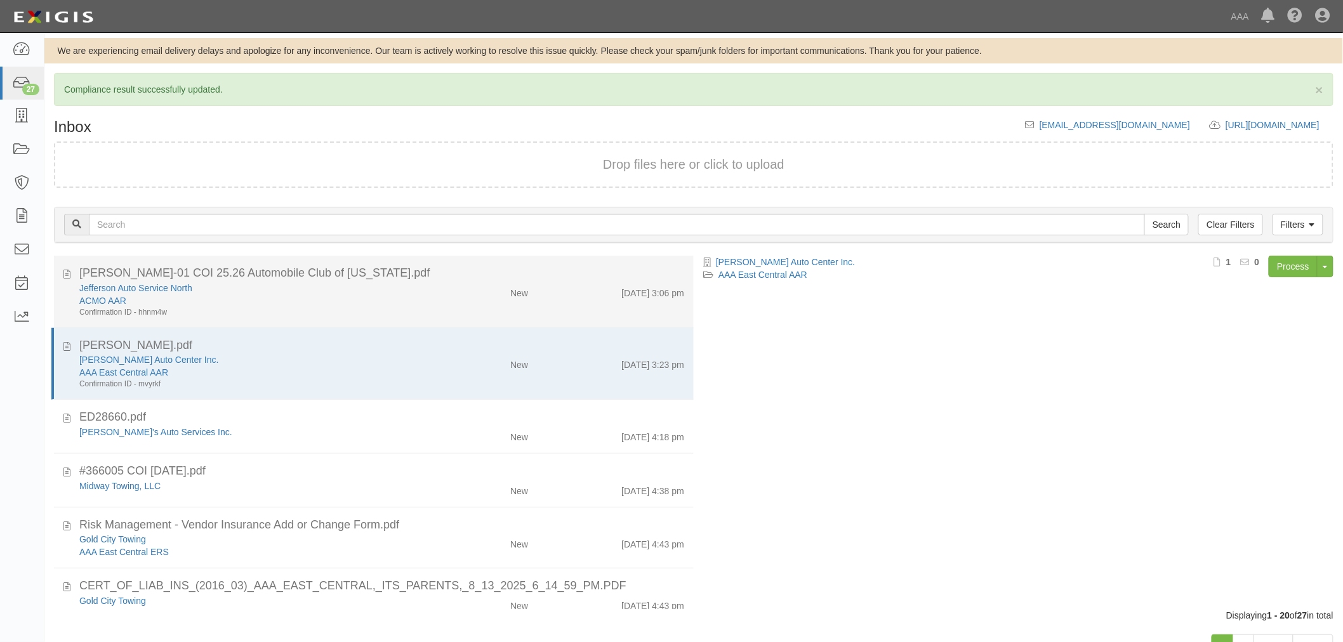
click at [350, 379] on div "Confirmation ID - hhnm4w" at bounding box center [251, 384] width 345 height 11
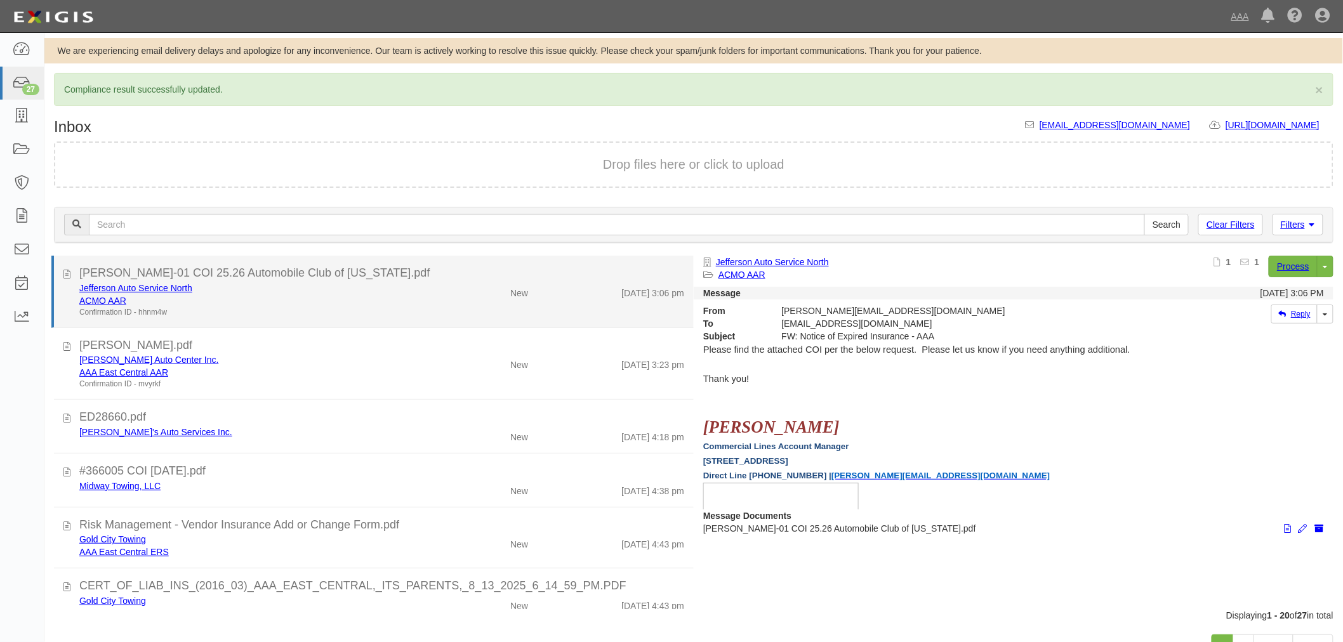
click at [470, 286] on div "New" at bounding box center [485, 291] width 104 height 18
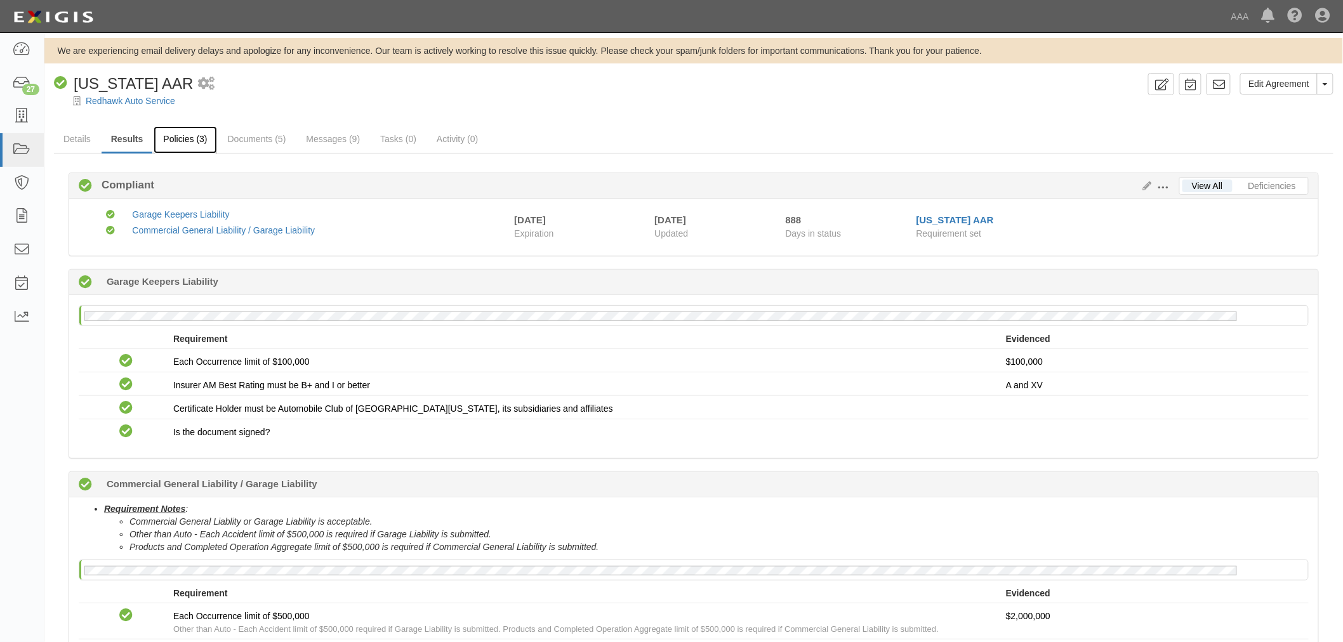
click at [181, 141] on link "Policies (3)" at bounding box center [185, 139] width 63 height 27
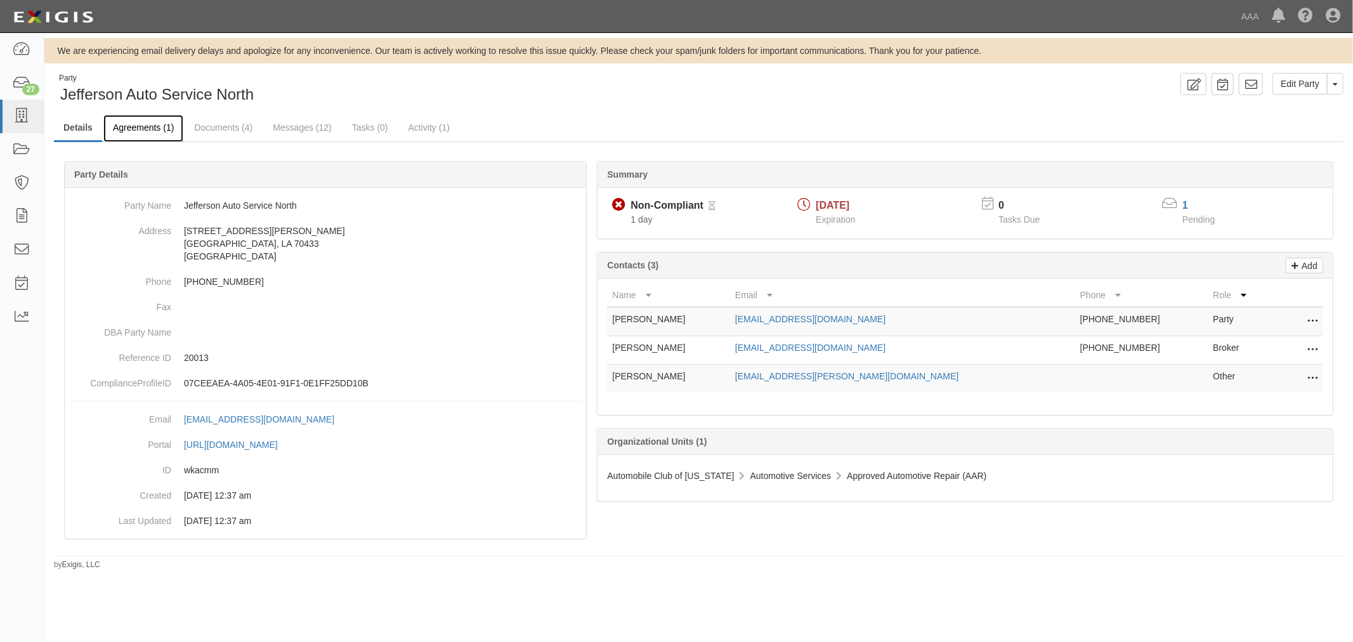
click at [133, 128] on link "Agreements (1)" at bounding box center [143, 128] width 80 height 27
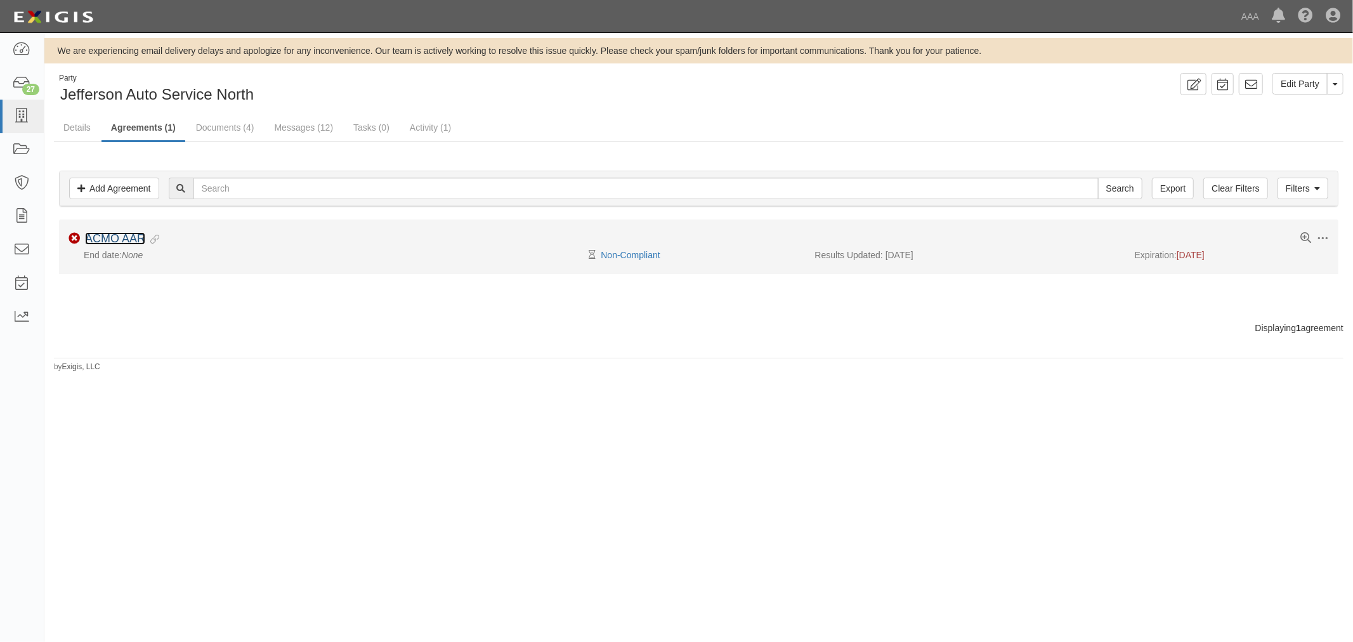
click at [115, 232] on link "ACMO AAR" at bounding box center [115, 238] width 60 height 13
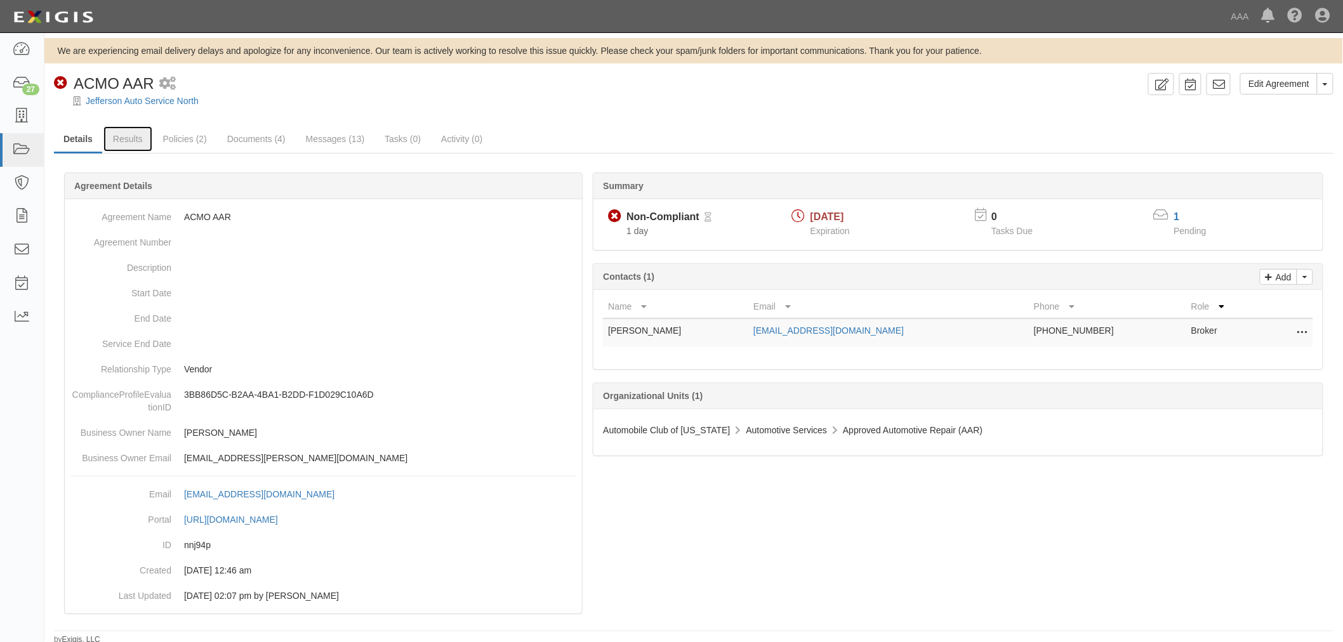
click at [129, 146] on link "Results" at bounding box center [127, 138] width 49 height 25
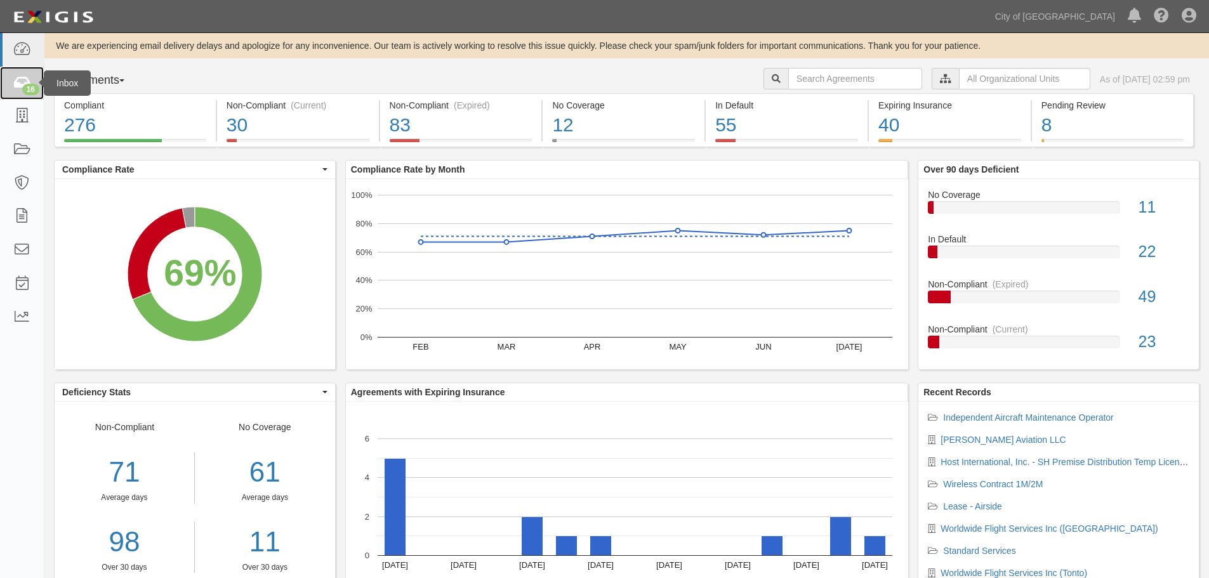
click at [23, 91] on div "16" at bounding box center [30, 89] width 17 height 11
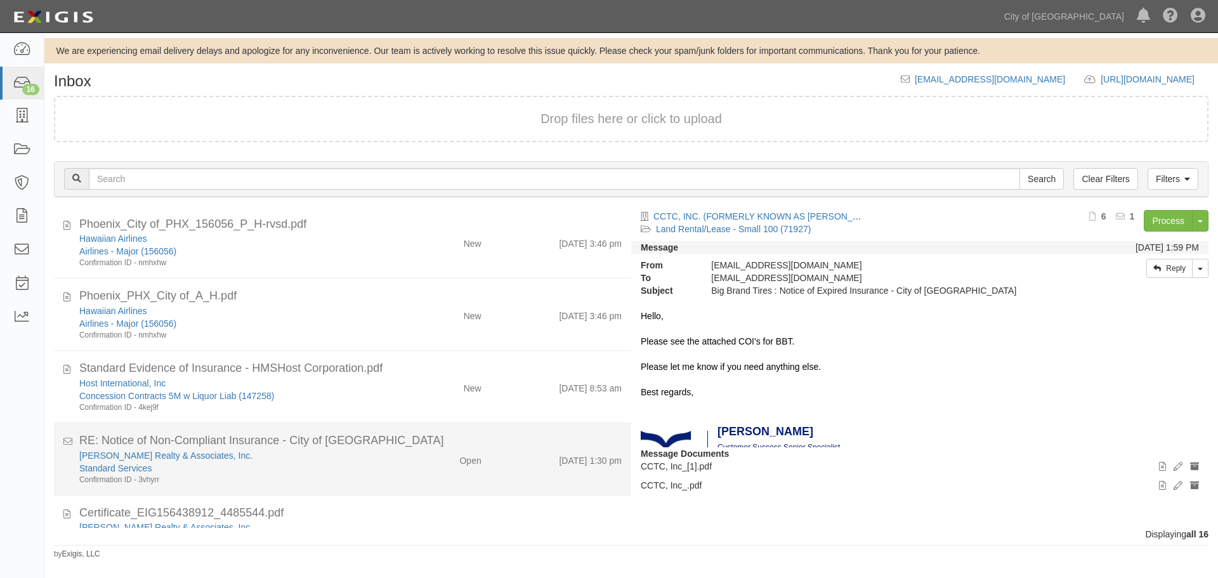
scroll to position [842, 0]
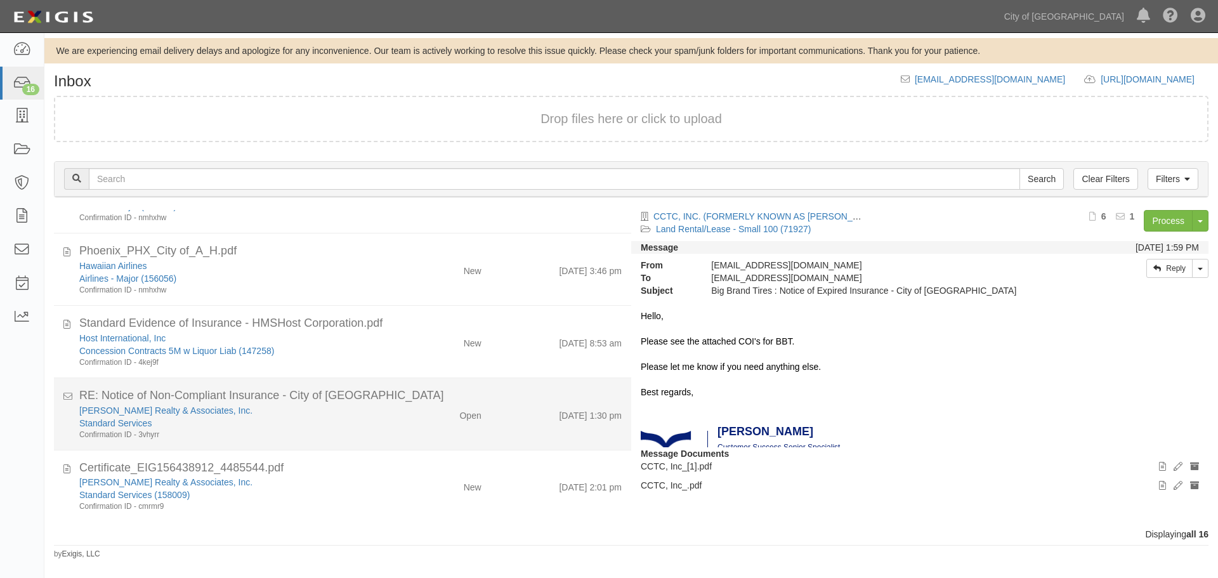
click at [373, 421] on div "Standard Services" at bounding box center [233, 423] width 308 height 13
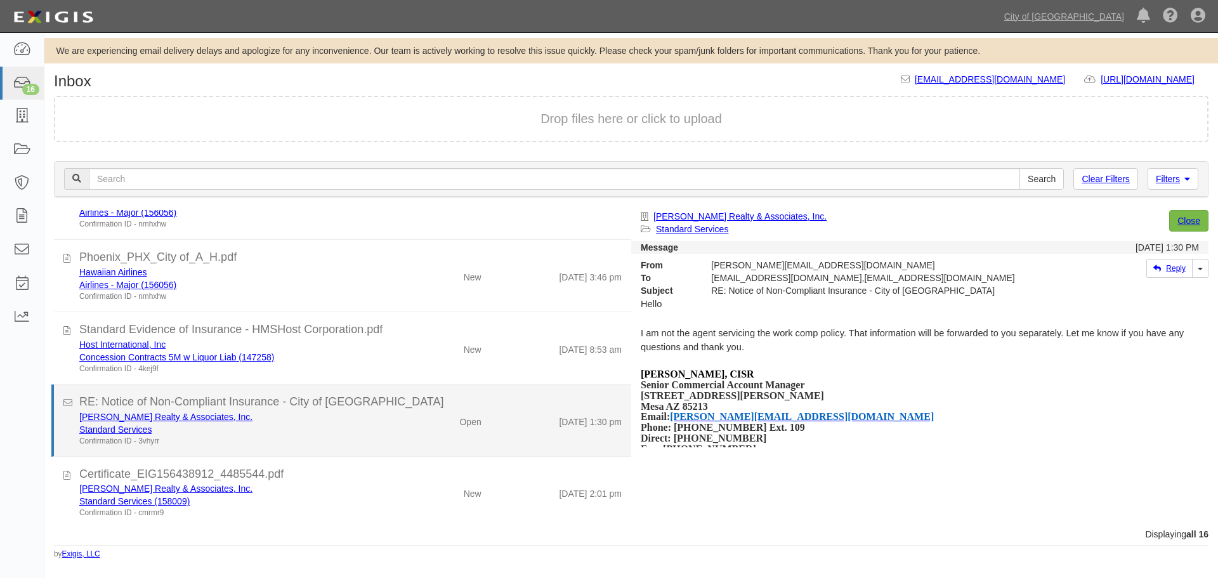
scroll to position [836, 0]
click at [449, 423] on div "Open" at bounding box center [443, 420] width 93 height 18
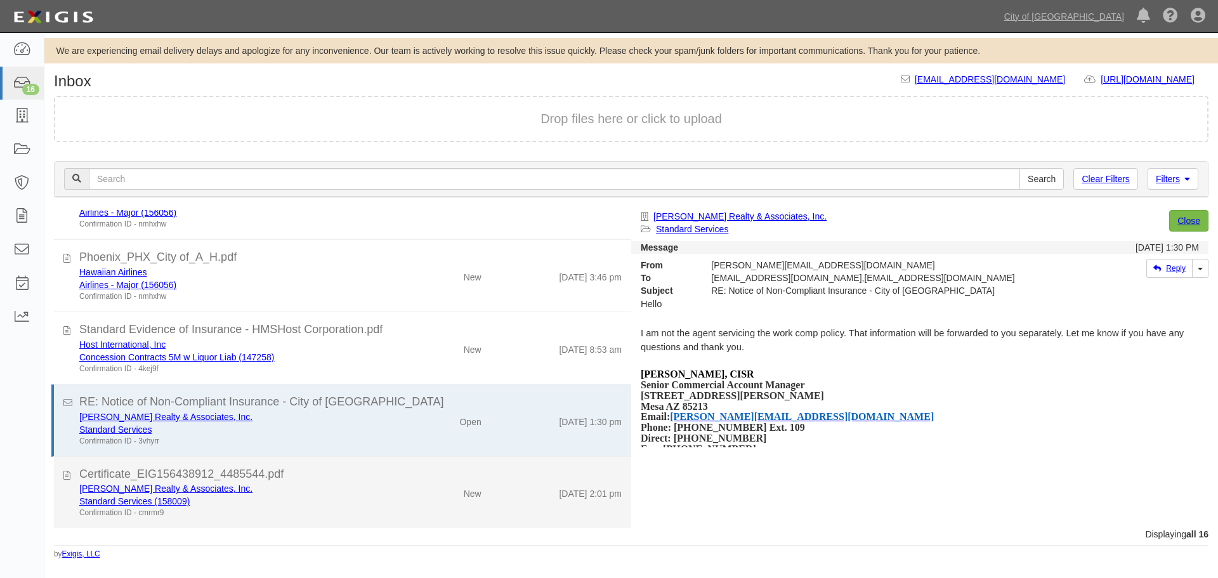
click at [366, 487] on div "[PERSON_NAME] Realty & Associates, Inc." at bounding box center [233, 488] width 308 height 13
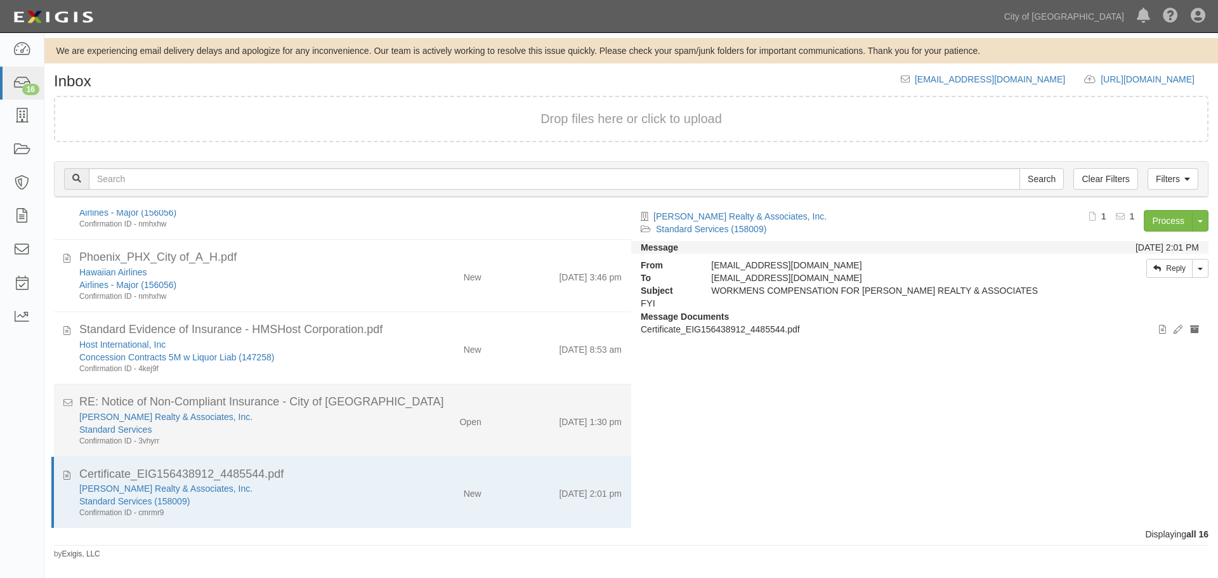
click at [391, 438] on div "[PERSON_NAME] Realty & Associates, Inc. Standard Services Confirmation ID - 3vh…" at bounding box center [233, 429] width 327 height 36
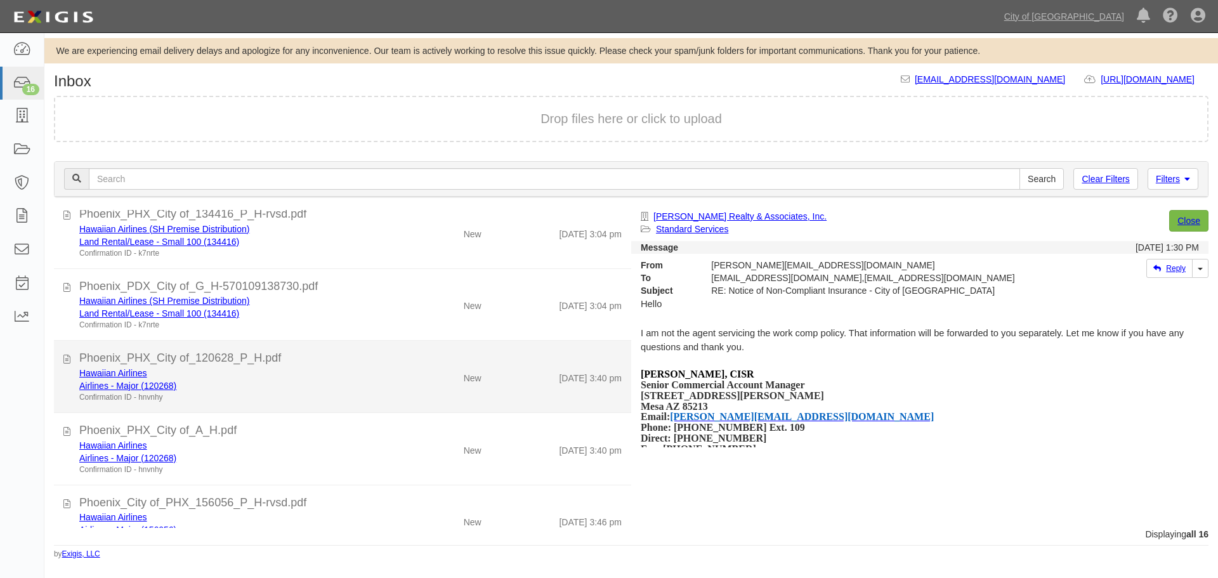
scroll to position [0, 0]
